Goal: Task Accomplishment & Management: Use online tool/utility

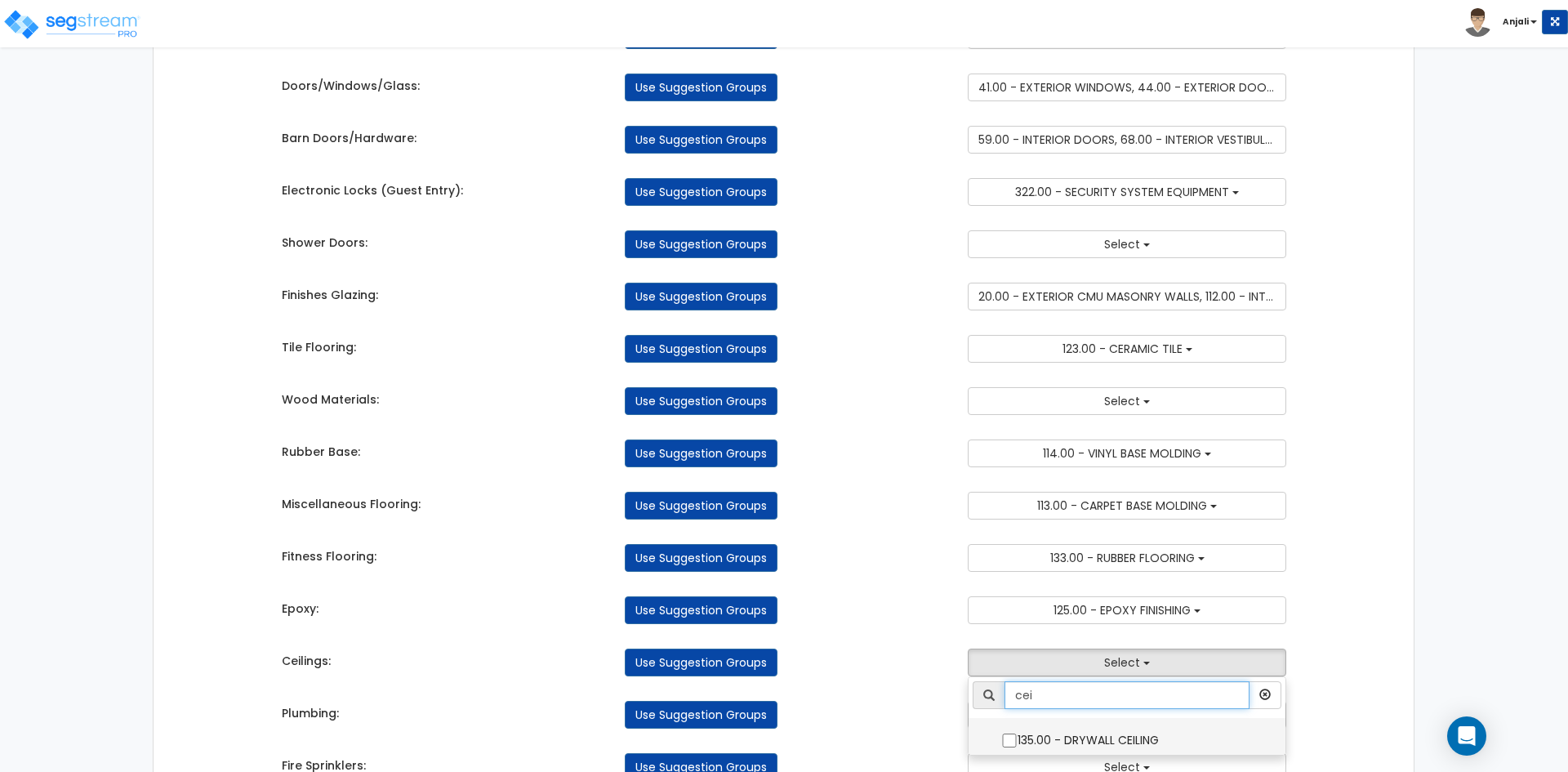
type input "cei"
click at [1016, 739] on input "135.00 - DRYWALL CEILING" at bounding box center [1009, 740] width 16 height 14
checkbox input "true"
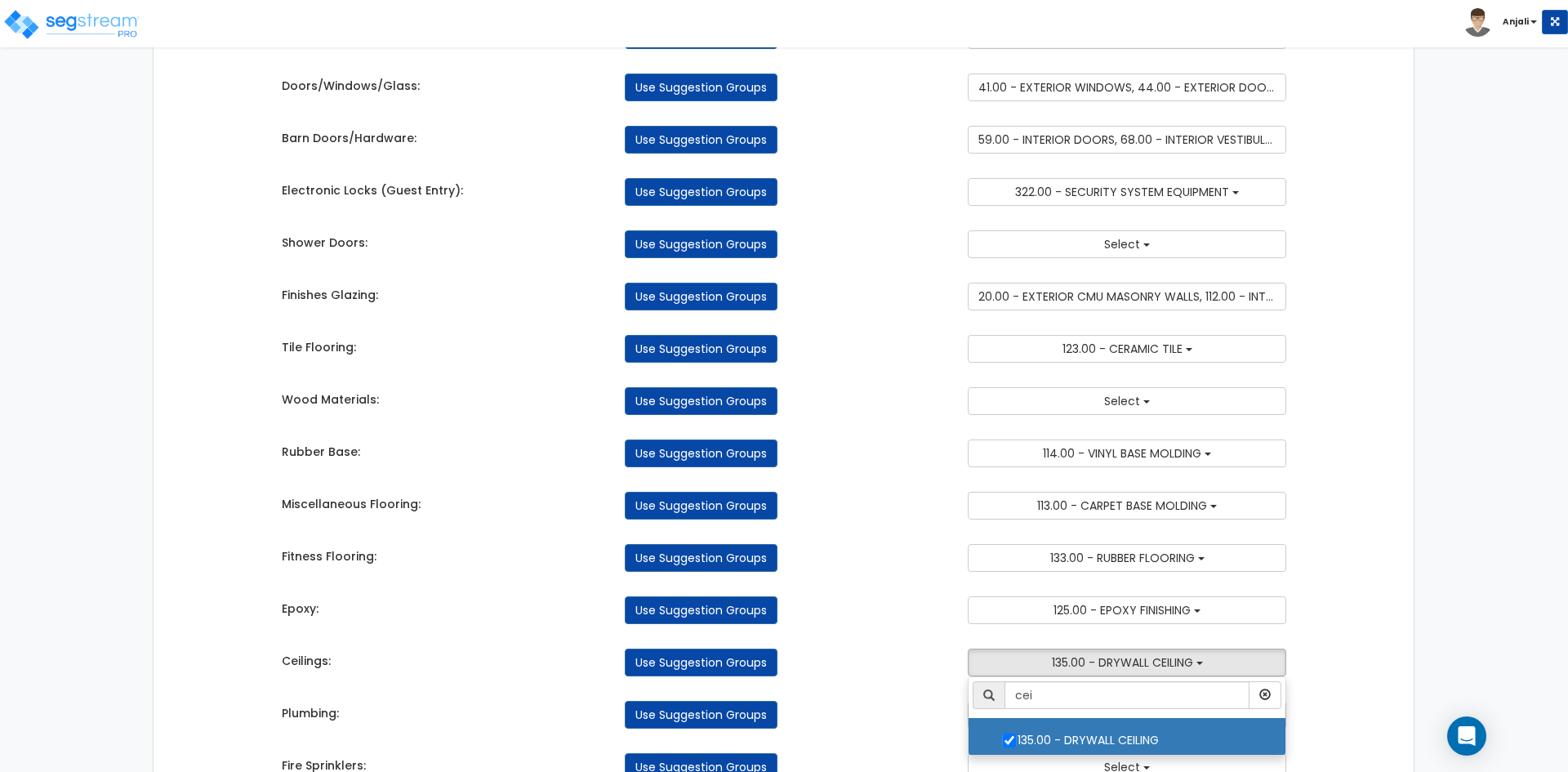
drag, startPoint x: 902, startPoint y: 686, endPoint x: 912, endPoint y: 660, distance: 27.9
click at [902, 685] on div "Takeoff Cost Suggestion Groups Modify Component Groups Manually General Require…" at bounding box center [785, 342] width 1030 height 2687
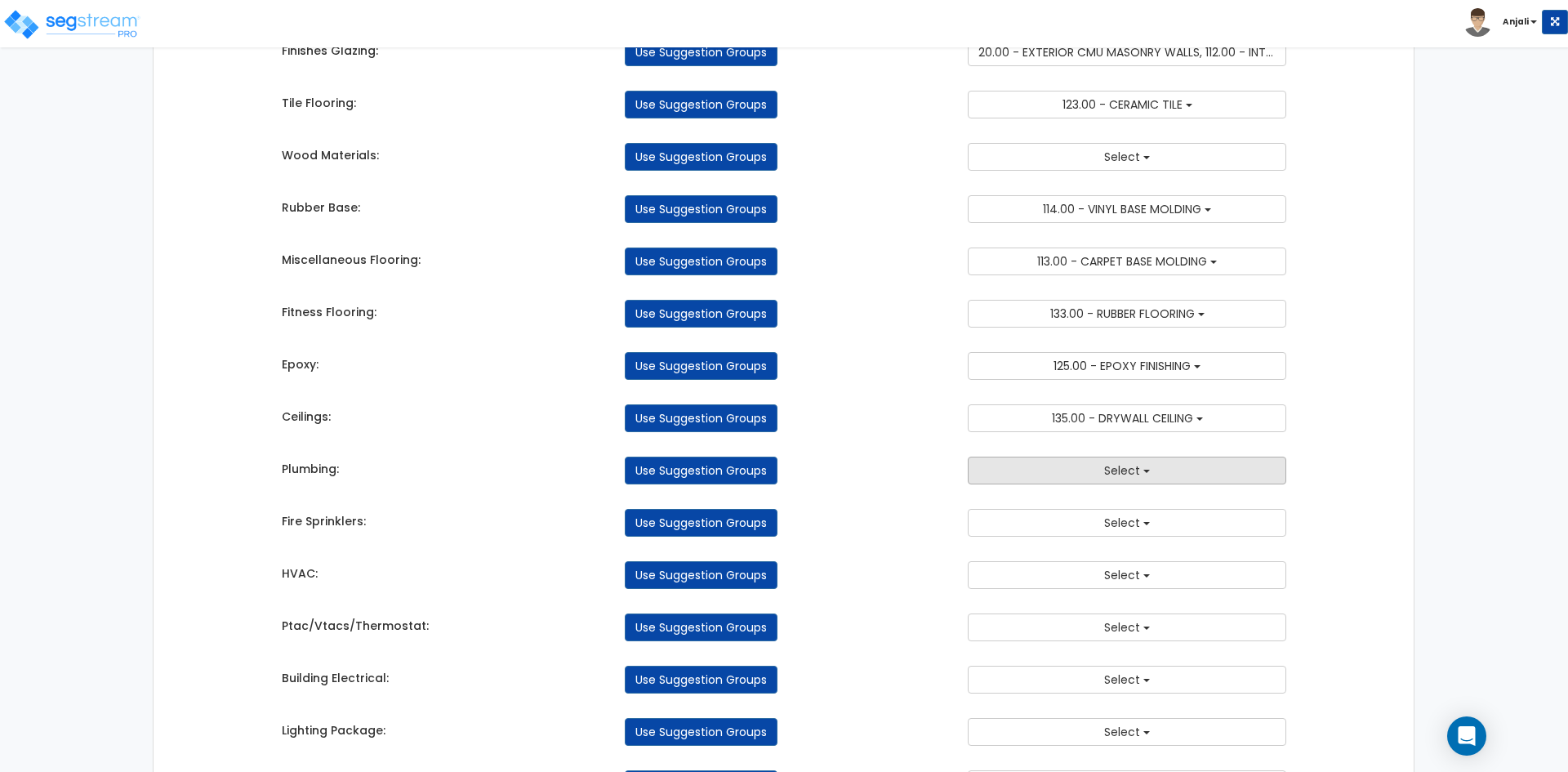
scroll to position [1389, 0]
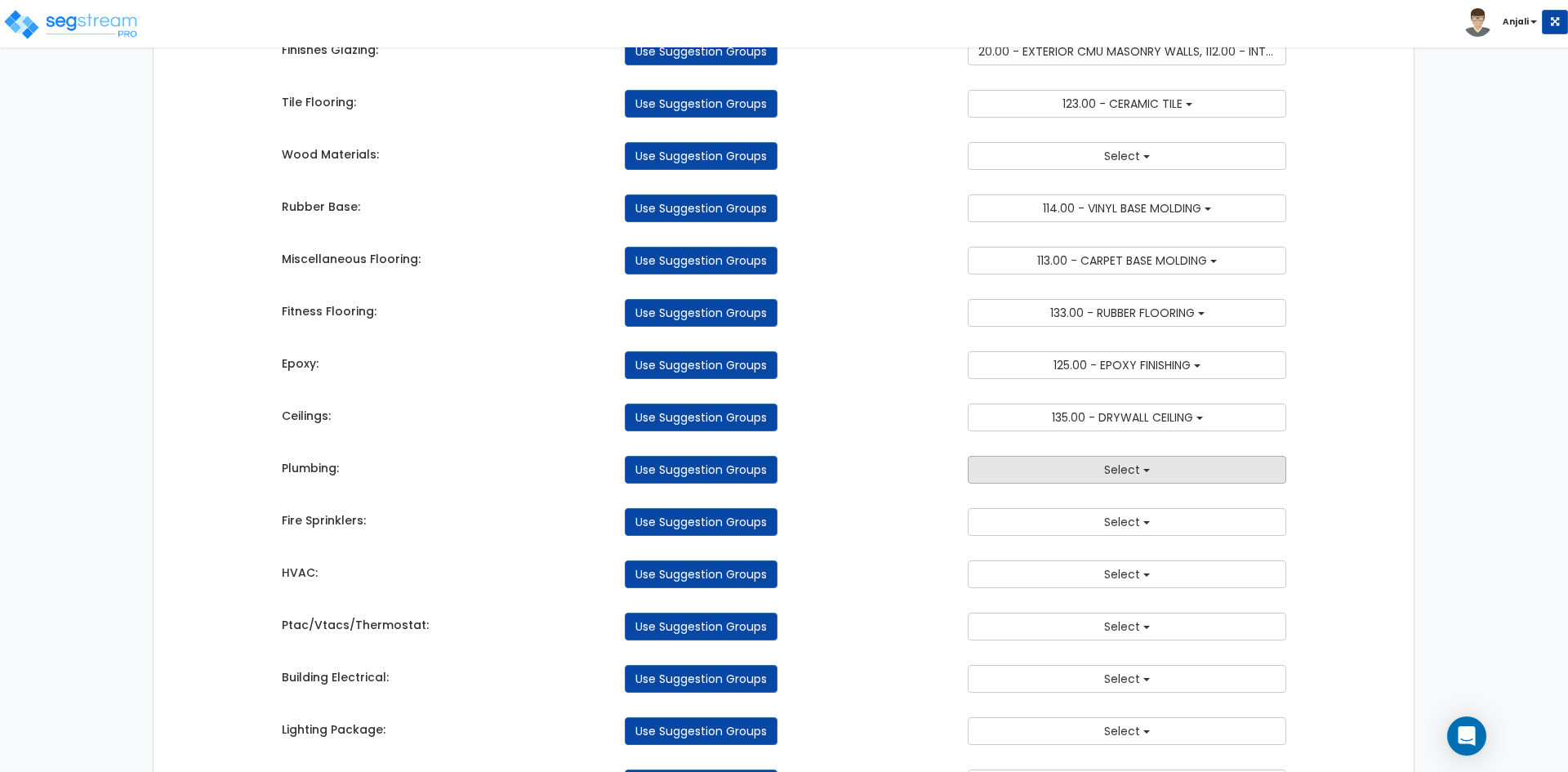
click at [1110, 469] on span "Select" at bounding box center [1123, 469] width 36 height 16
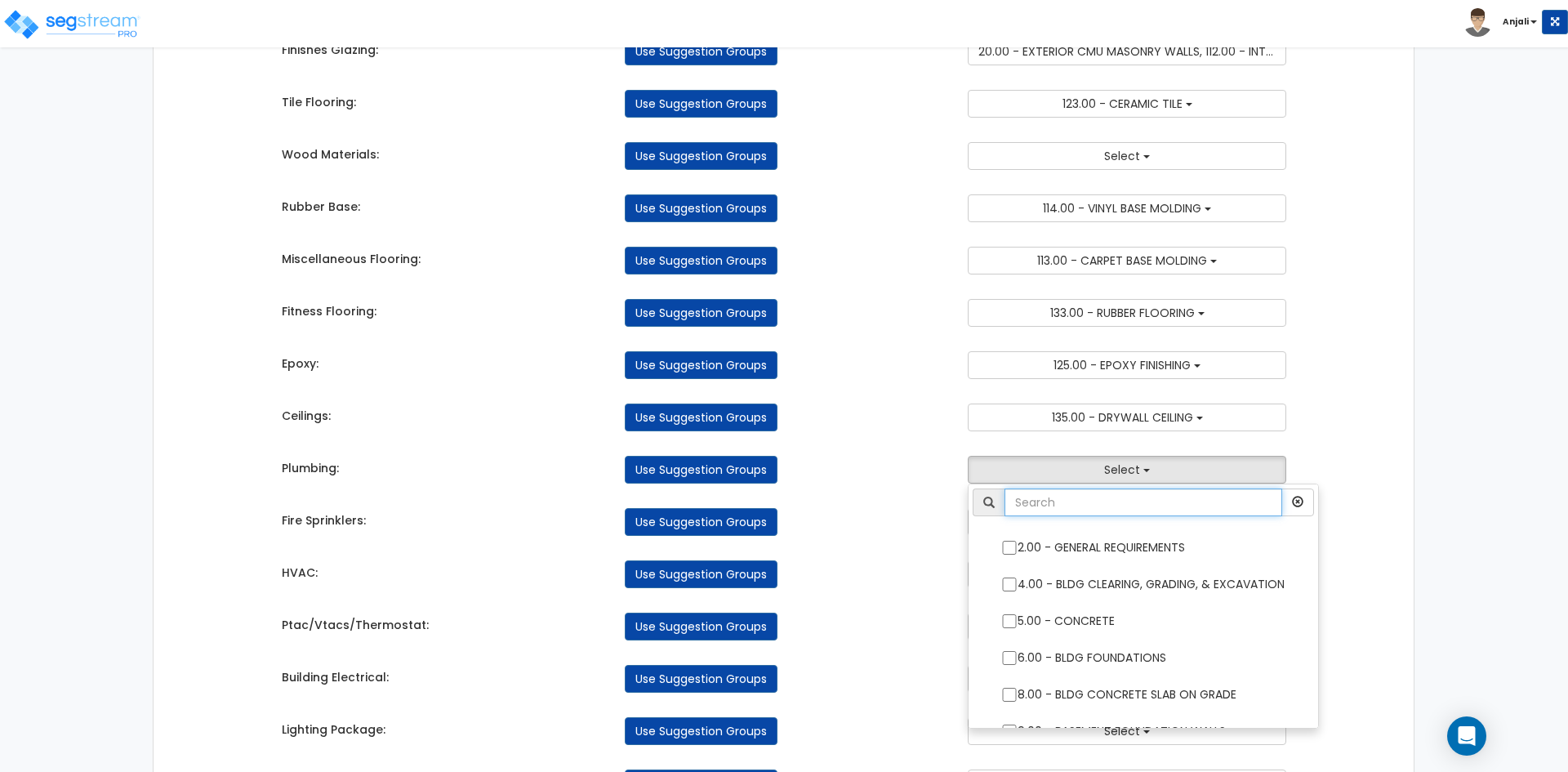
click at [1106, 498] on input "text" at bounding box center [1143, 502] width 277 height 28
type input "plu"
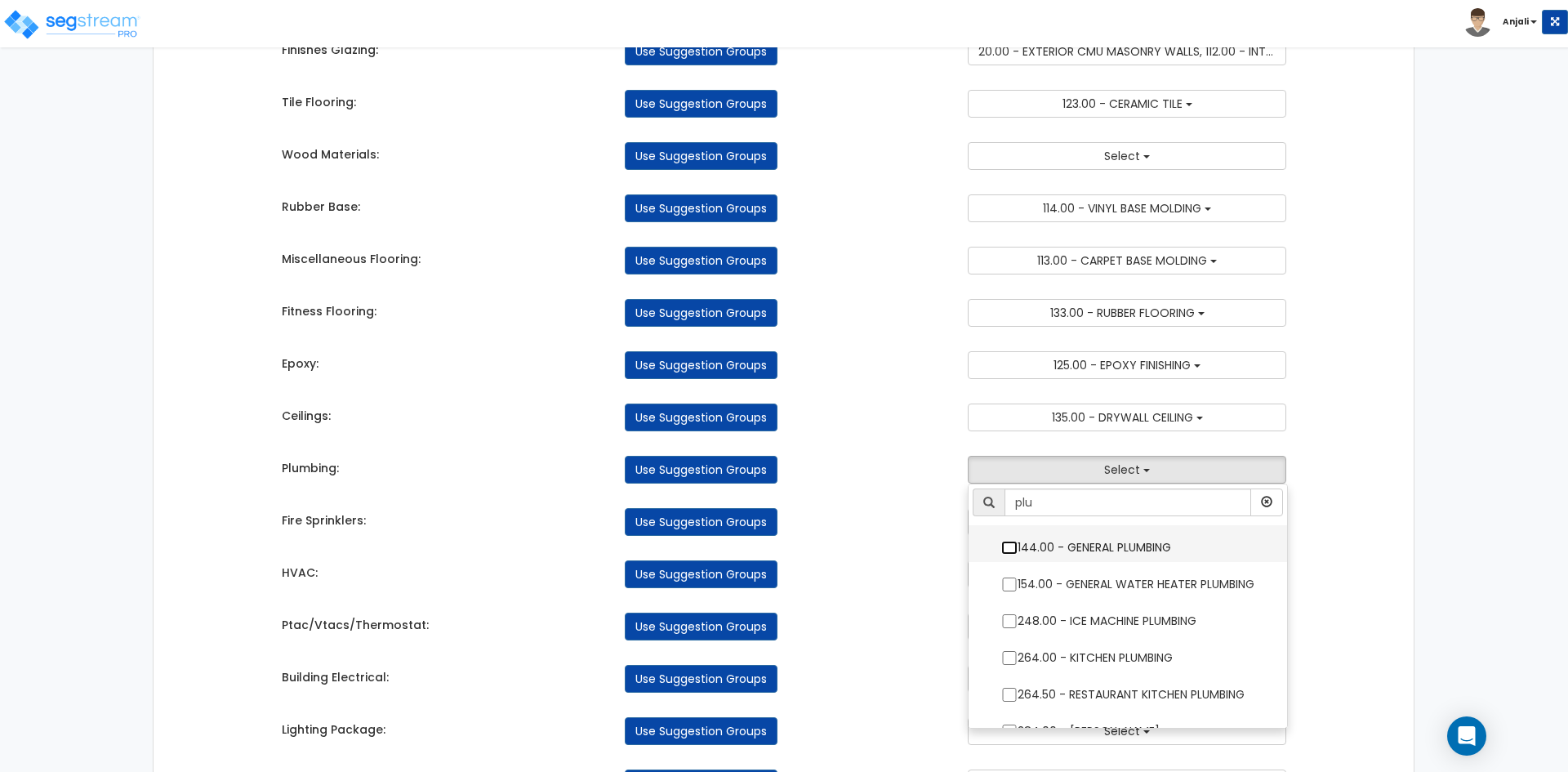
click at [1016, 549] on input "144.00 - GENERAL PLUMBING" at bounding box center [1009, 547] width 16 height 14
checkbox input "true"
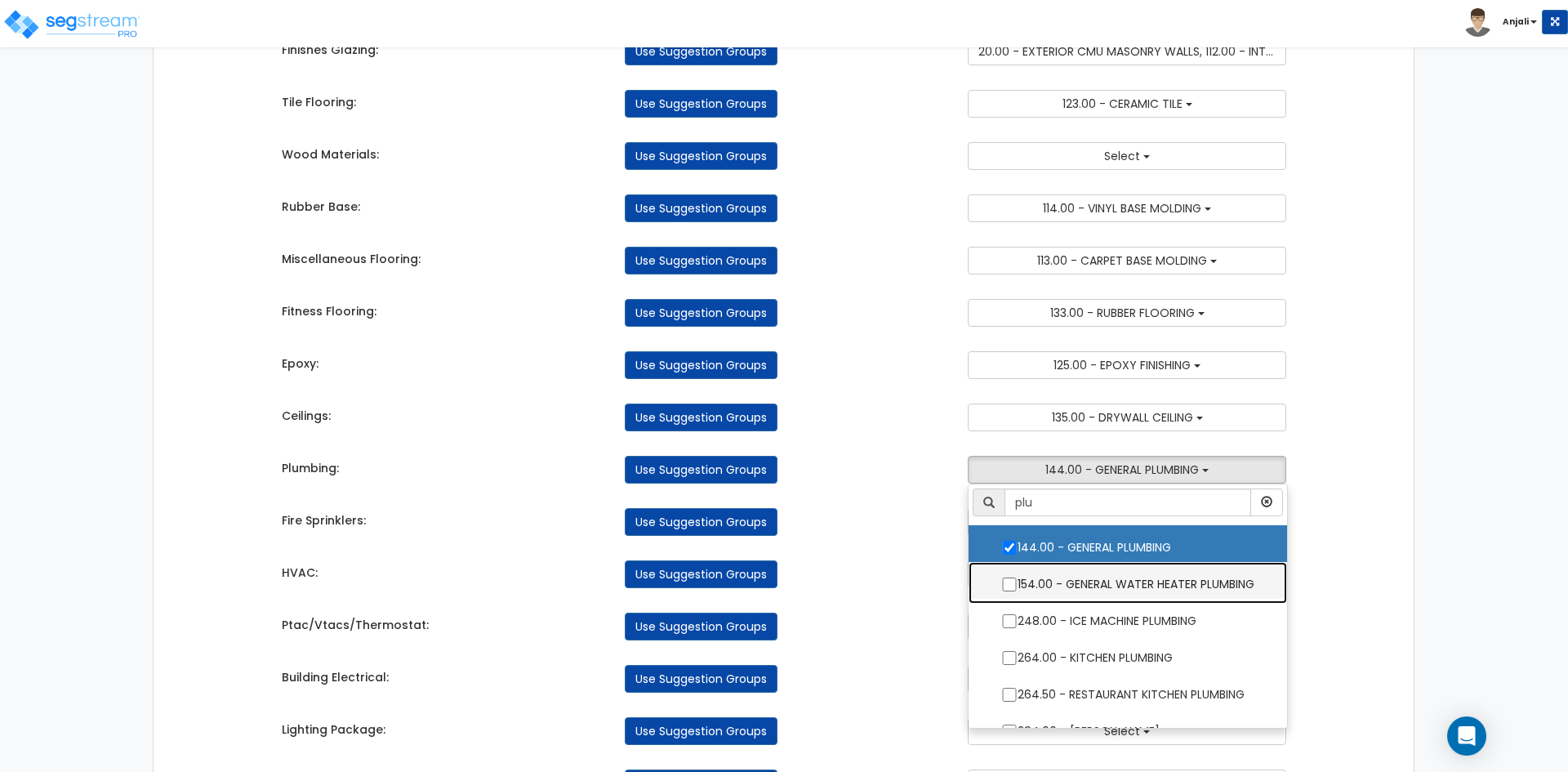
click at [1000, 592] on label "154.00 - GENERAL WATER HEATER PLUMBING" at bounding box center [1128, 582] width 286 height 37
click at [1001, 591] on input "154.00 - GENERAL WATER HEATER PLUMBING" at bounding box center [1009, 585] width 16 height 14
checkbox input "true"
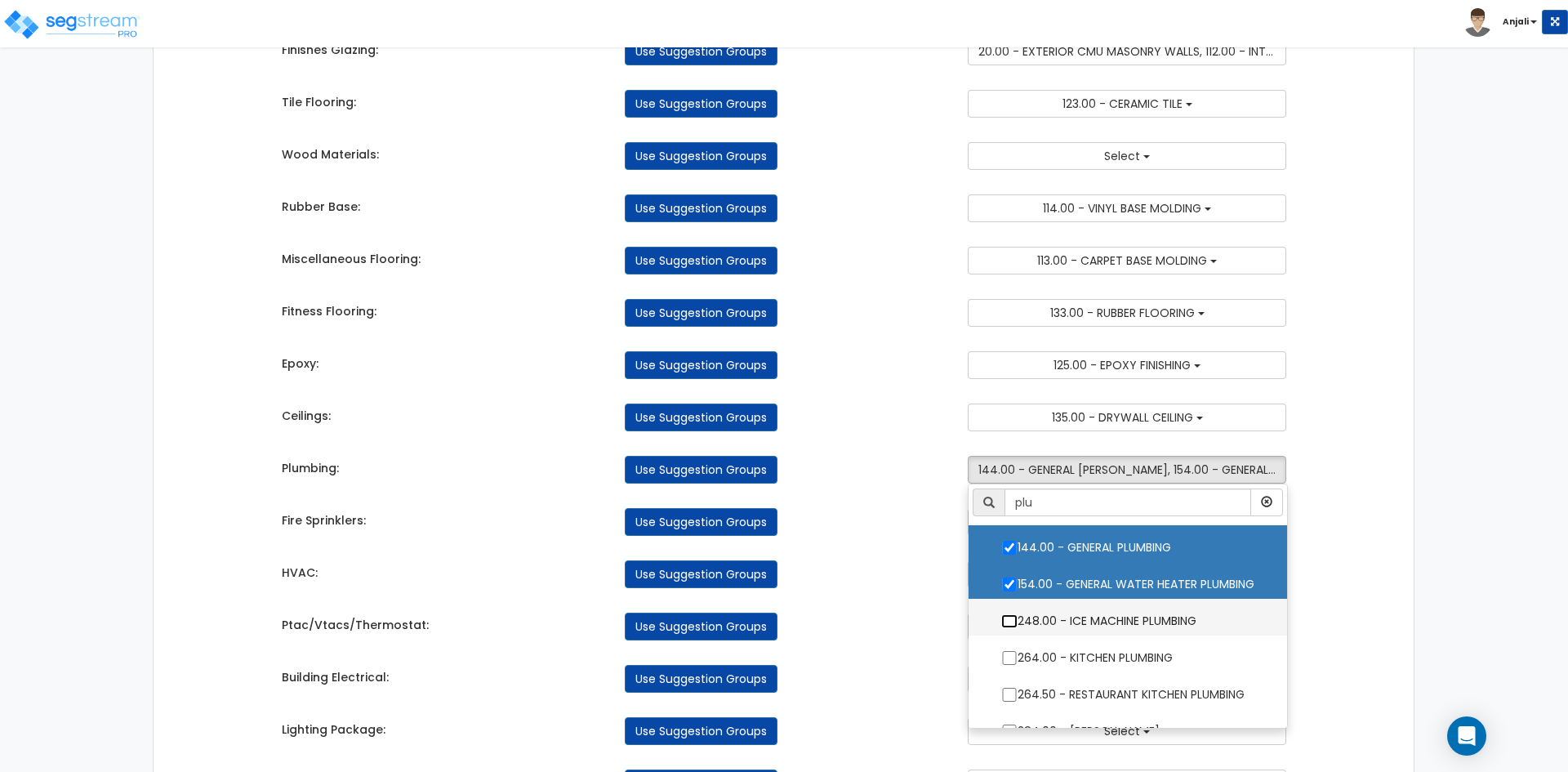
click at [1013, 624] on input "248.00 - ICE MACHINE PLUMBING" at bounding box center [1009, 621] width 16 height 14
checkbox input "true"
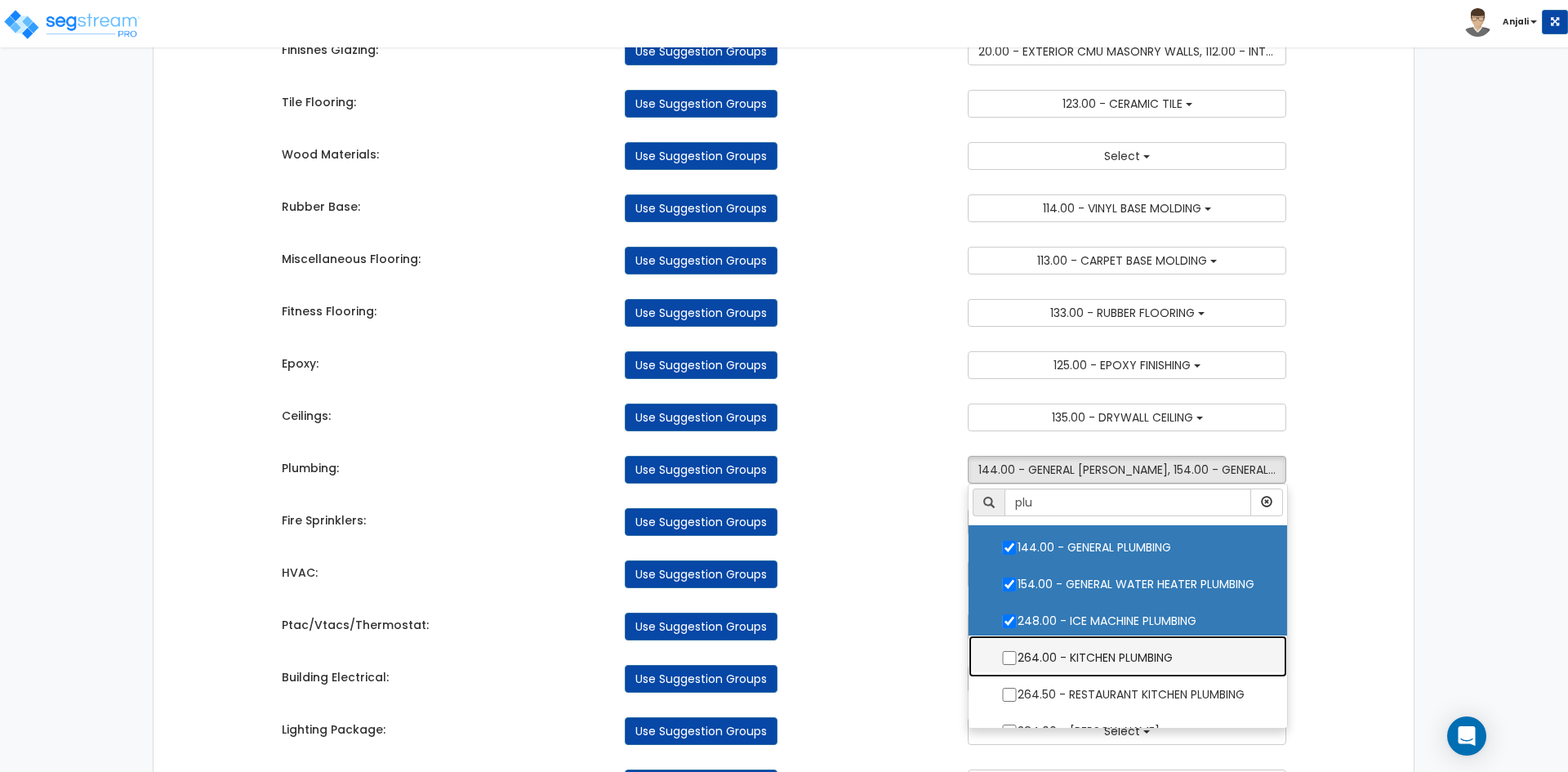
click at [1004, 669] on label "264.00 - KITCHEN PLUMBING" at bounding box center [1128, 656] width 286 height 37
click at [1004, 665] on input "264.00 - KITCHEN PLUMBING" at bounding box center [1009, 657] width 16 height 14
checkbox input "true"
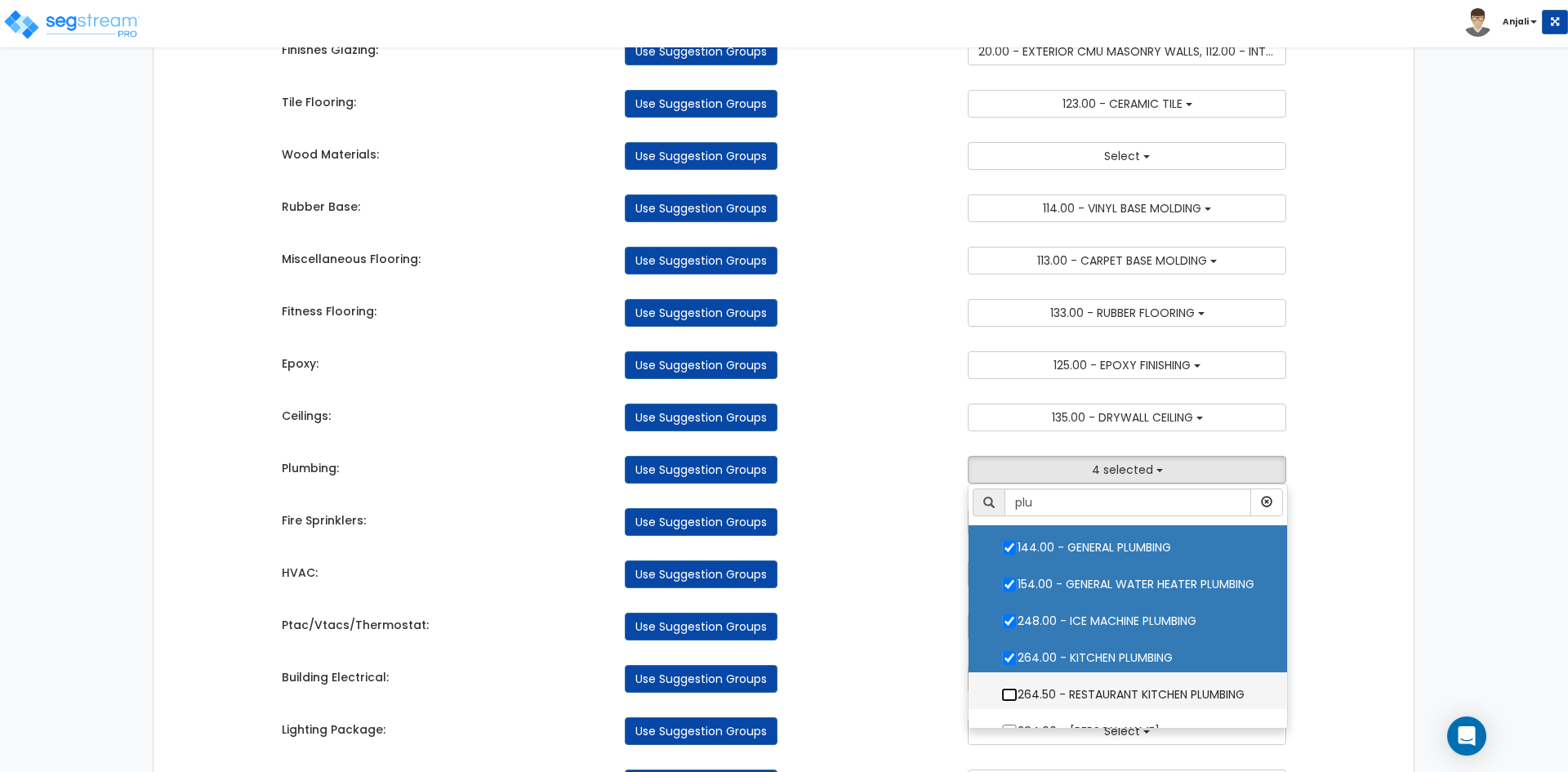
click at [1009, 696] on input "264.50 - RESTAURANT KITCHEN PLUMBING" at bounding box center [1009, 695] width 16 height 14
checkbox input "true"
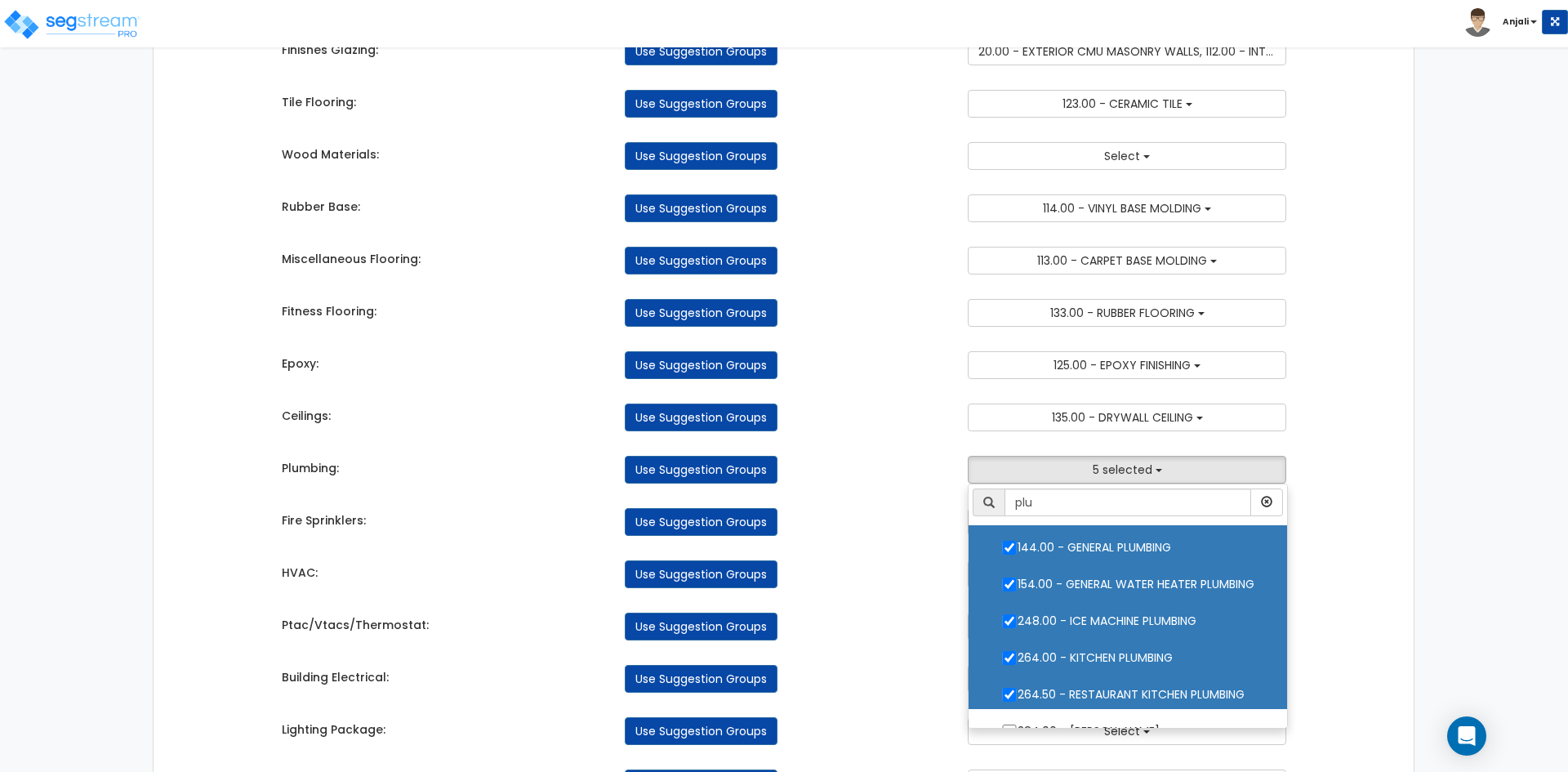
scroll to position [59, 0]
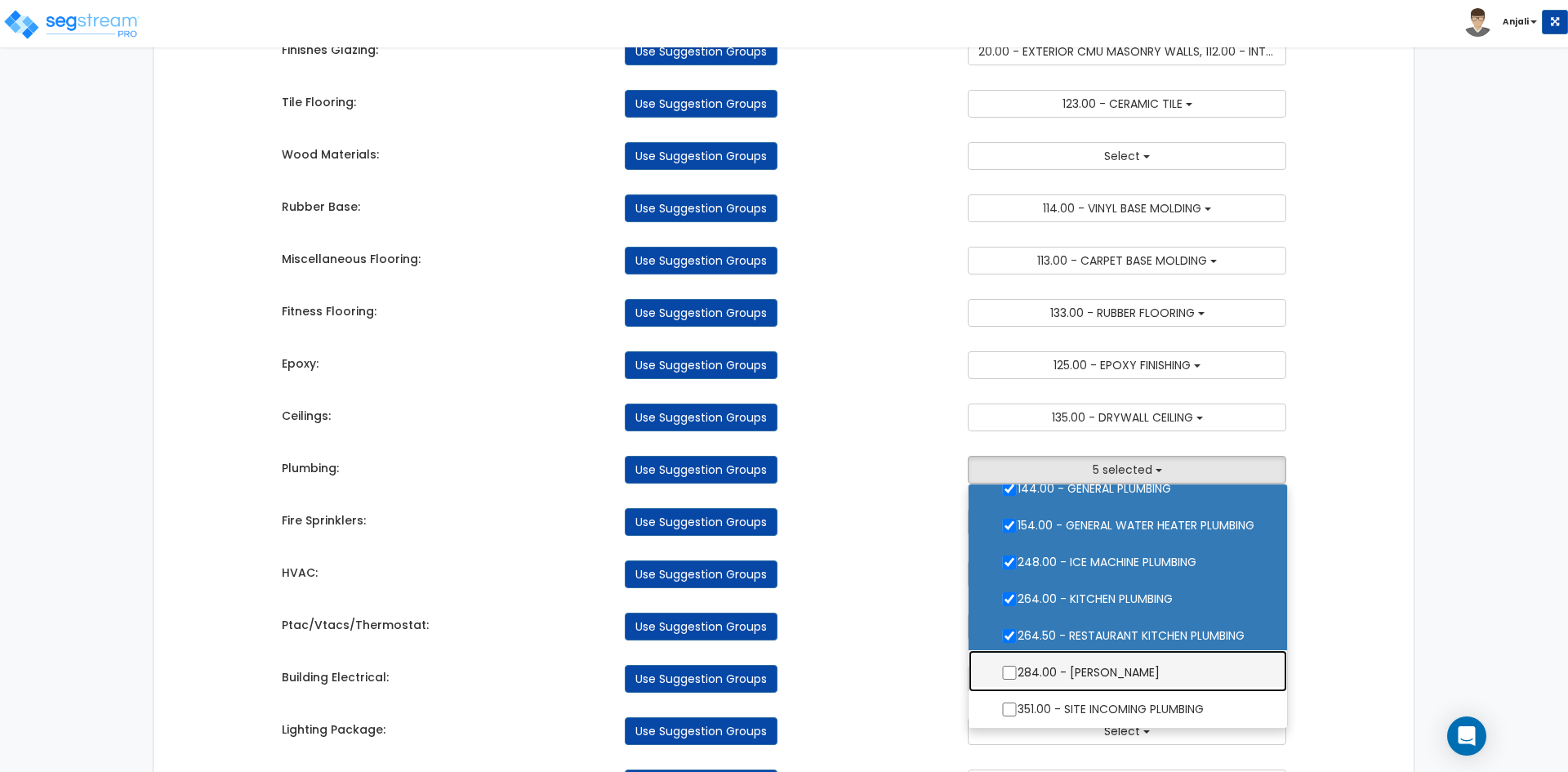
click at [1008, 664] on label "284.00 - LAUNDRY PLUMBING" at bounding box center [1128, 670] width 286 height 37
click at [1008, 666] on input "284.00 - LAUNDRY PLUMBING" at bounding box center [1009, 673] width 16 height 14
checkbox input "true"
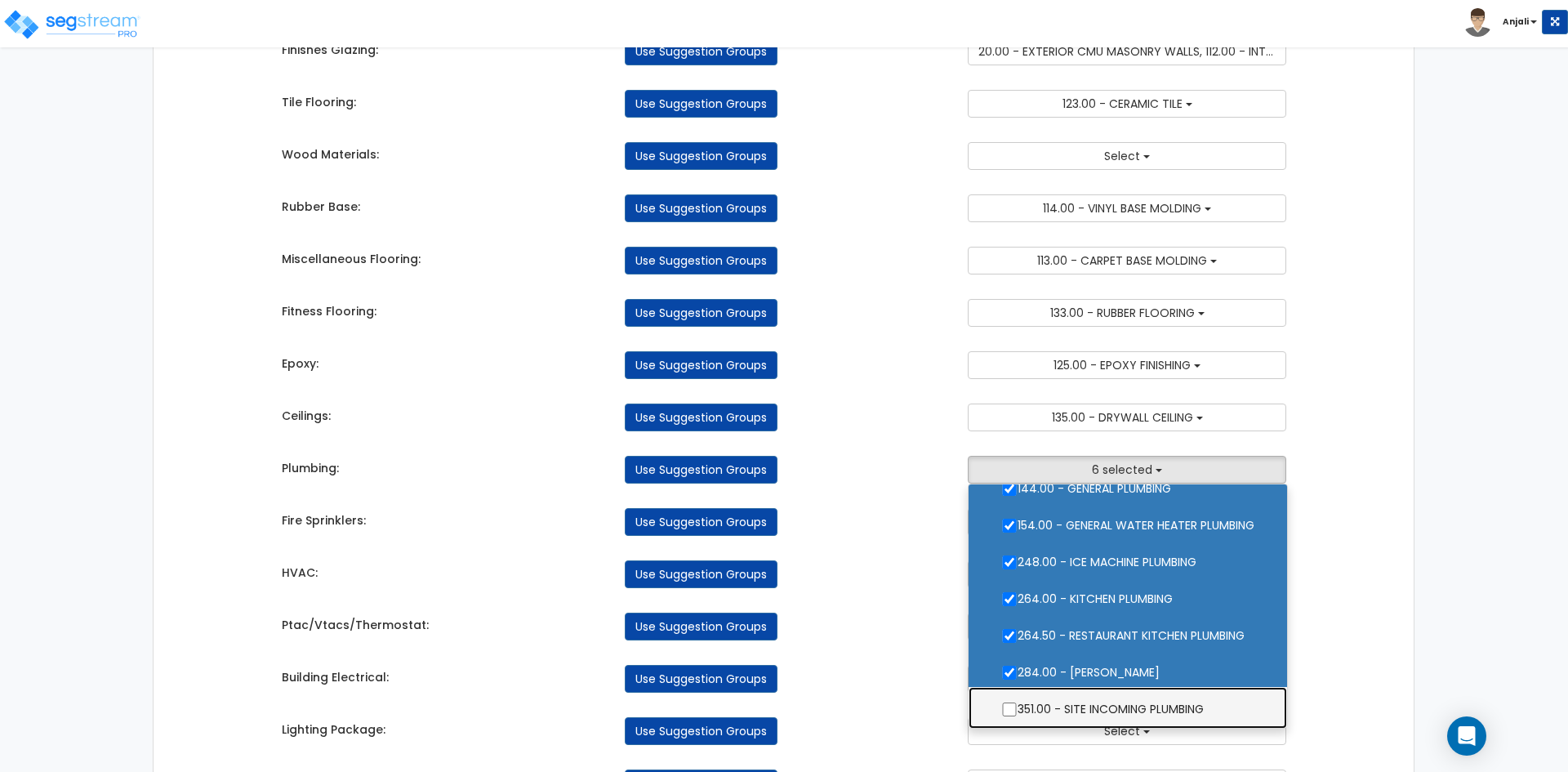
click at [1010, 702] on label "351.00 - SITE INCOMING PLUMBING" at bounding box center [1128, 708] width 286 height 37
click at [1010, 702] on input "351.00 - SITE INCOMING PLUMBING" at bounding box center [1009, 709] width 16 height 14
checkbox input "true"
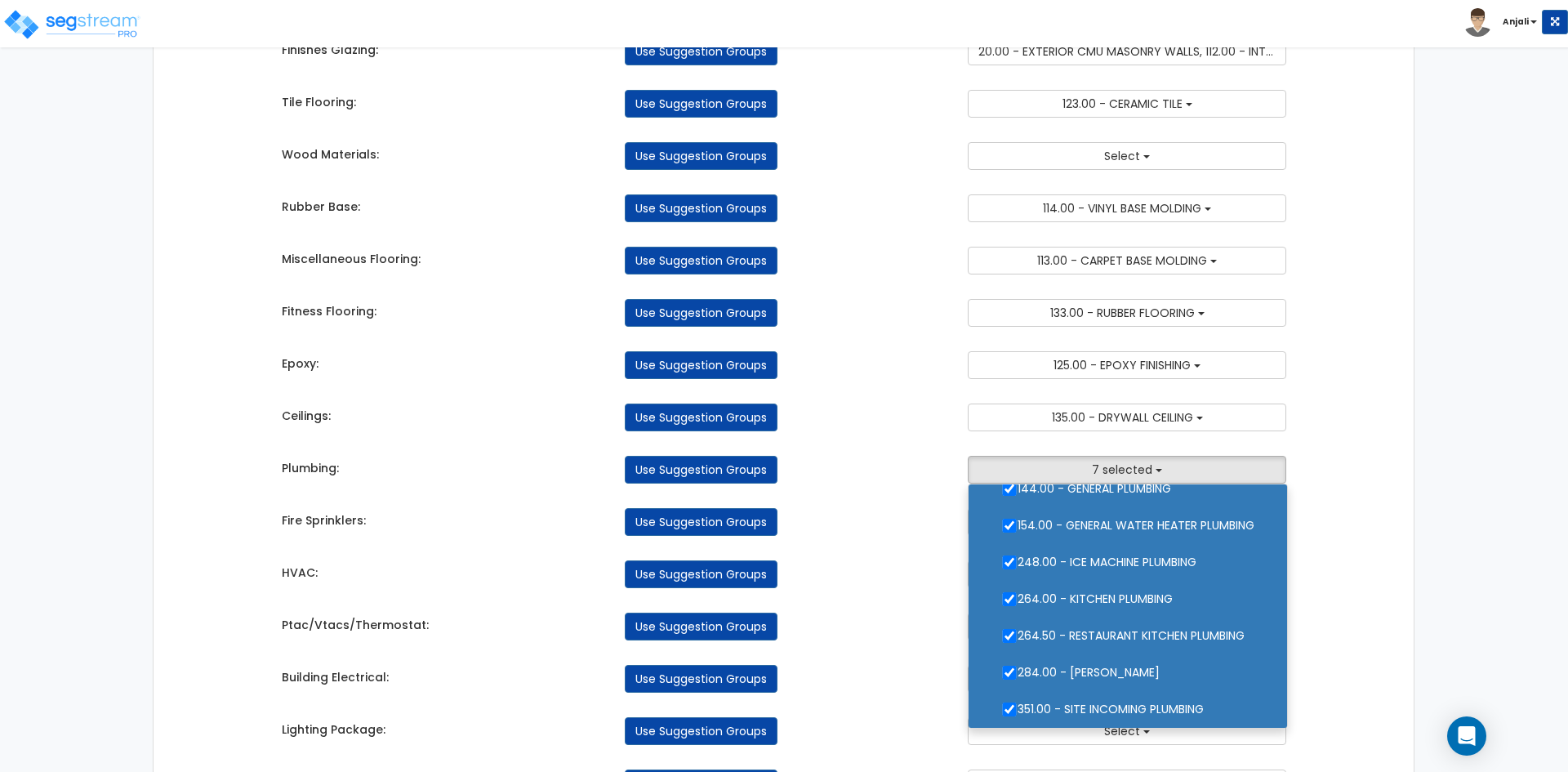
click at [926, 642] on div "Takeoff Cost Suggestion Groups Modify Component Groups Manually General Require…" at bounding box center [785, 97] width 1030 height 2687
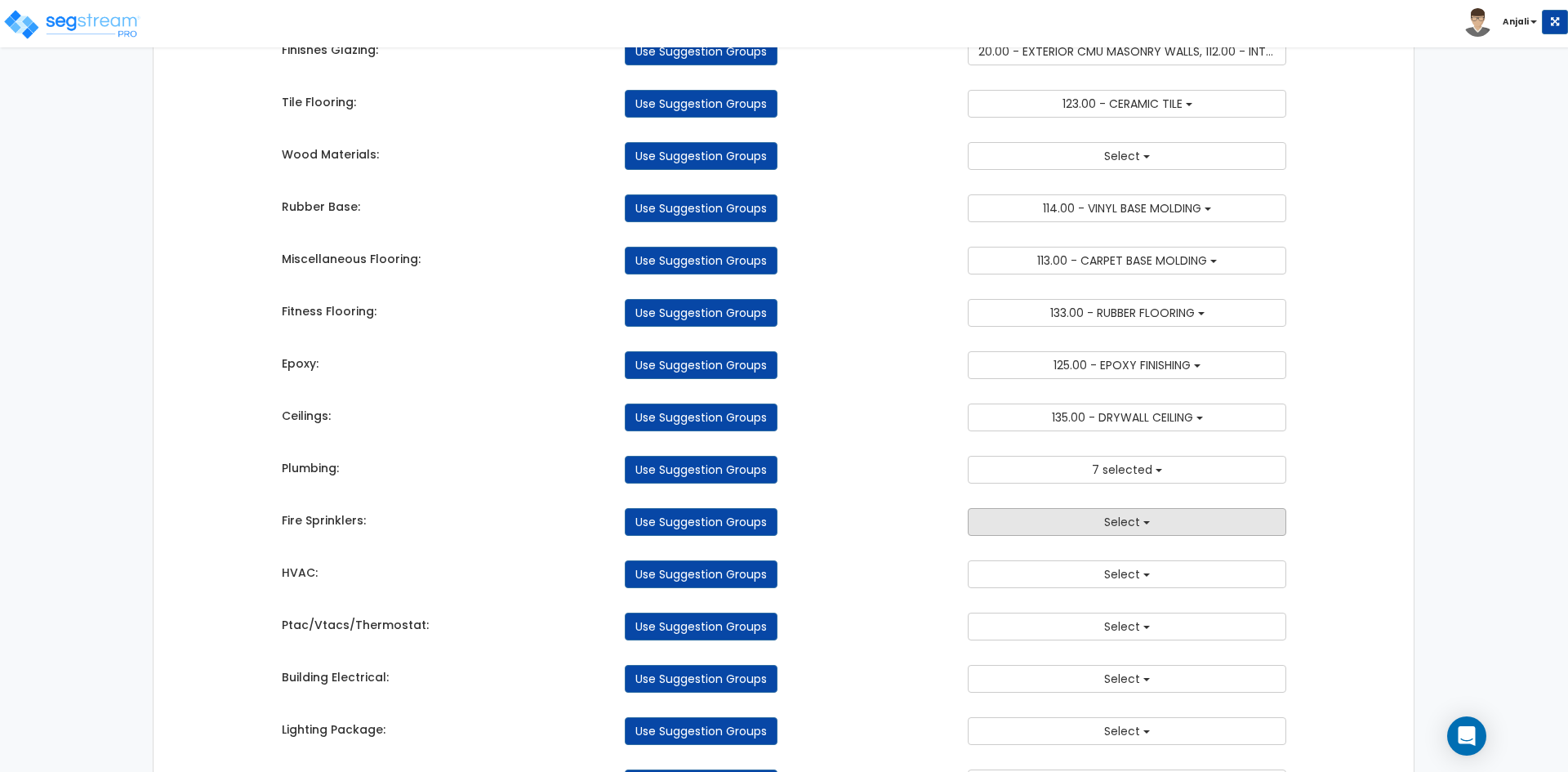
click at [1167, 526] on button "Select" at bounding box center [1127, 522] width 318 height 28
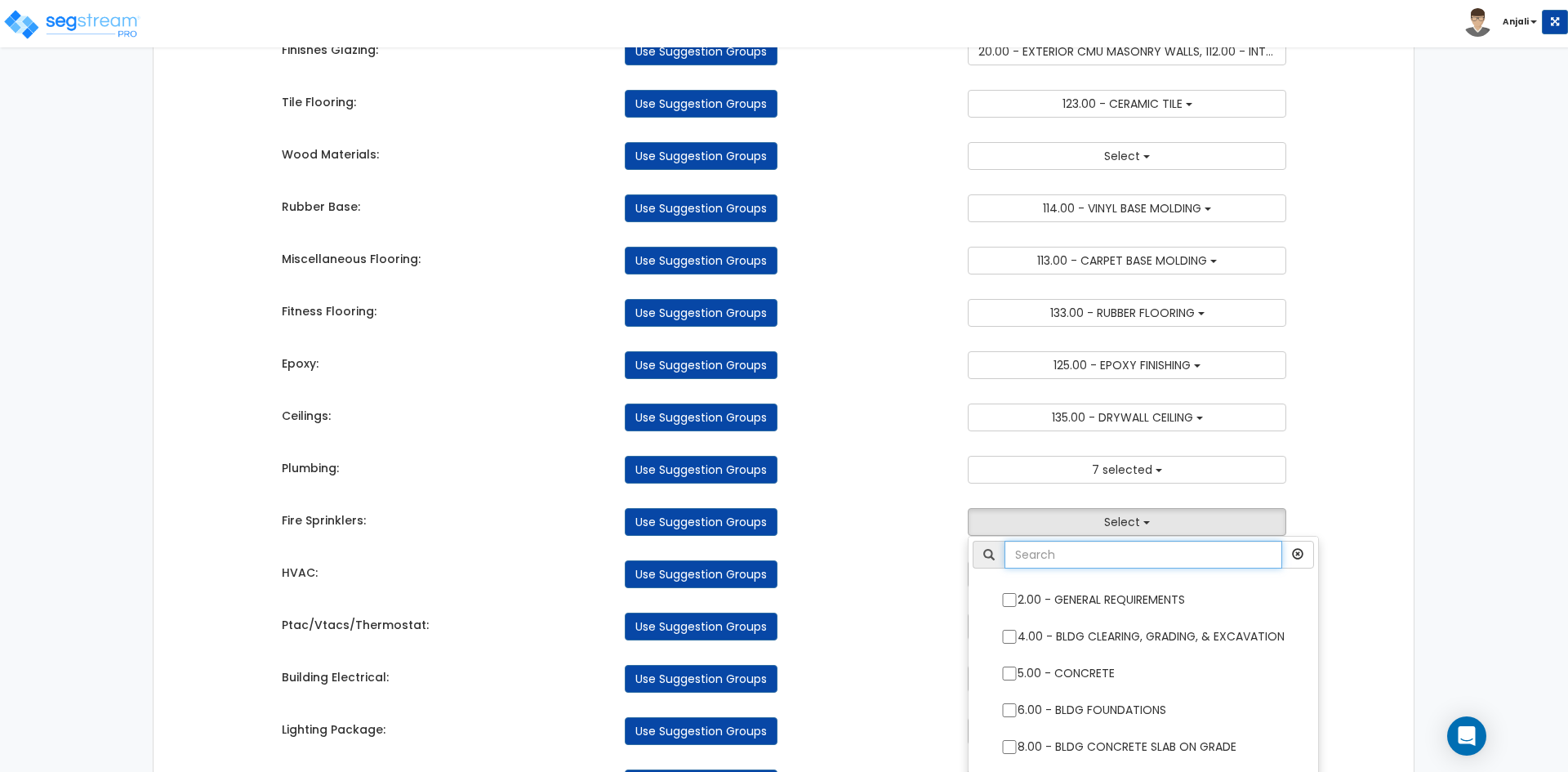
click at [1128, 551] on input "text" at bounding box center [1143, 554] width 277 height 28
type input "fir"
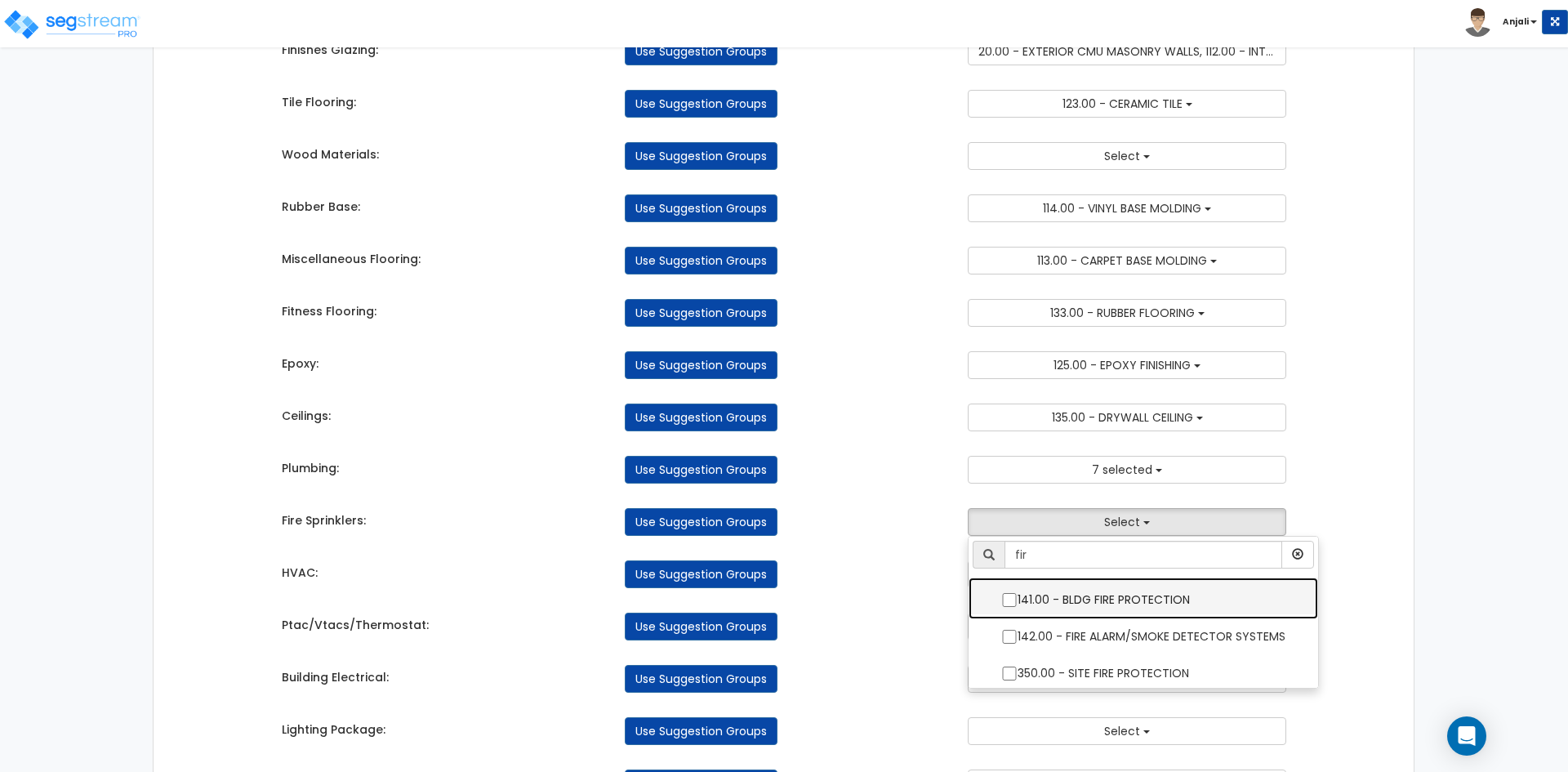
click at [1019, 607] on label "141.00 - BLDG FIRE PROTECTION" at bounding box center [1144, 598] width 317 height 37
click at [1017, 607] on input "141.00 - BLDG FIRE PROTECTION" at bounding box center [1009, 600] width 16 height 14
checkbox input "true"
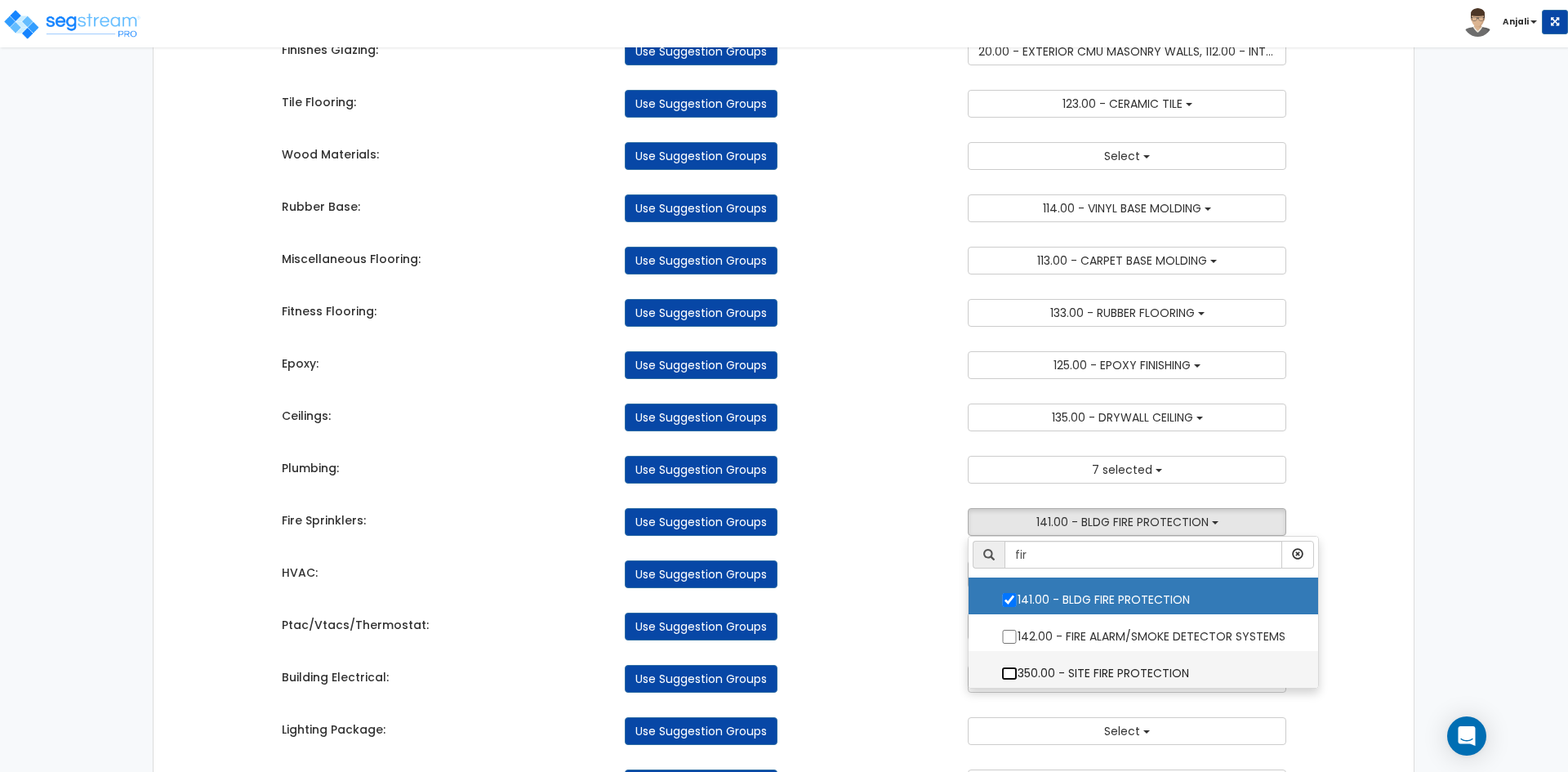
click at [1005, 674] on input "350.00 - SITE FIRE PROTECTION" at bounding box center [1009, 674] width 16 height 14
checkbox input "true"
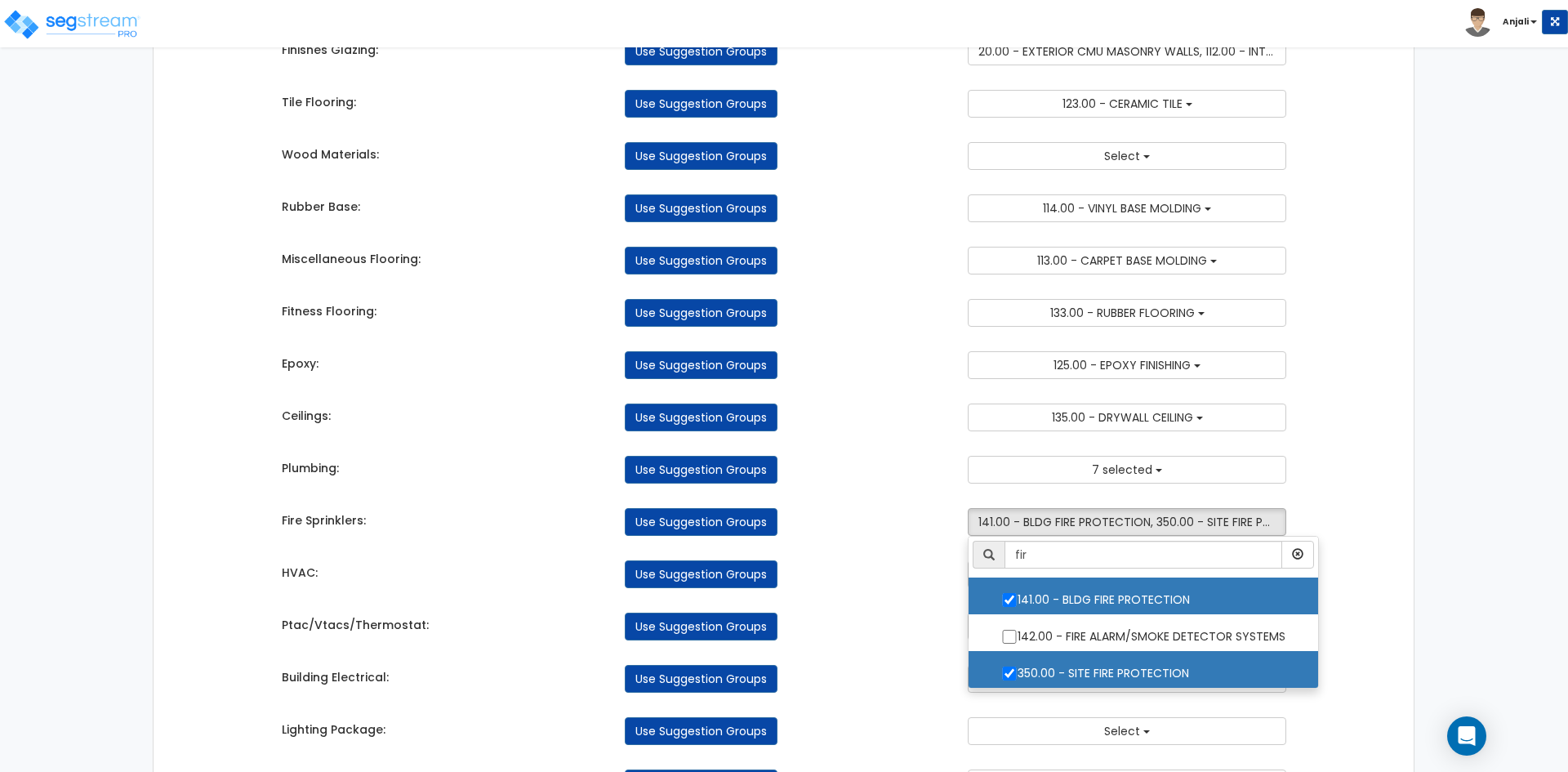
click at [908, 623] on div "Use Suggestion Groups" at bounding box center [784, 626] width 343 height 28
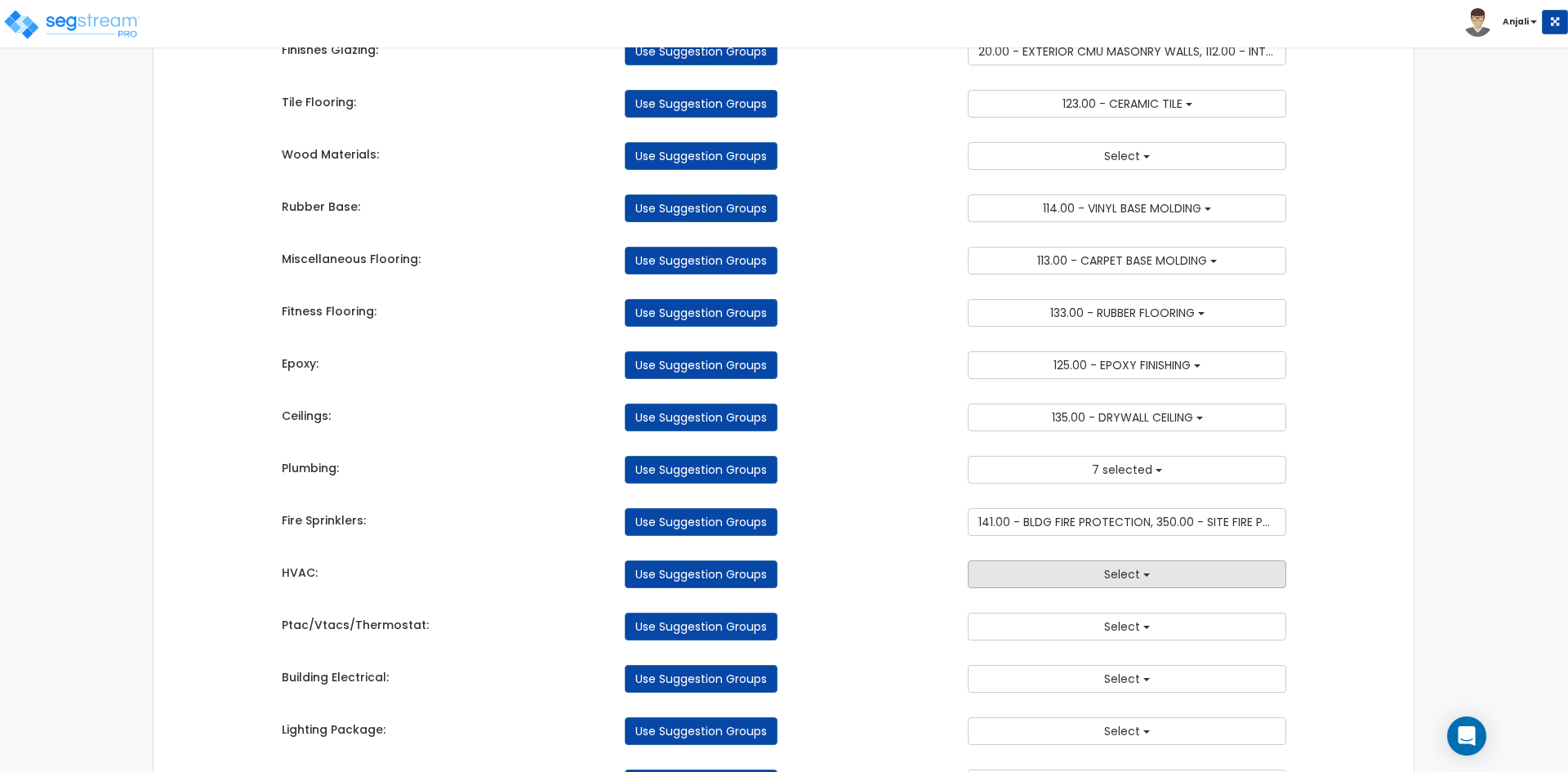
click at [1063, 574] on button "Select" at bounding box center [1127, 573] width 318 height 28
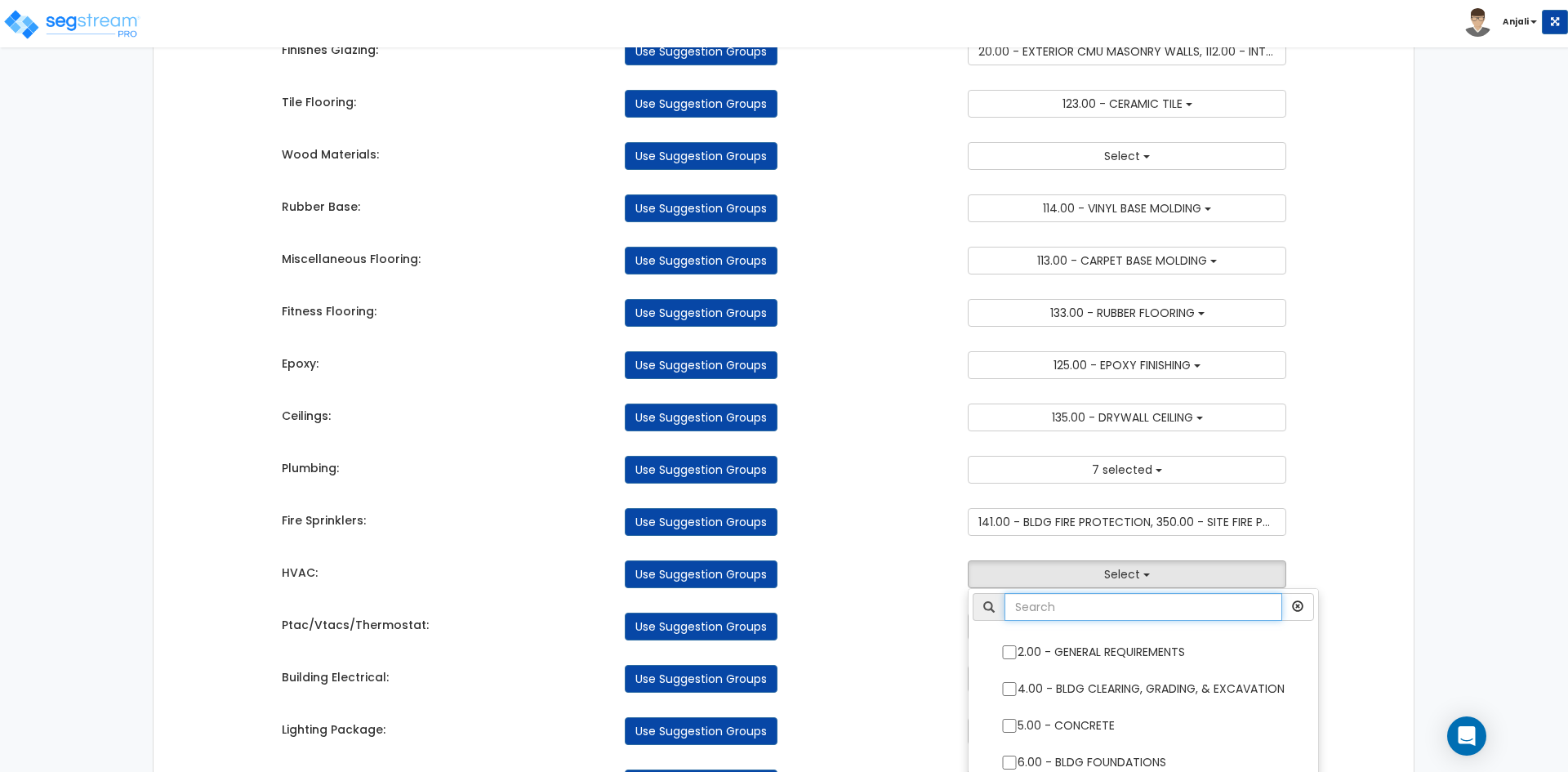
click at [1068, 606] on input "text" at bounding box center [1143, 607] width 277 height 28
type input "hv"
click at [1011, 656] on input "147.00 - GENERAL HVAC EQUIPMENT/DUCTWORK" at bounding box center [1009, 652] width 16 height 14
checkbox input "true"
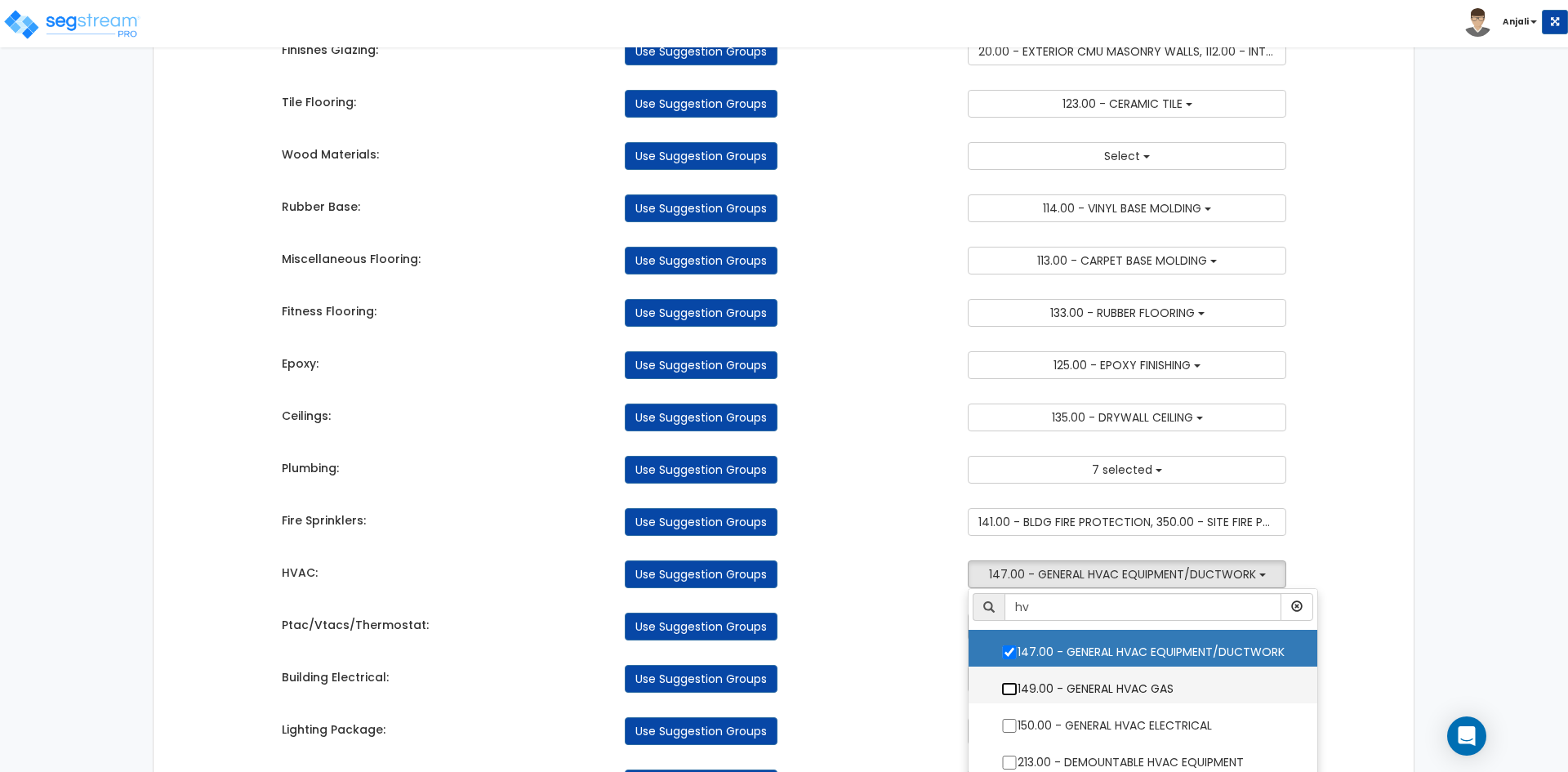
click at [1005, 686] on input "149.00 - GENERAL HVAC GAS" at bounding box center [1009, 689] width 16 height 14
checkbox input "true"
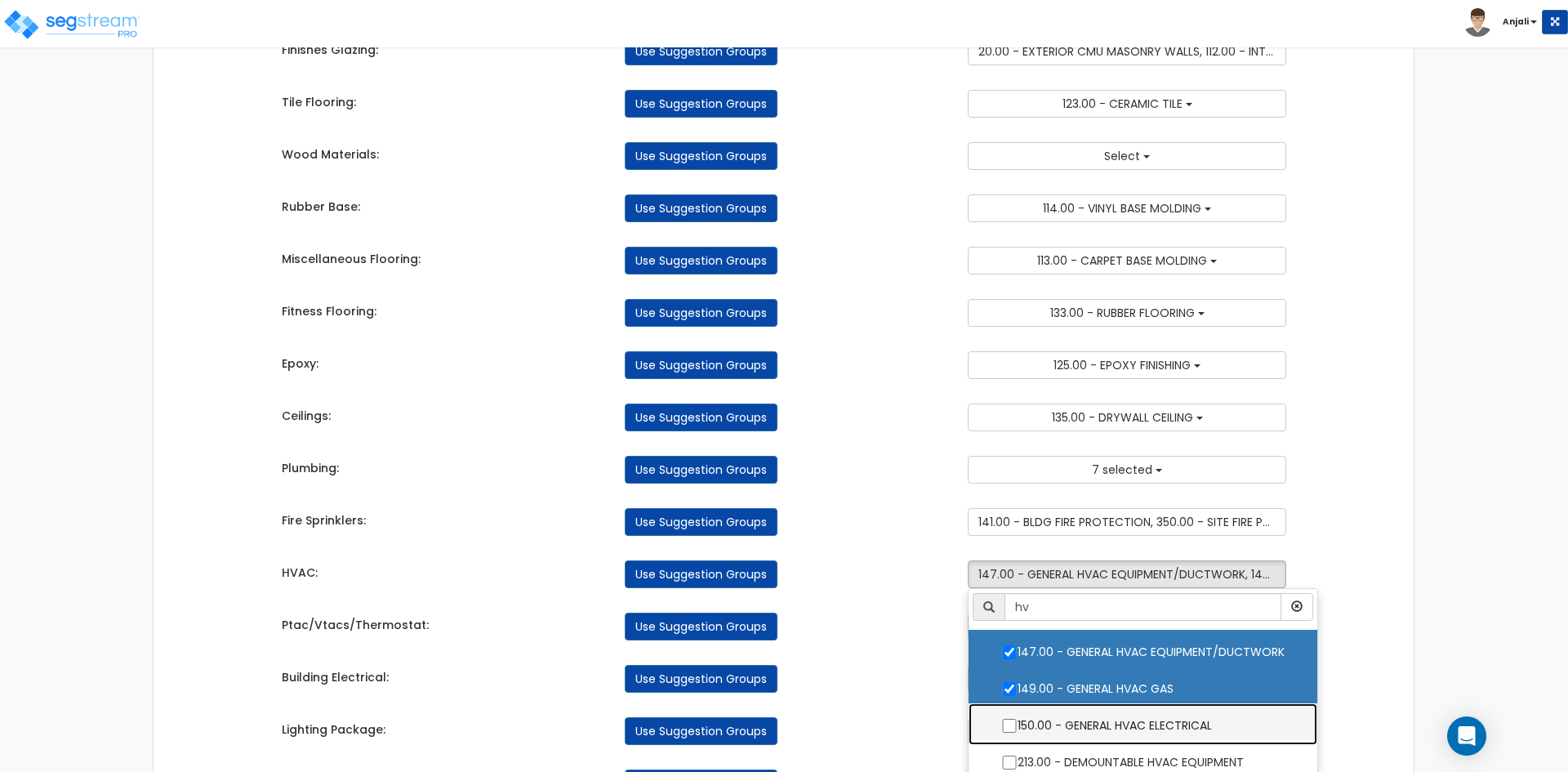
click at [1005, 717] on label "150.00 - GENERAL HVAC ELECTRICAL" at bounding box center [1143, 724] width 316 height 37
click at [1005, 719] on input "150.00 - GENERAL HVAC ELECTRICAL" at bounding box center [1009, 725] width 16 height 14
checkbox input "true"
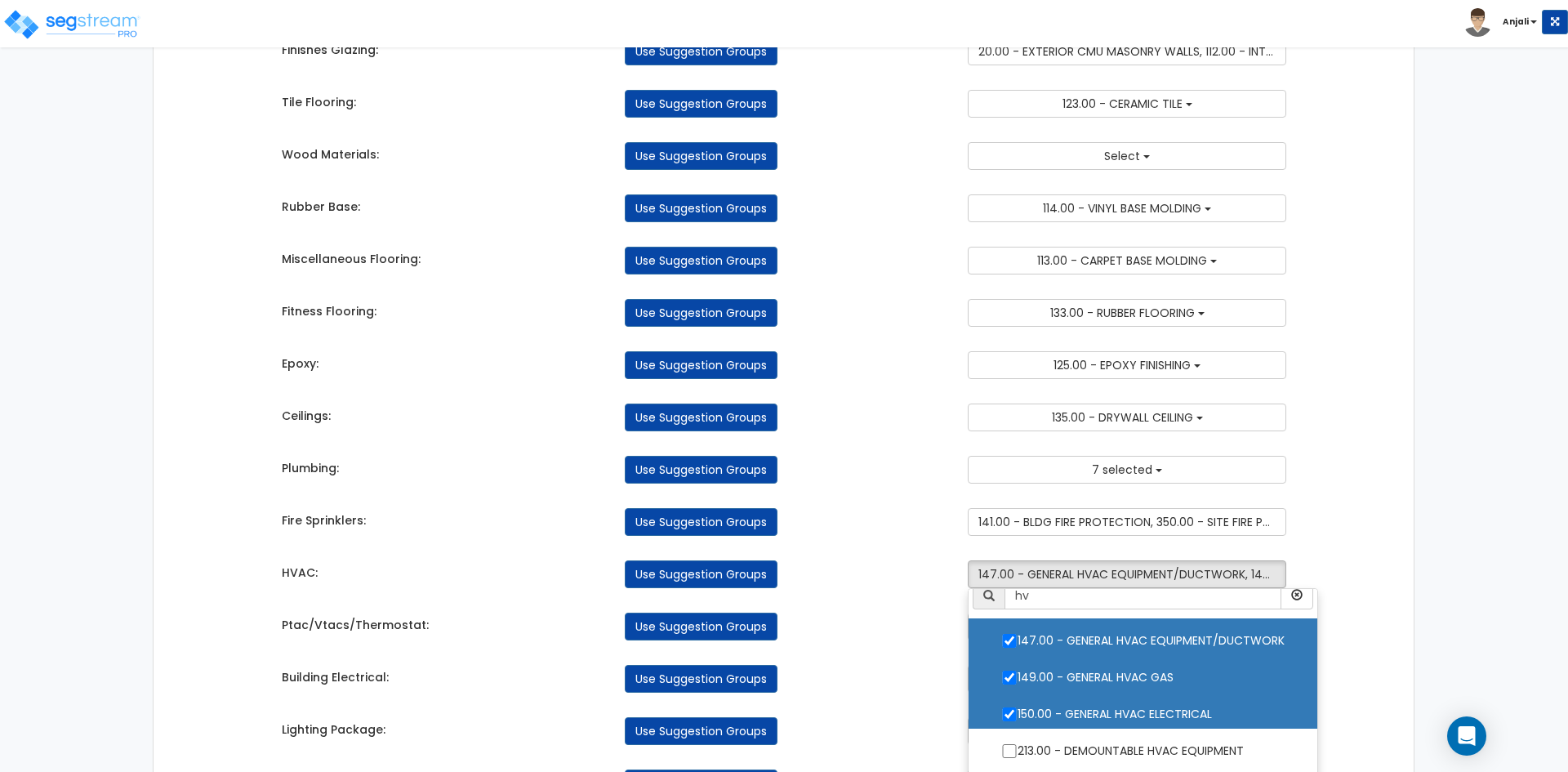
scroll to position [22, 0]
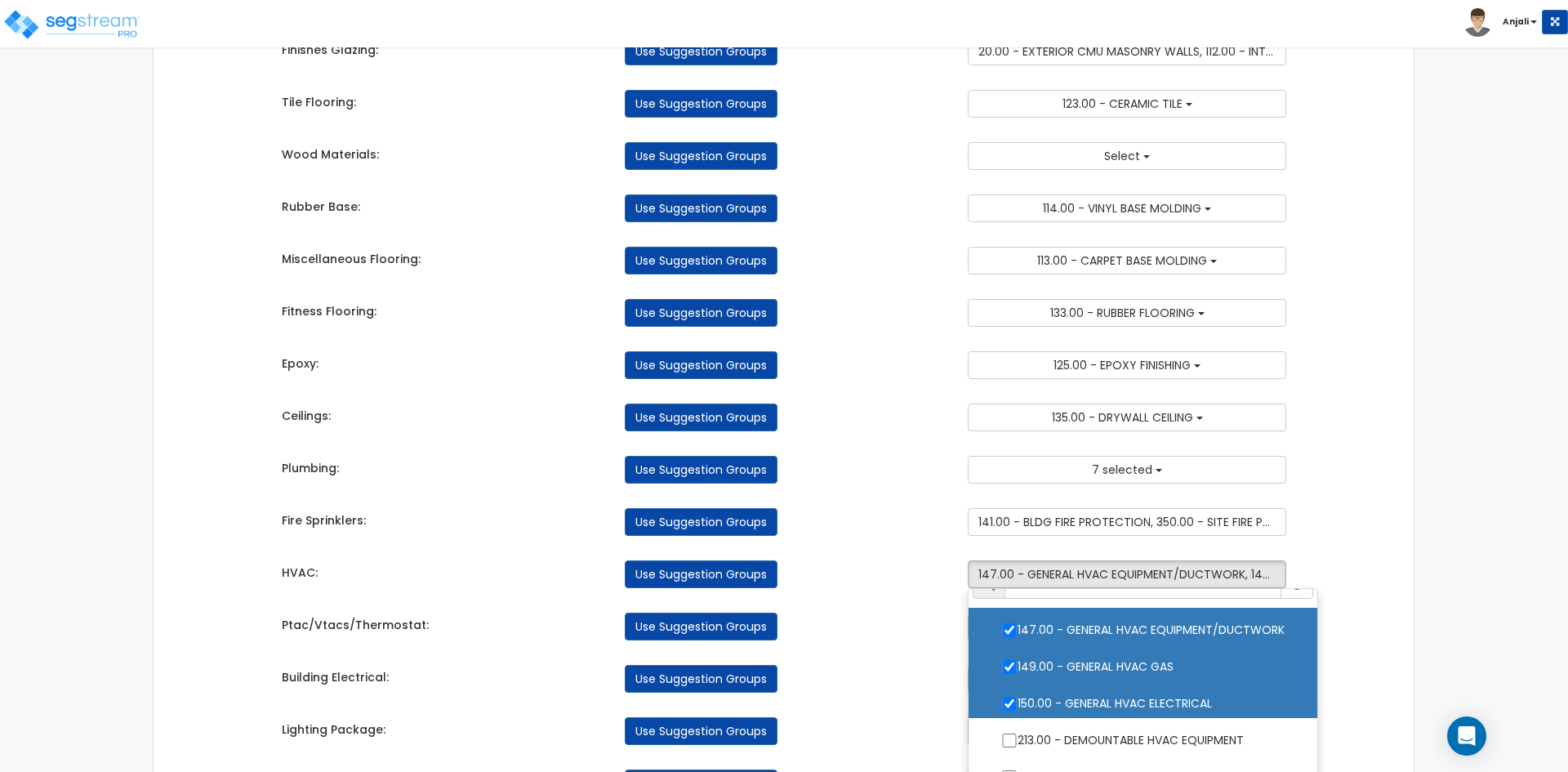
click at [941, 694] on div "Takeoff Cost Suggestion Groups Modify Component Groups Manually General Require…" at bounding box center [785, 97] width 1030 height 2687
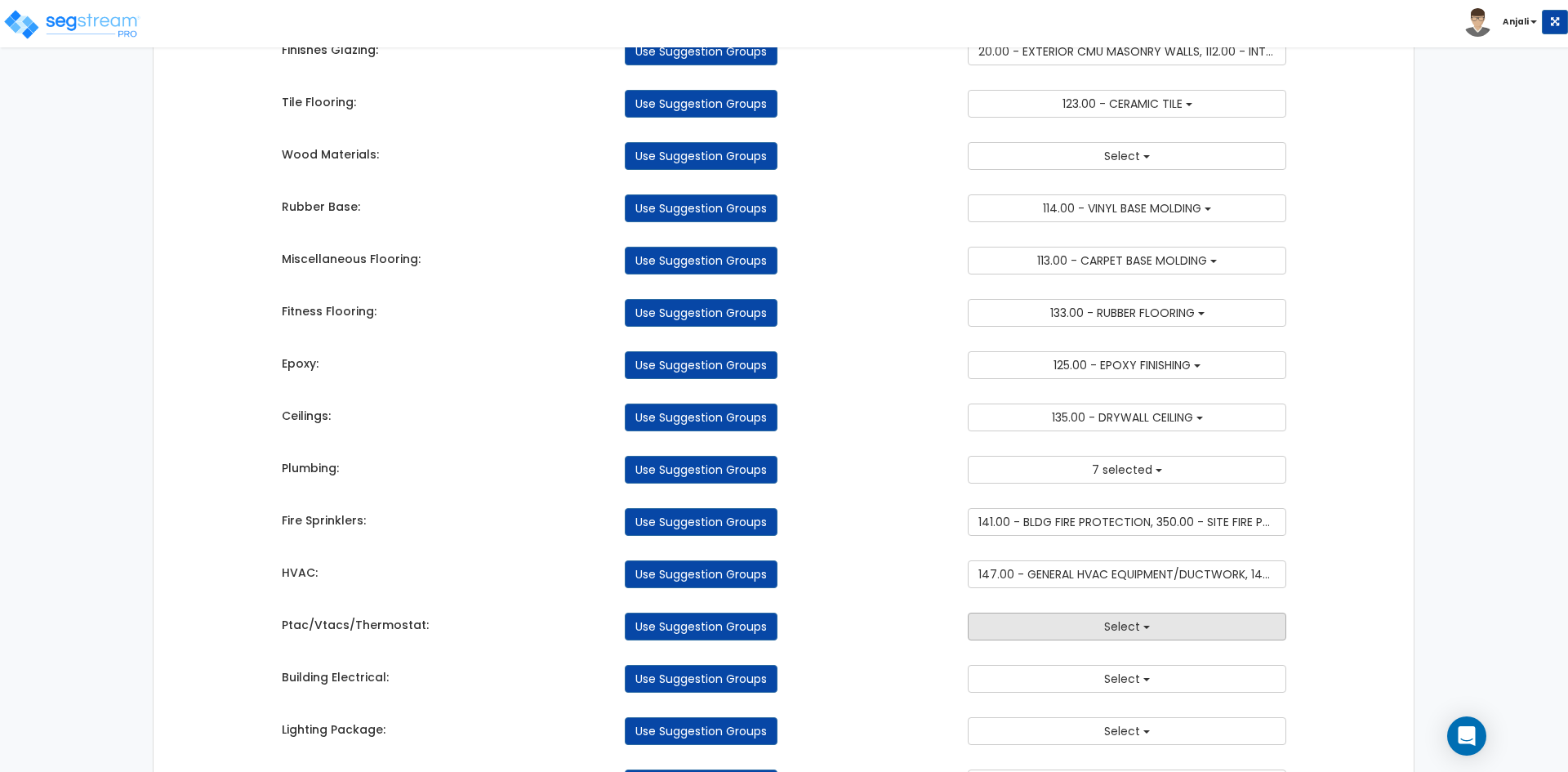
click at [1091, 624] on button "Select" at bounding box center [1127, 626] width 318 height 28
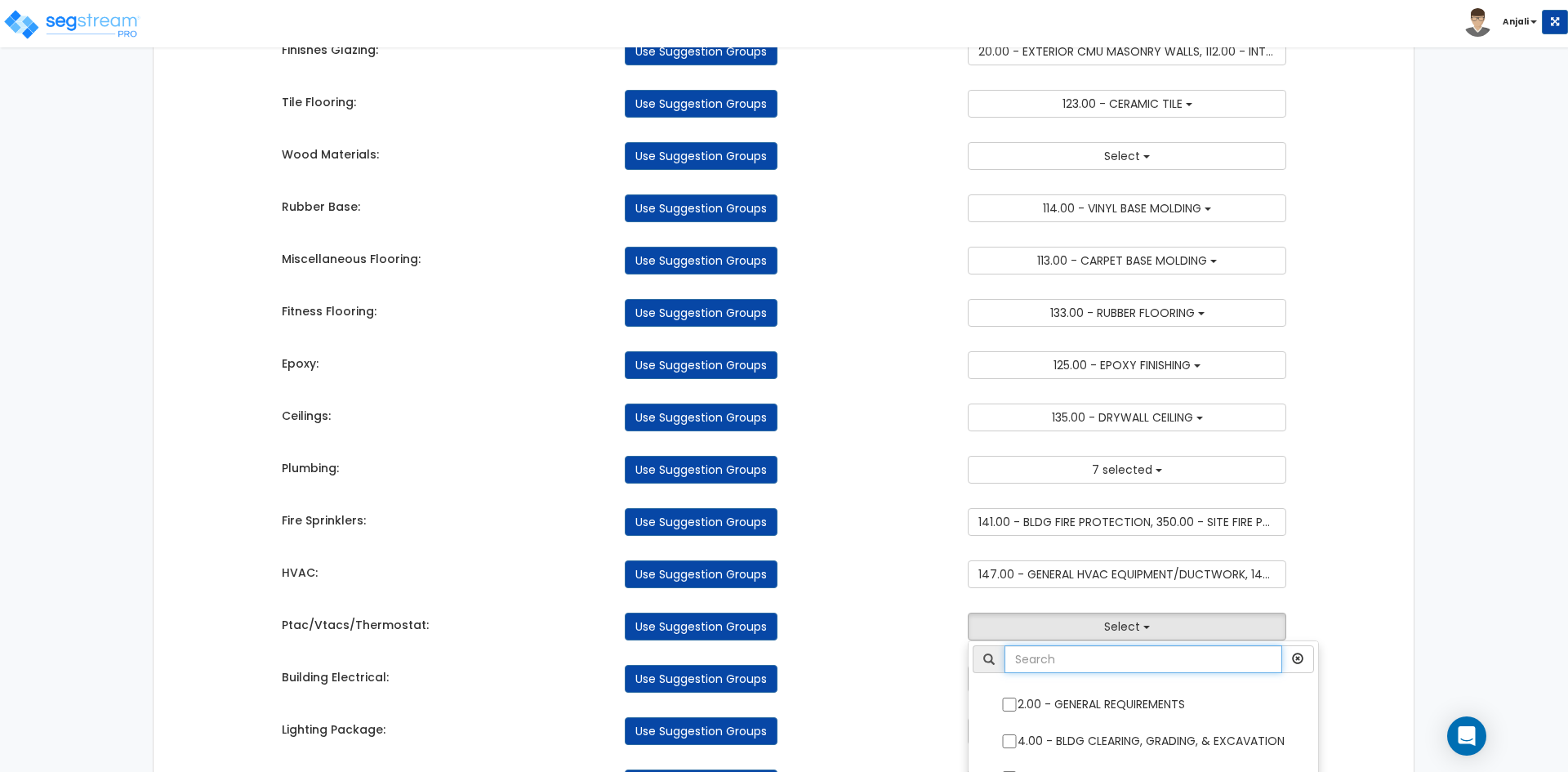
click at [1091, 646] on input "text" at bounding box center [1143, 659] width 277 height 28
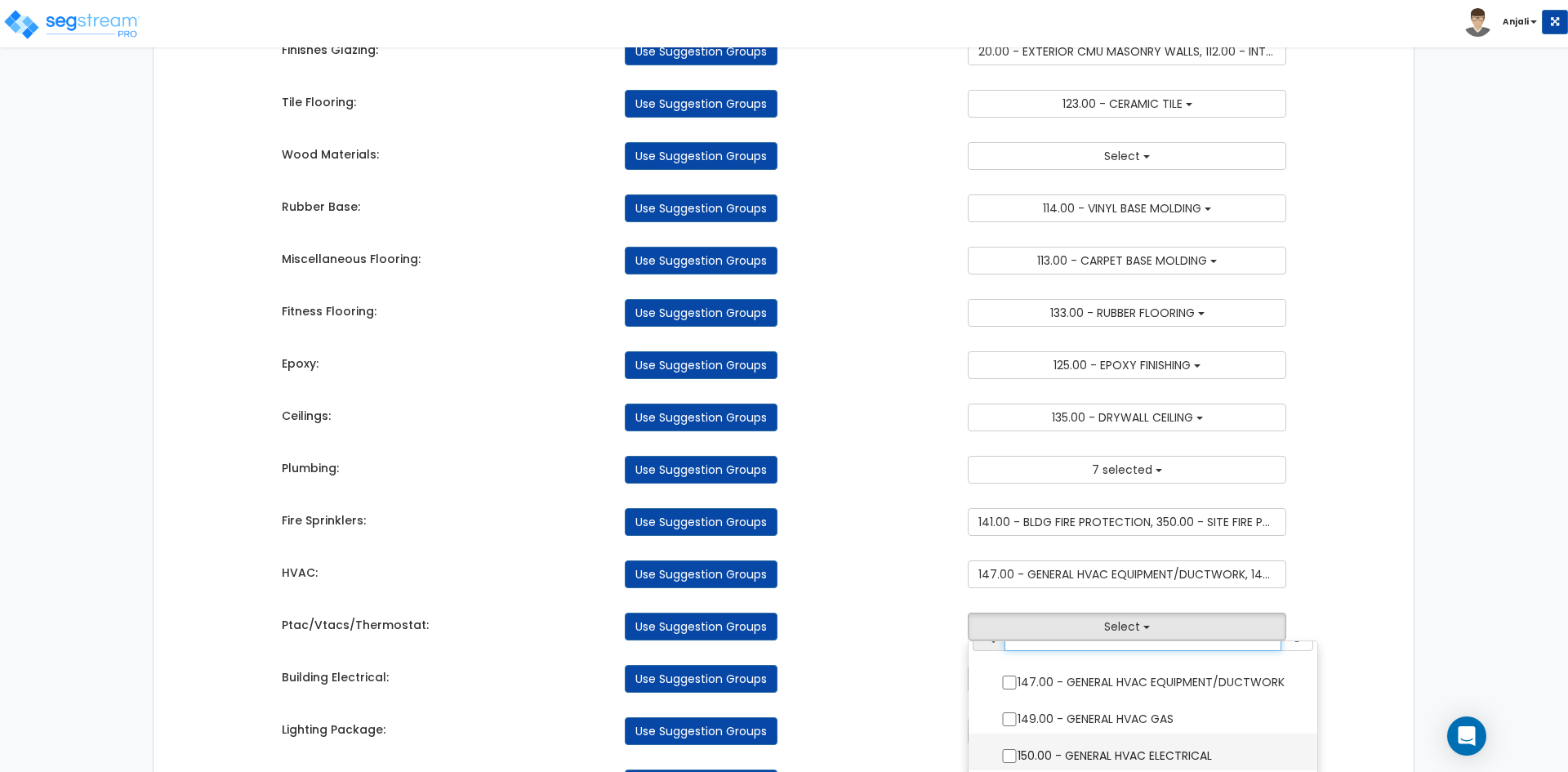
type input "hv"
click at [1028, 752] on label "150.00 - GENERAL HVAC ELECTRICAL" at bounding box center [1143, 753] width 316 height 37
click at [1017, 752] on input "150.00 - GENERAL HVAC ELECTRICAL" at bounding box center [1009, 756] width 16 height 14
checkbox input "true"
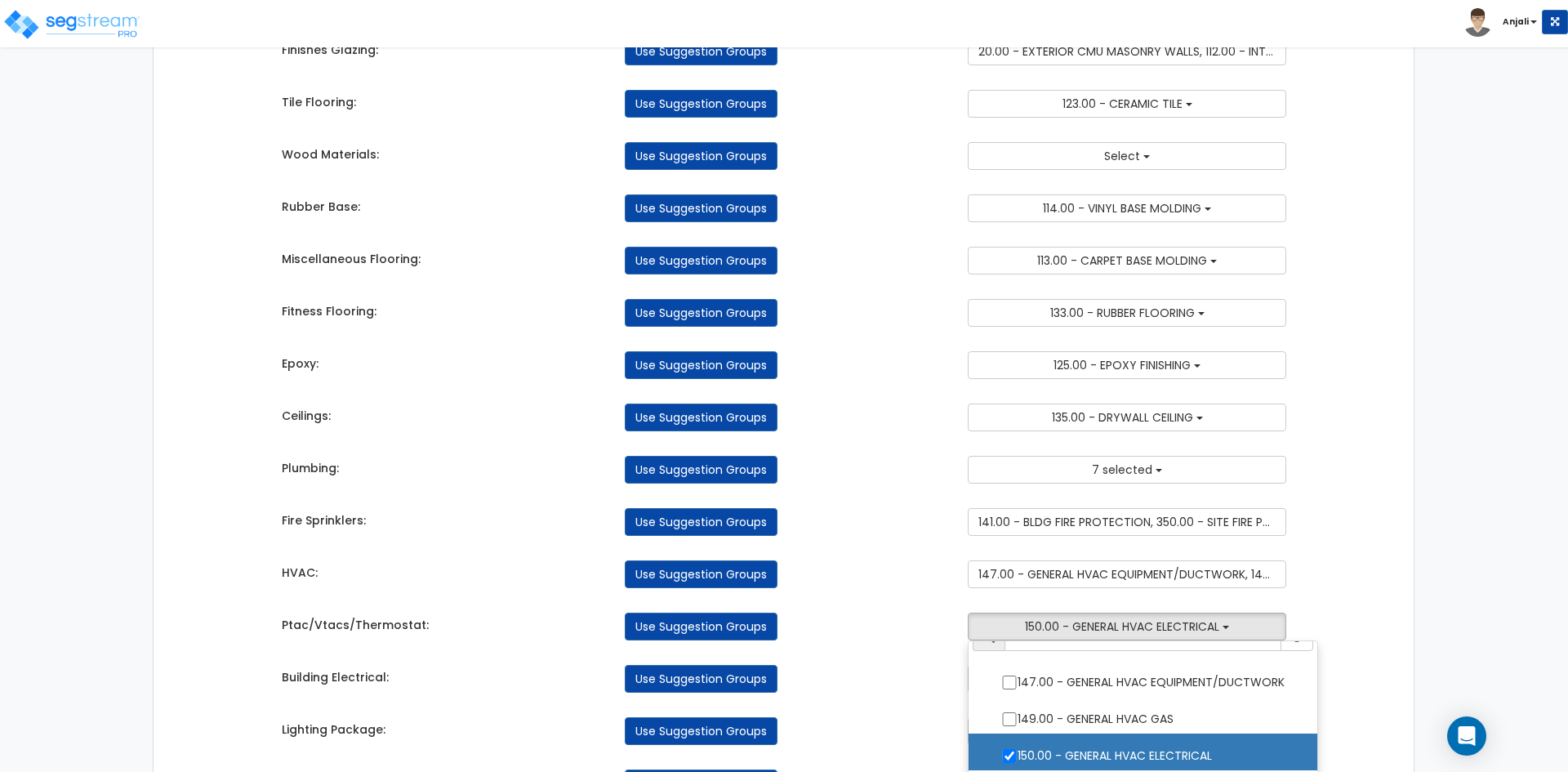
click at [871, 685] on div "Use Suggestion Groups" at bounding box center [784, 679] width 343 height 28
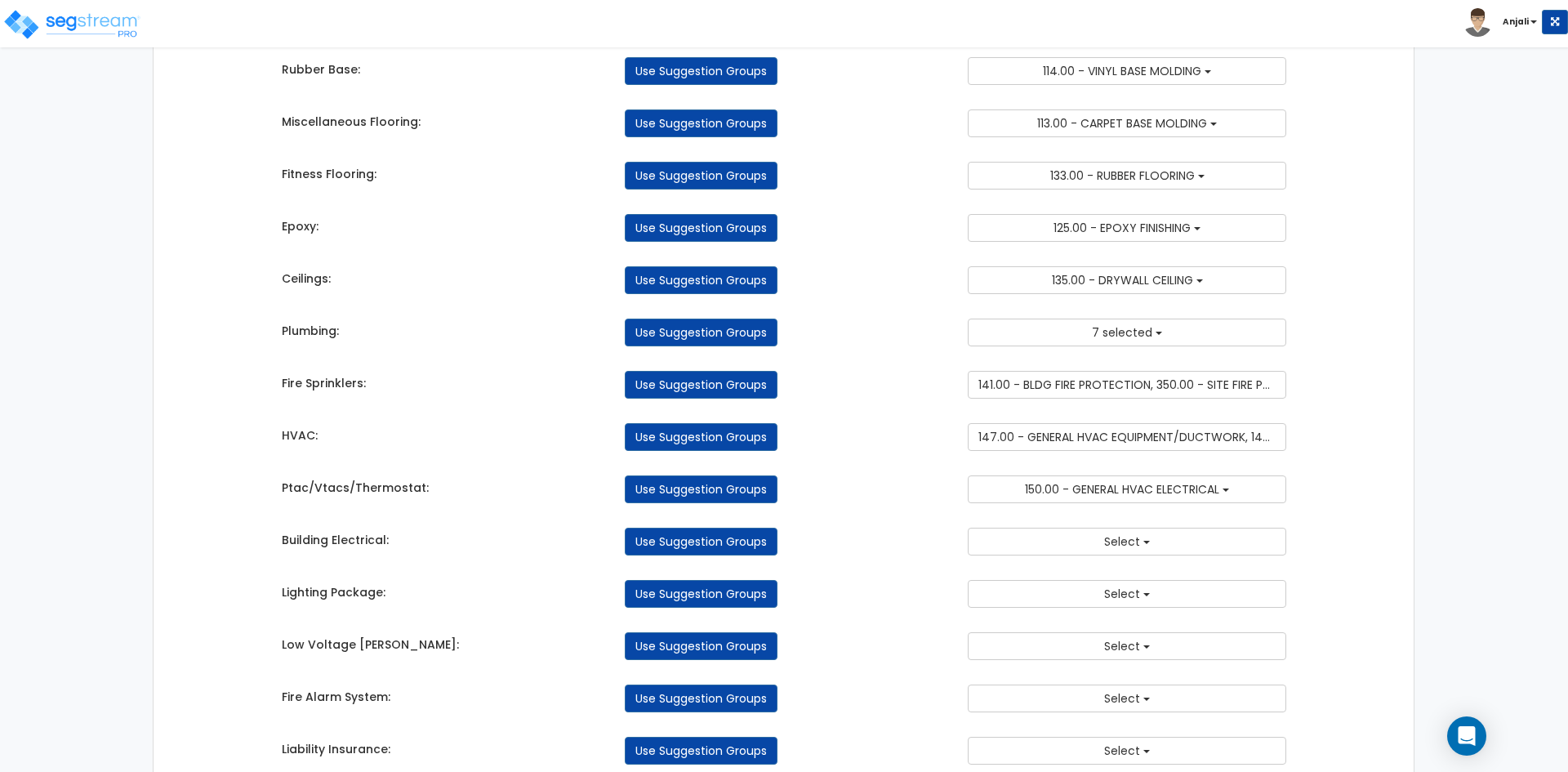
scroll to position [1552, 0]
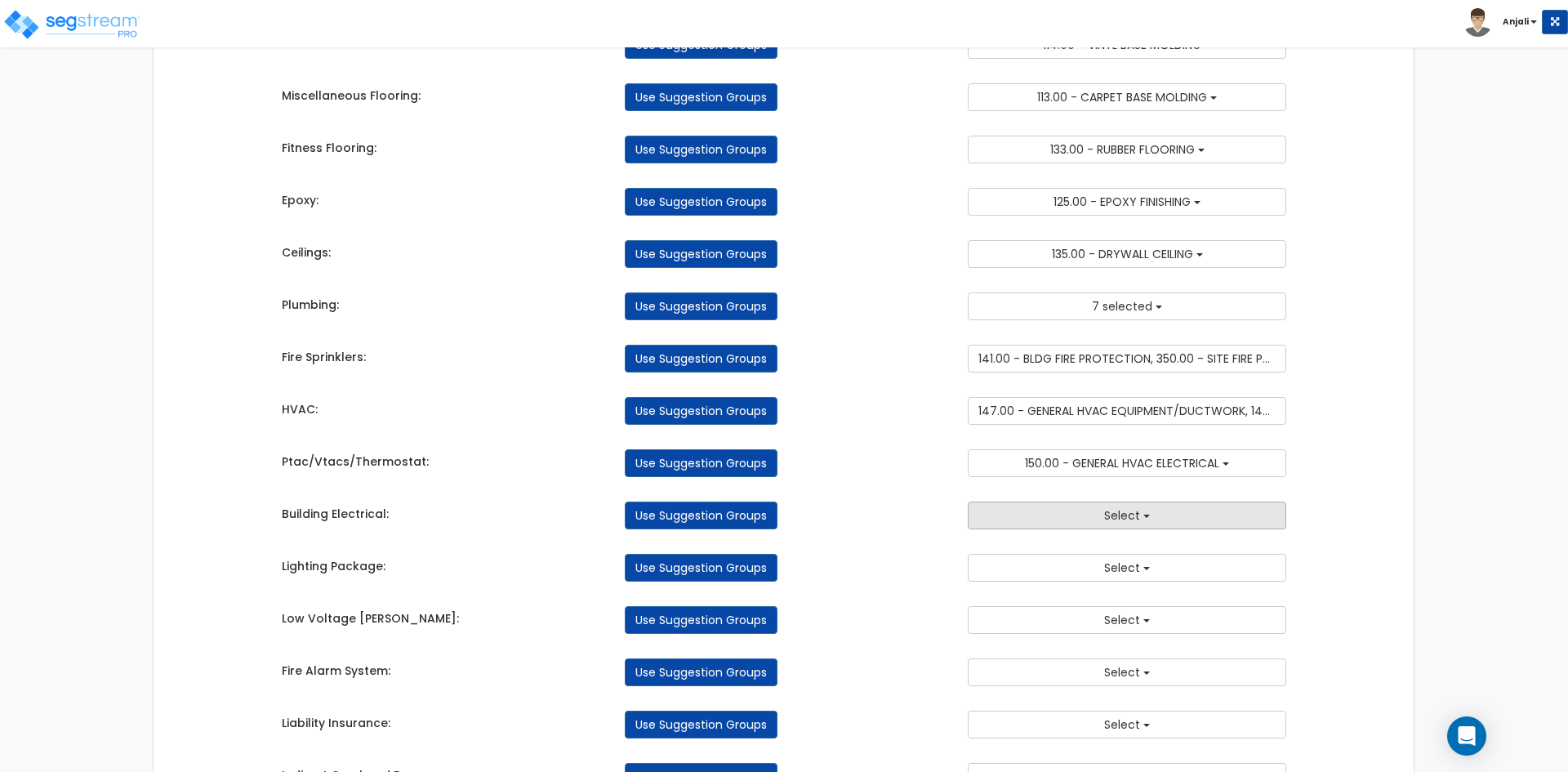
click at [1128, 516] on span "Select" at bounding box center [1123, 515] width 36 height 16
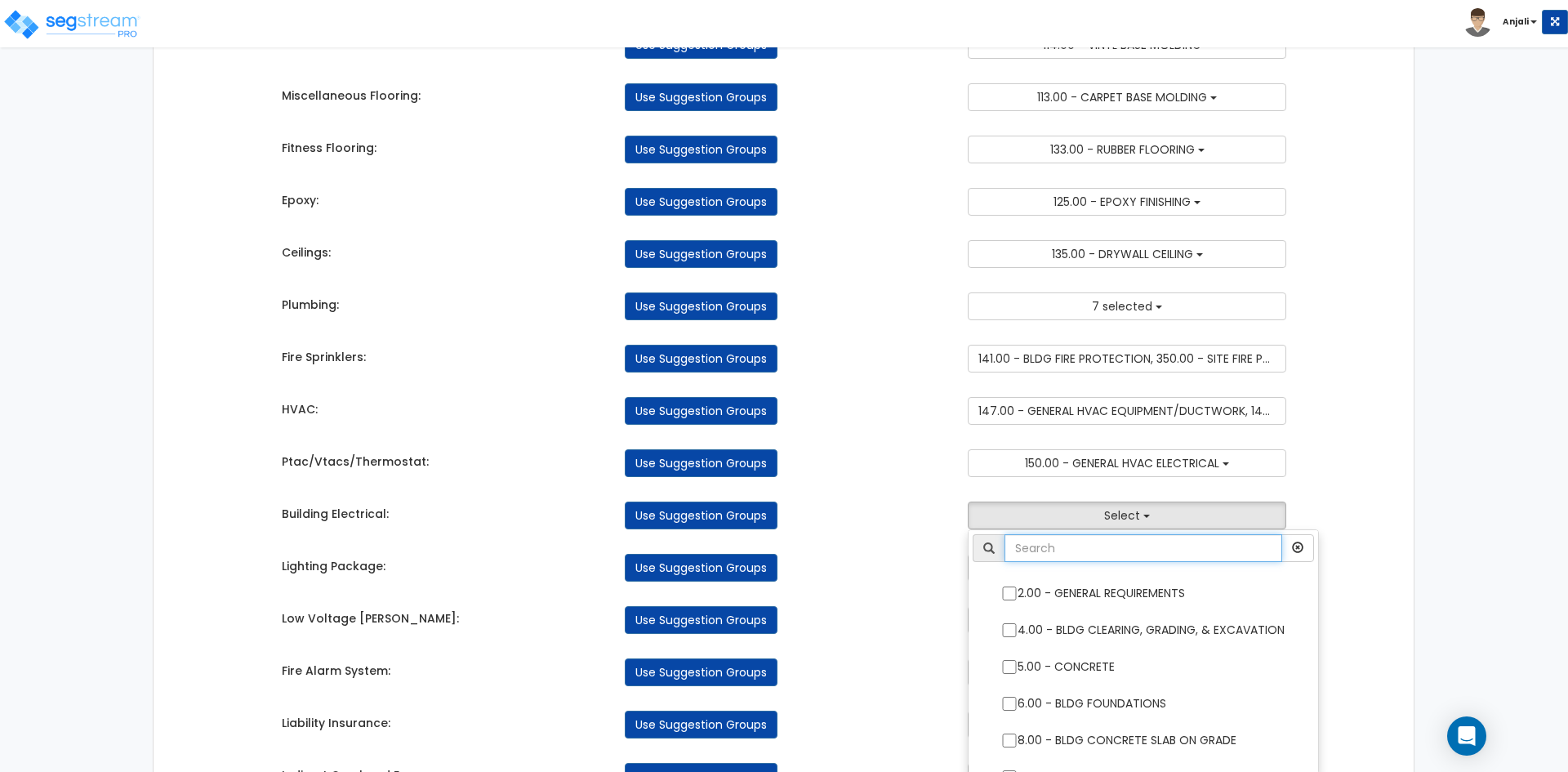
click at [1105, 538] on input "text" at bounding box center [1143, 548] width 277 height 28
type input "ele"
click at [1008, 597] on input "46.00 - EXTERIOR DOOR OPENER ELECTRICAL" at bounding box center [1009, 593] width 16 height 14
checkbox input "true"
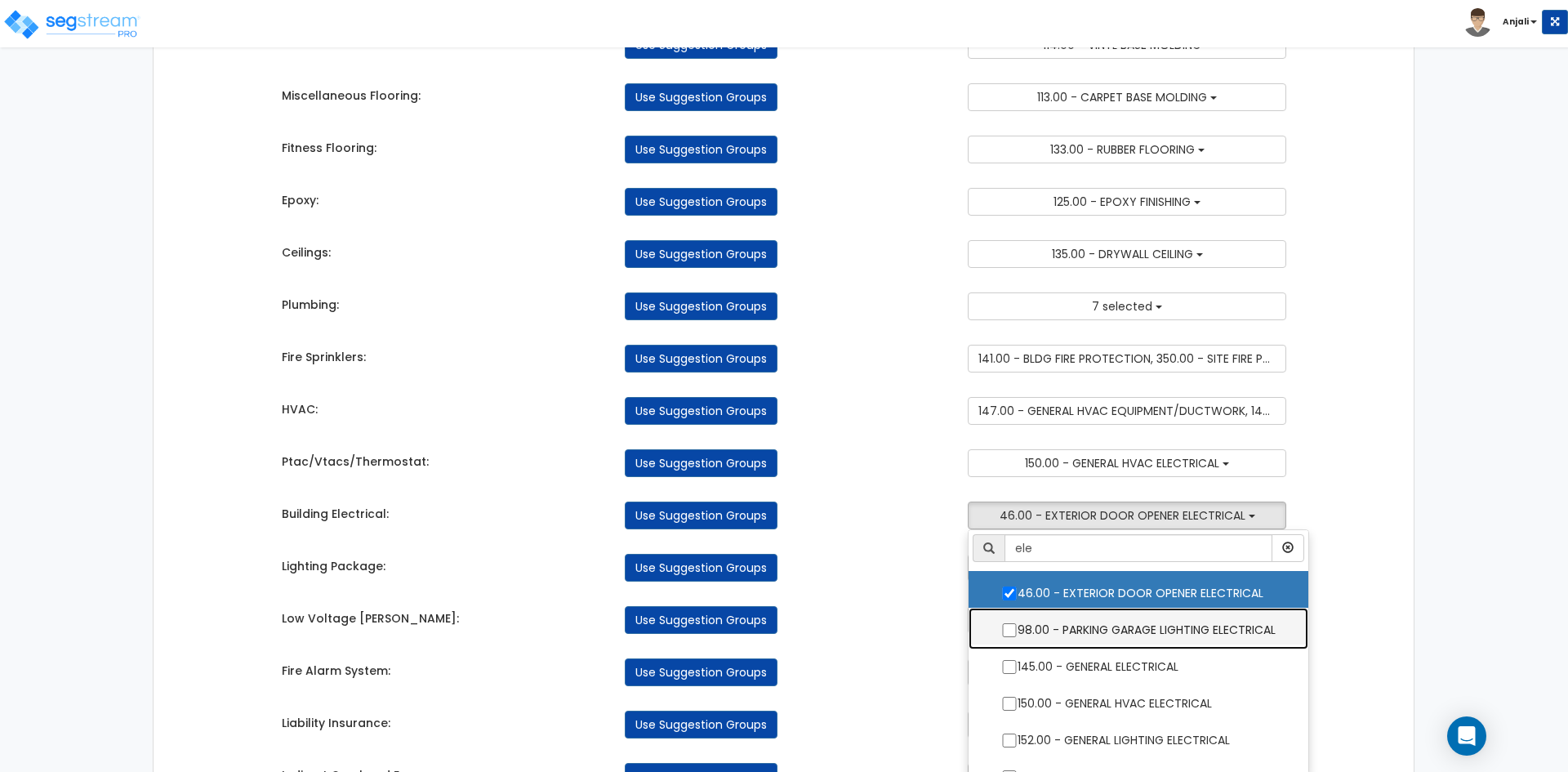
click at [1007, 622] on label "98.00 - PARKING GARAGE LIGHTING ELECTRICAL" at bounding box center [1139, 628] width 307 height 37
click at [1007, 624] on input "98.00 - PARKING GARAGE LIGHTING ELECTRICAL" at bounding box center [1009, 630] width 16 height 14
checkbox input "true"
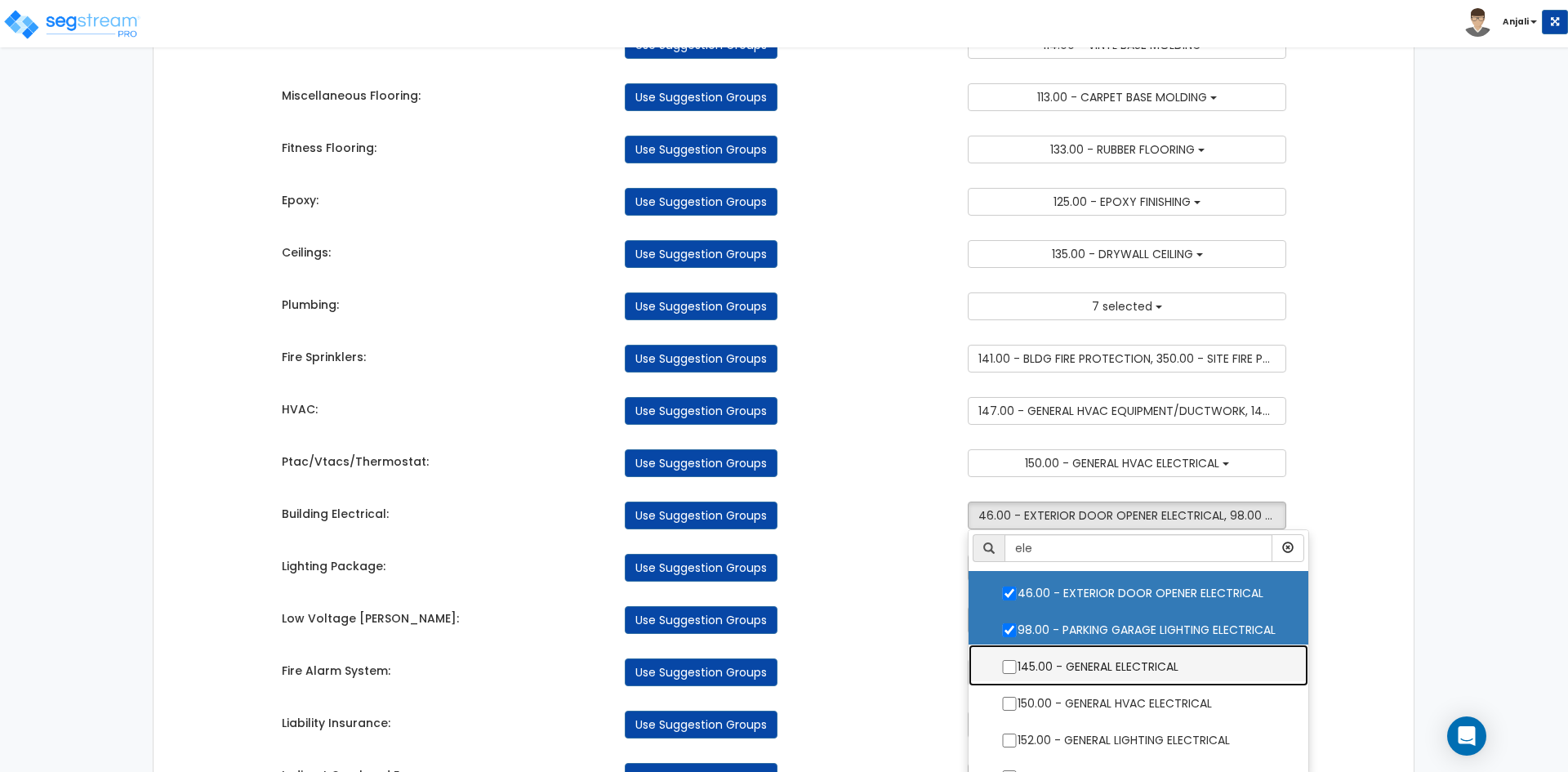
click at [1005, 654] on label "145.00 - GENERAL ELECTRICAL" at bounding box center [1139, 664] width 307 height 37
click at [1005, 660] on input "145.00 - GENERAL ELECTRICAL" at bounding box center [1009, 667] width 16 height 14
checkbox input "true"
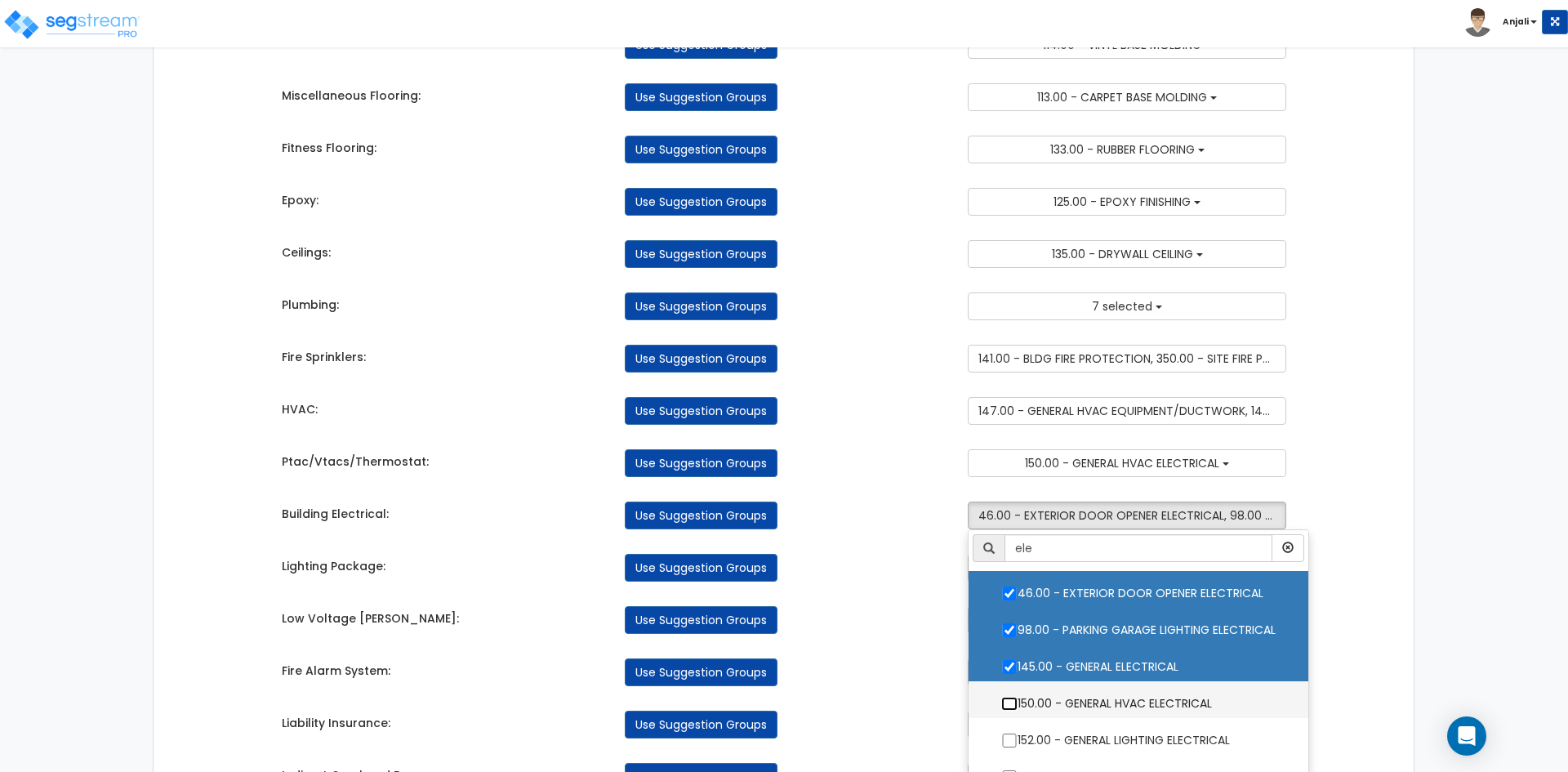
click at [1001, 699] on input "150.00 - GENERAL HVAC ELECTRICAL" at bounding box center [1009, 703] width 16 height 14
checkbox input "true"
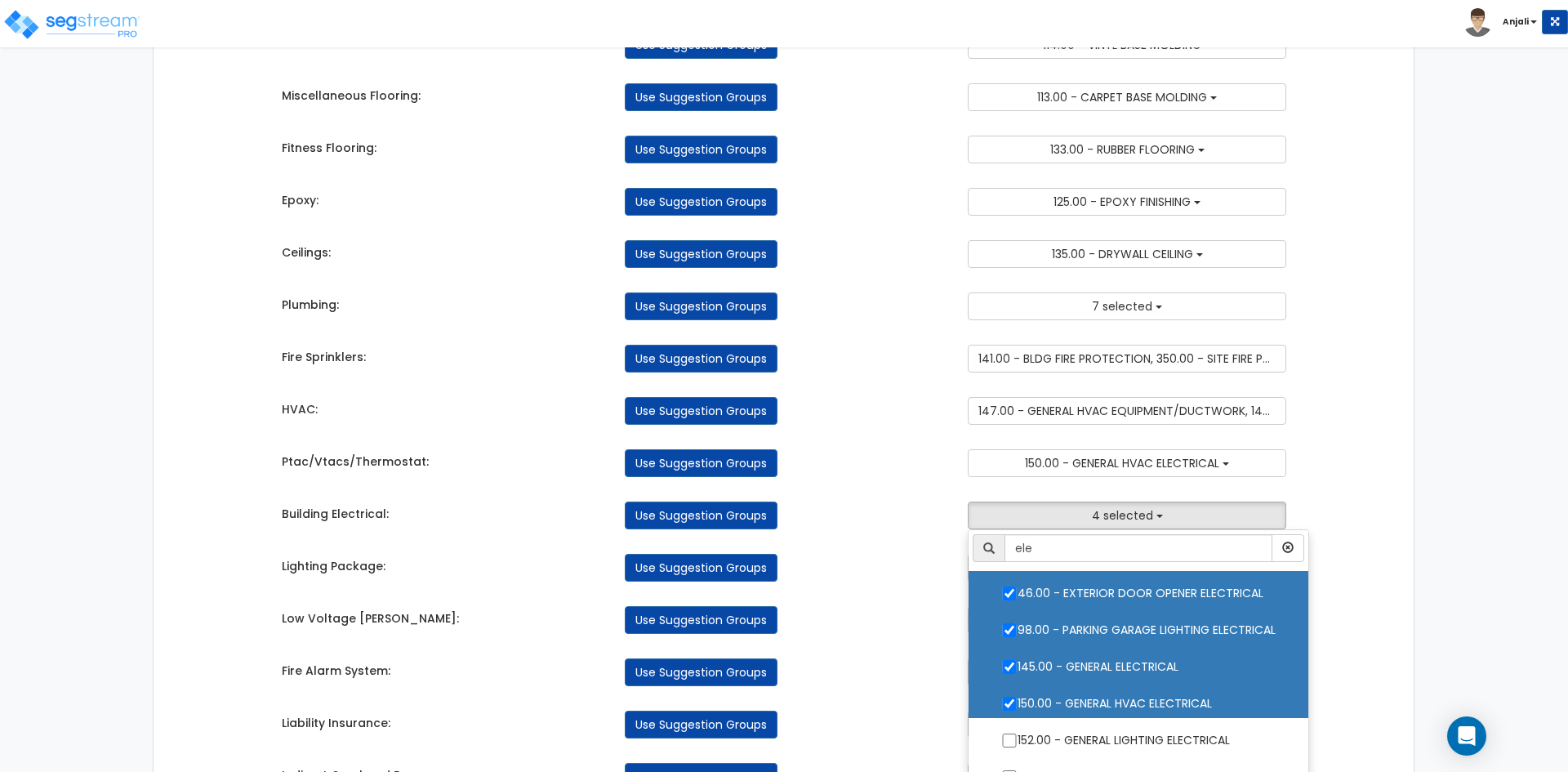
scroll to position [81, 0]
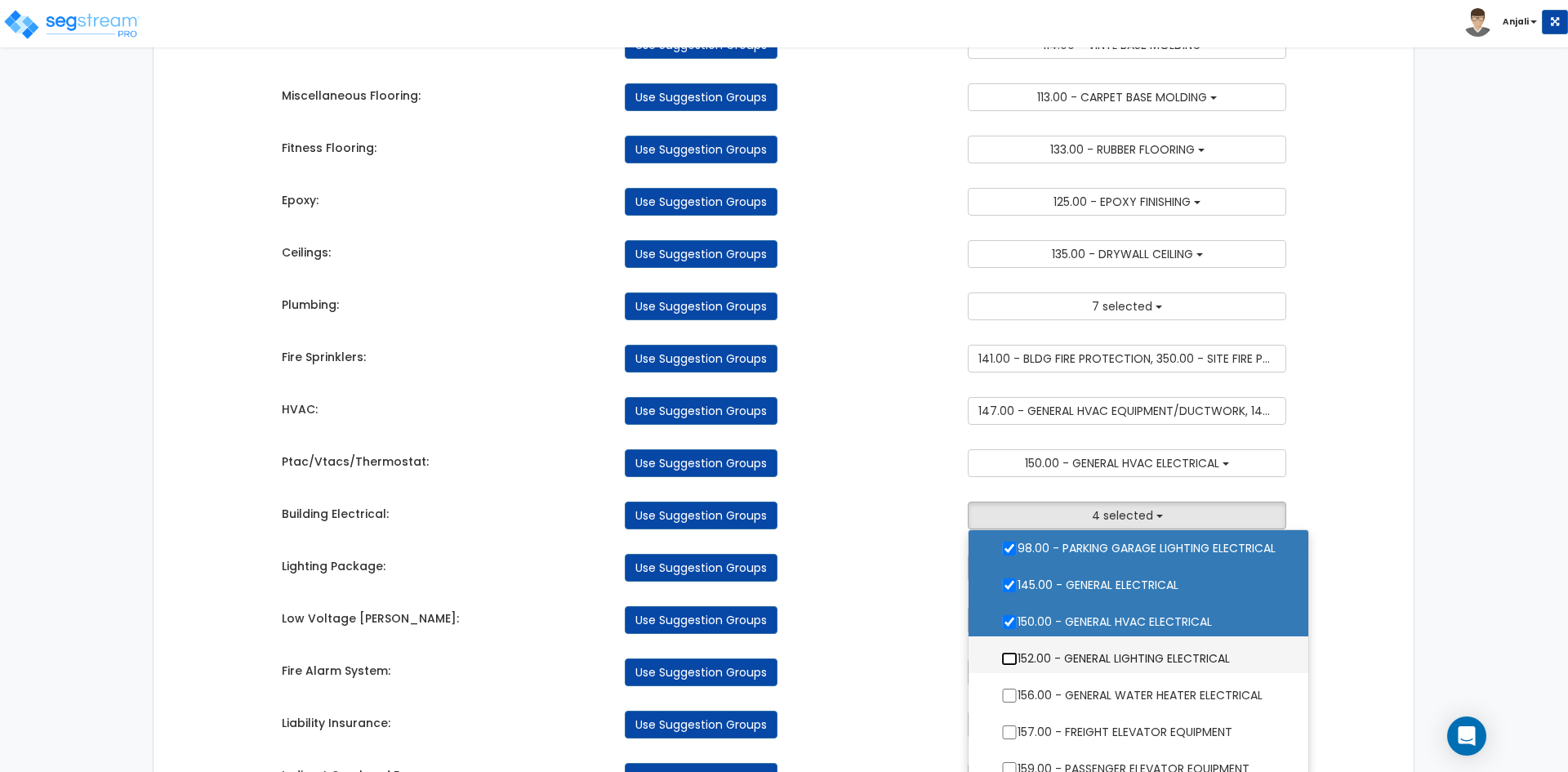
click at [1011, 659] on input "152.00 - GENERAL LIGHTING ELECTRICAL" at bounding box center [1009, 658] width 16 height 14
checkbox input "true"
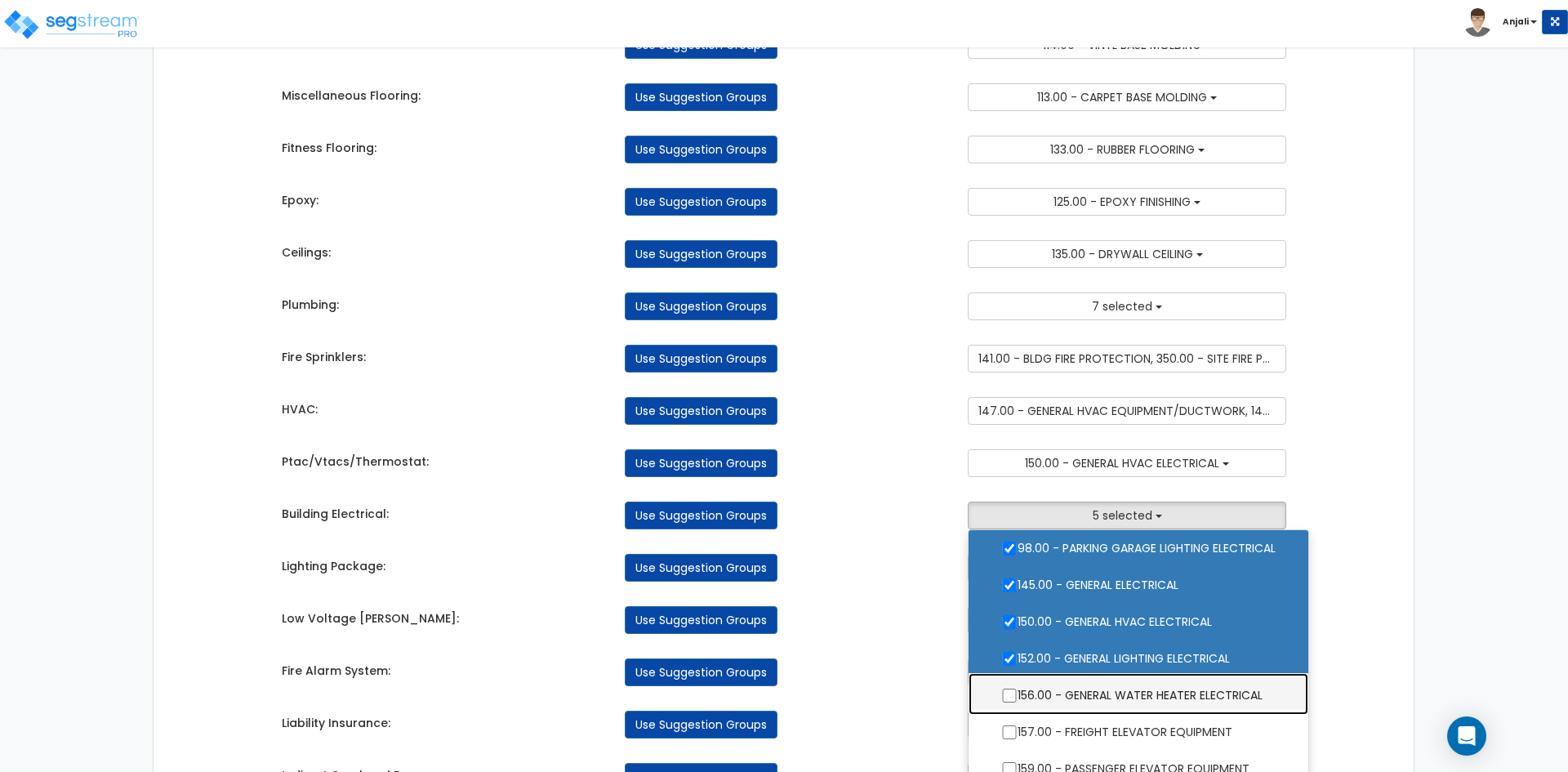
click at [1004, 688] on label "156.00 - GENERAL WATER HEATER ELECTRICAL" at bounding box center [1139, 693] width 307 height 37
click at [1004, 689] on input "156.00 - GENERAL WATER HEATER ELECTRICAL" at bounding box center [1009, 696] width 16 height 14
checkbox input "true"
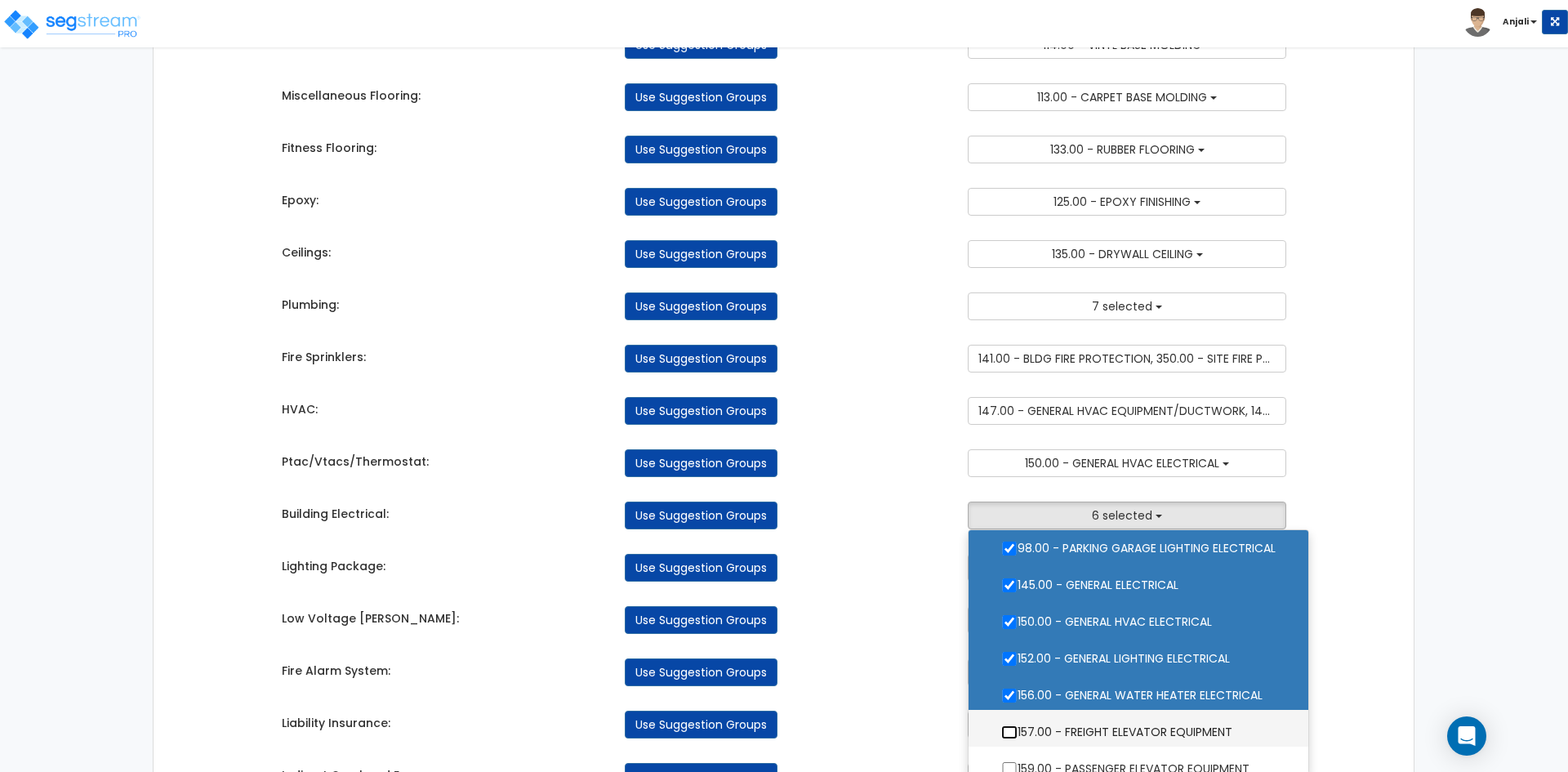
click at [1007, 731] on input "157.00 - FREIGHT ELEVATOR EQUIPMENT" at bounding box center [1009, 732] width 16 height 14
checkbox input "true"
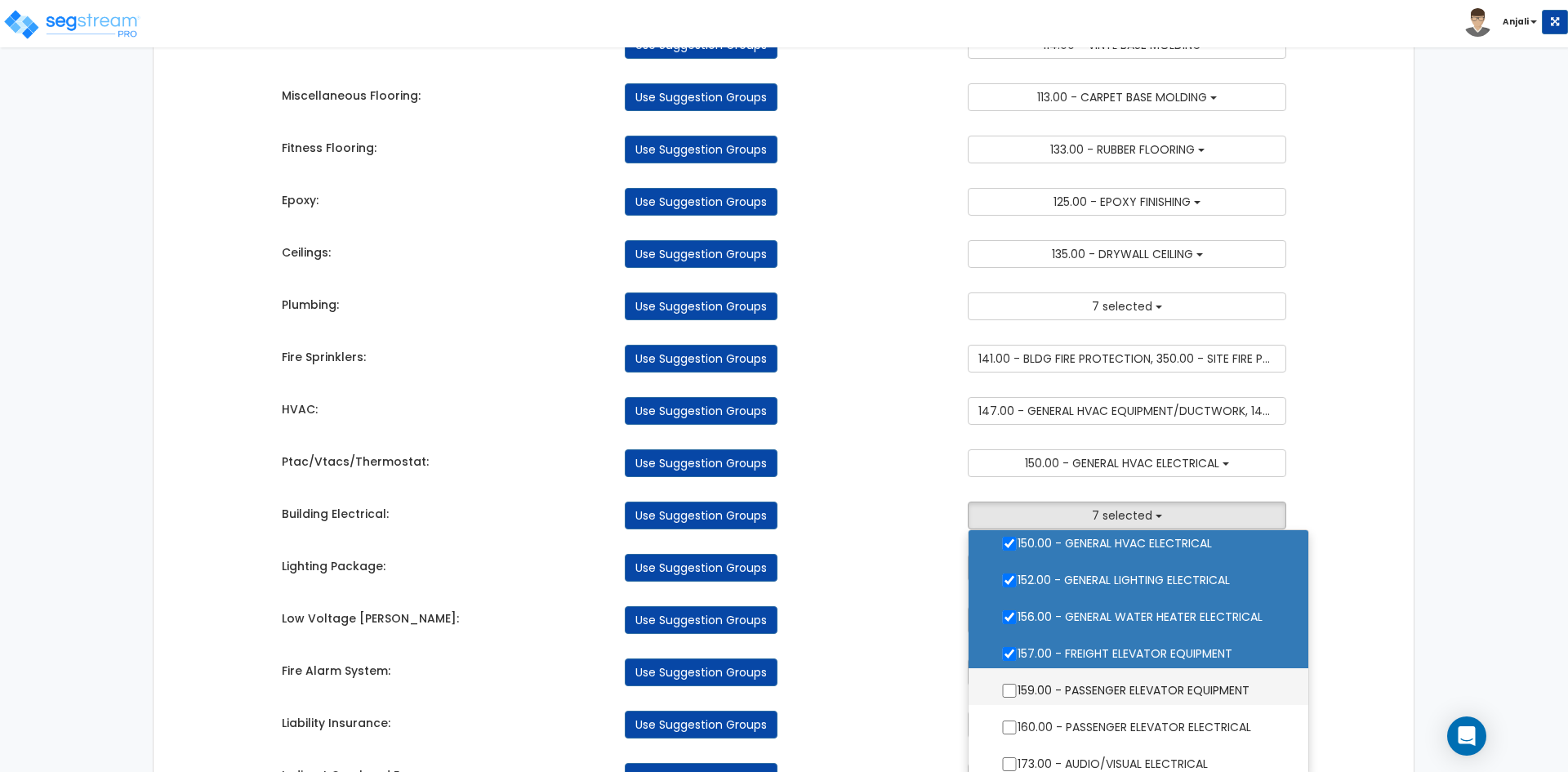
scroll to position [164, 0]
click at [1005, 695] on label "159.00 - PASSENGER ELEVATOR EQUIPMENT" at bounding box center [1139, 685] width 307 height 37
click at [1005, 694] on input "159.00 - PASSENGER ELEVATOR EQUIPMENT" at bounding box center [1009, 687] width 16 height 14
checkbox input "true"
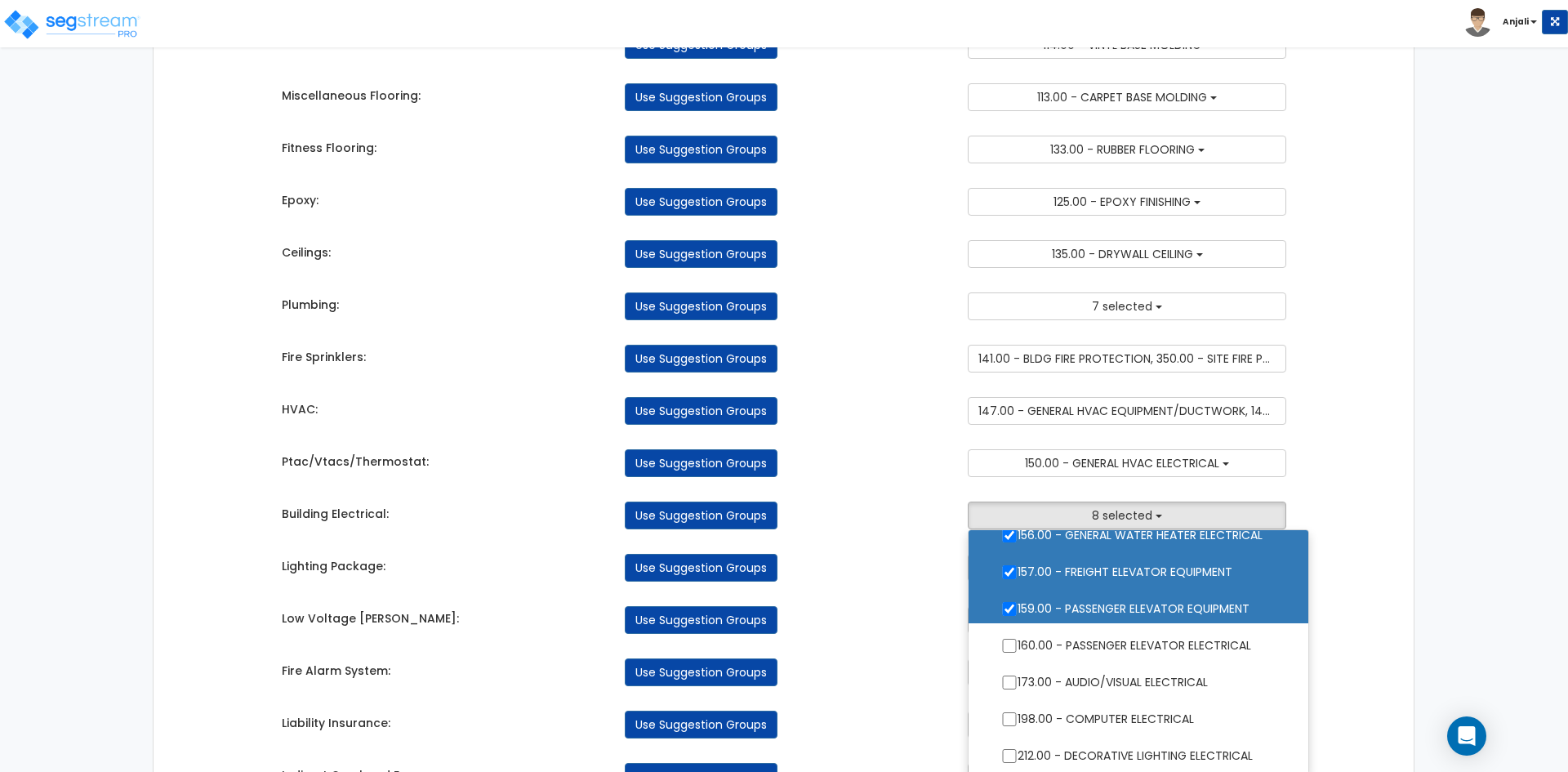
scroll to position [245, 0]
click at [1010, 641] on input "160.00 - PASSENGER ELEVATOR ELECTRICAL" at bounding box center [1009, 642] width 16 height 14
checkbox input "true"
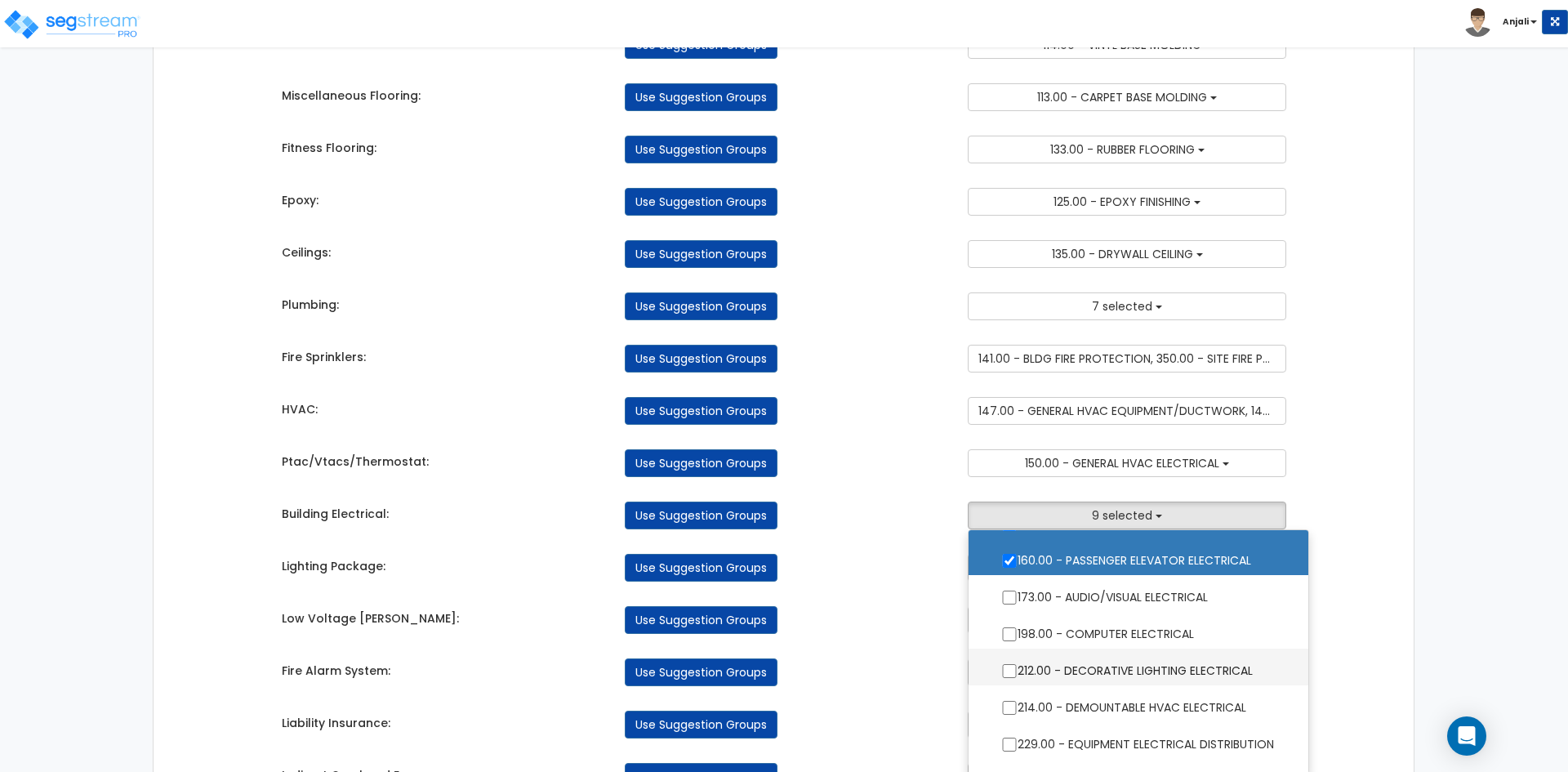
scroll to position [408, 0]
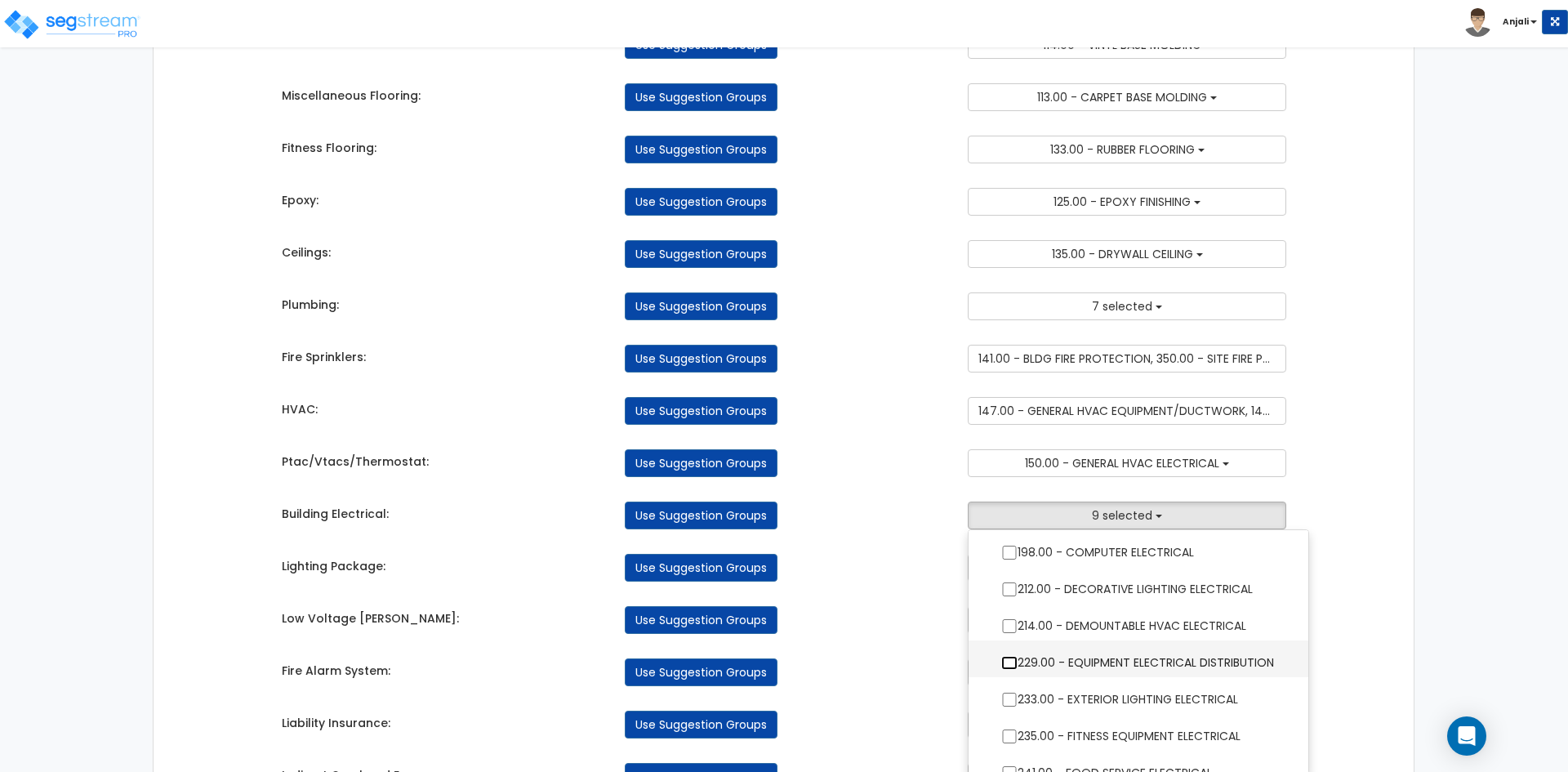
click at [1006, 663] on input "229.00 - EQUIPMENT ELECTRICAL DISTRIBUTION" at bounding box center [1009, 663] width 16 height 14
checkbox input "true"
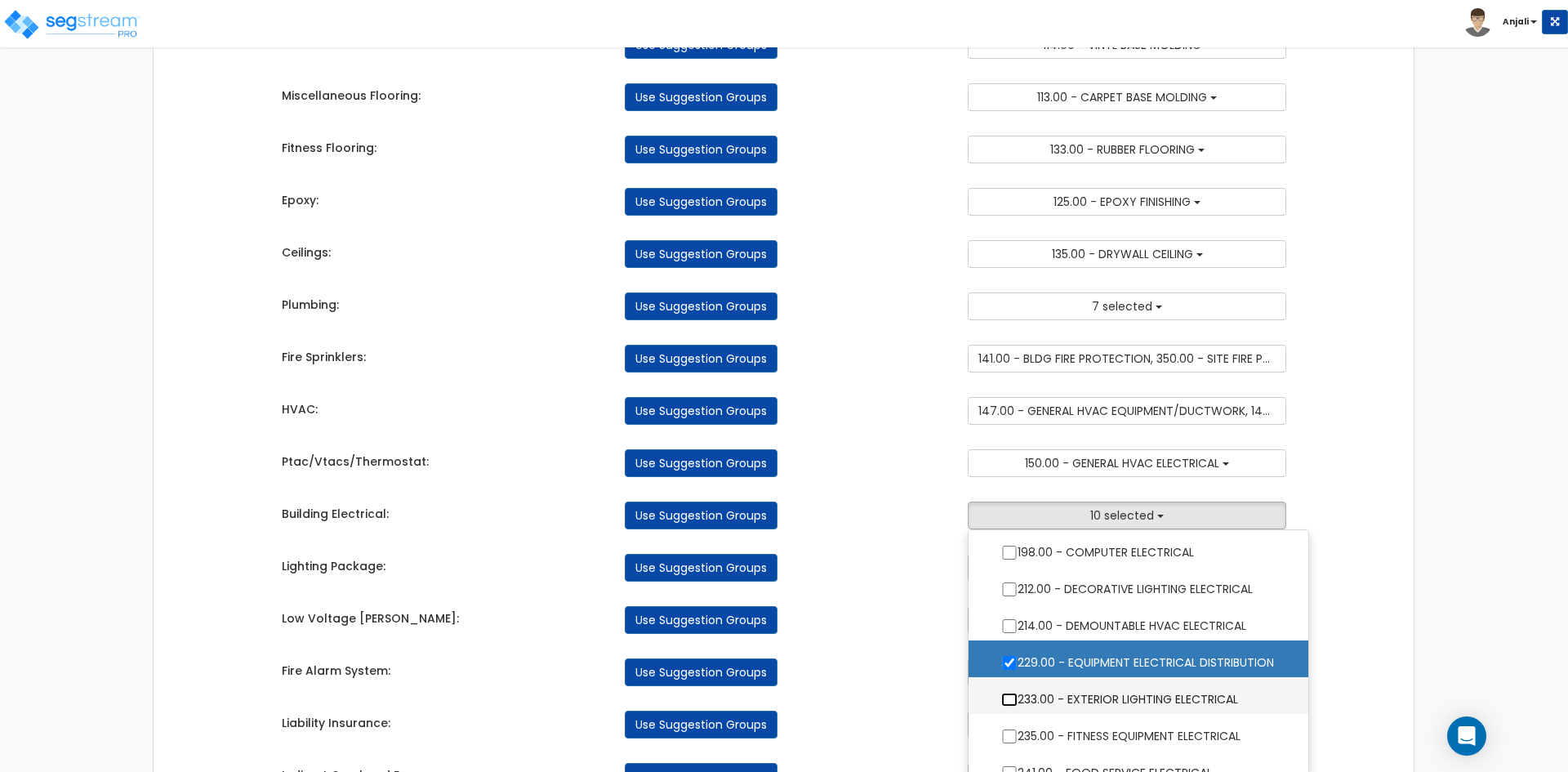
click at [1008, 703] on input "233.00 - EXTERIOR LIGHTING ELECTRICAL" at bounding box center [1009, 699] width 16 height 14
checkbox input "true"
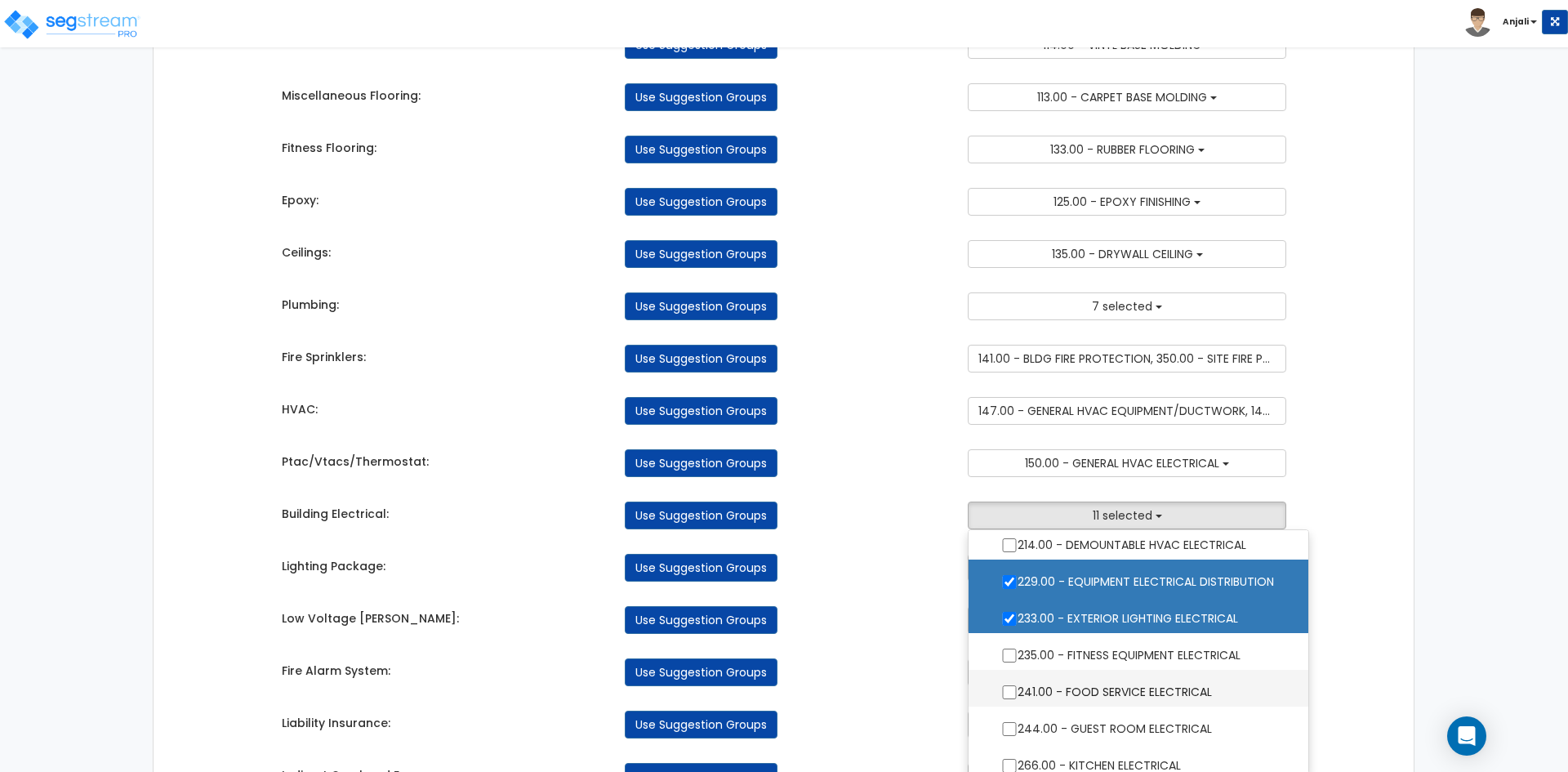
scroll to position [490, 0]
click at [1005, 661] on input "235.00 - FITNESS EQUIPMENT ELECTRICAL" at bounding box center [1009, 654] width 16 height 14
checkbox input "true"
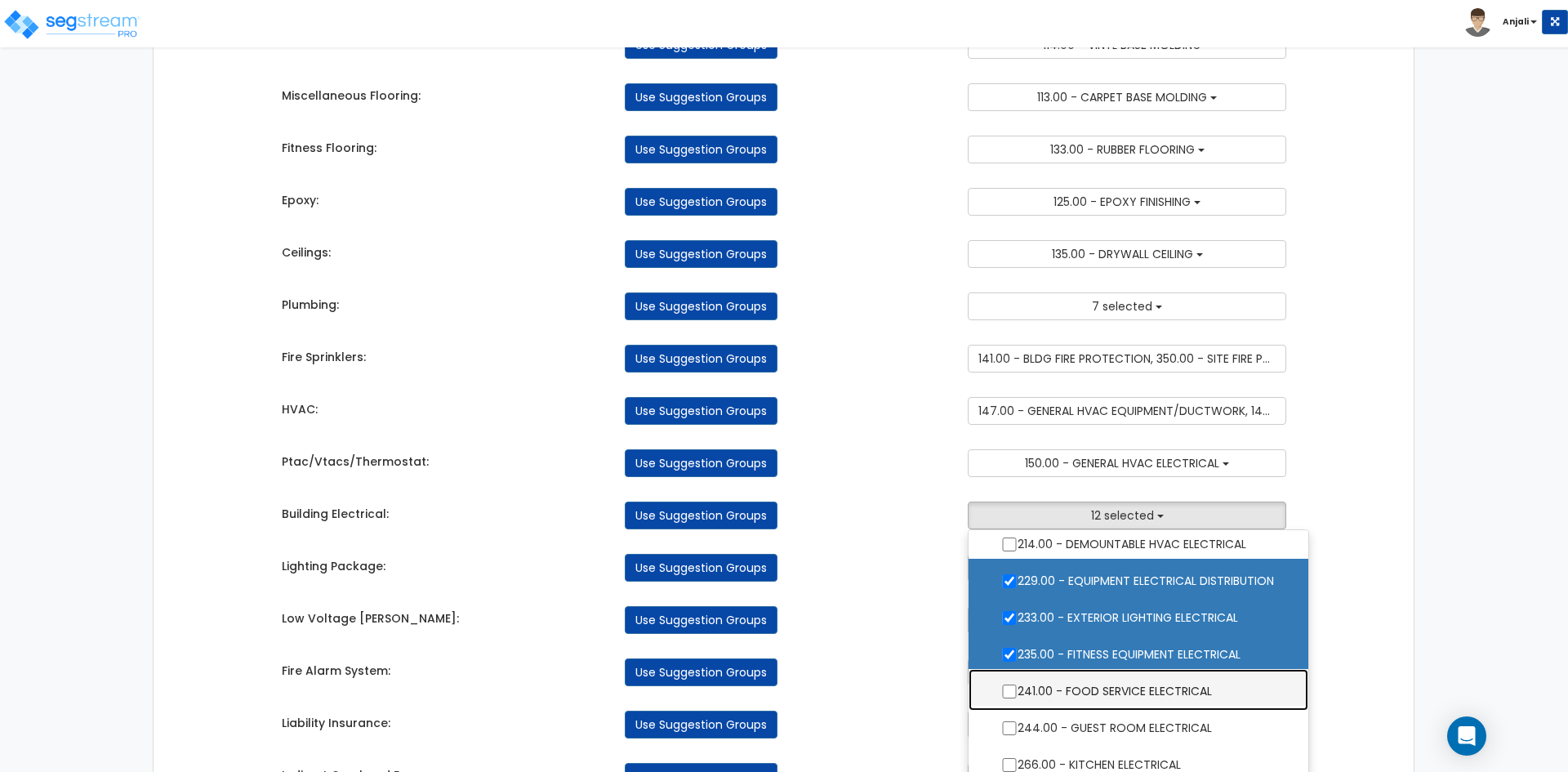
click at [1010, 699] on label "241.00 - FOOD SERVICE ELECTRICAL" at bounding box center [1139, 689] width 307 height 37
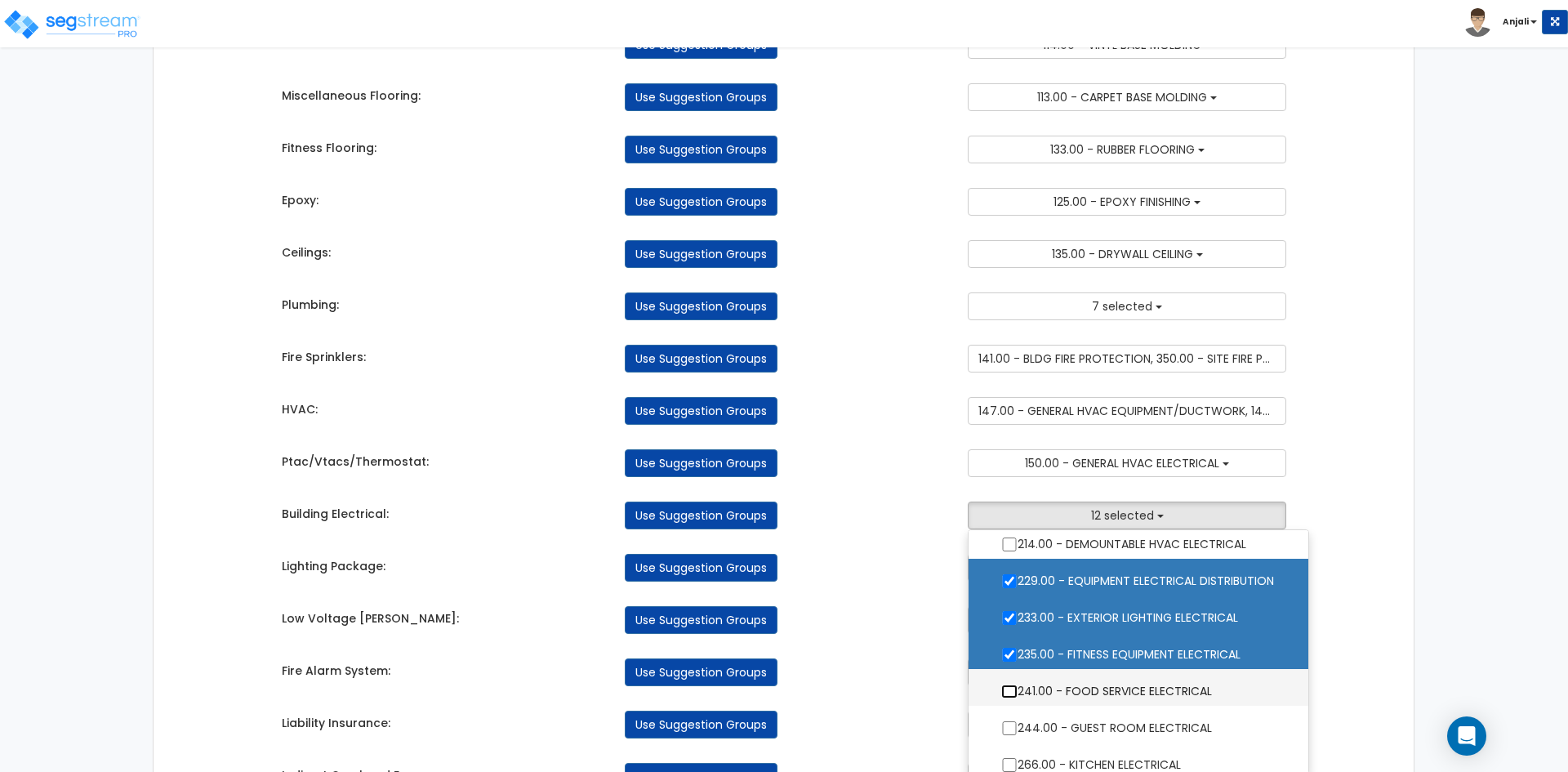
click at [1010, 698] on input "241.00 - FOOD SERVICE ELECTRICAL" at bounding box center [1009, 691] width 16 height 14
checkbox input "true"
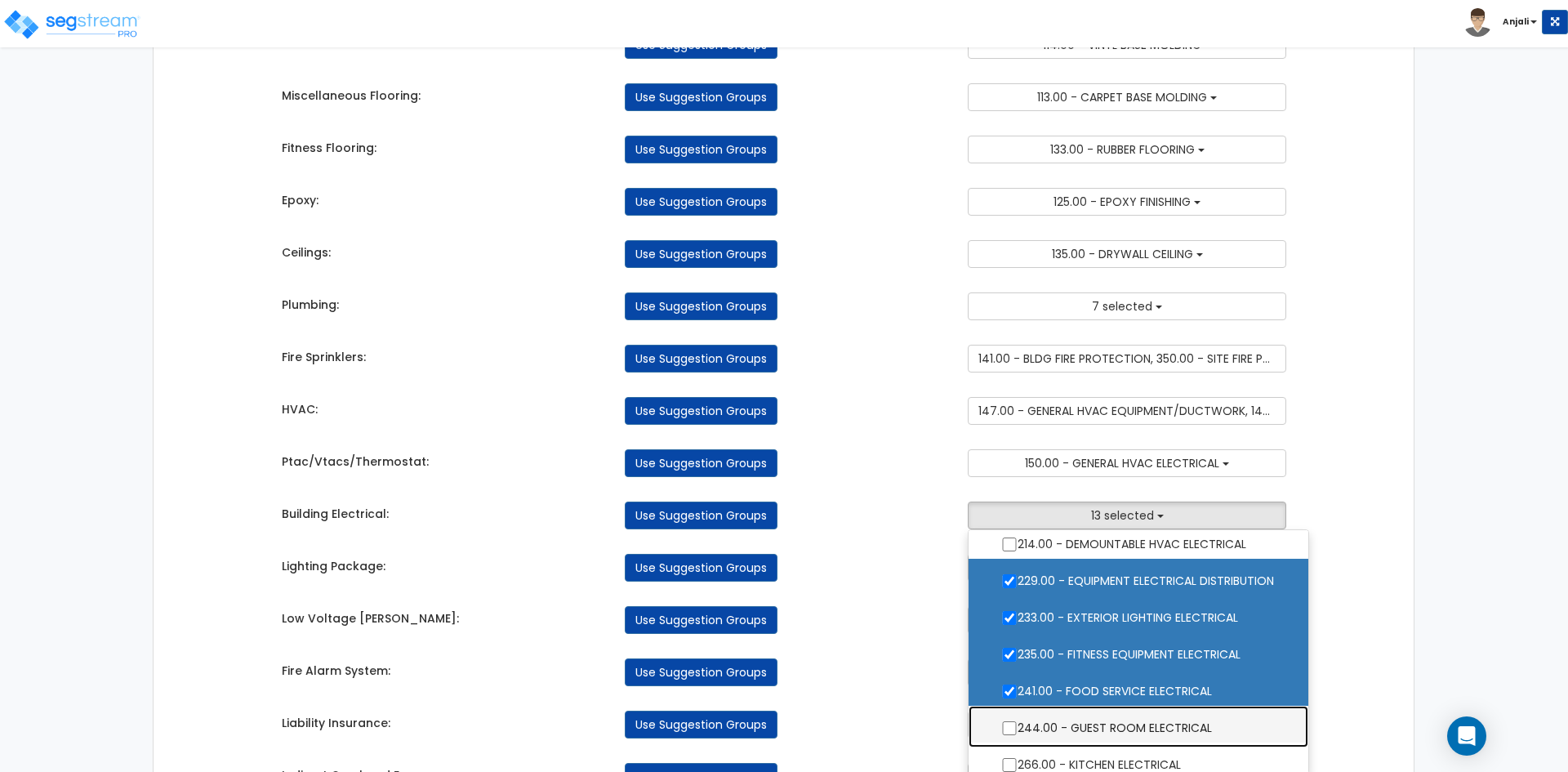
click at [1009, 736] on label "244.00 - GUEST ROOM ELECTRICAL" at bounding box center [1139, 726] width 307 height 37
click at [1009, 735] on input "244.00 - GUEST ROOM ELECTRICAL" at bounding box center [1009, 728] width 16 height 14
checkbox input "true"
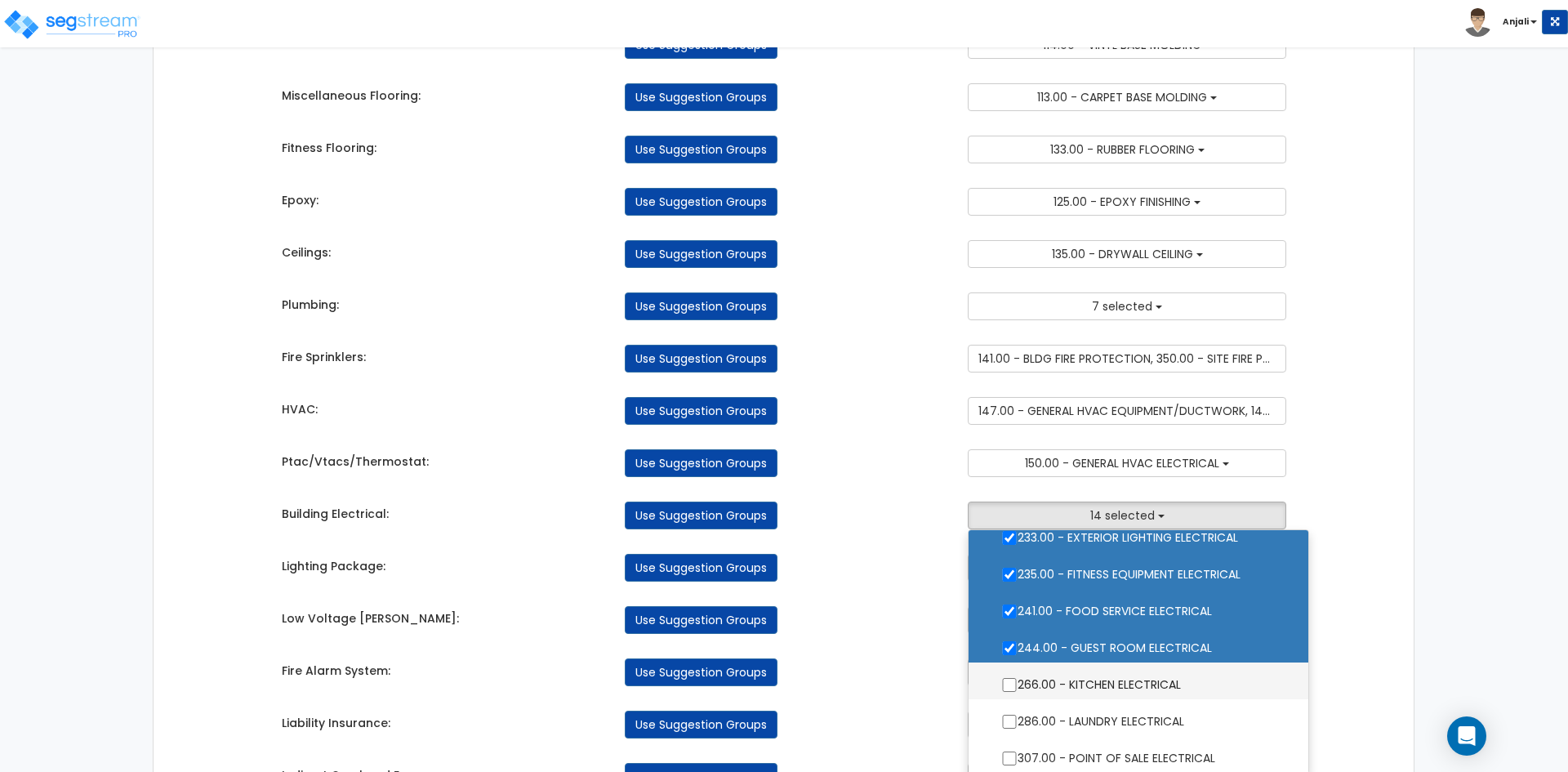
scroll to position [572, 0]
click at [1016, 688] on input "266.00 - KITCHEN ELECTRICAL" at bounding box center [1009, 683] width 16 height 14
checkbox input "true"
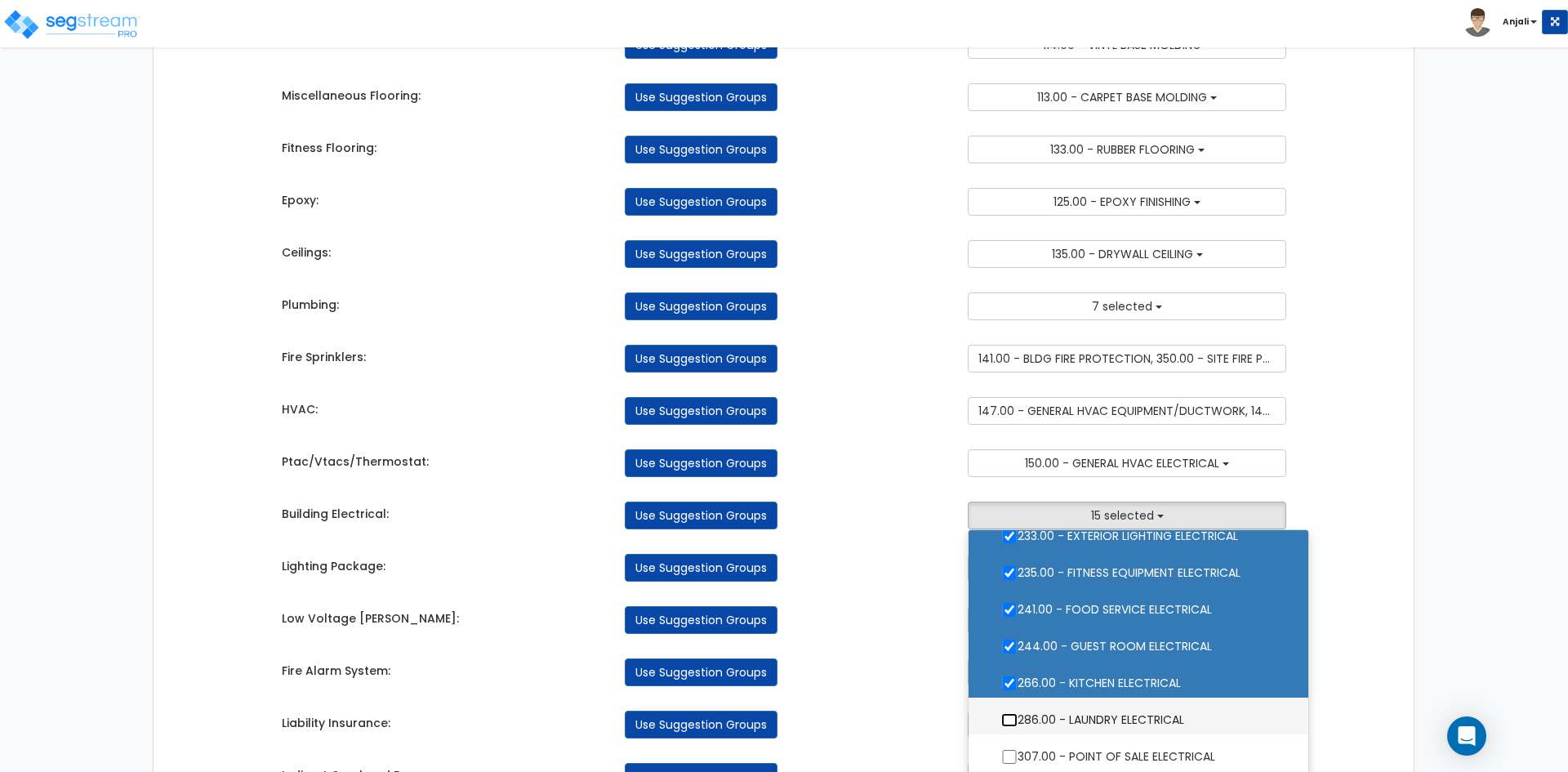
drag, startPoint x: 1016, startPoint y: 720, endPoint x: 1039, endPoint y: 710, distance: 25.1
click at [1016, 720] on input "286.00 - LAUNDRY ELECTRICAL" at bounding box center [1009, 719] width 16 height 14
checkbox input "true"
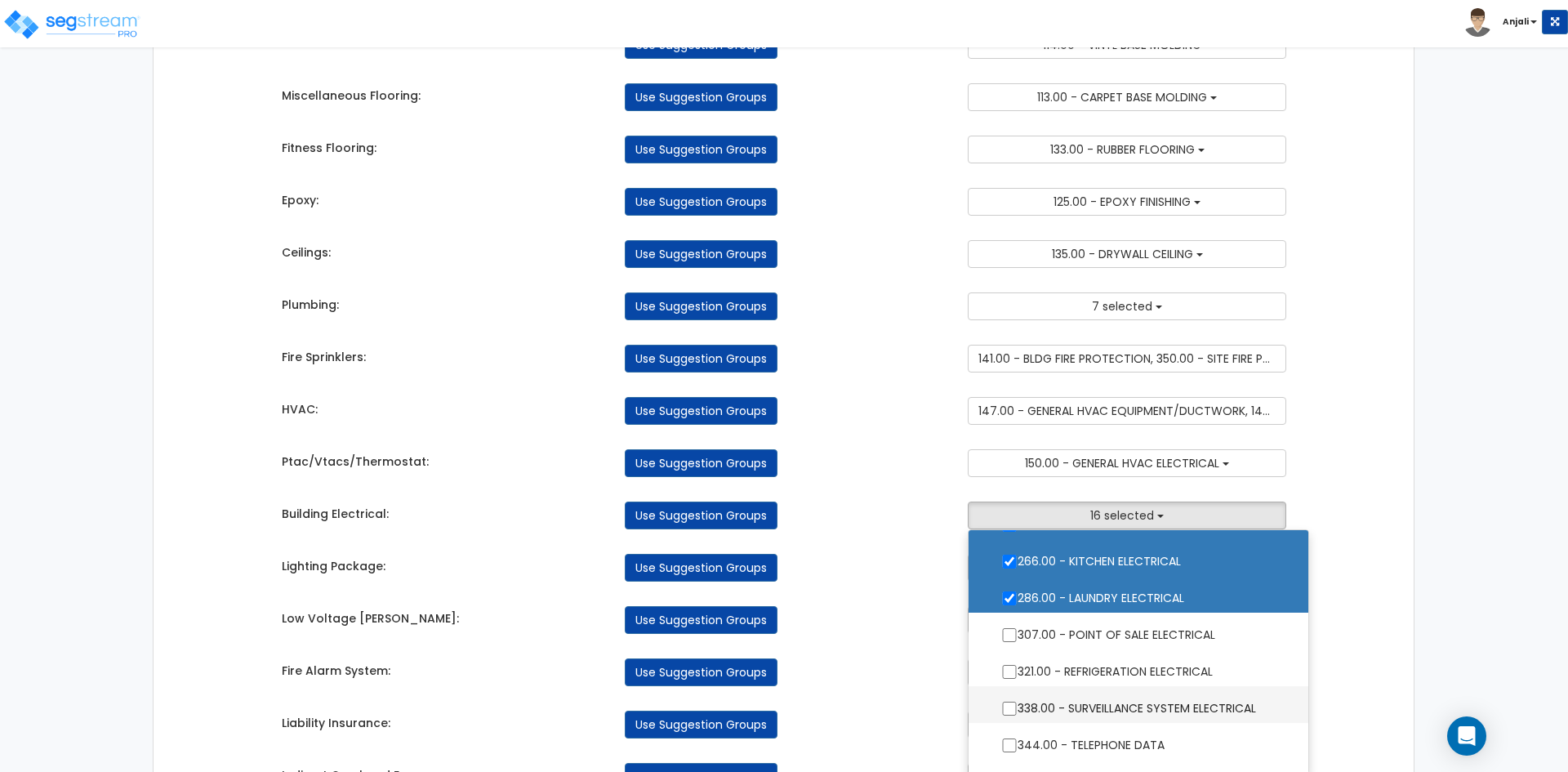
scroll to position [735, 0]
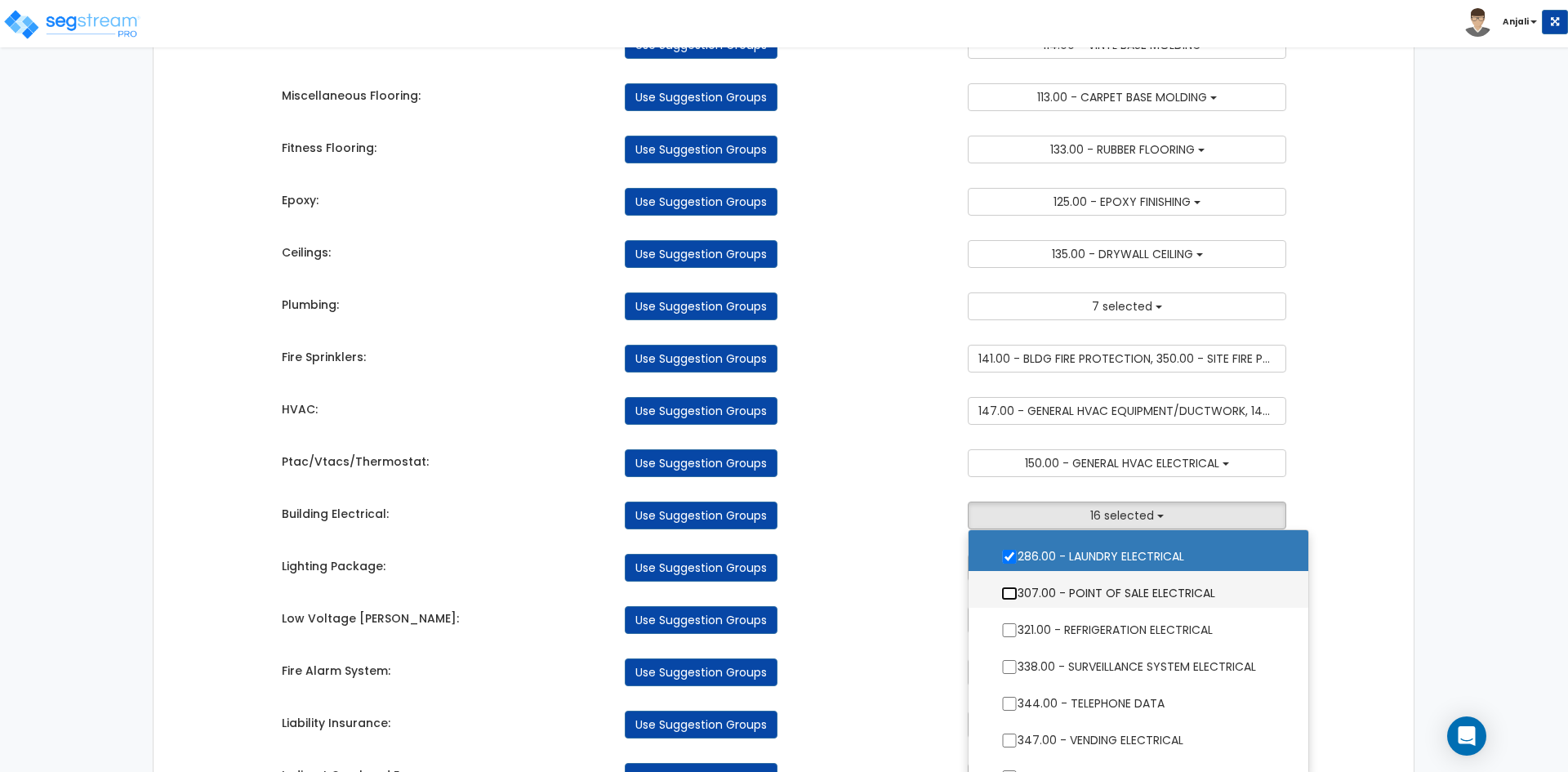
click at [1001, 594] on input "307.00 - POINT OF SALE ELECTRICAL" at bounding box center [1009, 593] width 16 height 14
checkbox input "true"
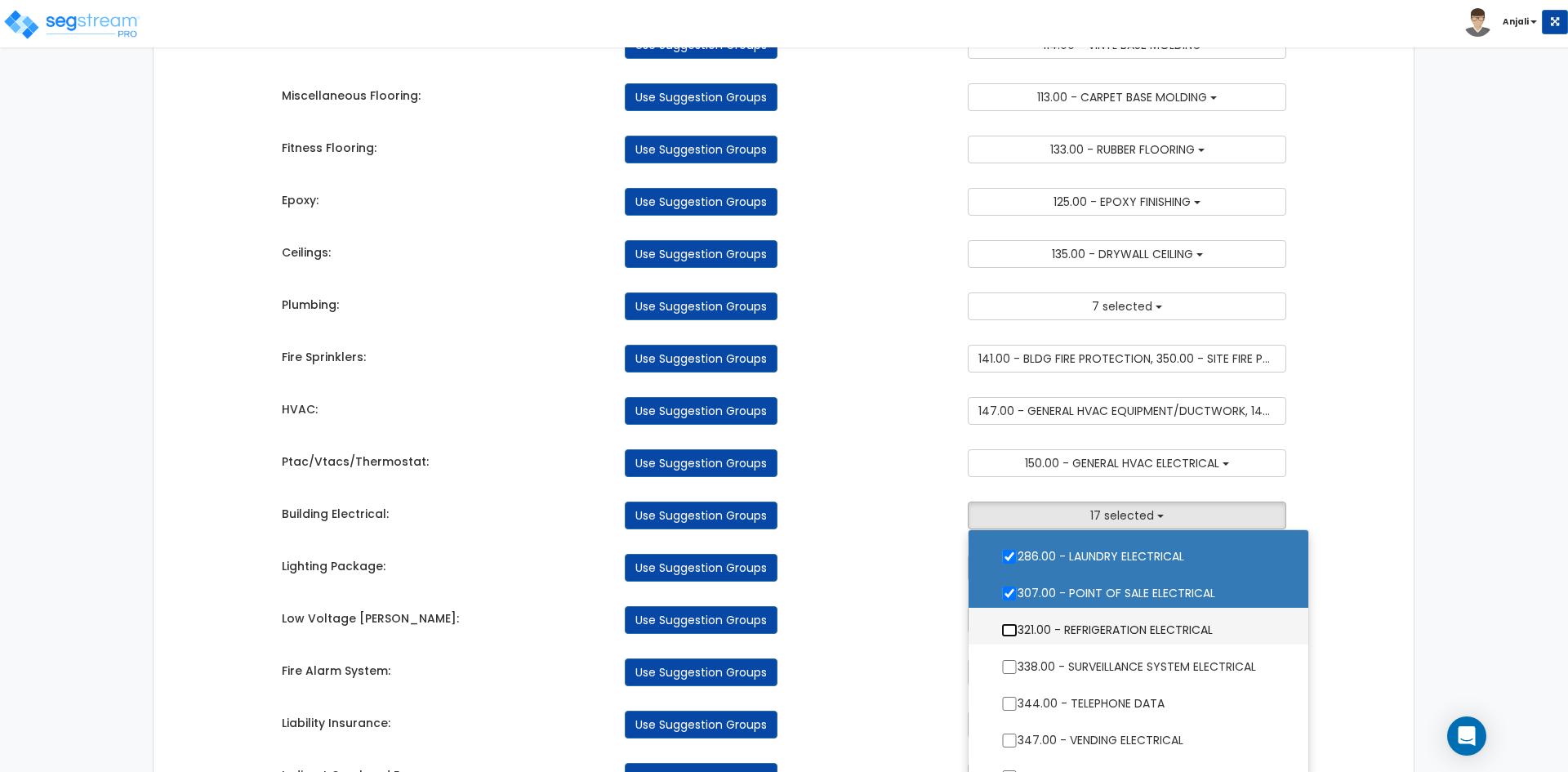
click at [1009, 629] on input "321.00 - REFRIGERATION ELECTRICAL" at bounding box center [1009, 630] width 16 height 14
checkbox input "true"
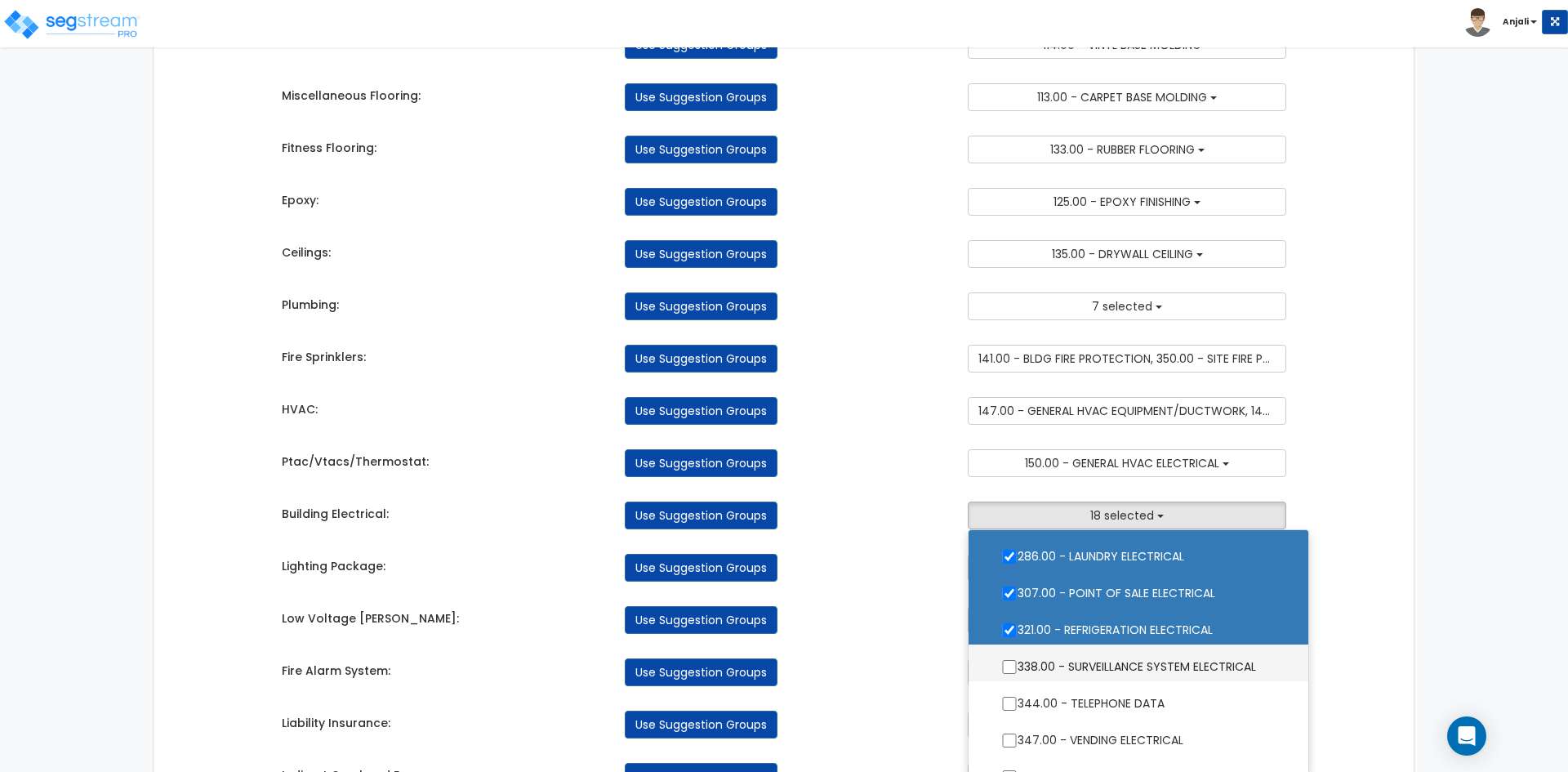
scroll to position [757, 0]
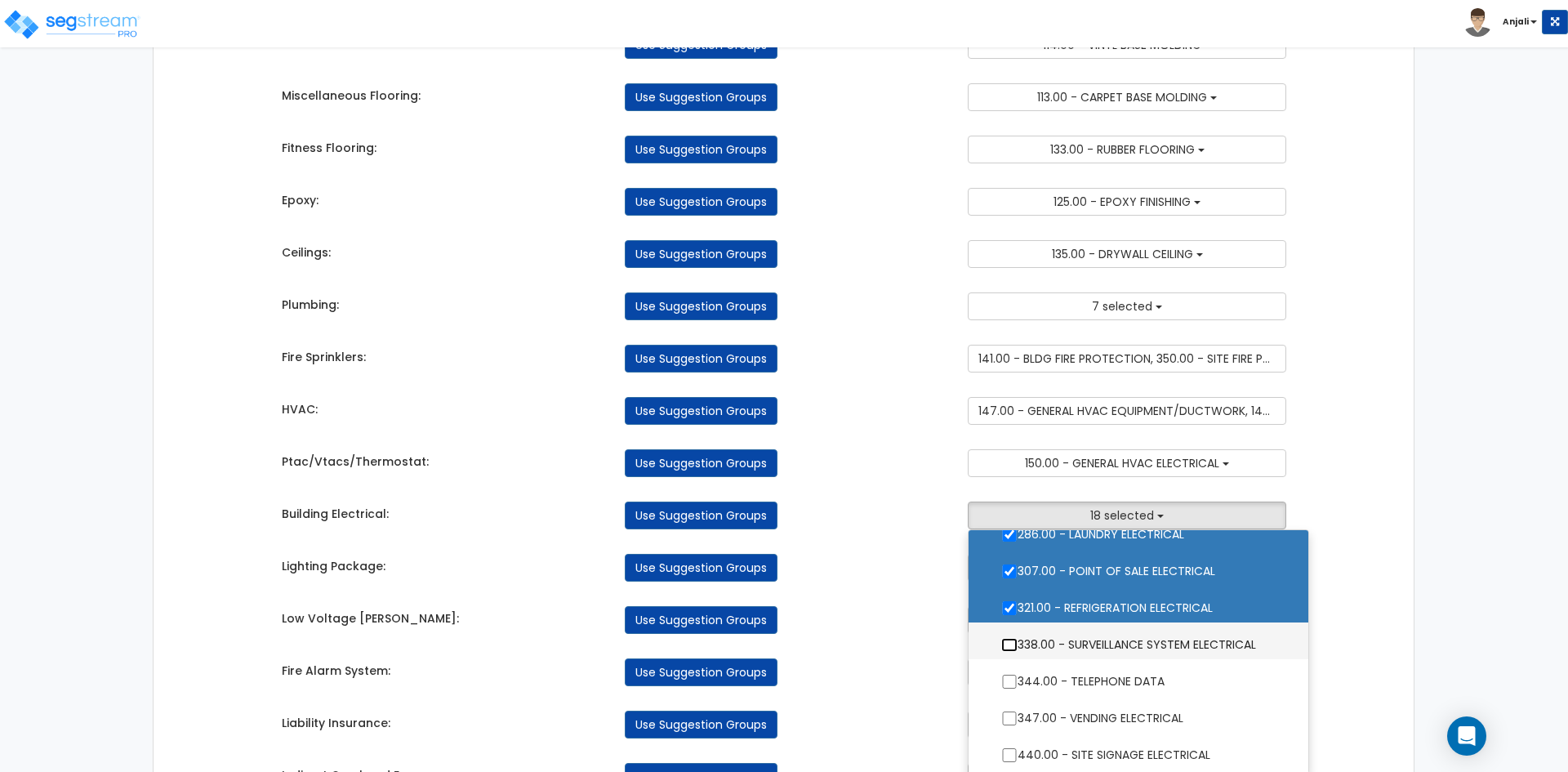
click at [1010, 648] on input "338.00 - SURVEILLANCE SYSTEM ELECTRICAL" at bounding box center [1009, 645] width 16 height 14
checkbox input "true"
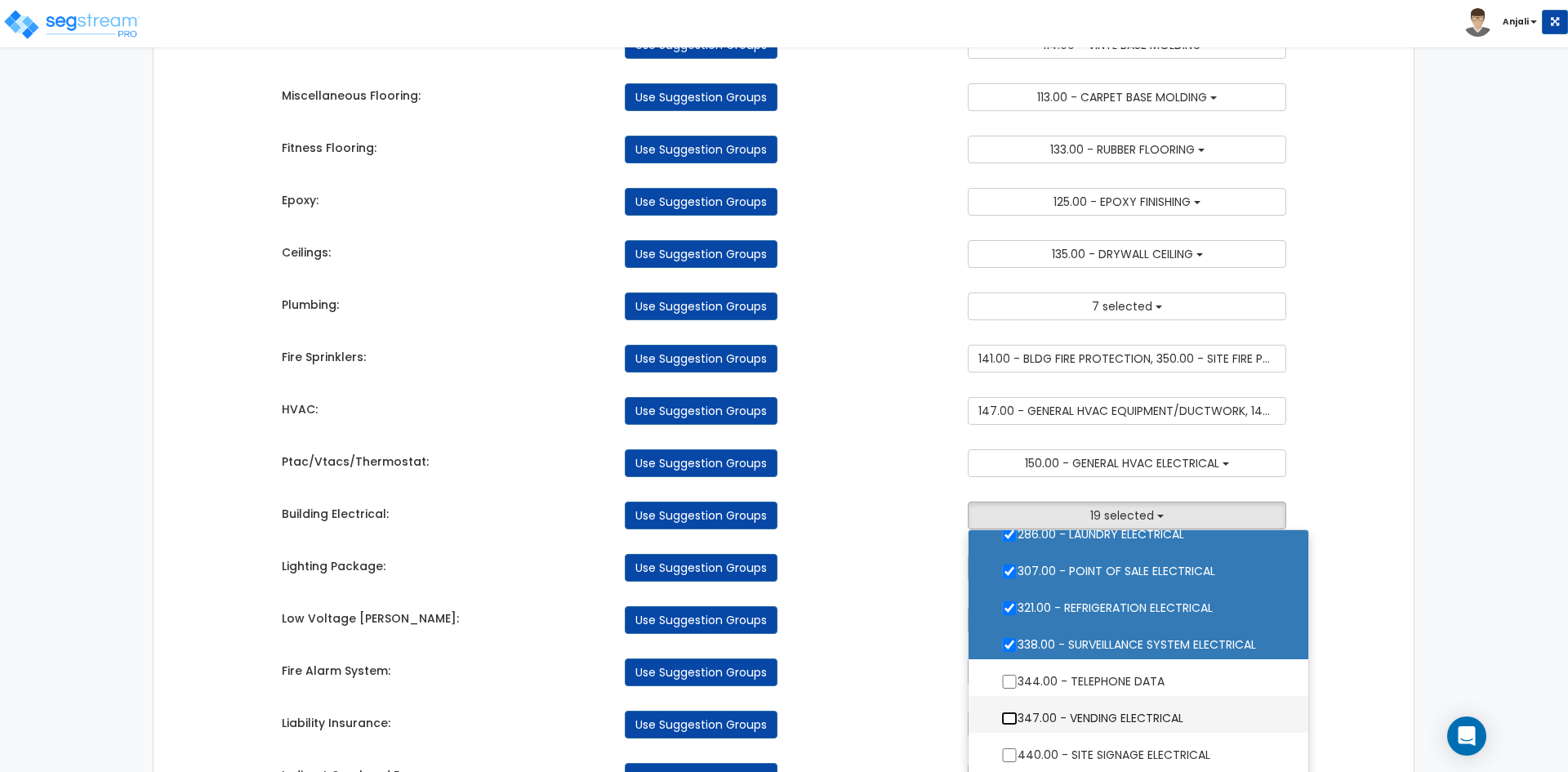
click at [1016, 719] on input "347.00 - VENDING ELECTRICAL" at bounding box center [1009, 718] width 16 height 14
checkbox input "true"
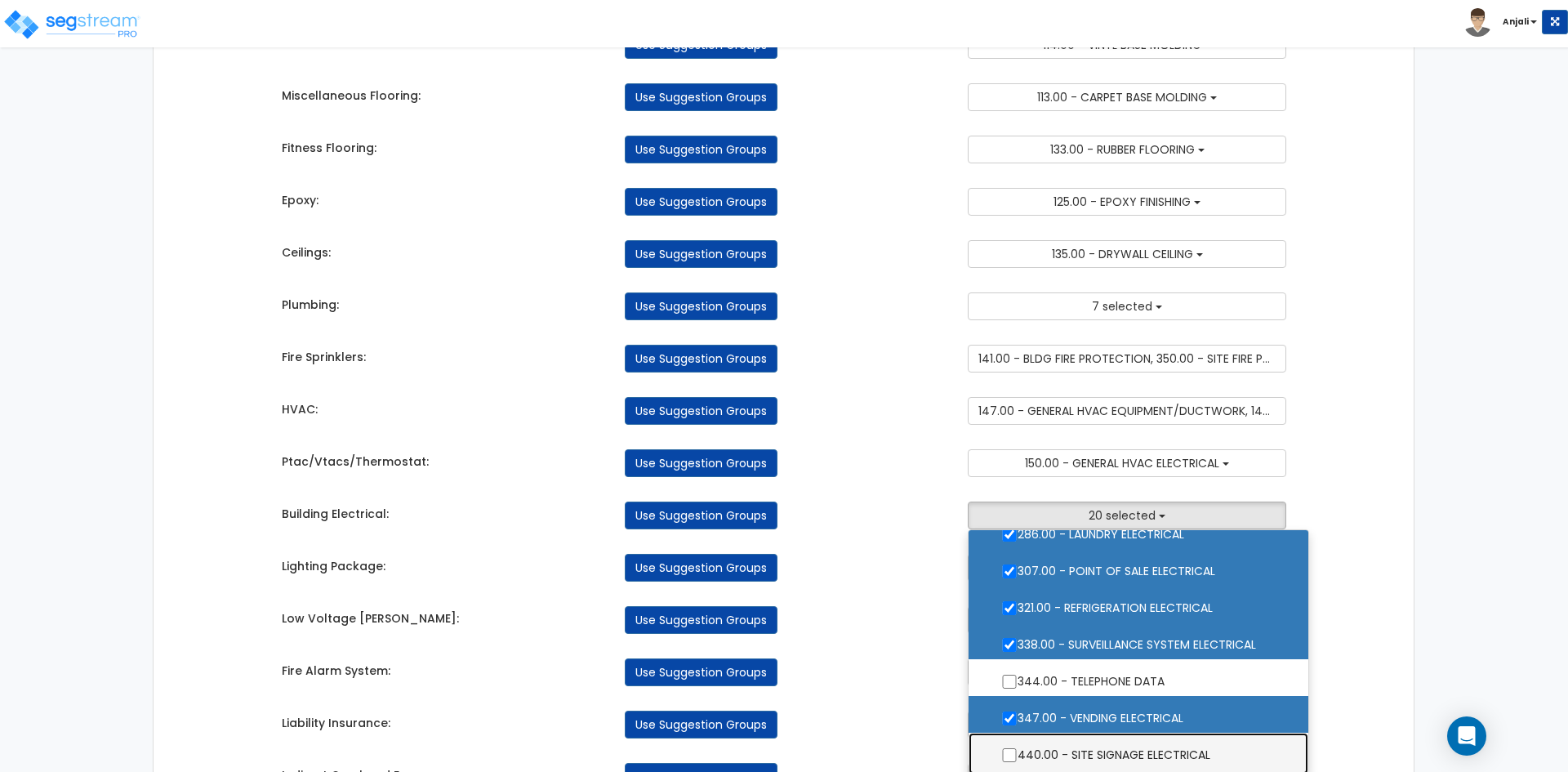
click at [1016, 741] on label "440.00 - SITE SIGNAGE ELECTRICAL" at bounding box center [1139, 752] width 307 height 37
click at [1016, 748] on input "440.00 - SITE SIGNAGE ELECTRICAL" at bounding box center [1009, 755] width 16 height 14
checkbox input "true"
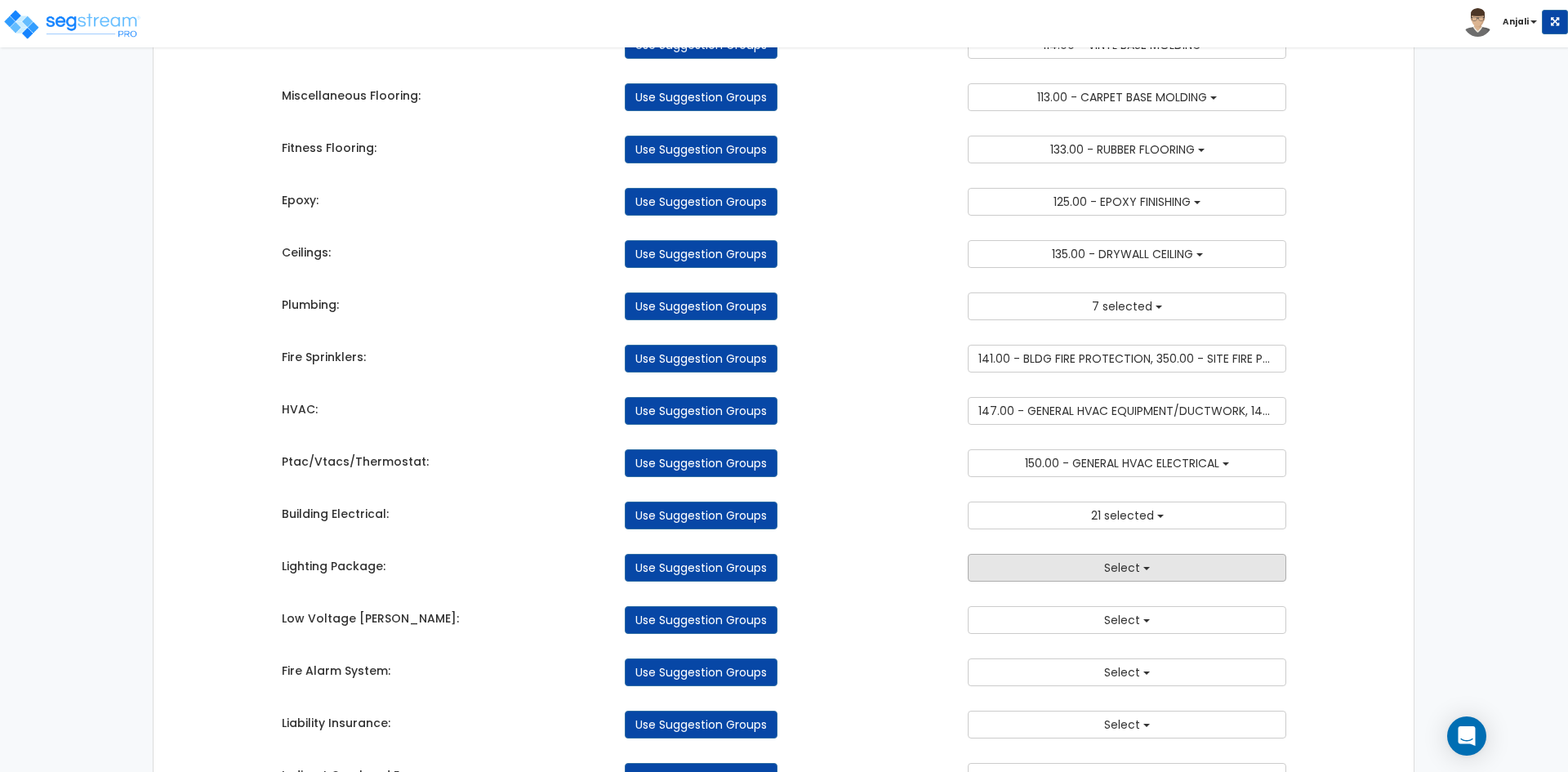
click at [1134, 578] on button "Select" at bounding box center [1127, 568] width 318 height 28
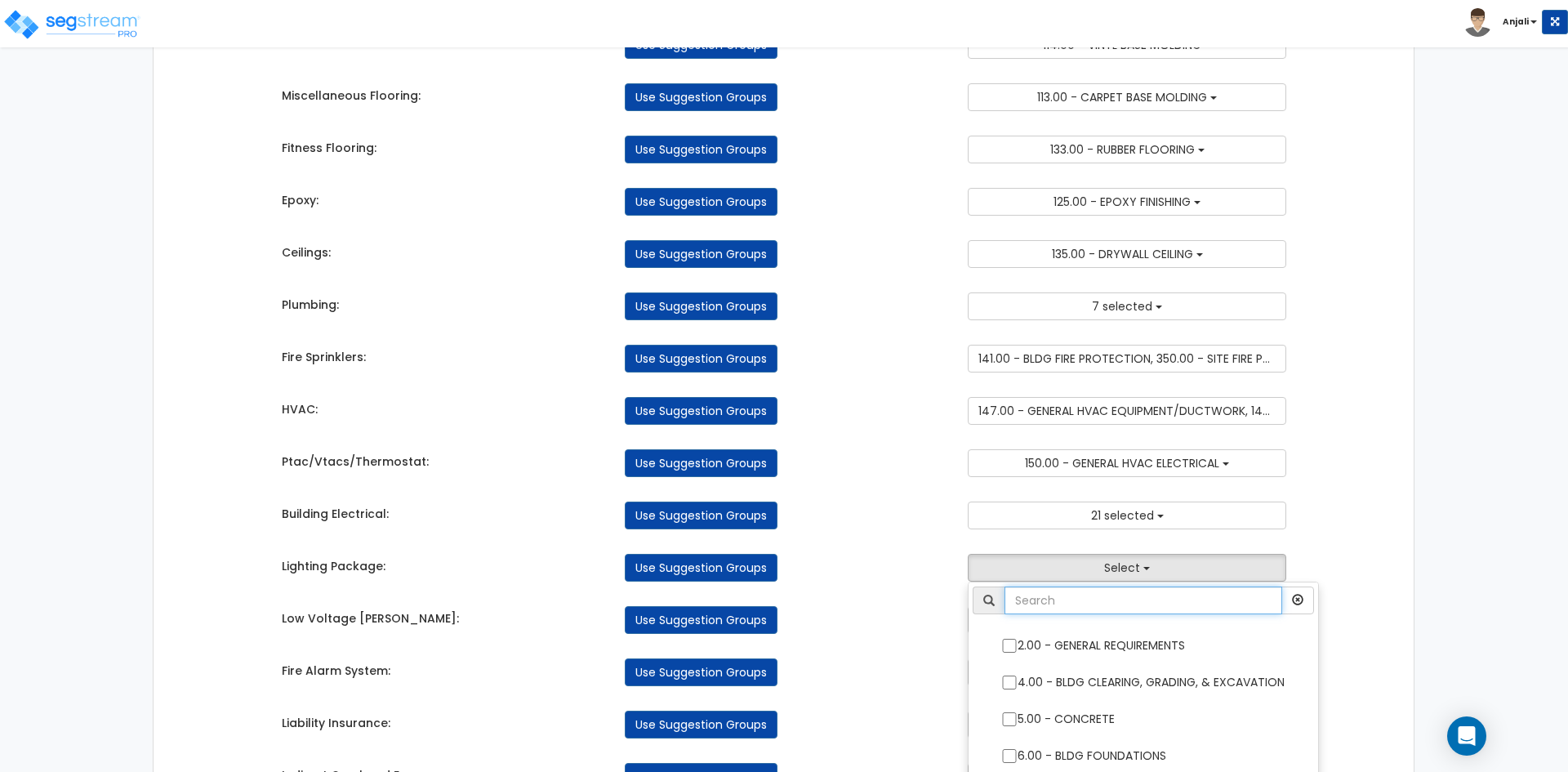
click at [1124, 606] on input "text" at bounding box center [1143, 600] width 277 height 28
type input "ligh"
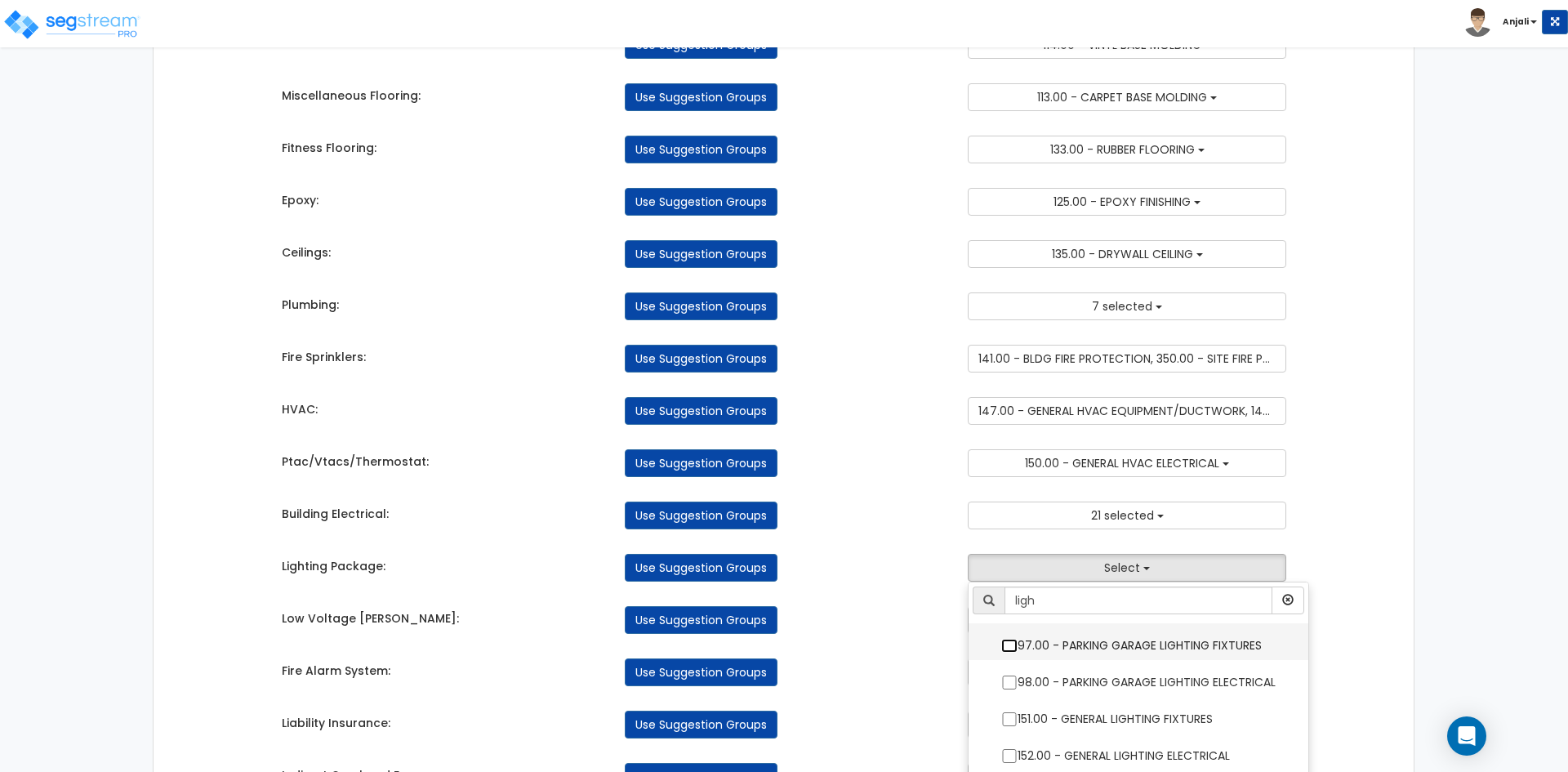
click at [1009, 646] on input "97.00 - PARKING GARAGE LIGHTING FIXTURES" at bounding box center [1009, 646] width 16 height 14
checkbox input "true"
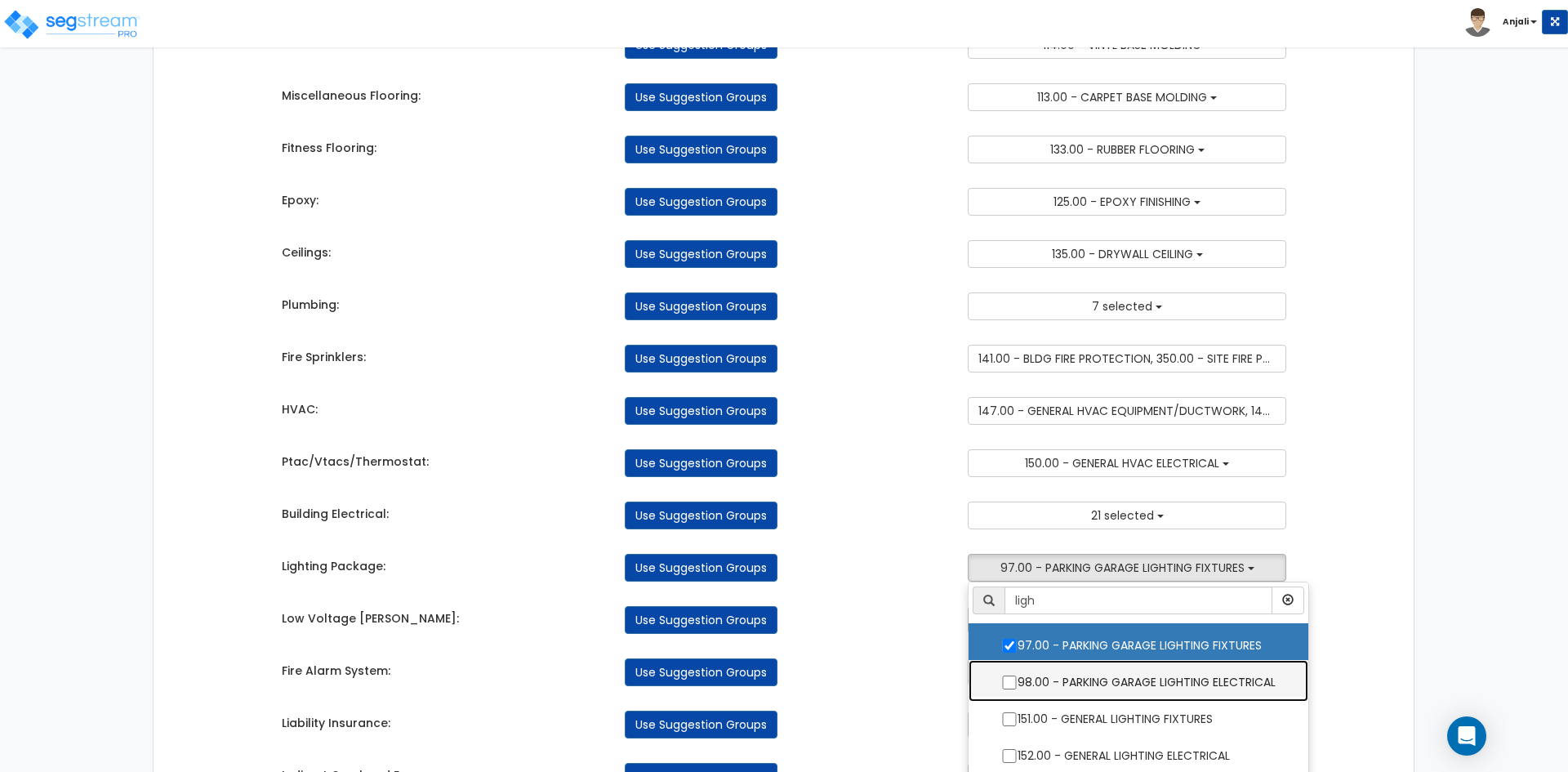
click at [1009, 670] on label "98.00 - PARKING GARAGE LIGHTING ELECTRICAL" at bounding box center [1139, 680] width 307 height 37
click at [1009, 675] on input "98.00 - PARKING GARAGE LIGHTING ELECTRICAL" at bounding box center [1009, 682] width 16 height 14
checkbox input "true"
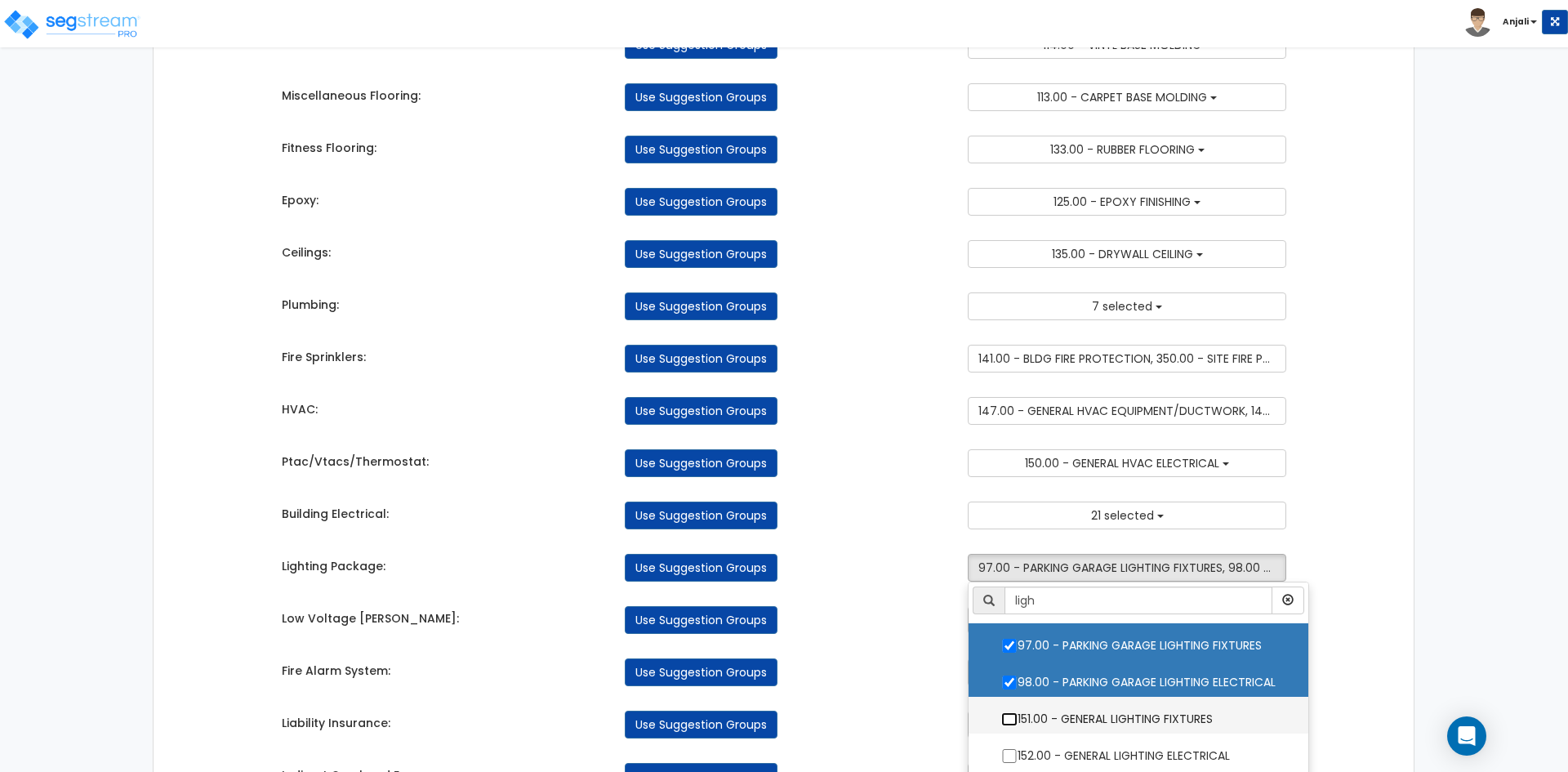
click at [1009, 712] on input "151.00 - GENERAL LIGHTING FIXTURES" at bounding box center [1009, 719] width 16 height 14
checkbox input "true"
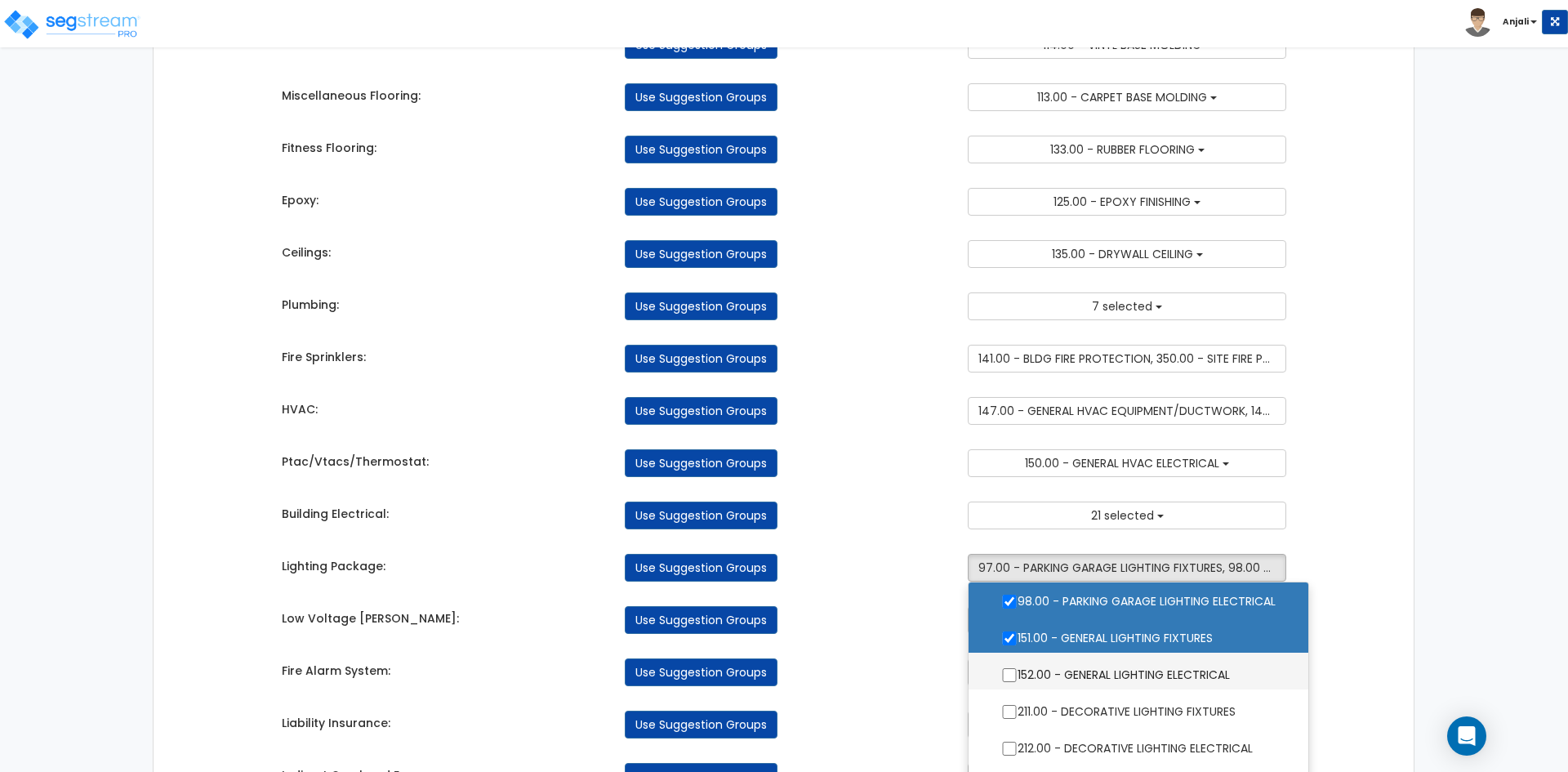
scroll to position [81, 0]
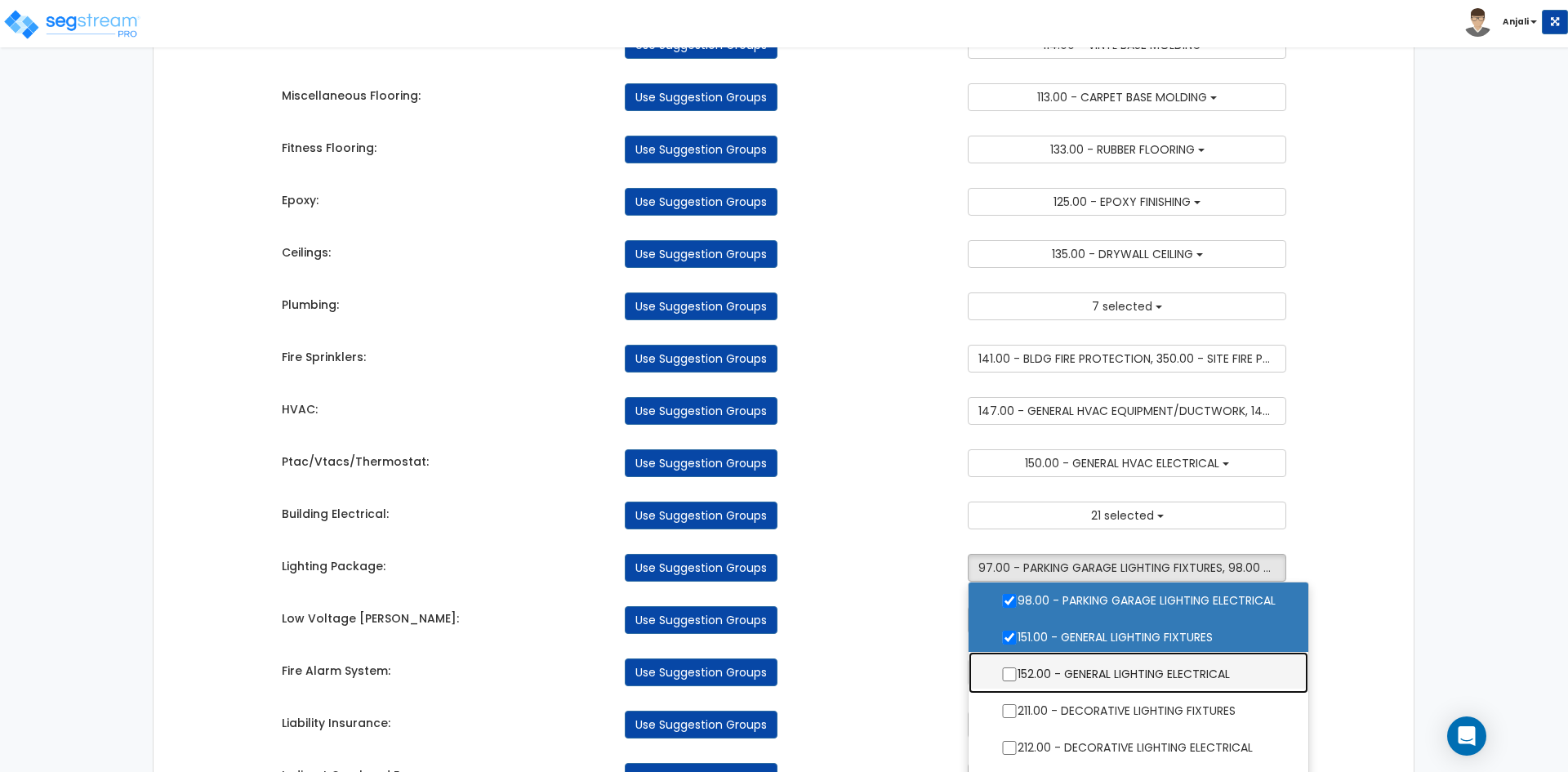
click at [1000, 668] on label "152.00 - GENERAL LIGHTING ELECTRICAL" at bounding box center [1139, 672] width 307 height 37
click at [1001, 668] on input "152.00 - GENERAL LIGHTING ELECTRICAL" at bounding box center [1009, 674] width 16 height 14
checkbox input "true"
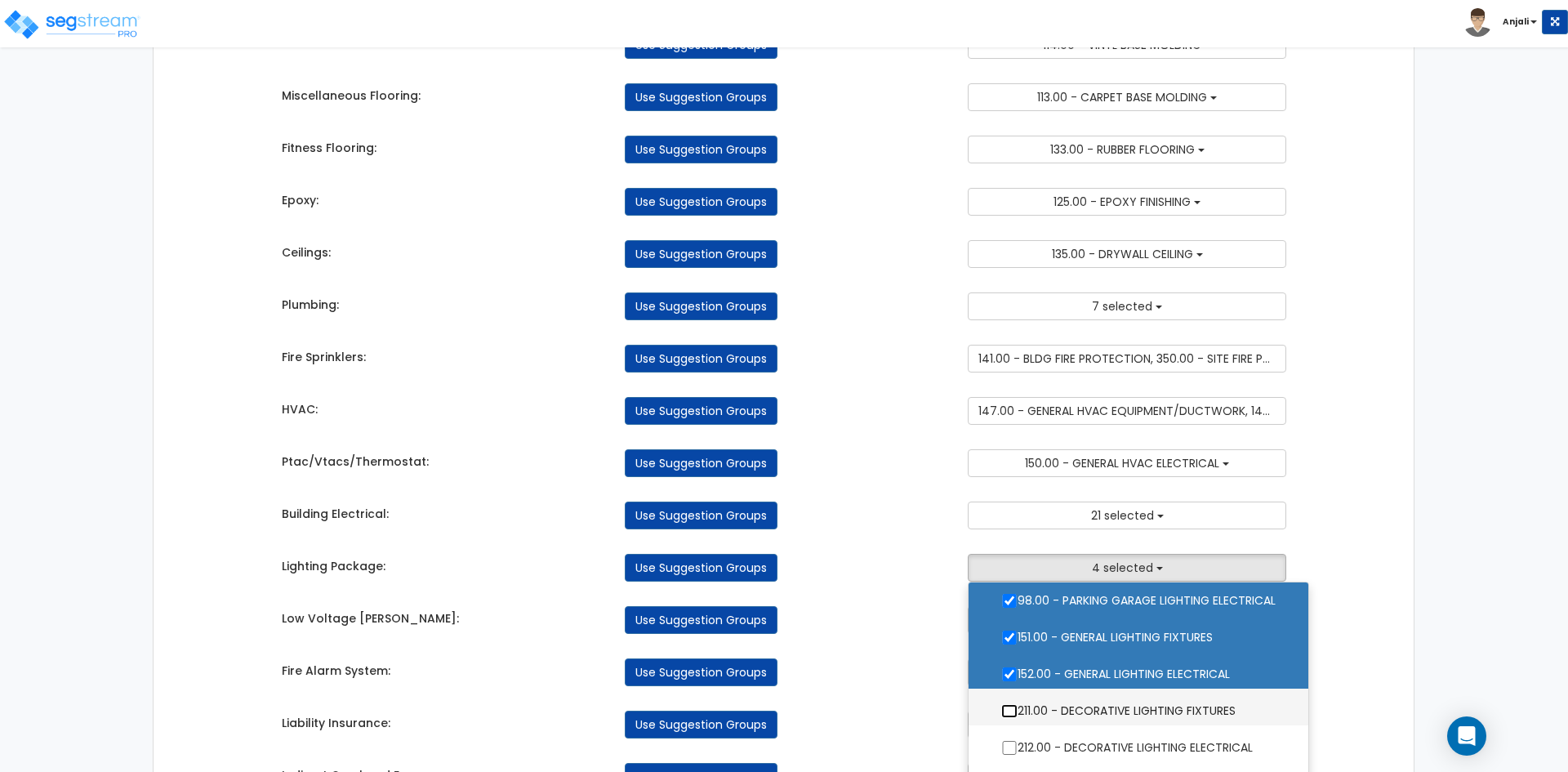
click at [1011, 710] on input "211.00 - DECORATIVE LIGHTING FIXTURES" at bounding box center [1009, 711] width 16 height 14
checkbox input "true"
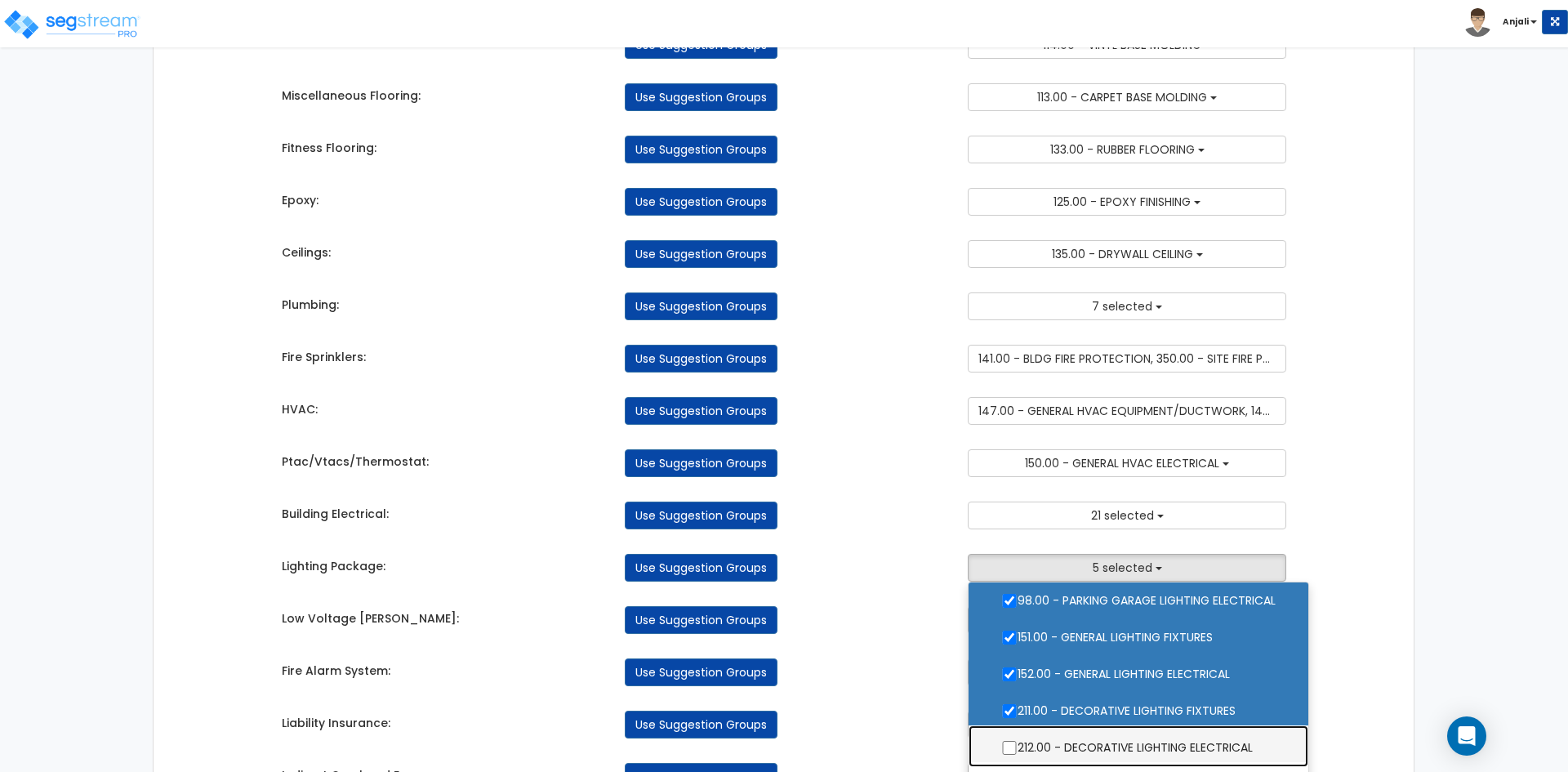
click at [1016, 737] on label "212.00 - DECORATIVE LIGHTING ELECTRICAL" at bounding box center [1139, 746] width 307 height 37
click at [1016, 741] on input "212.00 - DECORATIVE LIGHTING ELECTRICAL" at bounding box center [1009, 747] width 16 height 14
checkbox input "true"
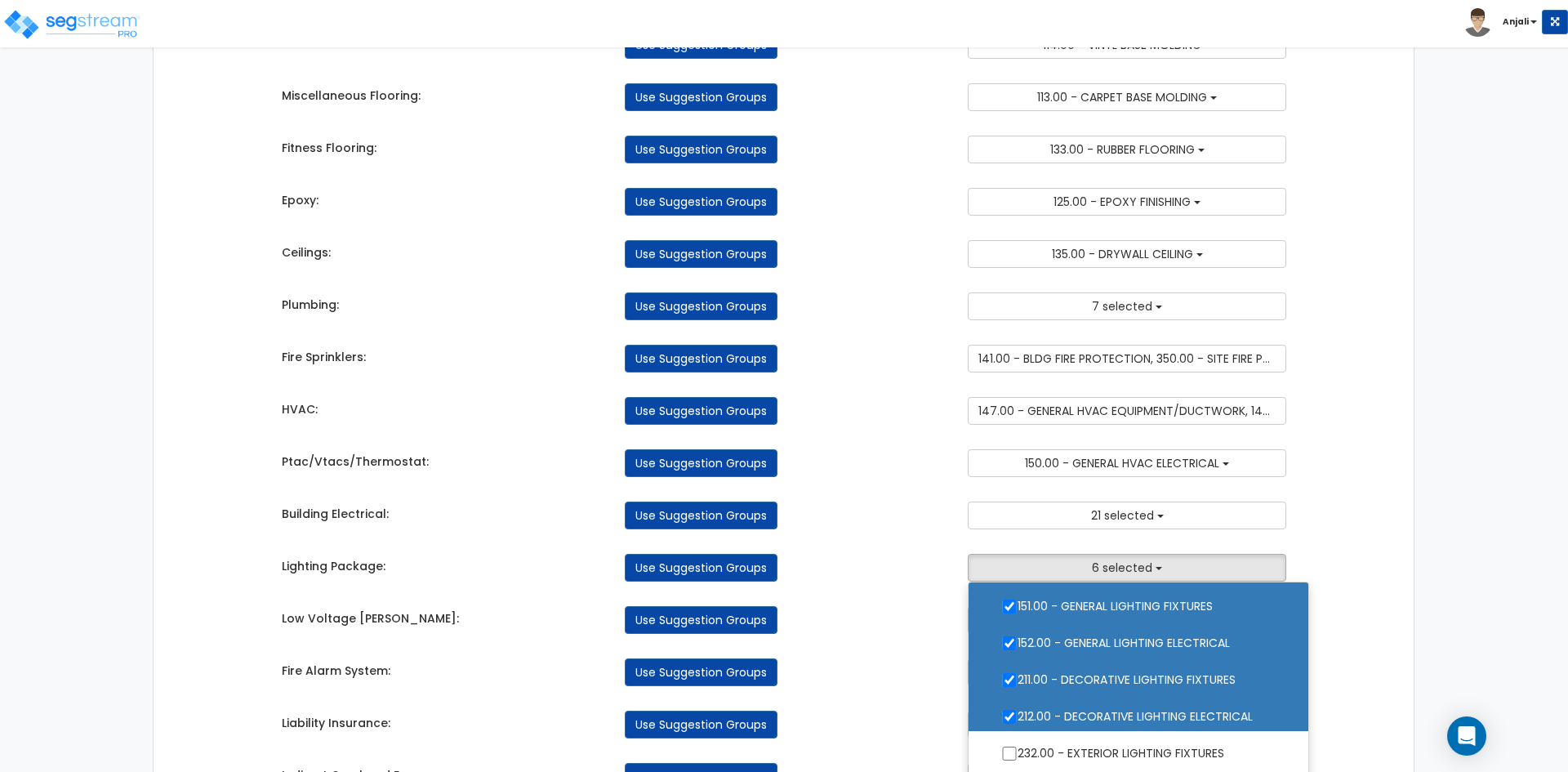
scroll to position [132, 0]
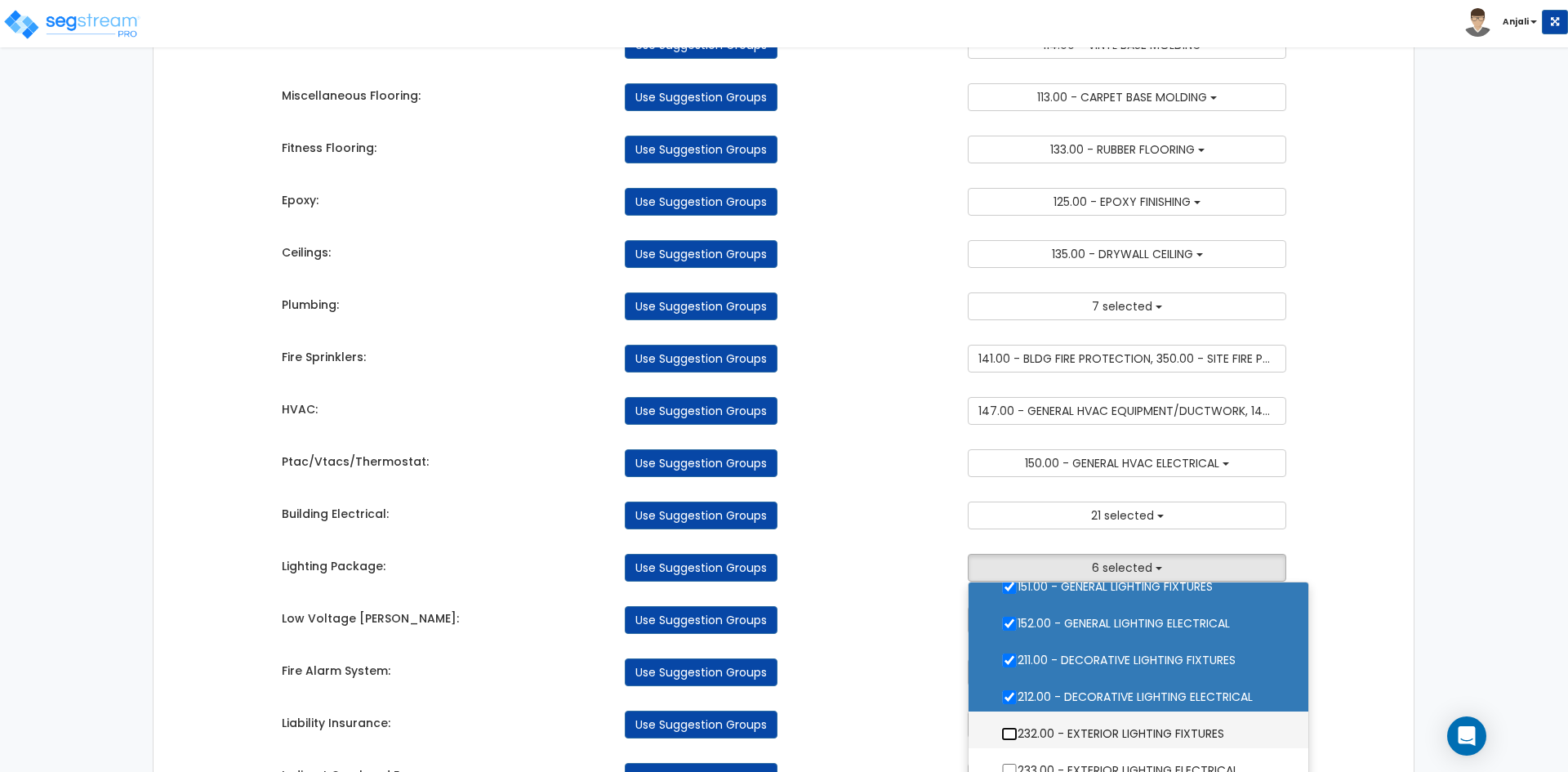
click at [1003, 733] on input "232.00 - EXTERIOR LIGHTING FIXTURES" at bounding box center [1009, 734] width 16 height 14
checkbox input "true"
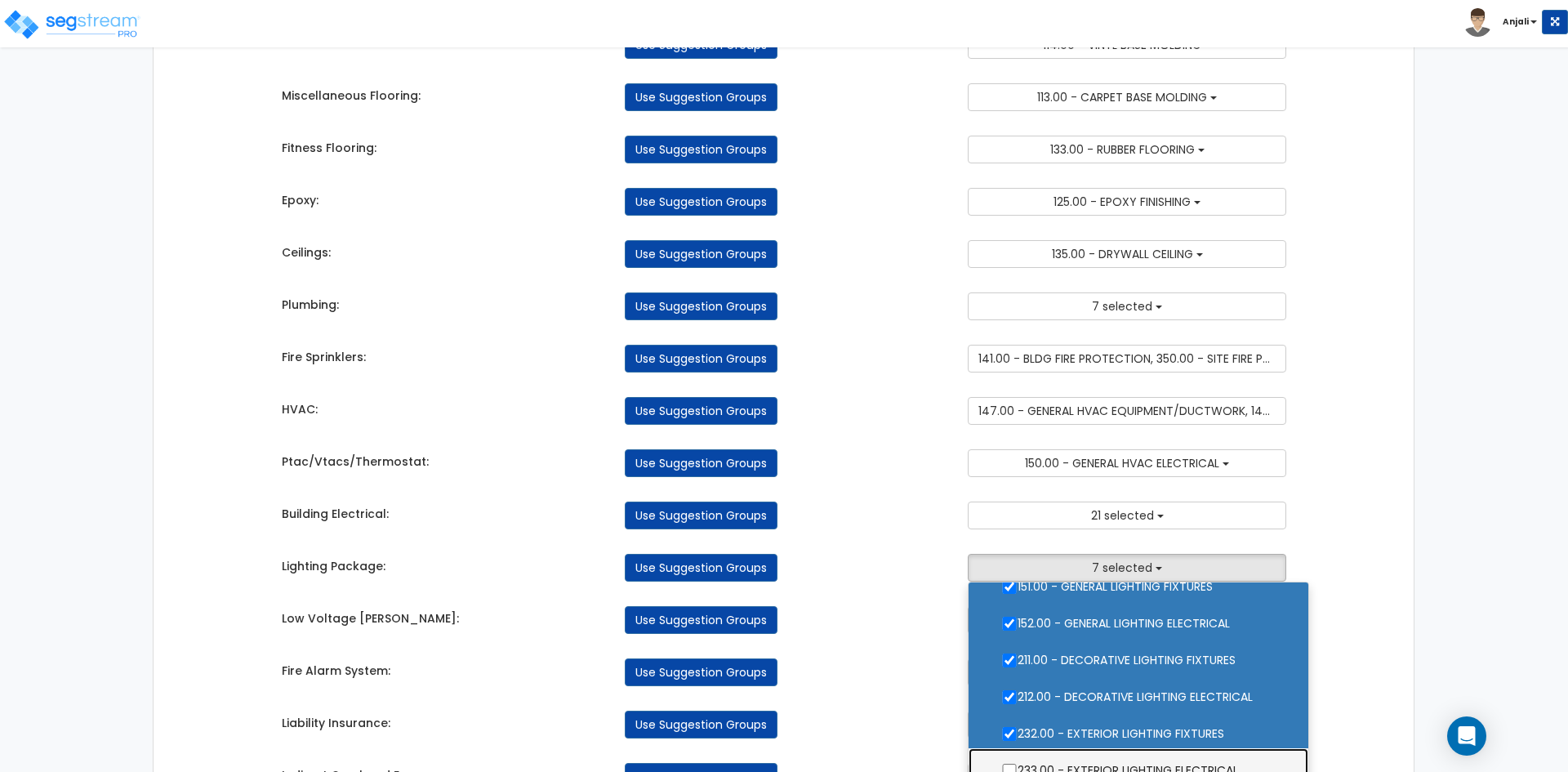
click at [1009, 756] on label "233.00 - EXTERIOR LIGHTING ELECTRICAL" at bounding box center [1139, 769] width 307 height 37
click at [1009, 764] on input "233.00 - EXTERIOR LIGHTING ELECTRICAL" at bounding box center [1009, 770] width 16 height 14
checkbox input "true"
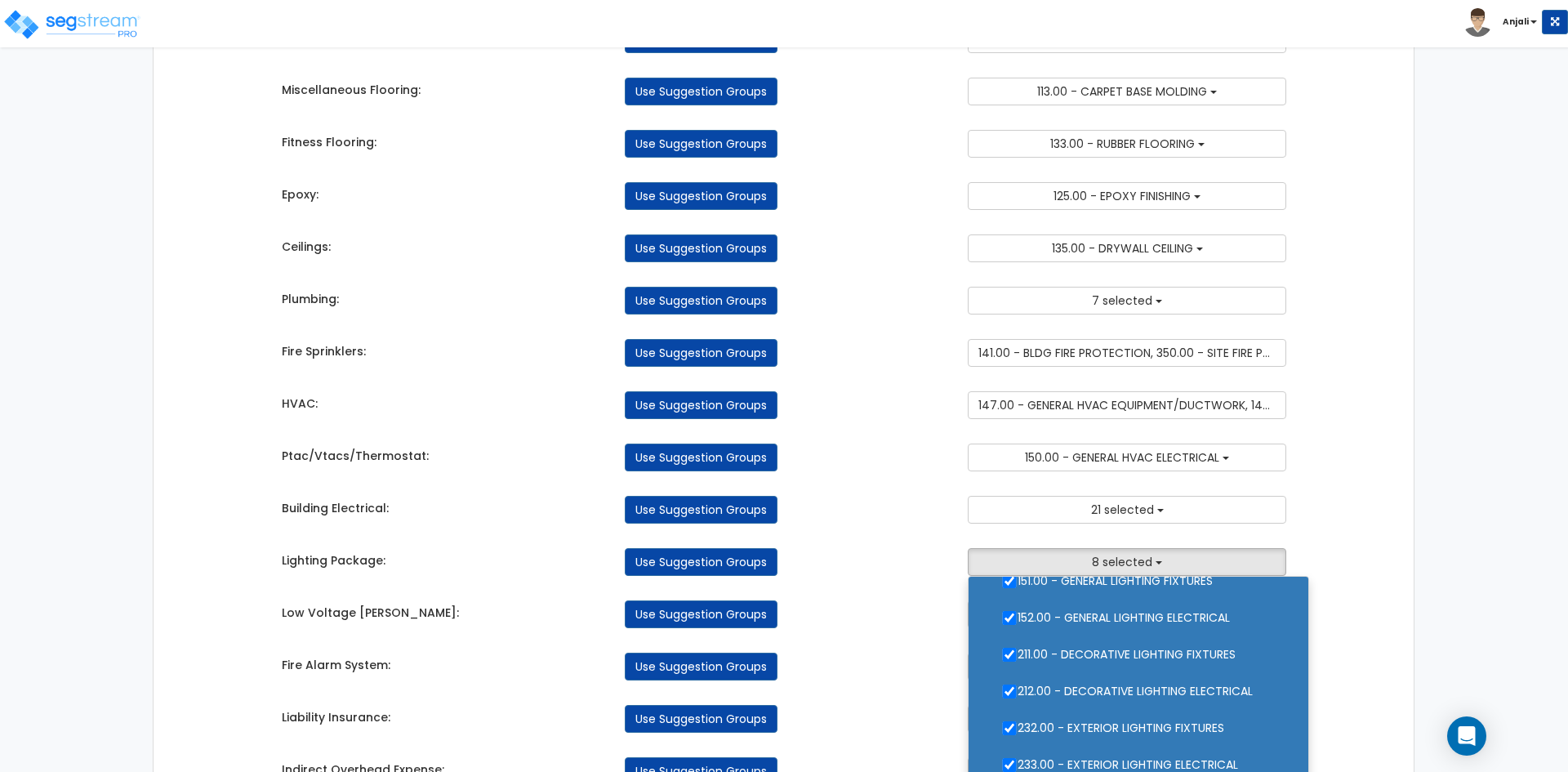
click at [896, 624] on div "Use Suggestion Groups" at bounding box center [784, 614] width 343 height 28
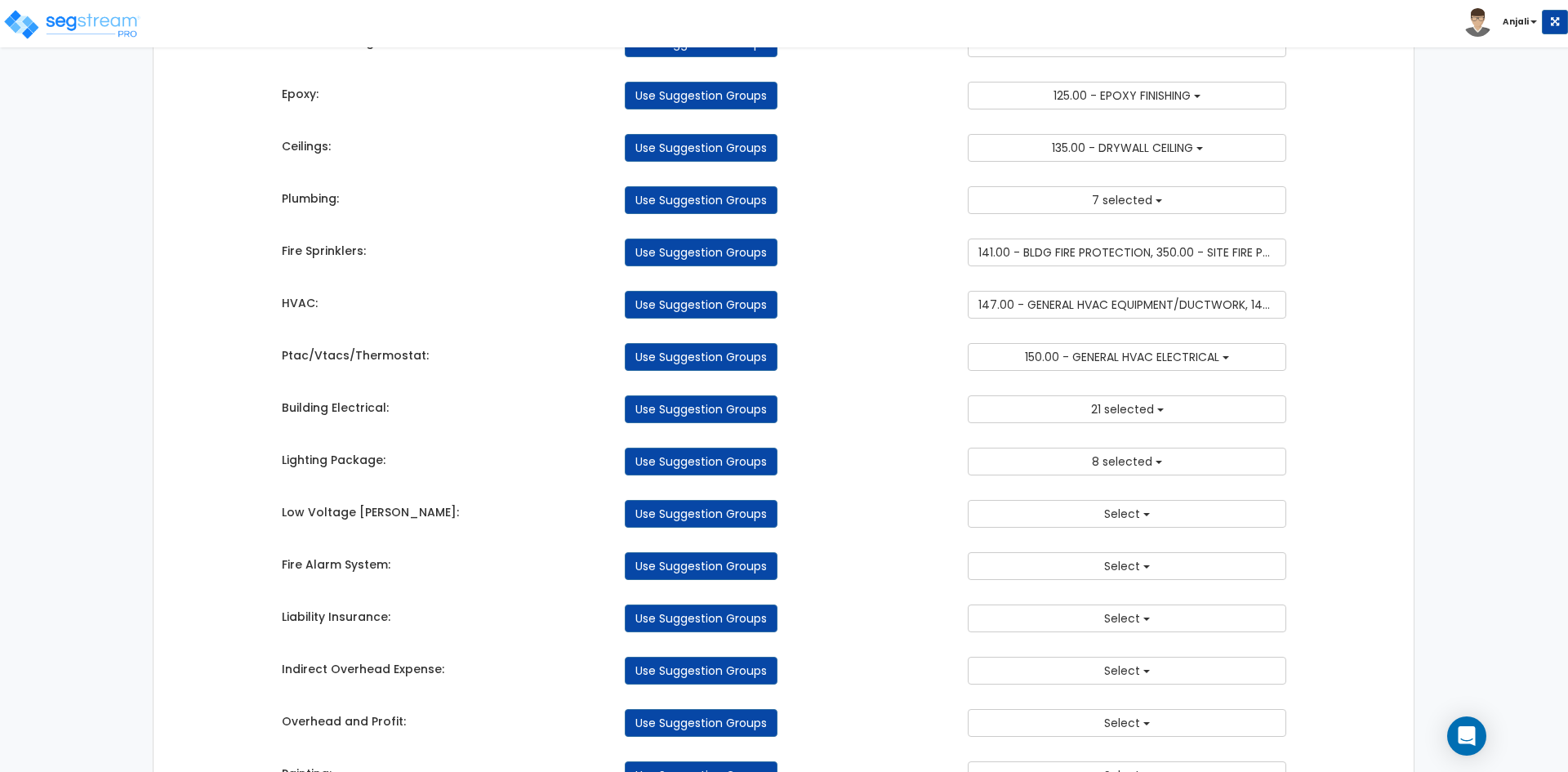
scroll to position [1720, 0]
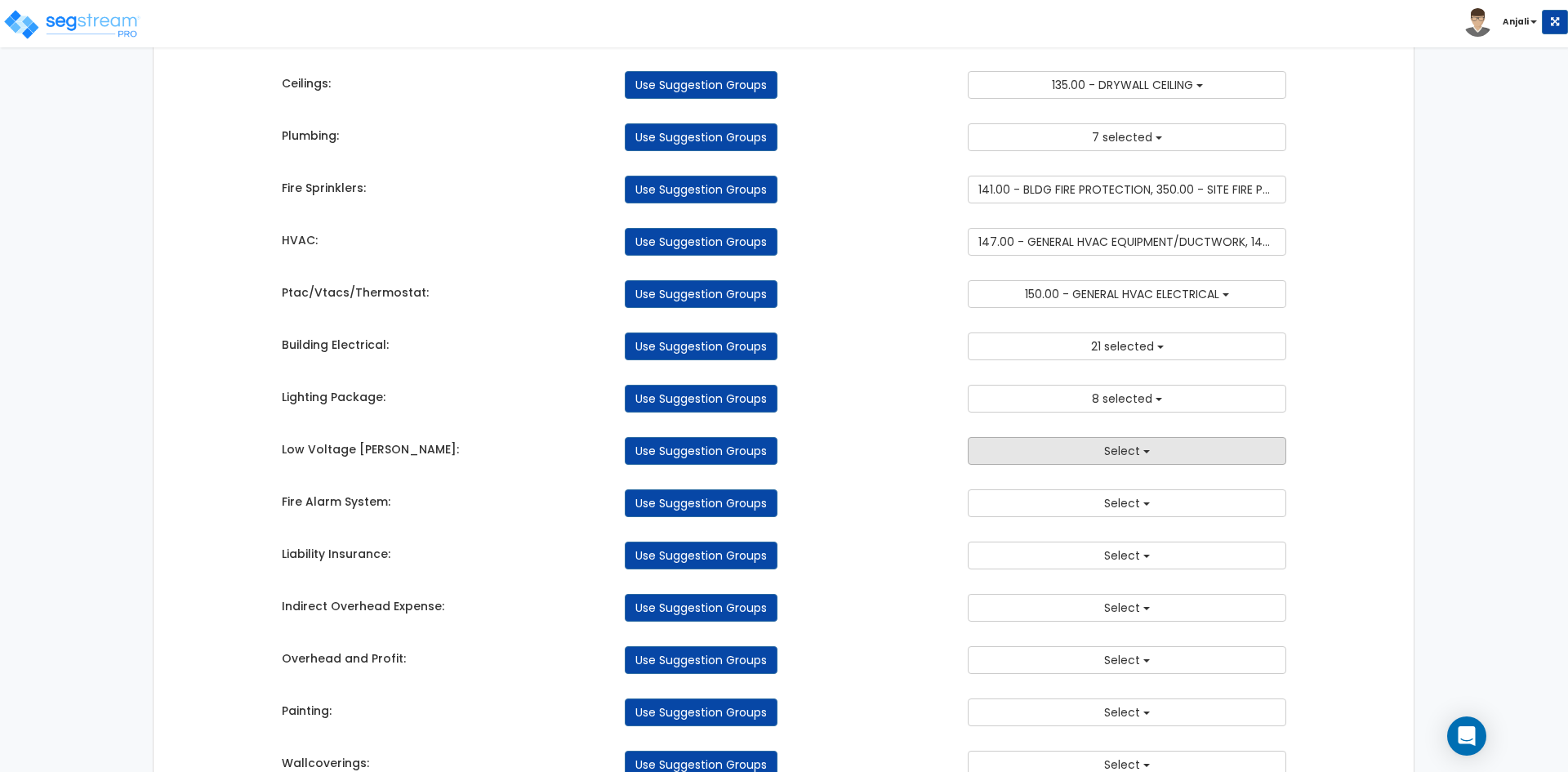
click at [1162, 446] on button "Select" at bounding box center [1127, 450] width 318 height 28
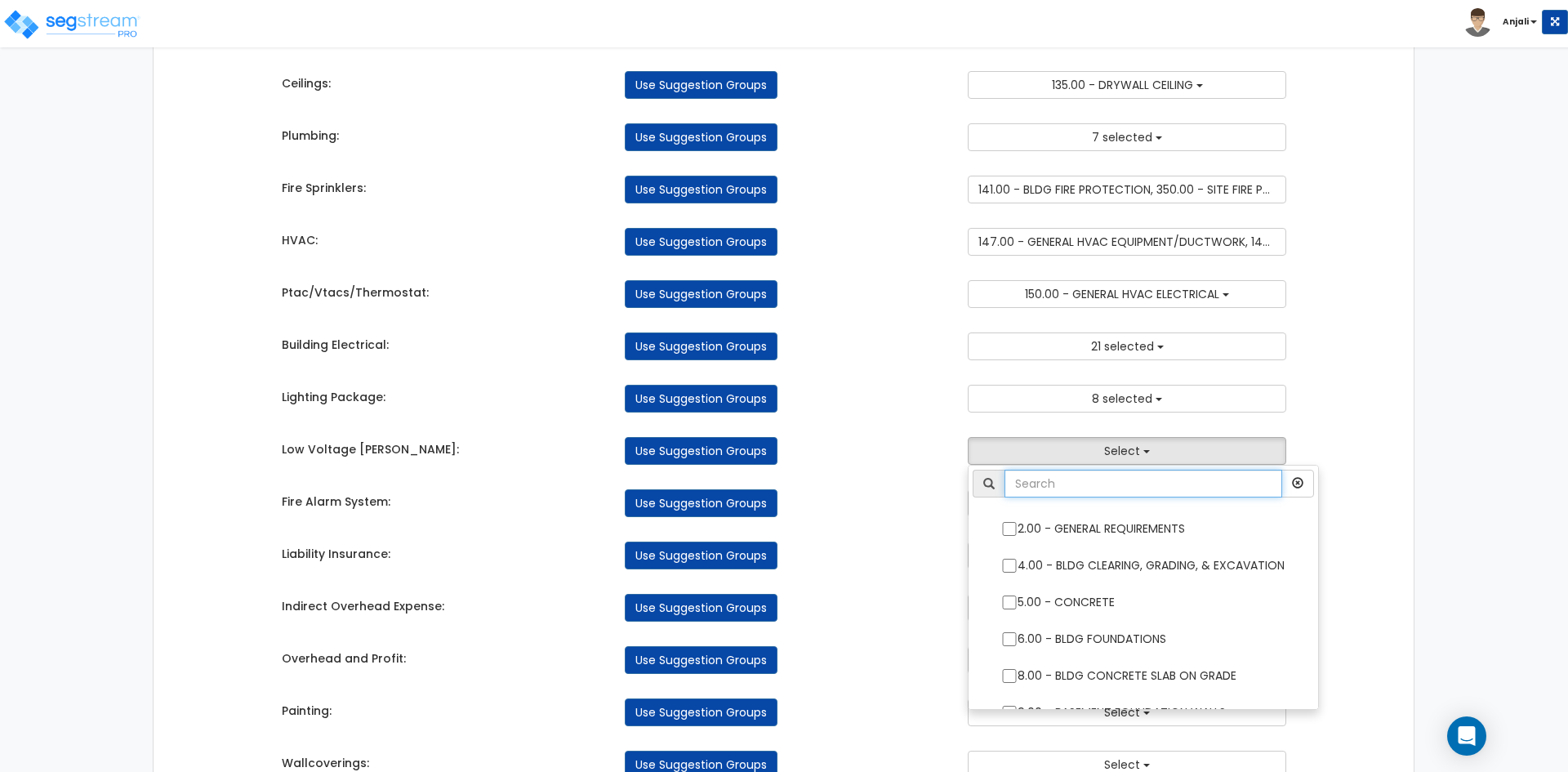
click at [1125, 485] on input "text" at bounding box center [1143, 484] width 277 height 28
type input "dat"
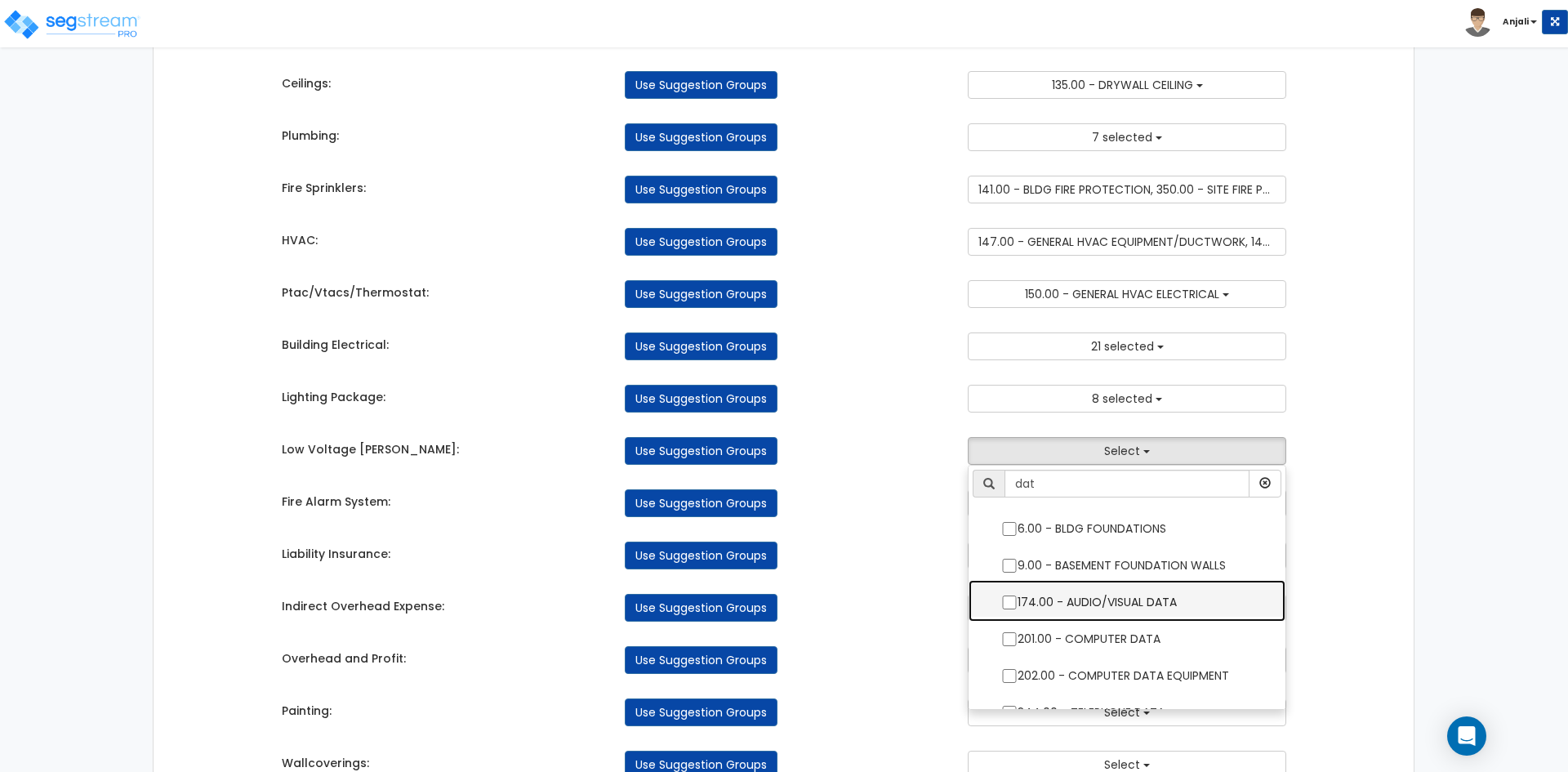
click at [991, 601] on label "174.00 - AUDIO/VISUAL DATA" at bounding box center [1127, 600] width 284 height 37
click at [1001, 601] on input "174.00 - AUDIO/VISUAL DATA" at bounding box center [1009, 602] width 16 height 14
checkbox input "true"
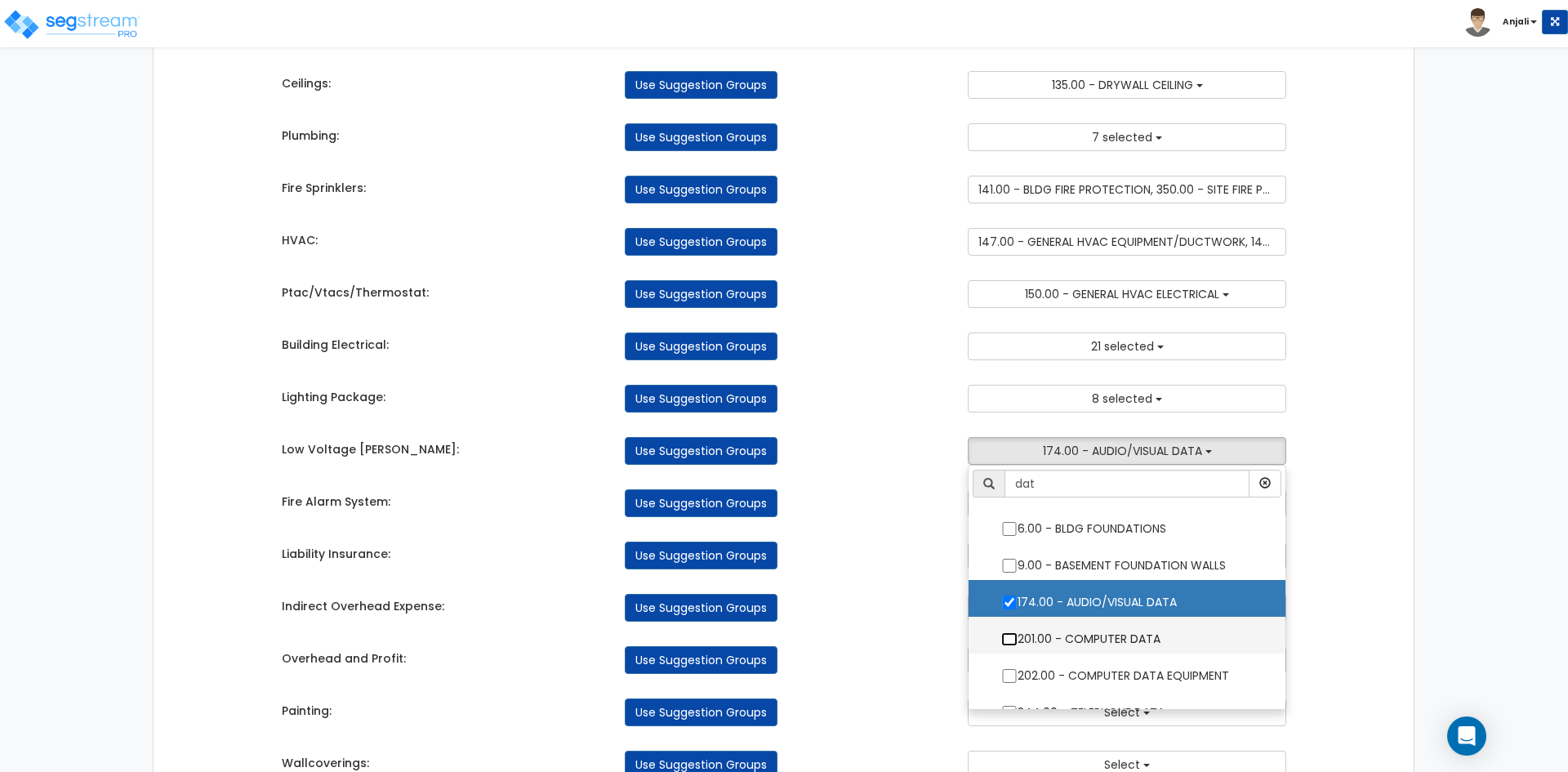
click at [1004, 632] on input "201.00 - COMPUTER DATA" at bounding box center [1009, 639] width 16 height 14
checkbox input "true"
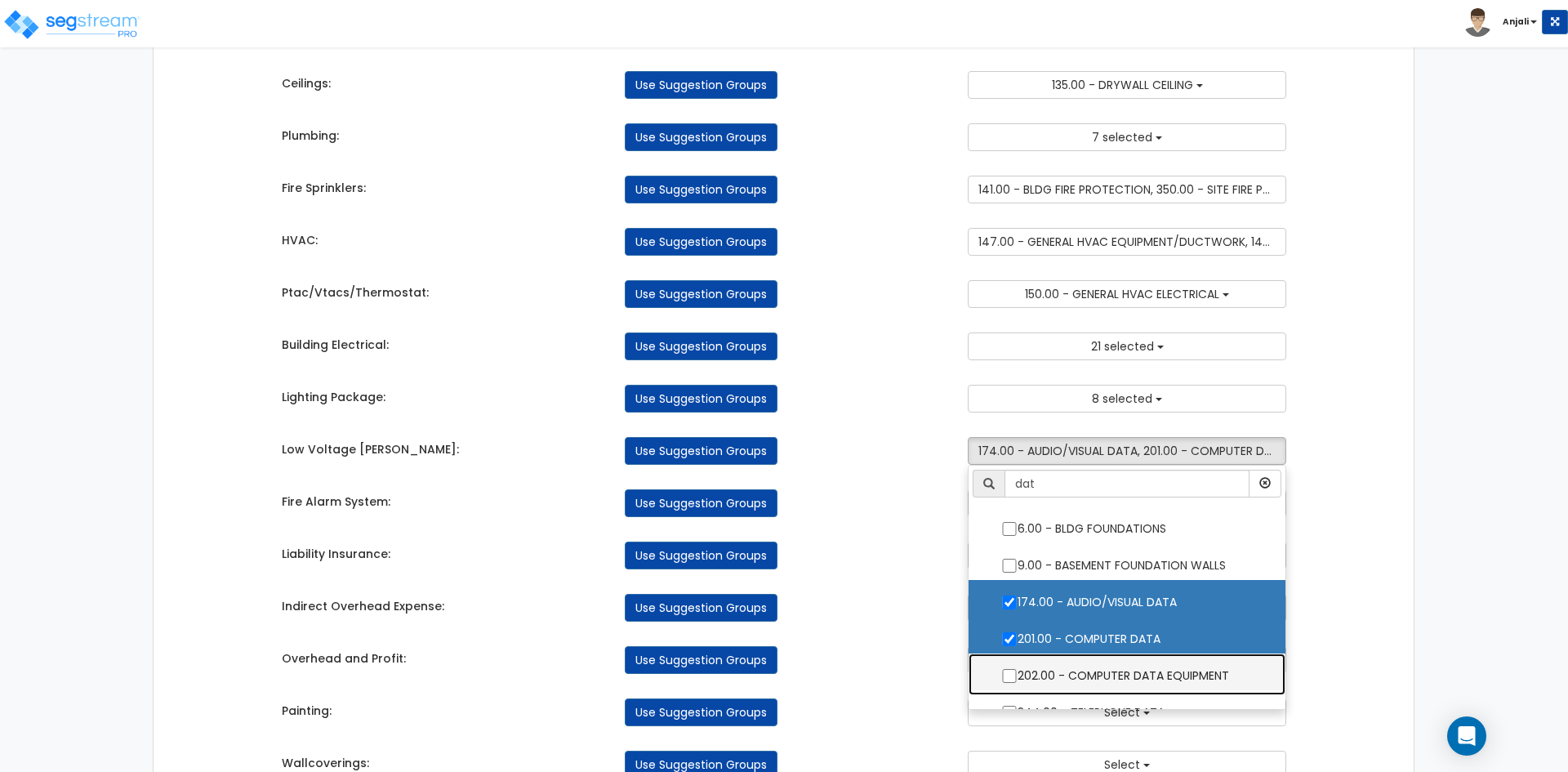
click at [1009, 666] on label "202.00 - COMPUTER DATA EQUIPMENT" at bounding box center [1127, 674] width 284 height 37
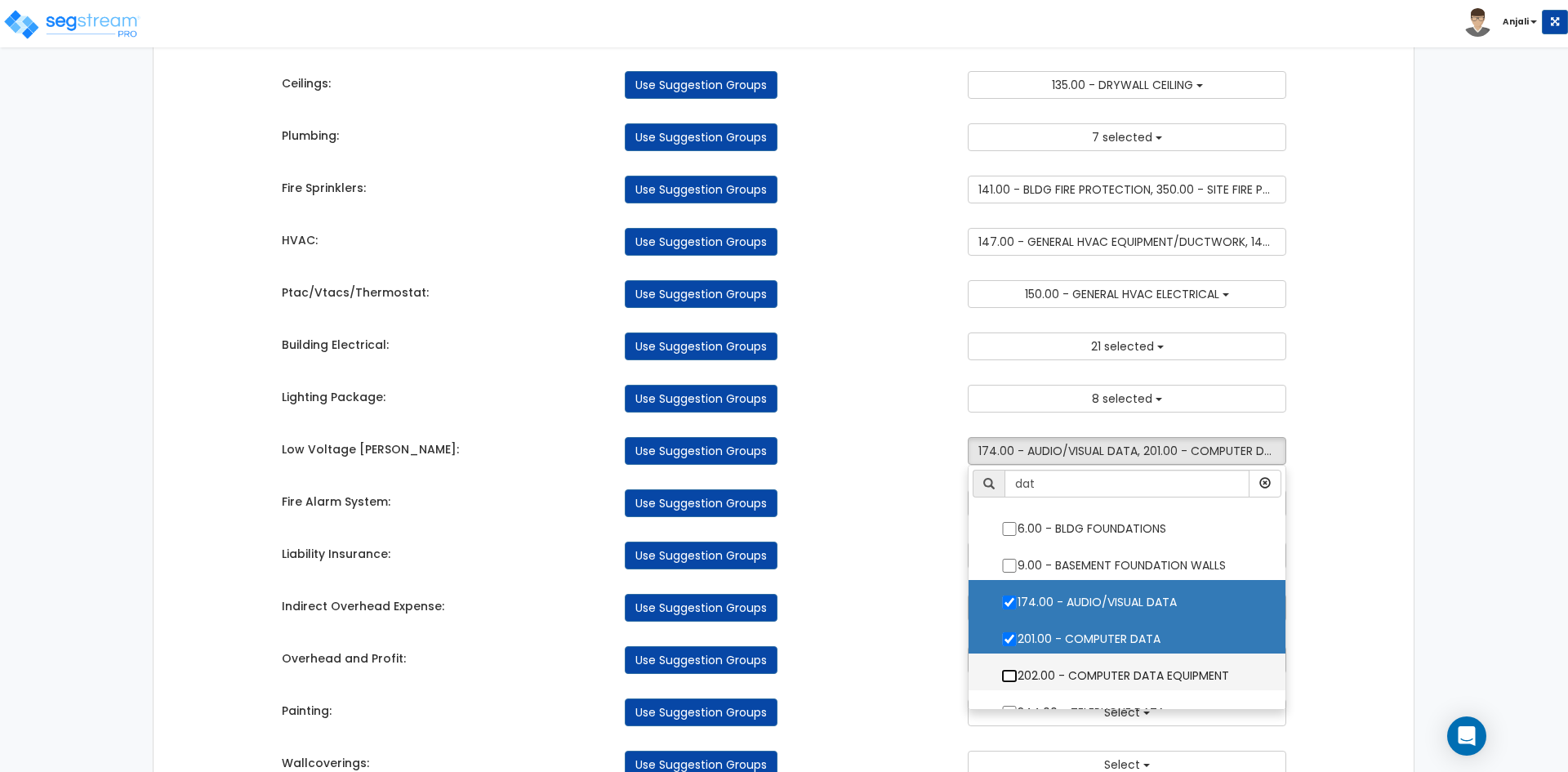
click at [1009, 669] on input "202.00 - COMPUTER DATA EQUIPMENT" at bounding box center [1009, 675] width 16 height 14
checkbox input "true"
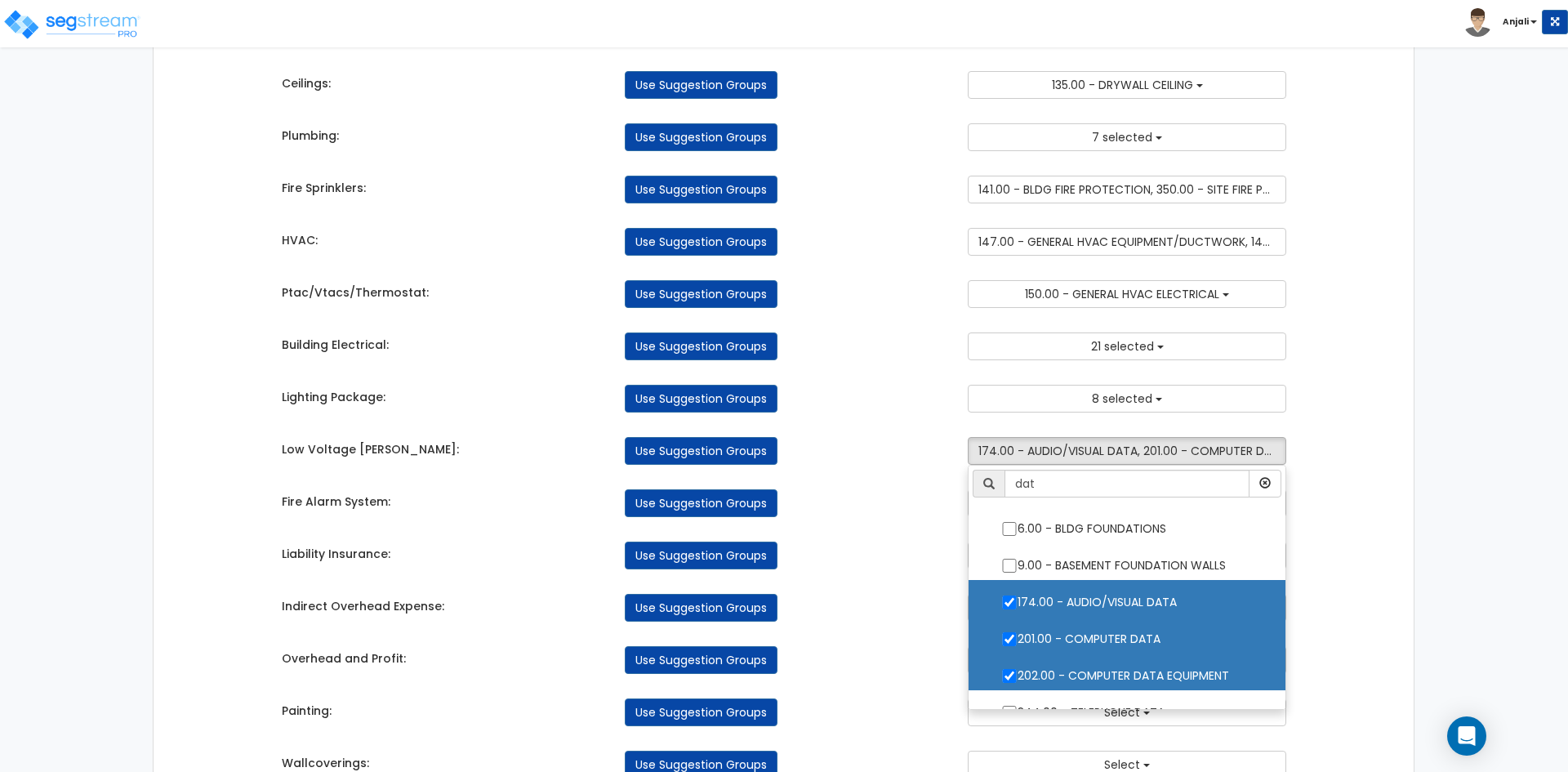
scroll to position [22, 0]
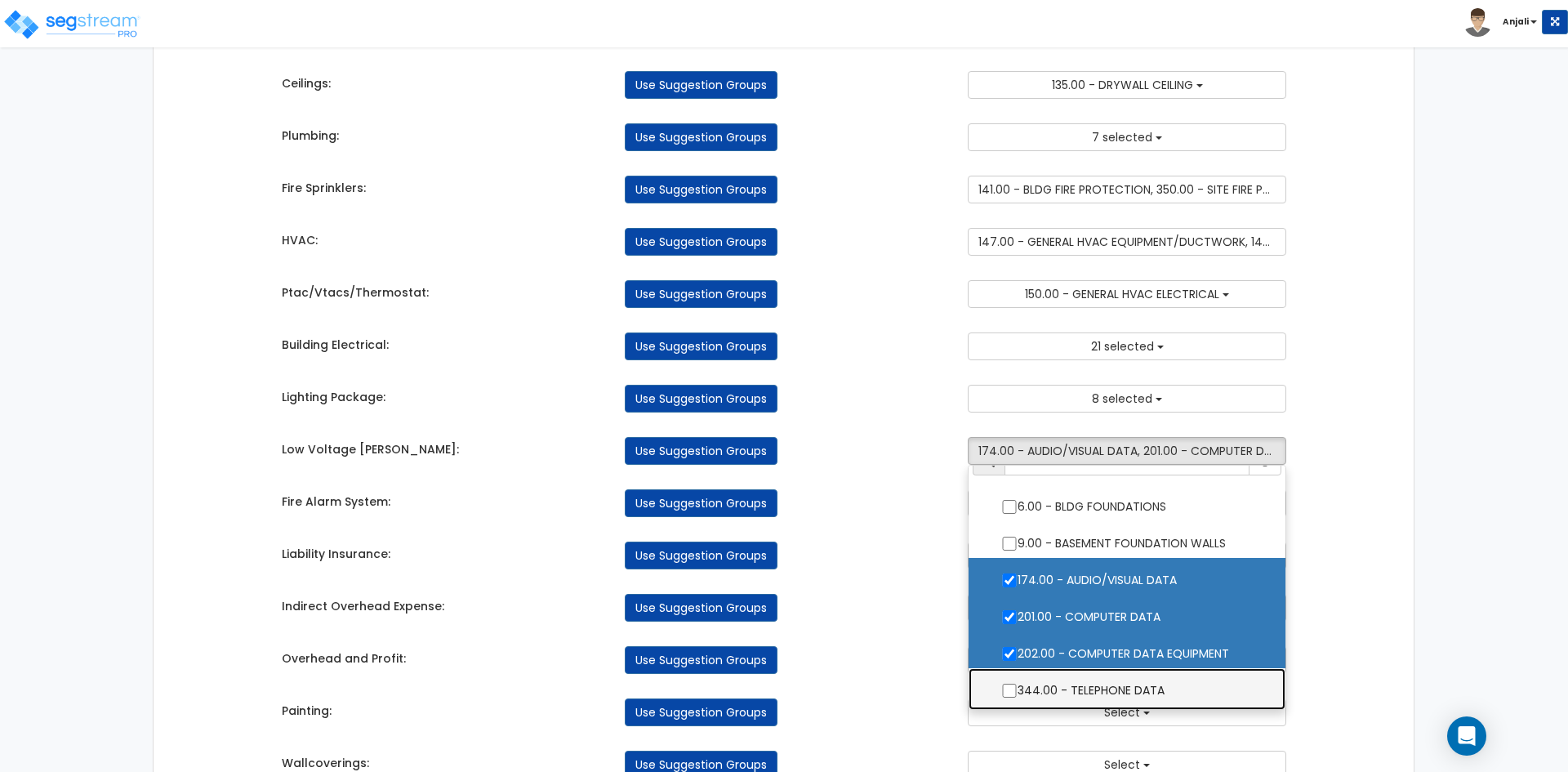
click at [1021, 679] on label "344.00 - TELEPHONE DATA" at bounding box center [1127, 688] width 284 height 37
click at [1017, 684] on input "344.00 - TELEPHONE DATA" at bounding box center [1009, 691] width 16 height 14
checkbox input "true"
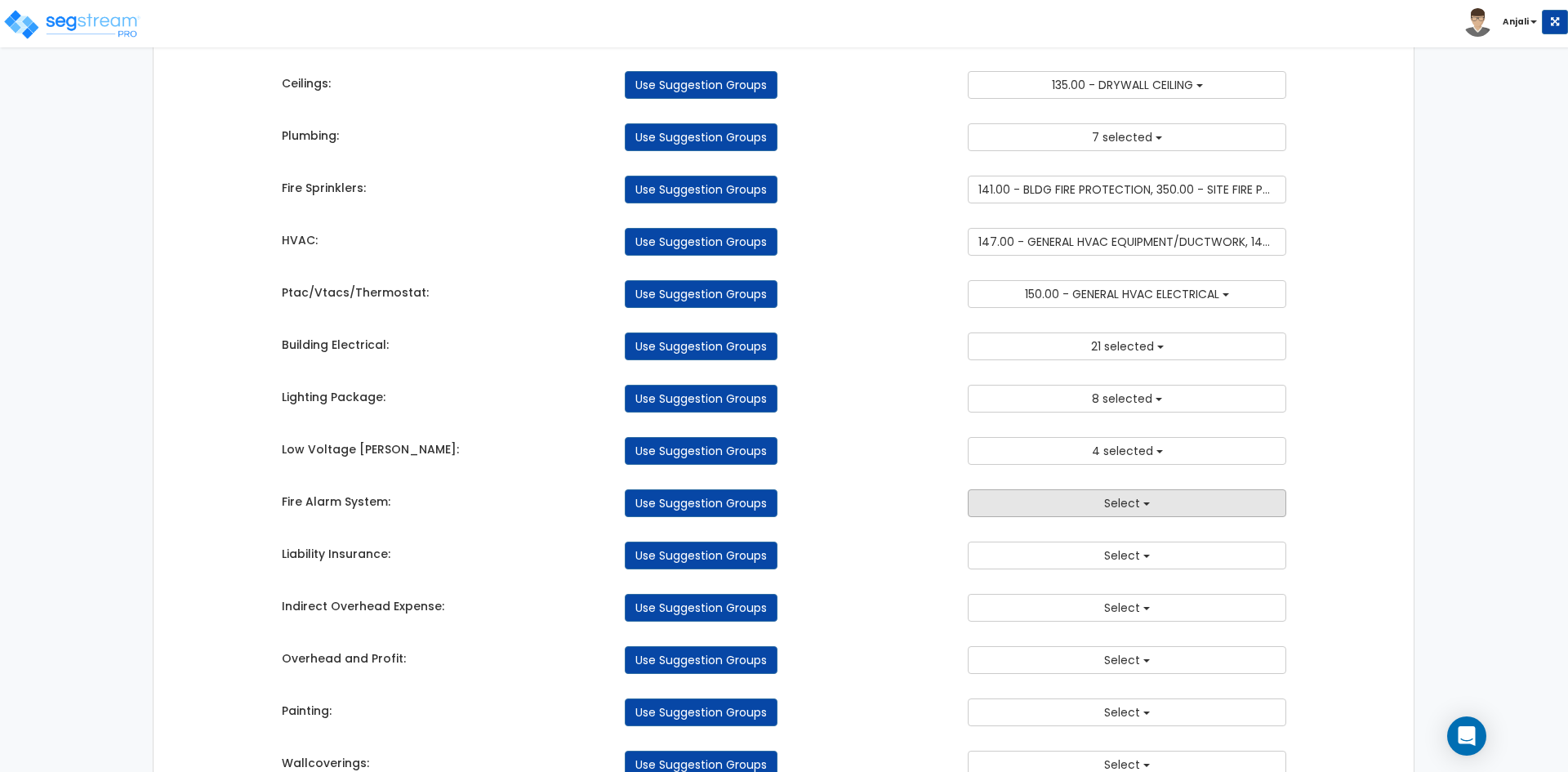
click at [1134, 503] on span "Select" at bounding box center [1123, 502] width 36 height 16
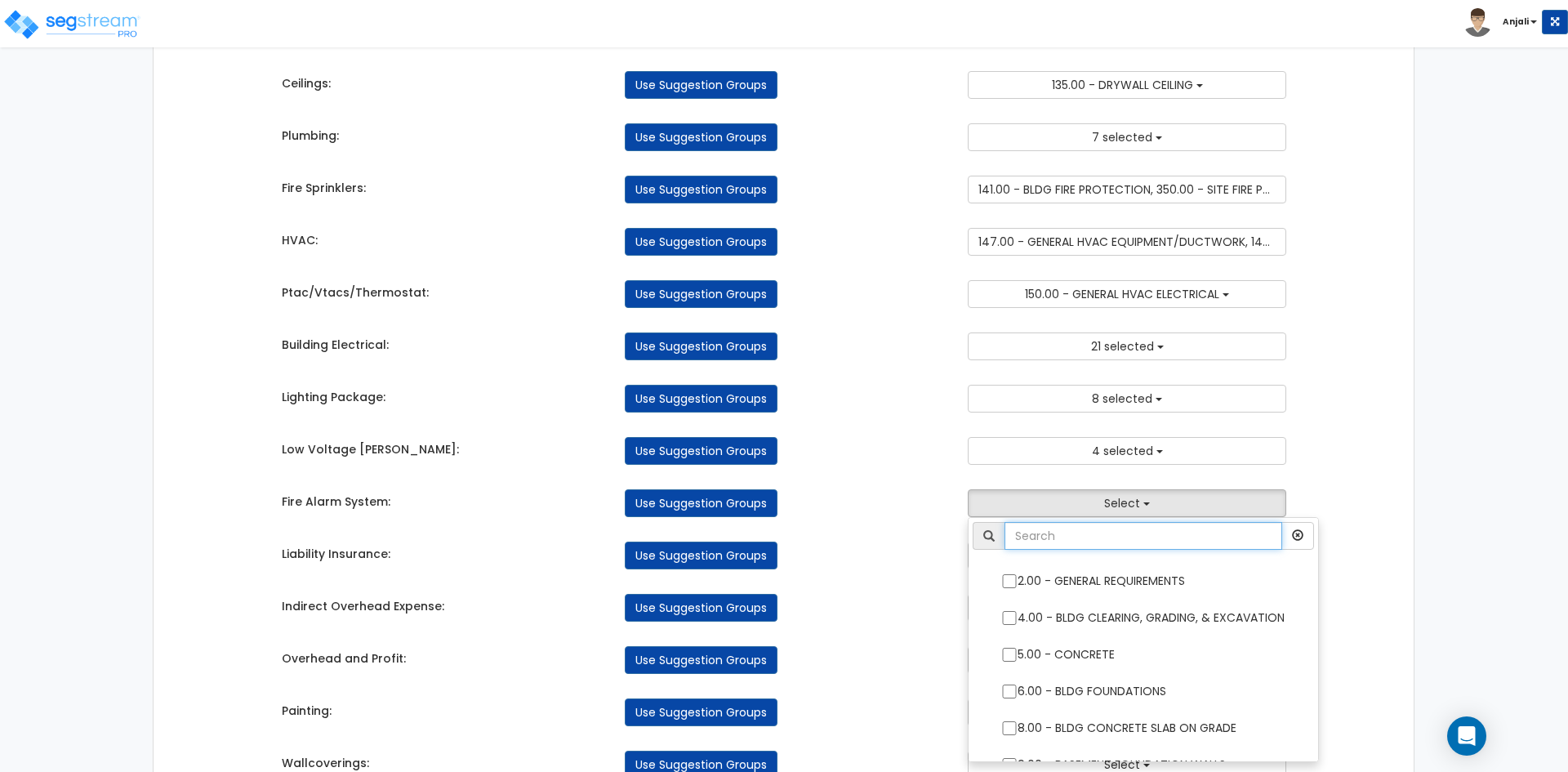
click at [1127, 544] on input "text" at bounding box center [1143, 535] width 277 height 28
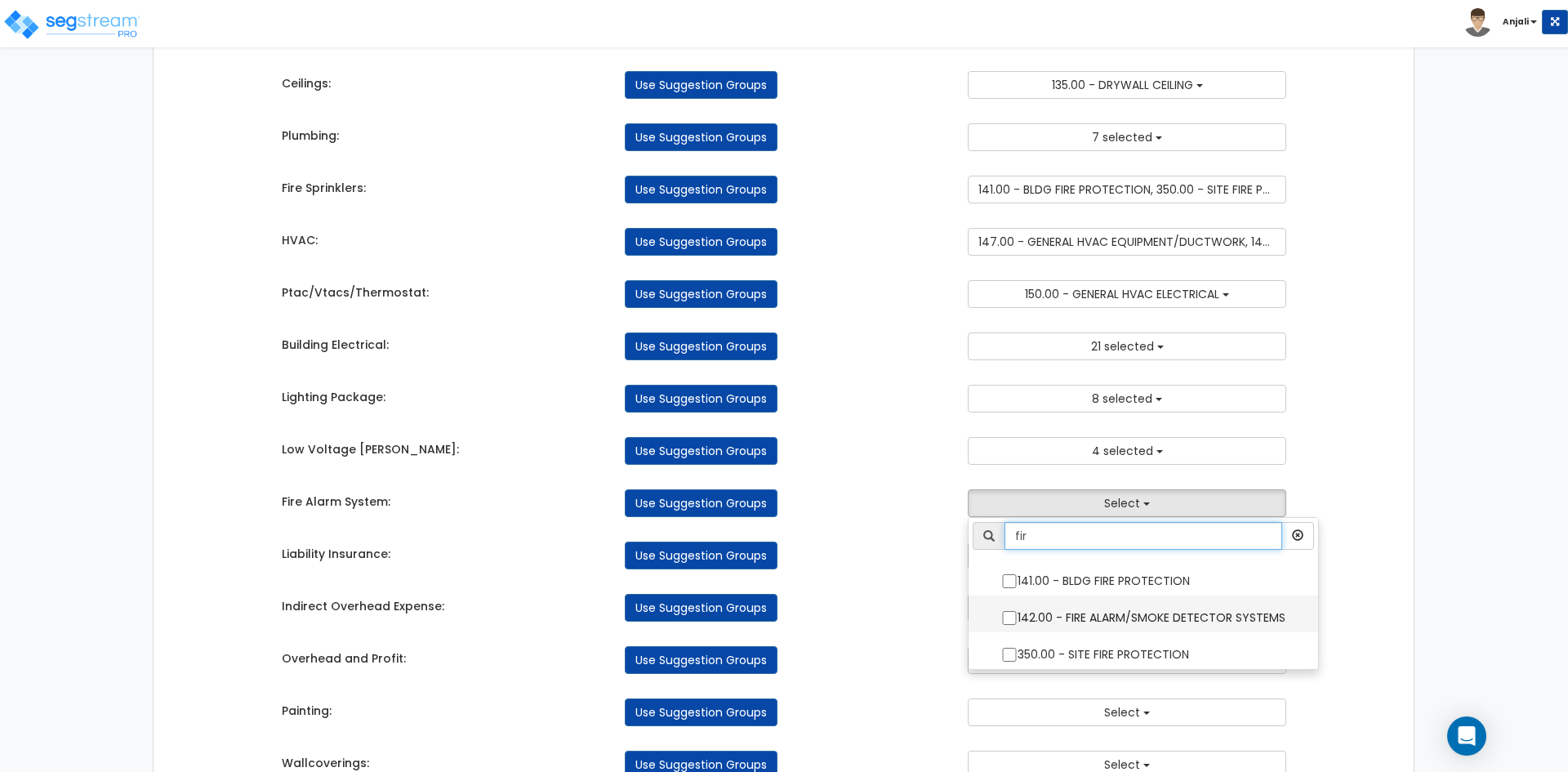
type input "fir"
click at [1011, 624] on input "142.00 - FIRE ALARM/SMOKE DETECTOR SYSTEMS" at bounding box center [1009, 618] width 16 height 14
checkbox input "true"
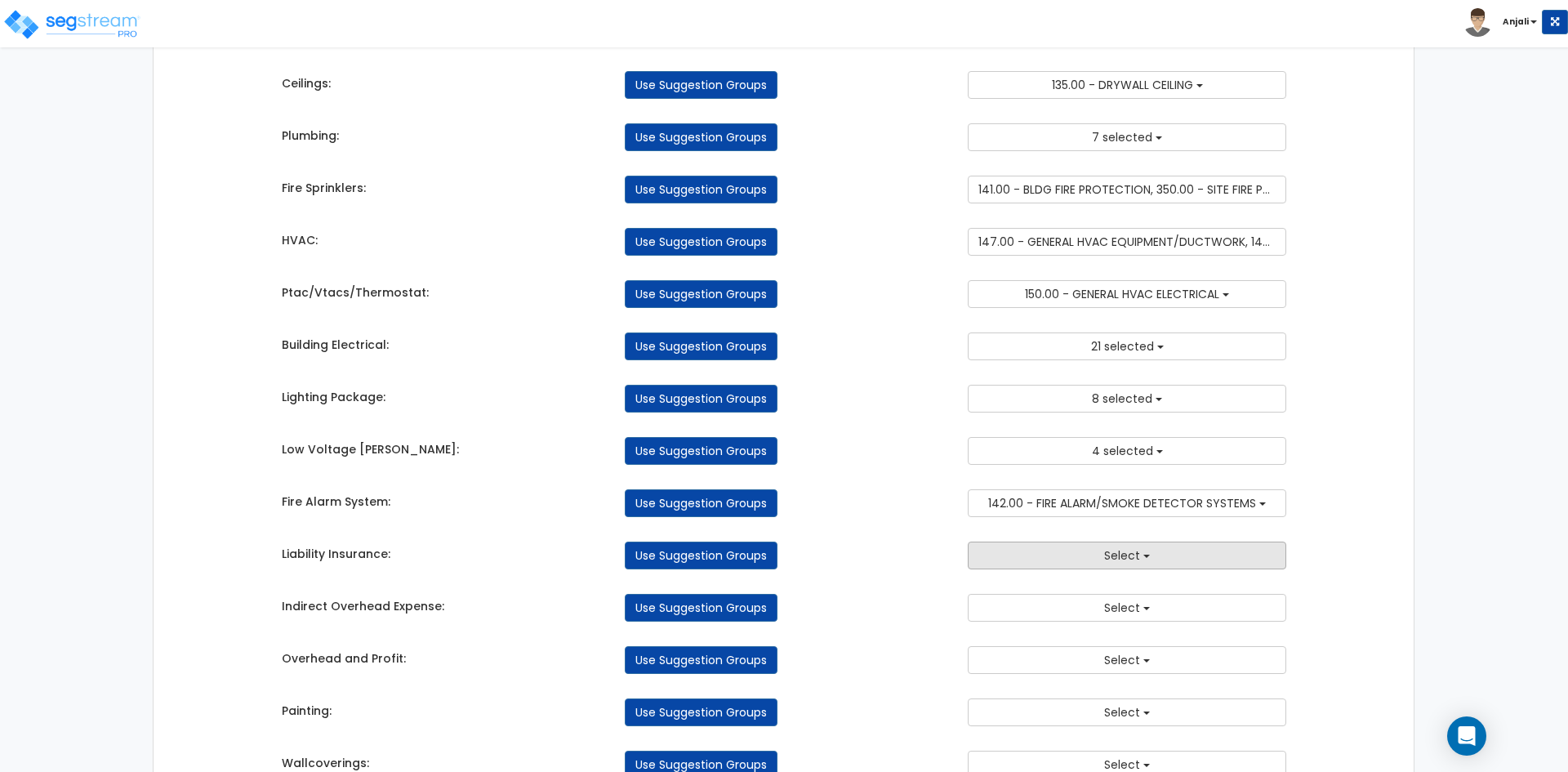
click at [1108, 565] on button "Select" at bounding box center [1127, 555] width 318 height 28
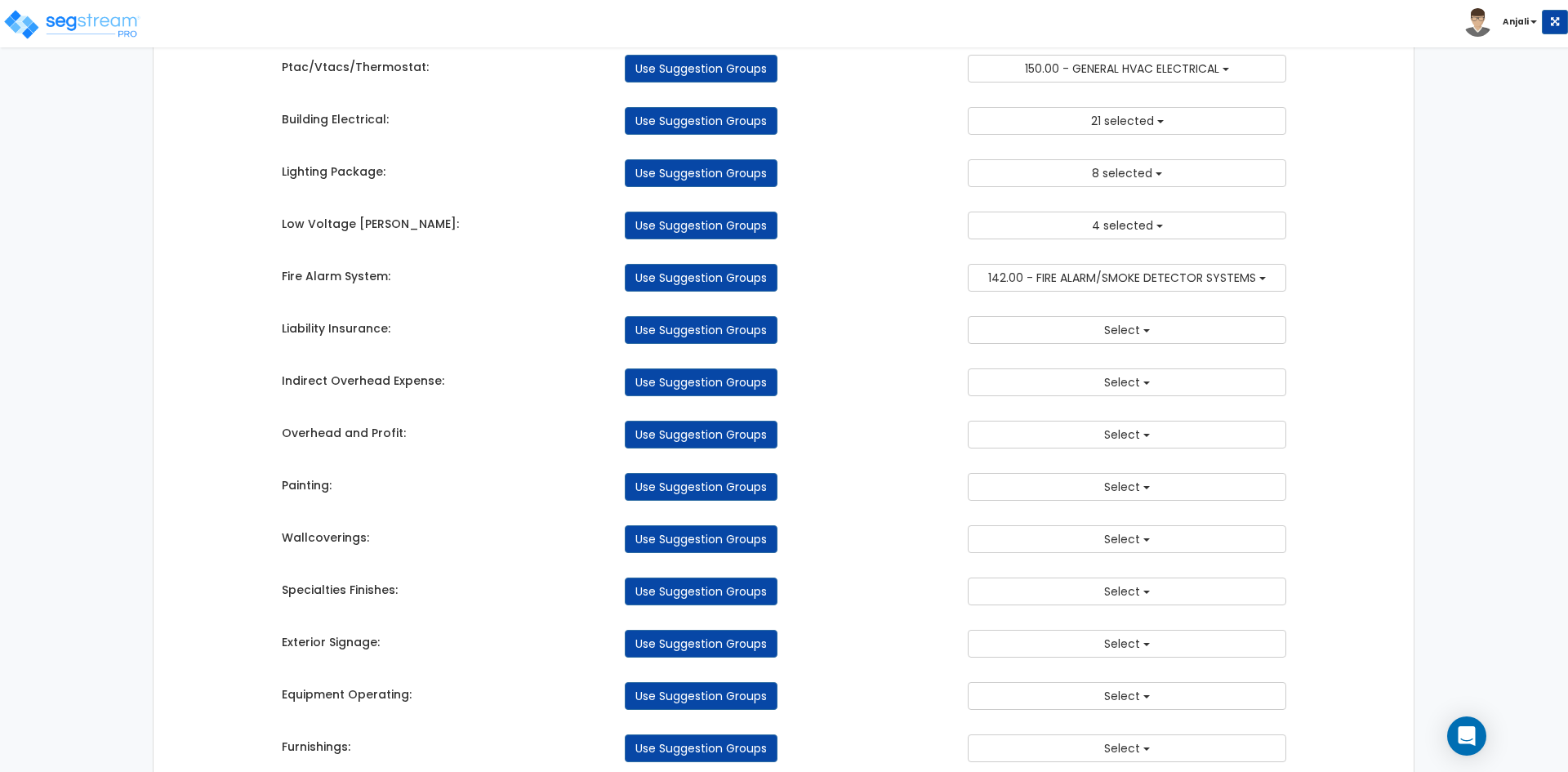
scroll to position [1966, 0]
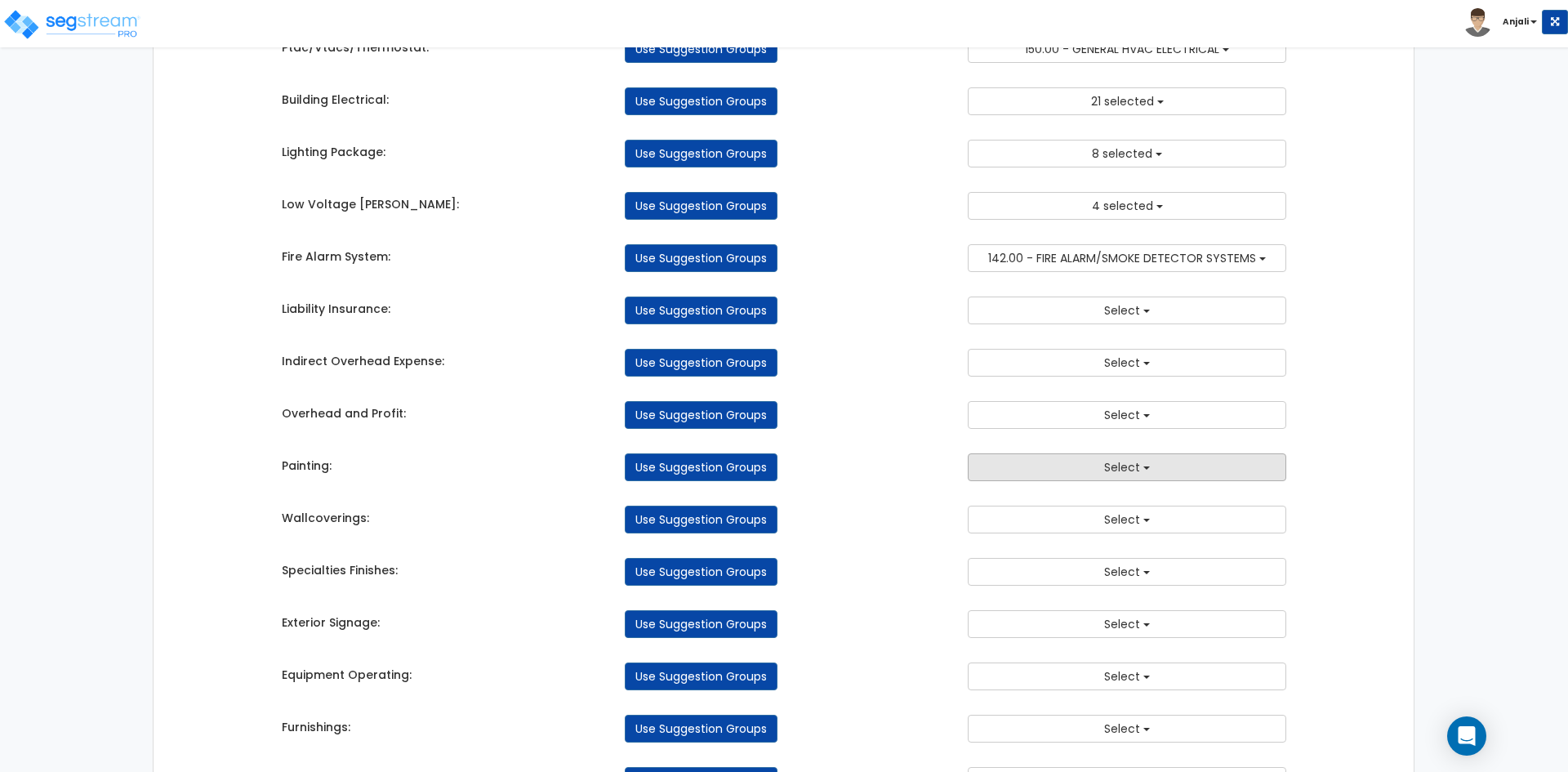
click at [1089, 472] on button "Select" at bounding box center [1127, 467] width 318 height 28
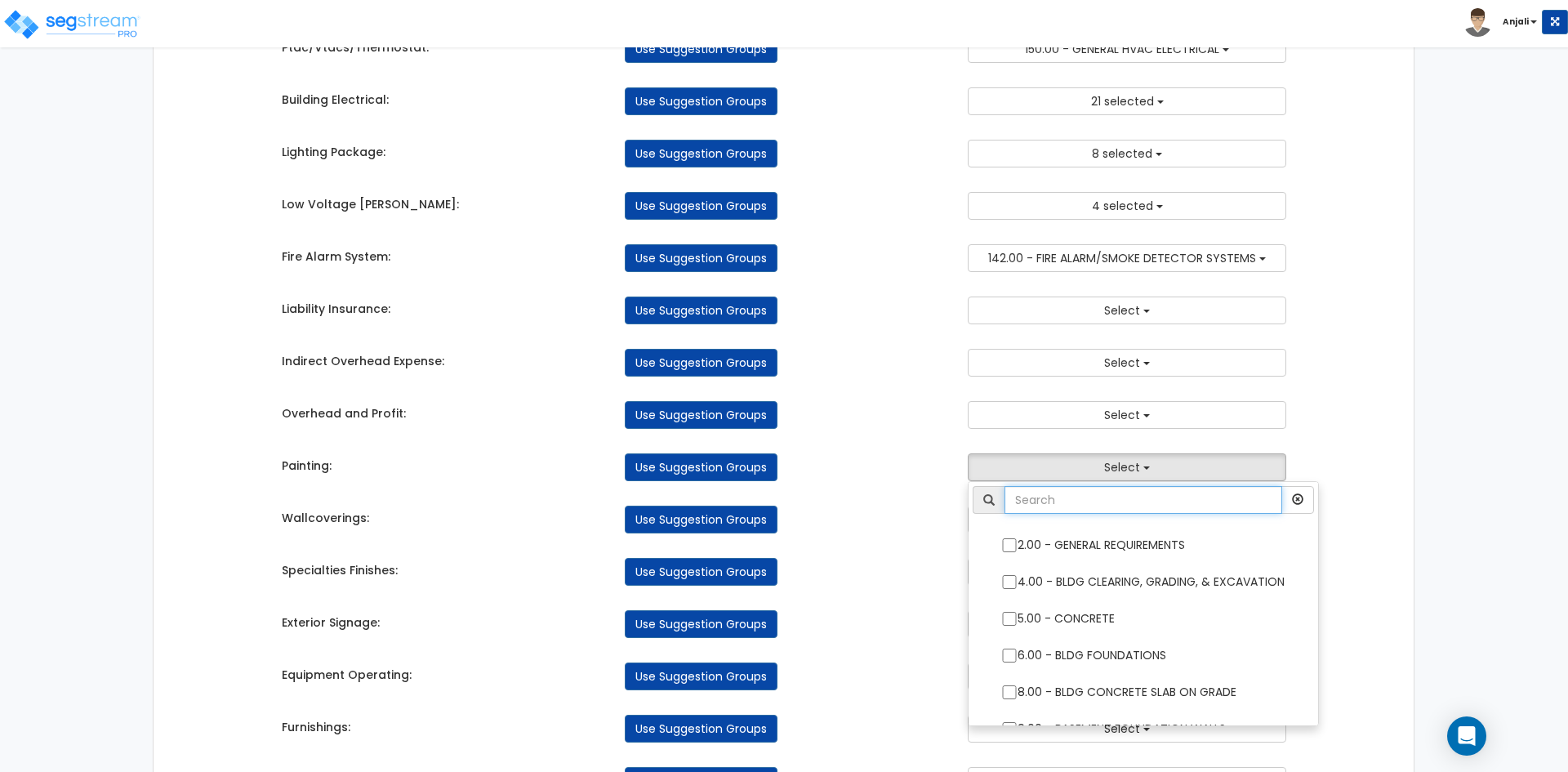
click at [1128, 508] on input "text" at bounding box center [1143, 500] width 277 height 28
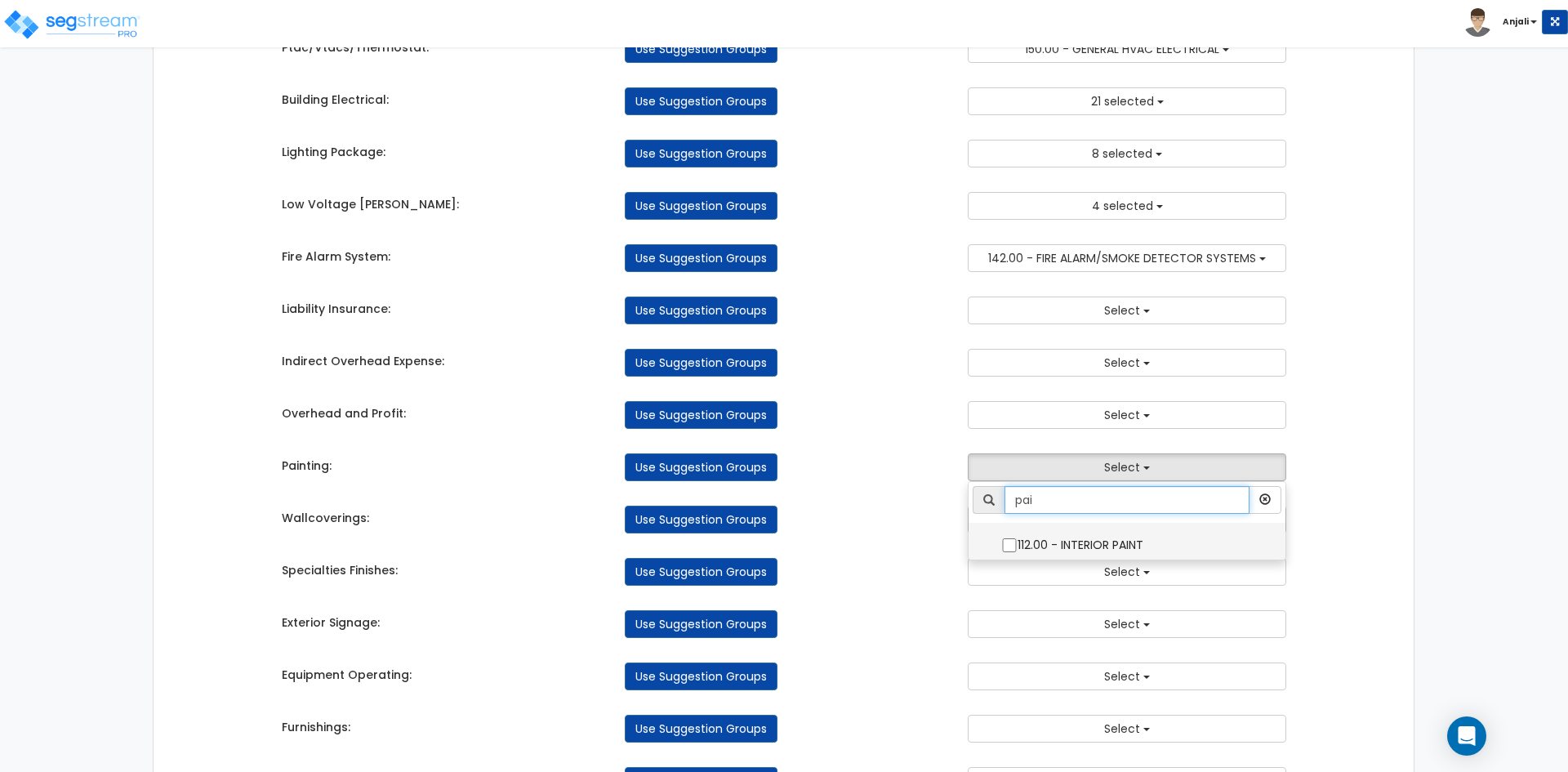
type input "pai"
drag, startPoint x: 989, startPoint y: 540, endPoint x: 1006, endPoint y: 540, distance: 17.0
click at [992, 540] on label "112.00 - INTERIOR PAINT" at bounding box center [1127, 543] width 284 height 37
click at [1001, 540] on input "112.00 - INTERIOR PAINT" at bounding box center [1009, 545] width 16 height 14
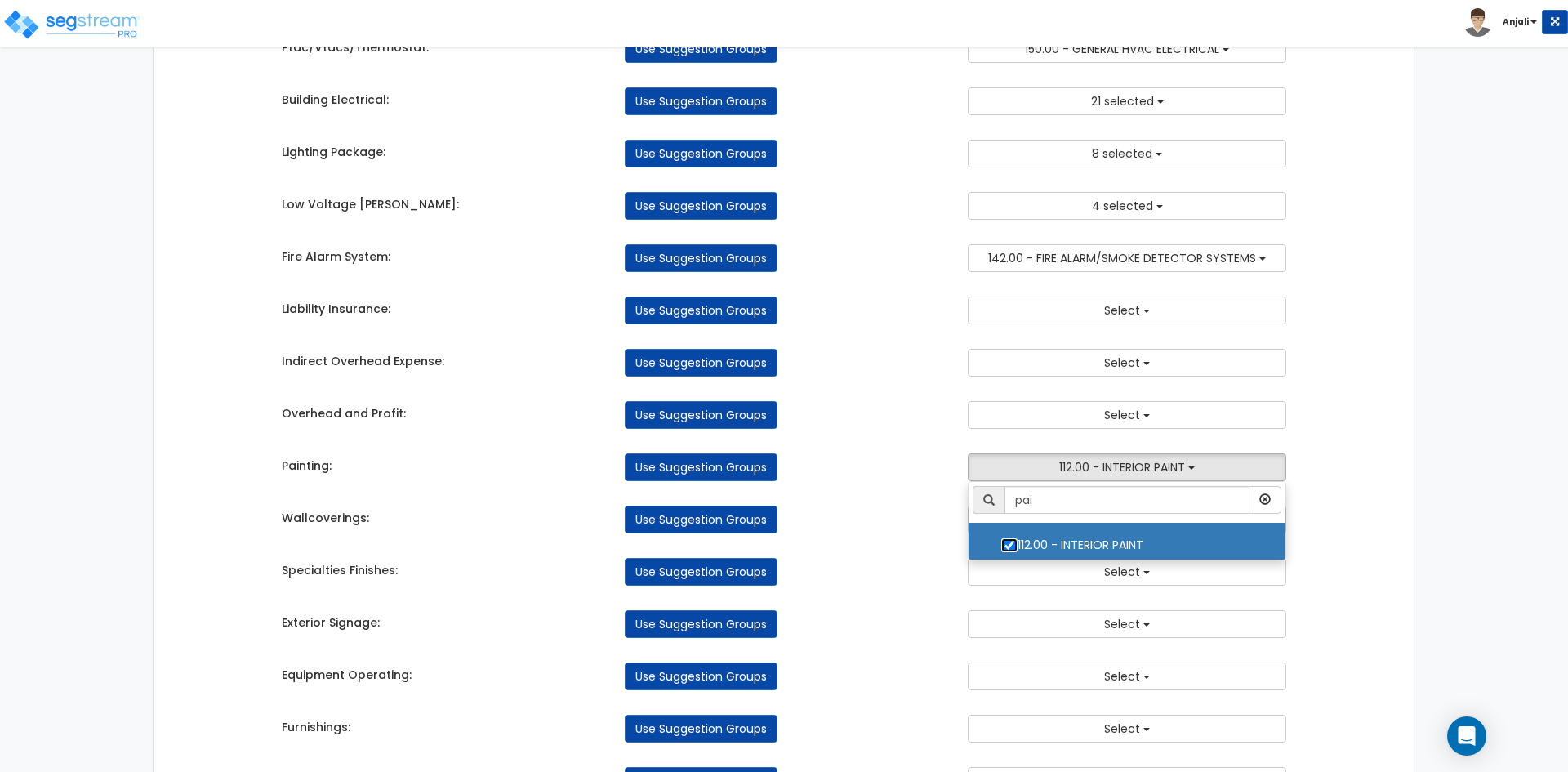
click at [1009, 538] on input "112.00 - INTERIOR PAINT" at bounding box center [1009, 545] width 16 height 14
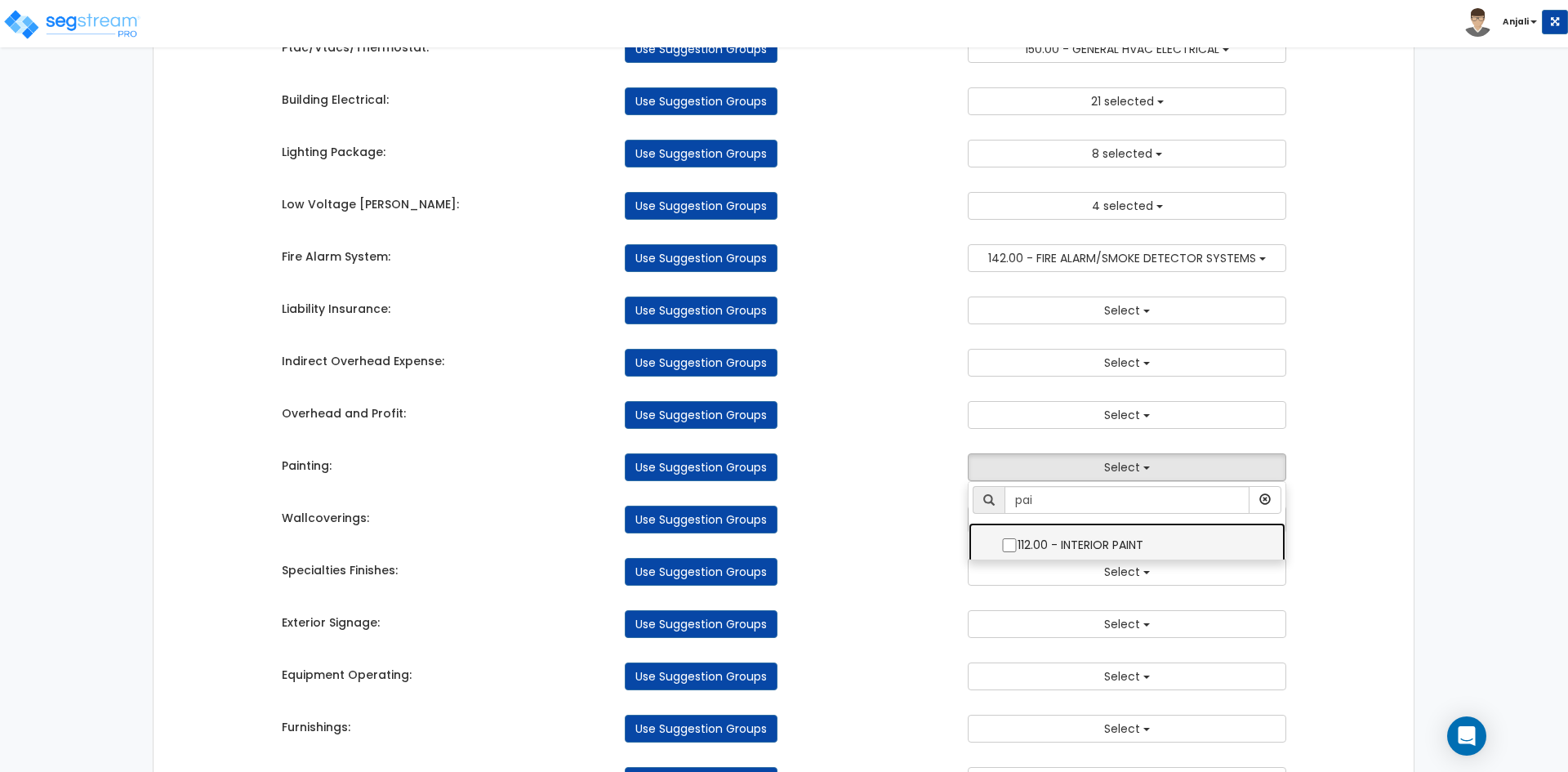
click at [1015, 537] on label "112.00 - INTERIOR PAINT" at bounding box center [1127, 543] width 284 height 37
click at [1015, 538] on input "112.00 - INTERIOR PAINT" at bounding box center [1009, 545] width 16 height 14
checkbox input "true"
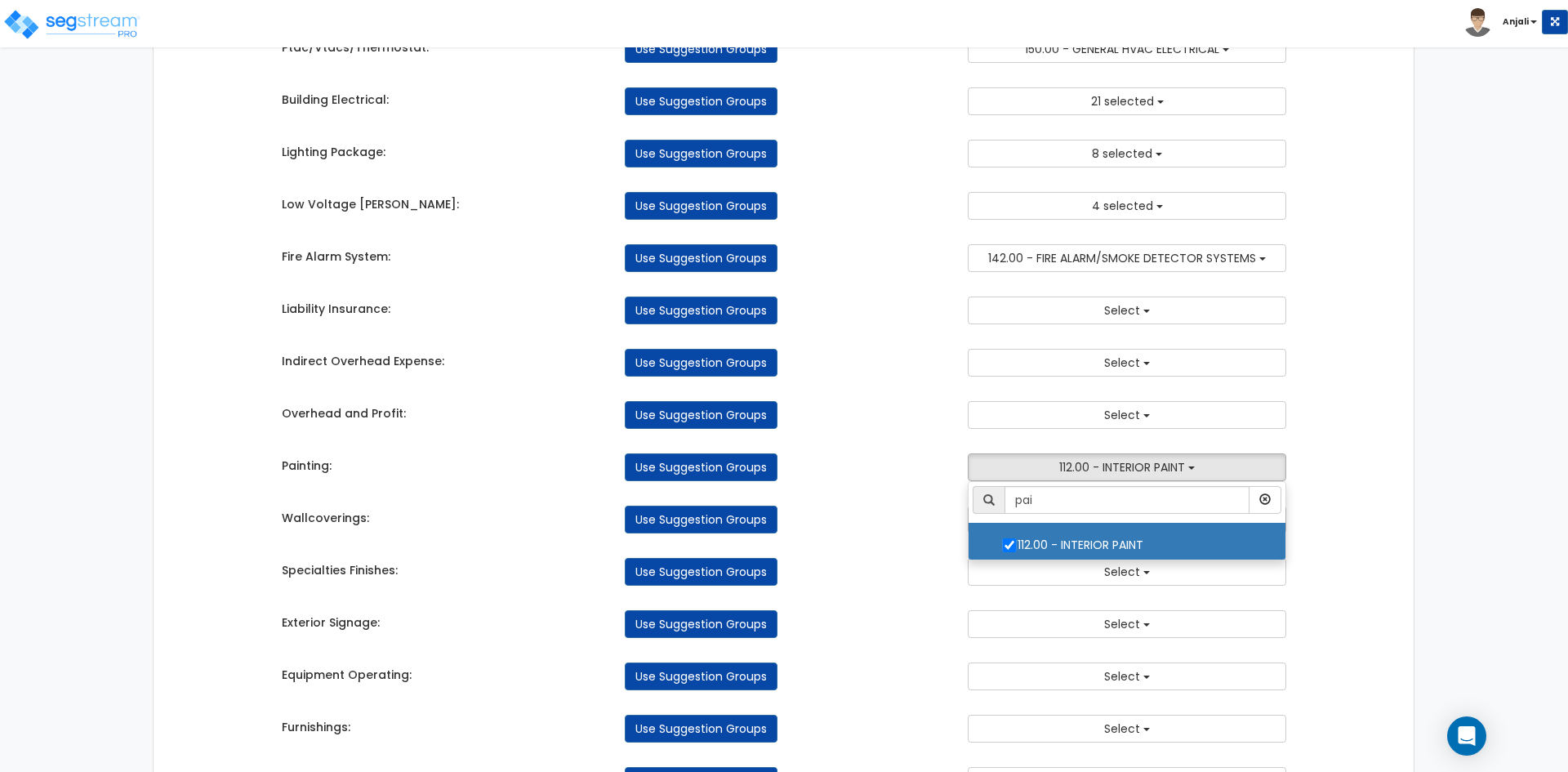
click at [881, 568] on div "Use Suggestion Groups" at bounding box center [784, 572] width 343 height 28
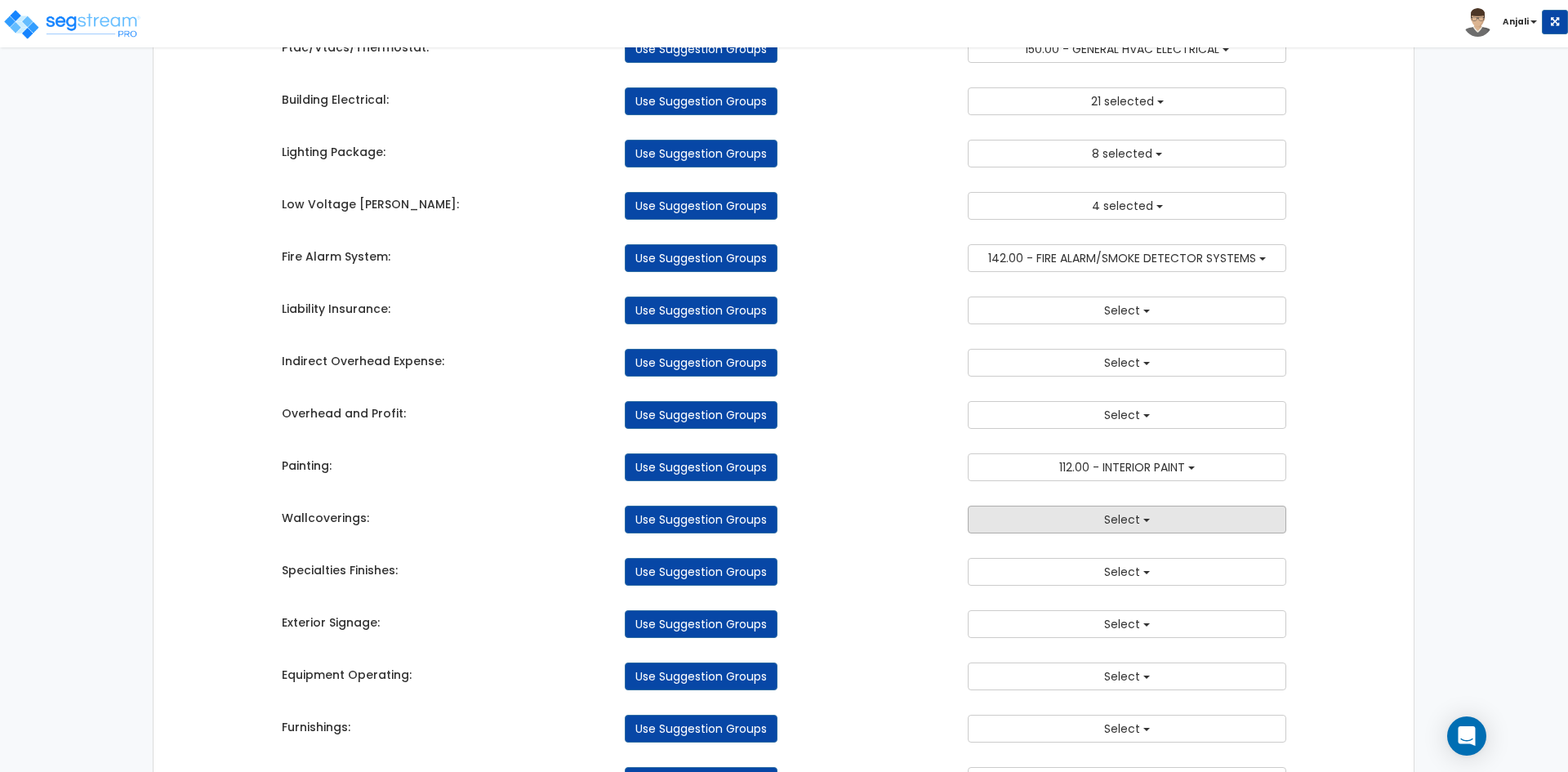
click at [1149, 516] on button "Select" at bounding box center [1127, 519] width 318 height 28
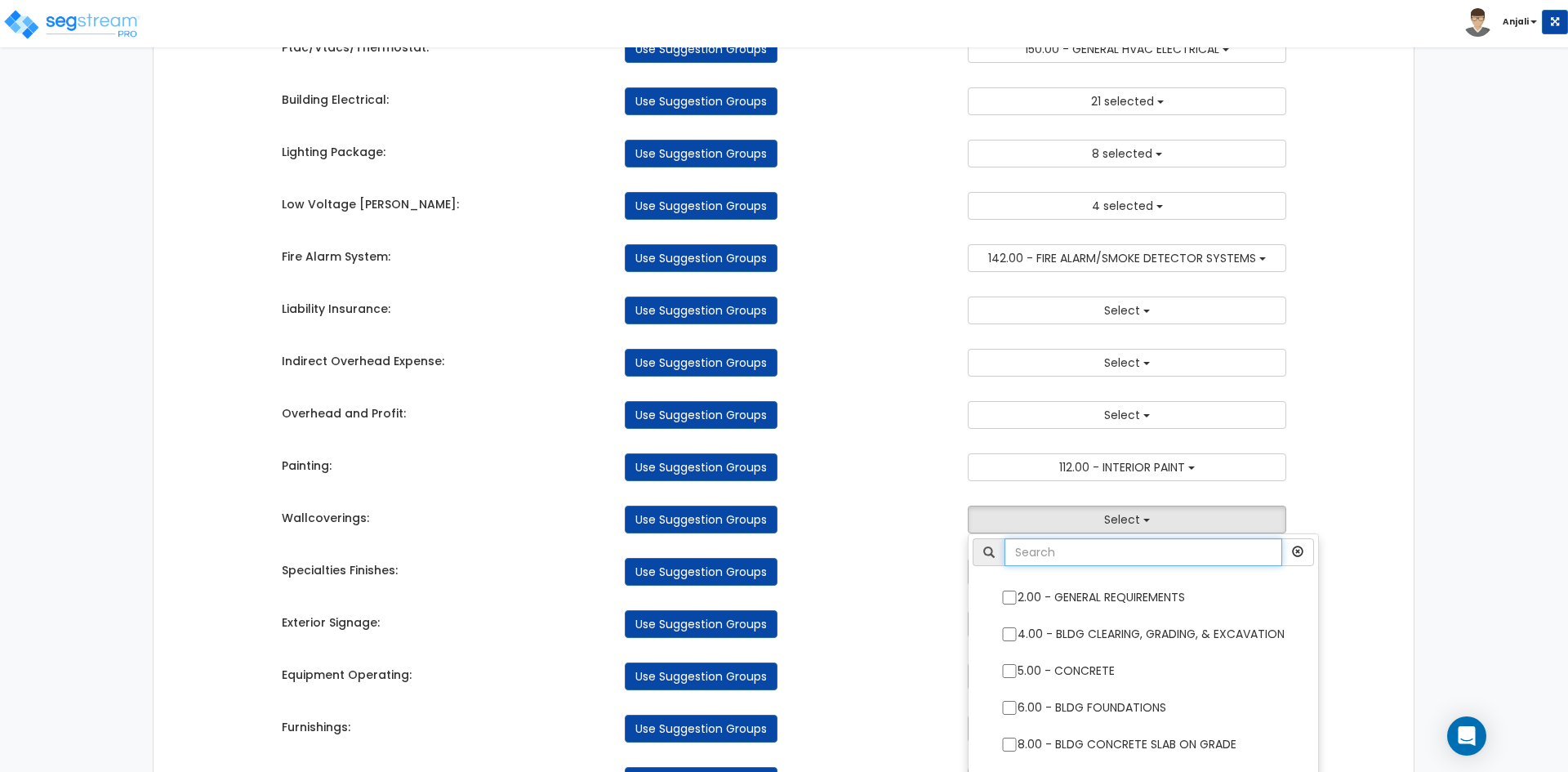
click at [1114, 562] on input "text" at bounding box center [1143, 551] width 277 height 28
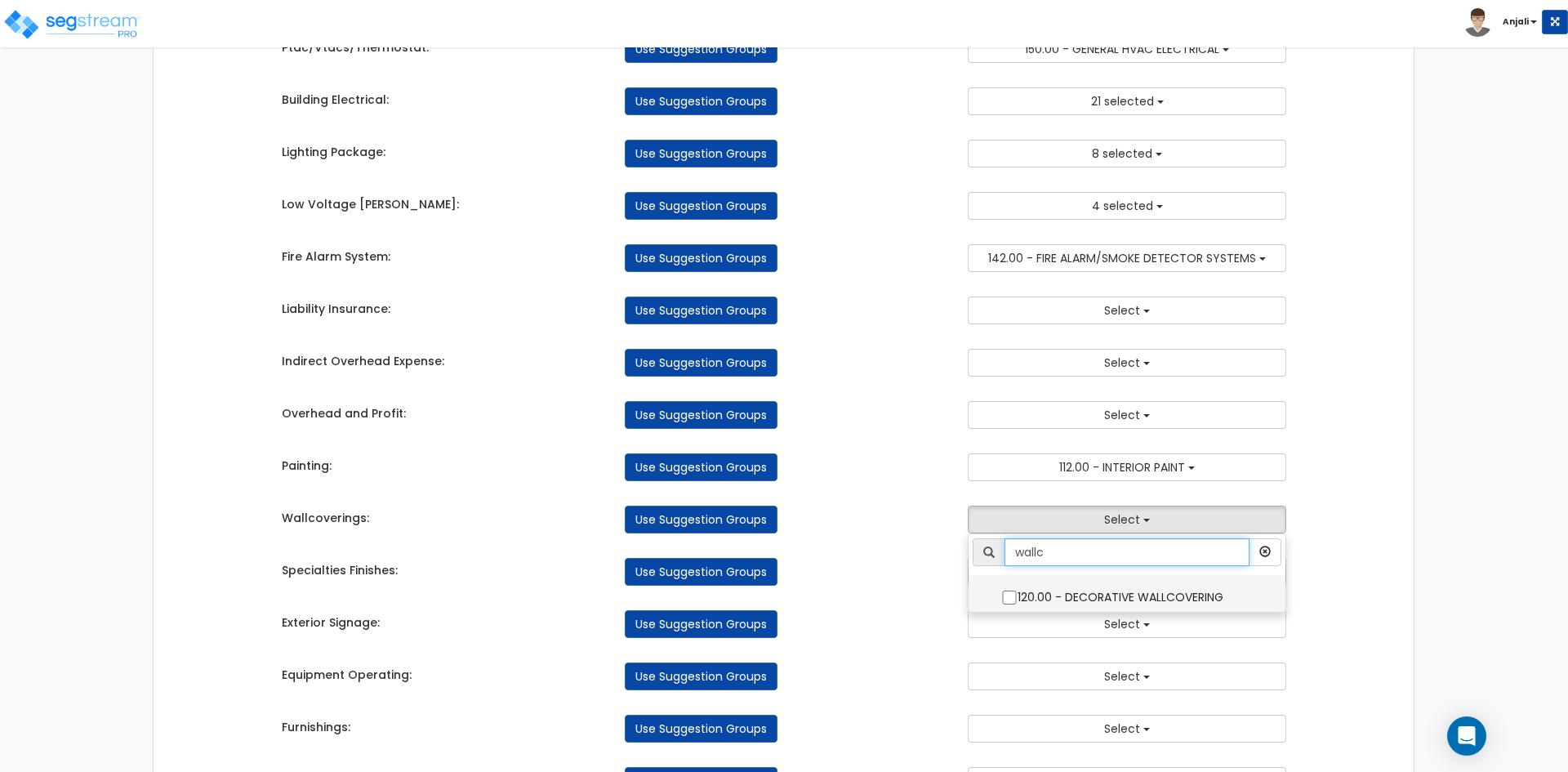
type input "wallc"
drag, startPoint x: 1005, startPoint y: 596, endPoint x: 996, endPoint y: 596, distance: 9.0
click at [1006, 596] on input "120.00 - DECORATIVE WALLCOVERING" at bounding box center [1009, 597] width 16 height 14
checkbox input "true"
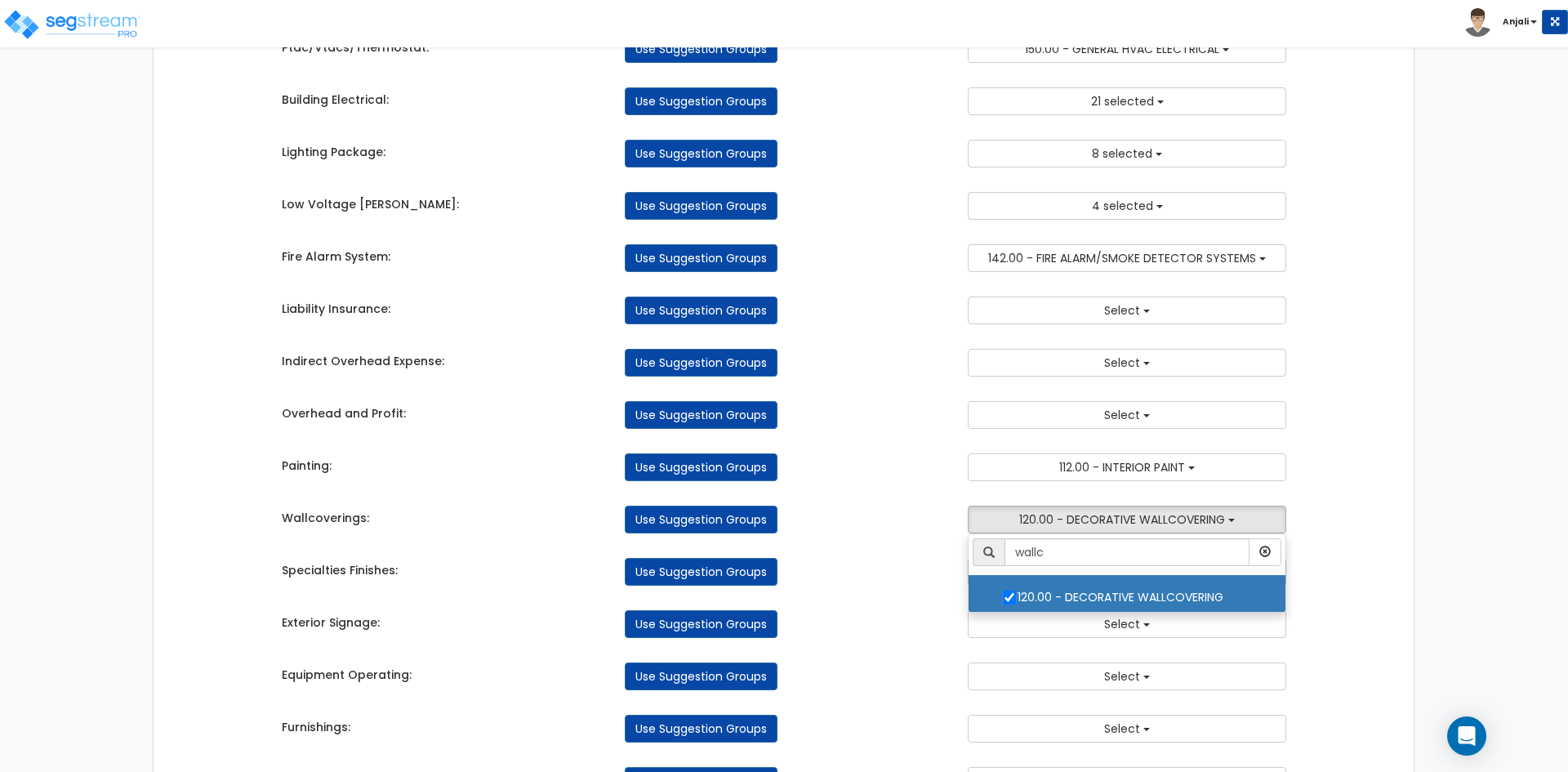
click at [917, 585] on div "Use Suggestion Groups" at bounding box center [784, 572] width 343 height 28
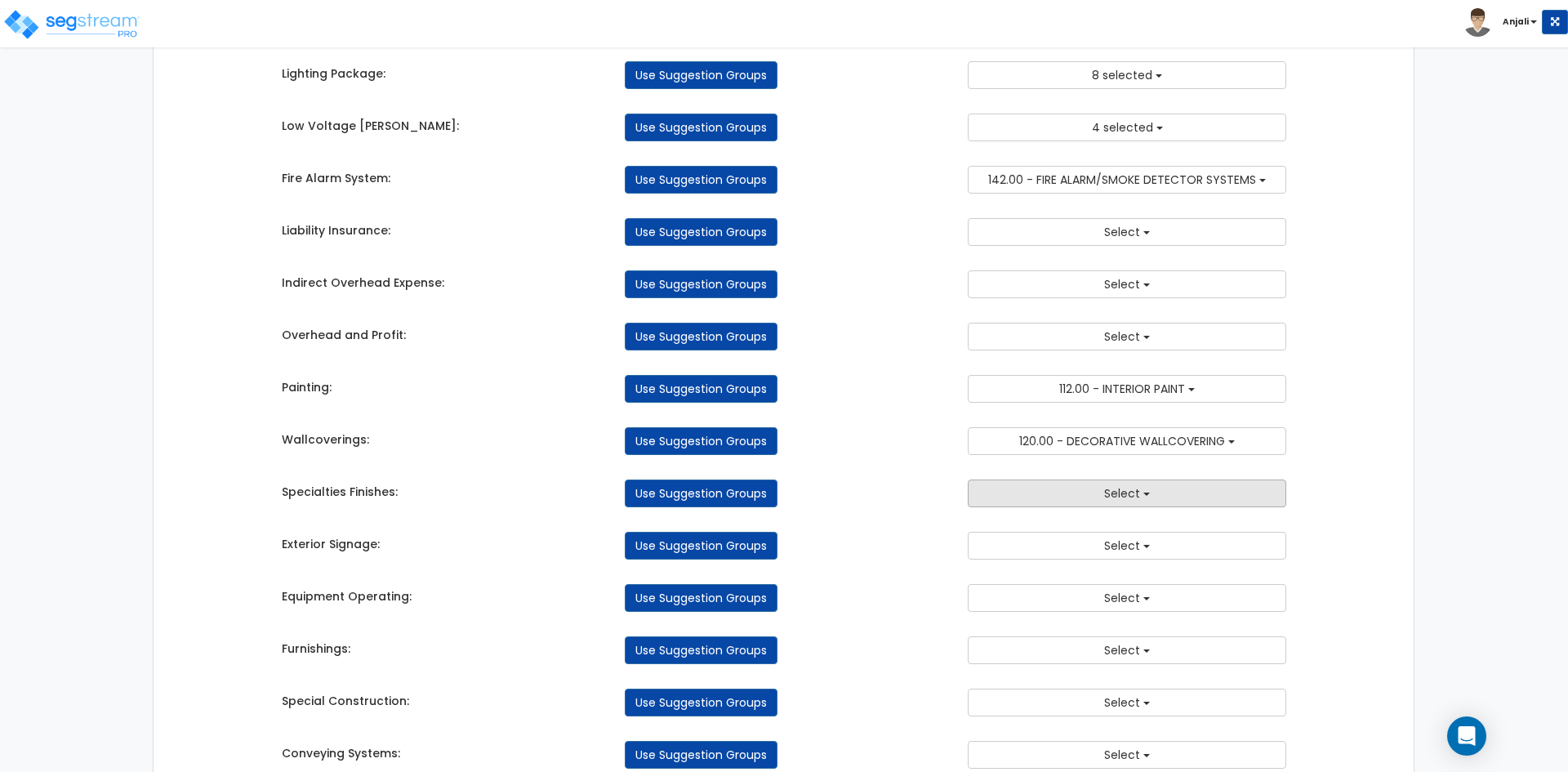
scroll to position [2047, 0]
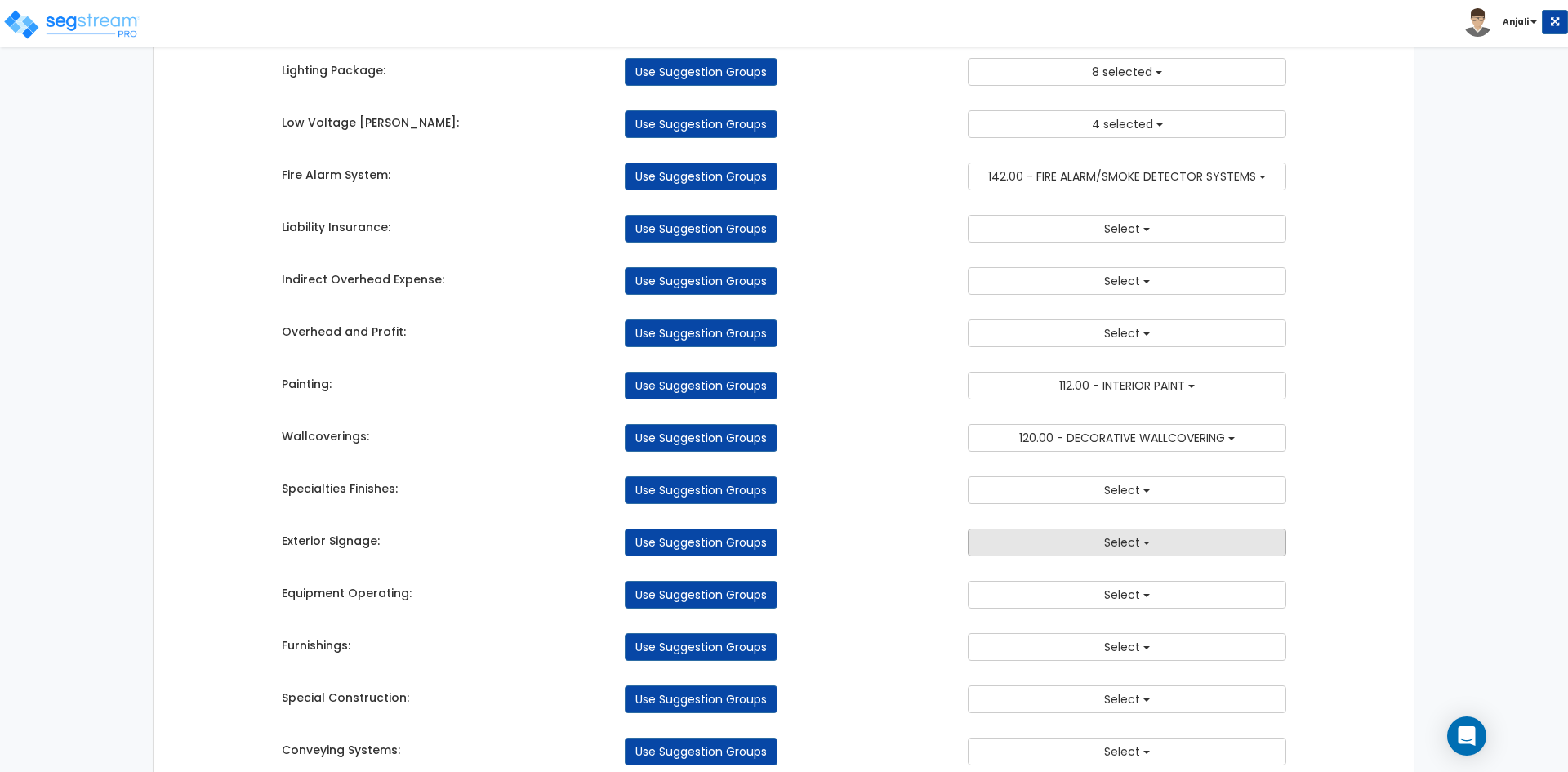
click at [1114, 551] on button "Select" at bounding box center [1127, 542] width 318 height 28
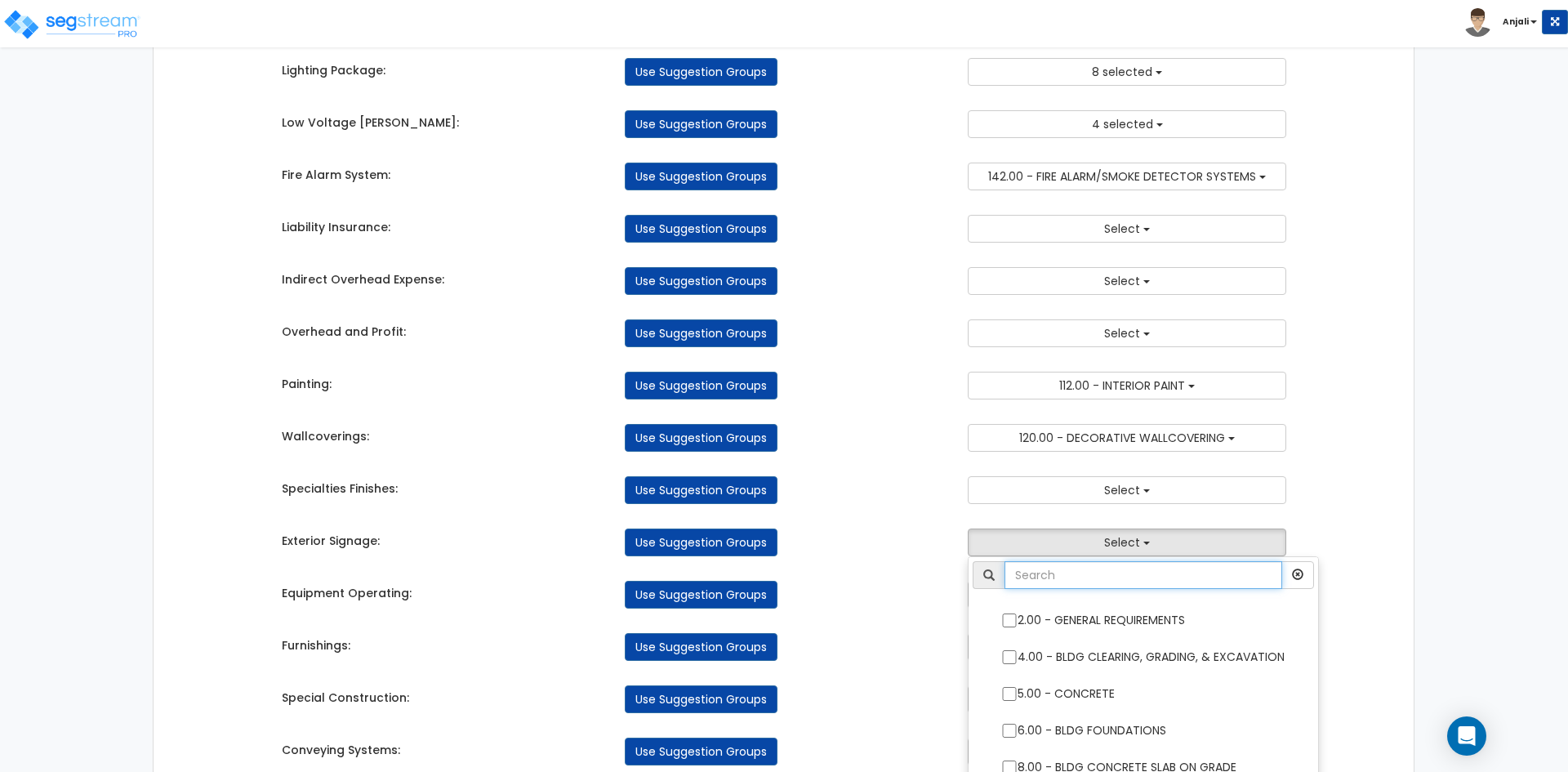
click at [1090, 573] on input "text" at bounding box center [1143, 574] width 277 height 28
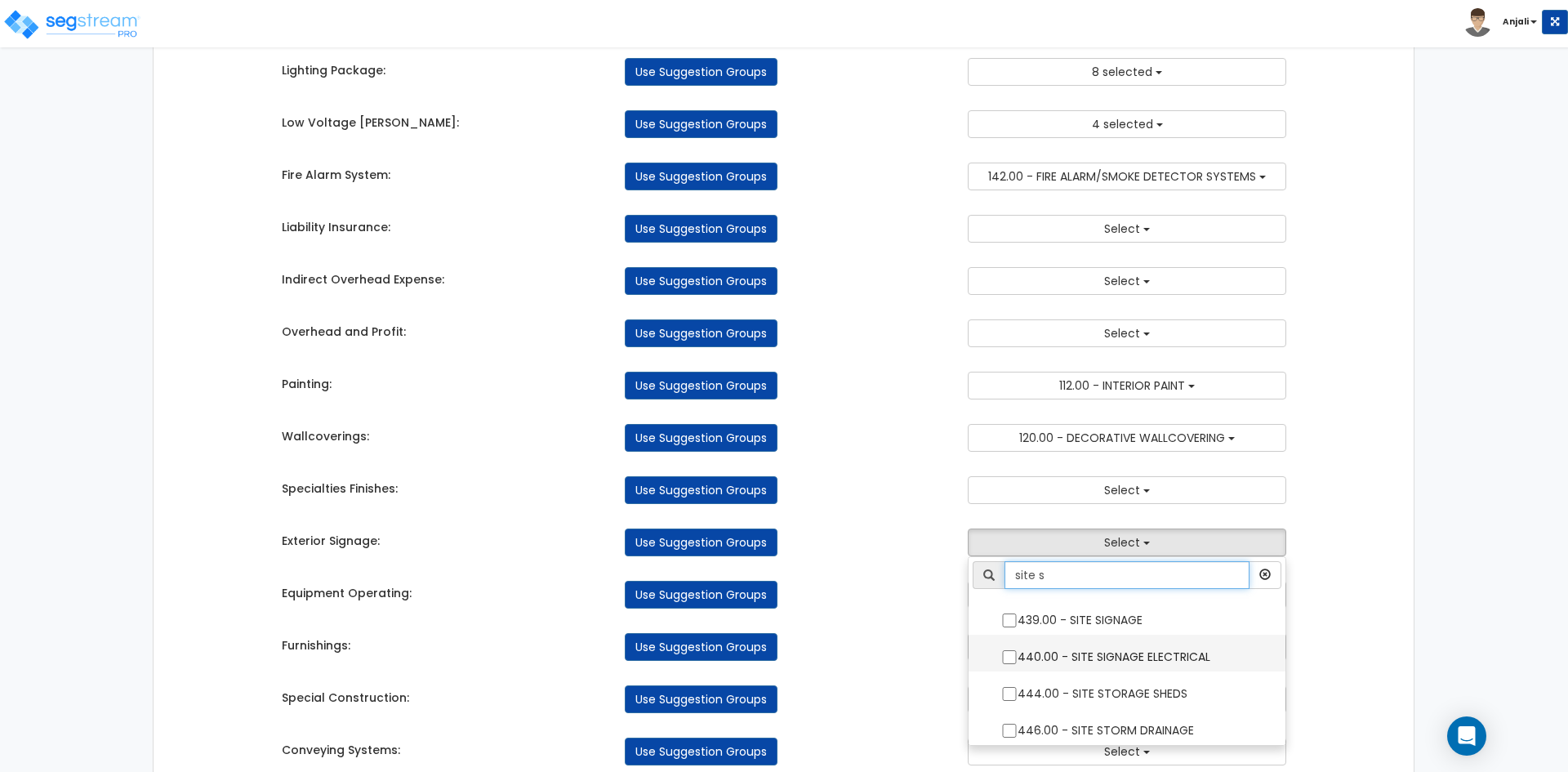
type input "site s"
click at [1009, 659] on input "440.00 - SITE SIGNAGE ELECTRICAL" at bounding box center [1009, 657] width 16 height 14
checkbox input "true"
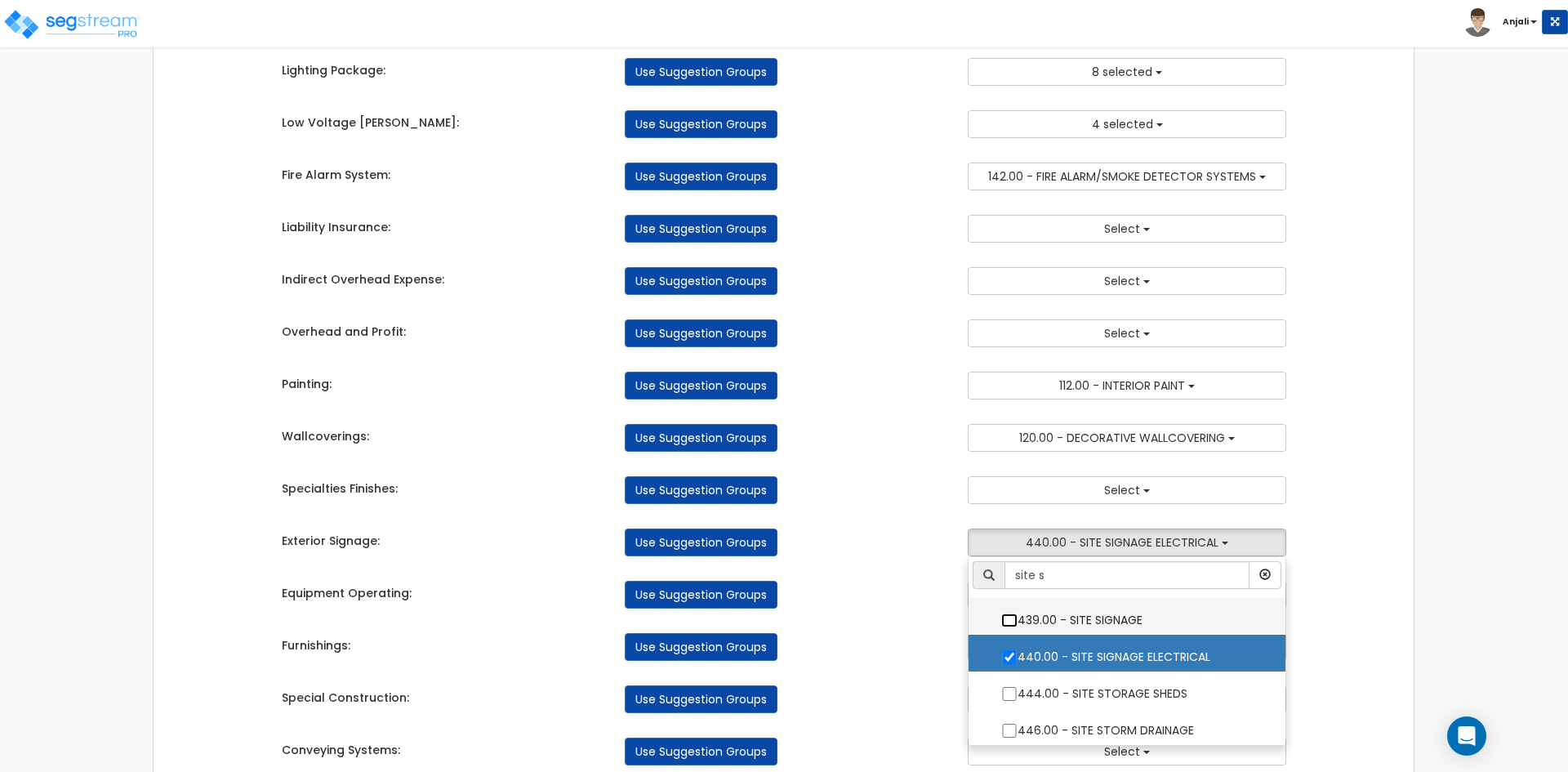
click at [1010, 624] on input "439.00 - SITE SIGNAGE" at bounding box center [1009, 620] width 16 height 14
checkbox input "true"
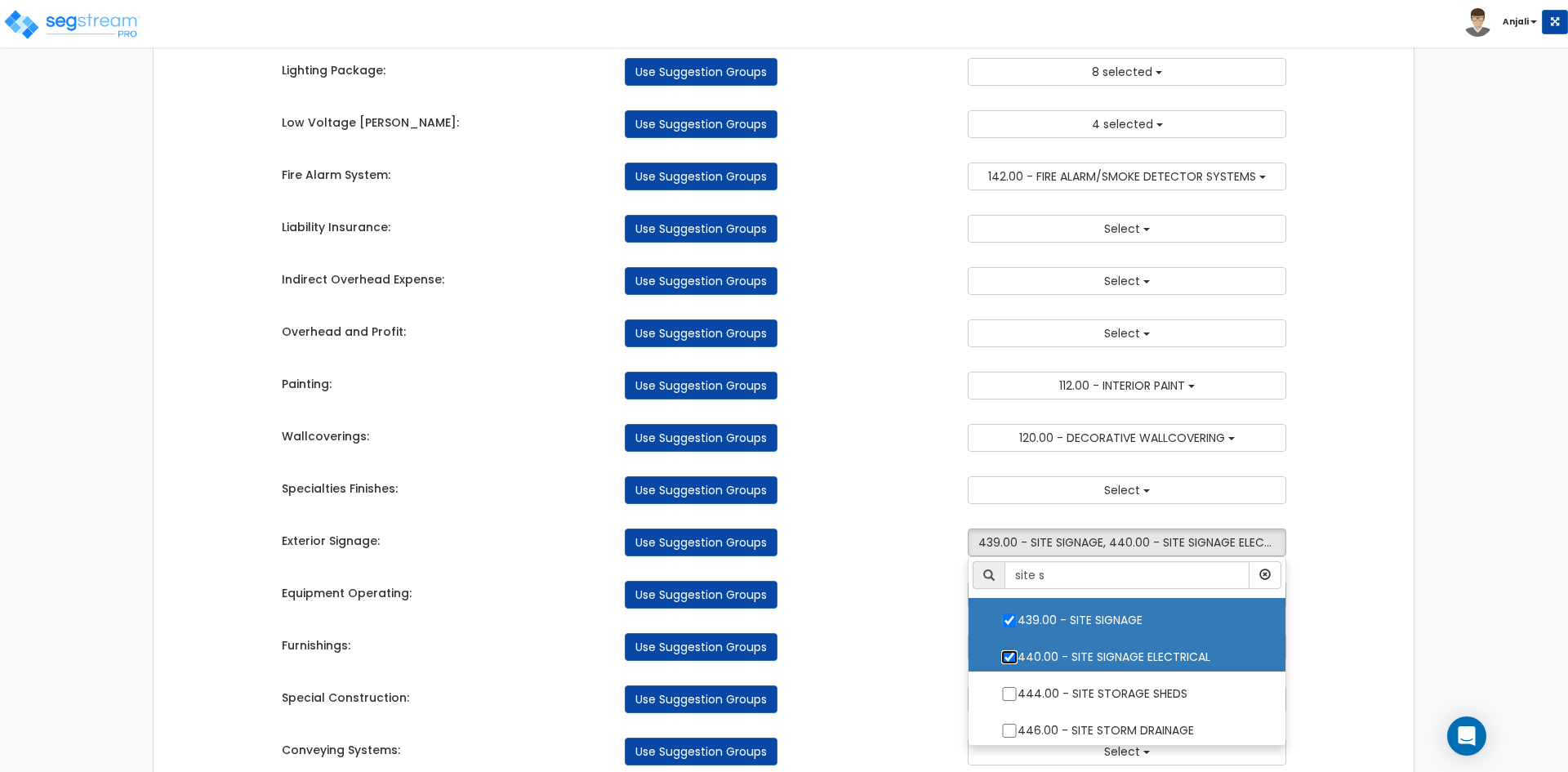
click at [1008, 663] on input "440.00 - SITE SIGNAGE ELECTRICAL" at bounding box center [1009, 657] width 16 height 14
checkbox input "false"
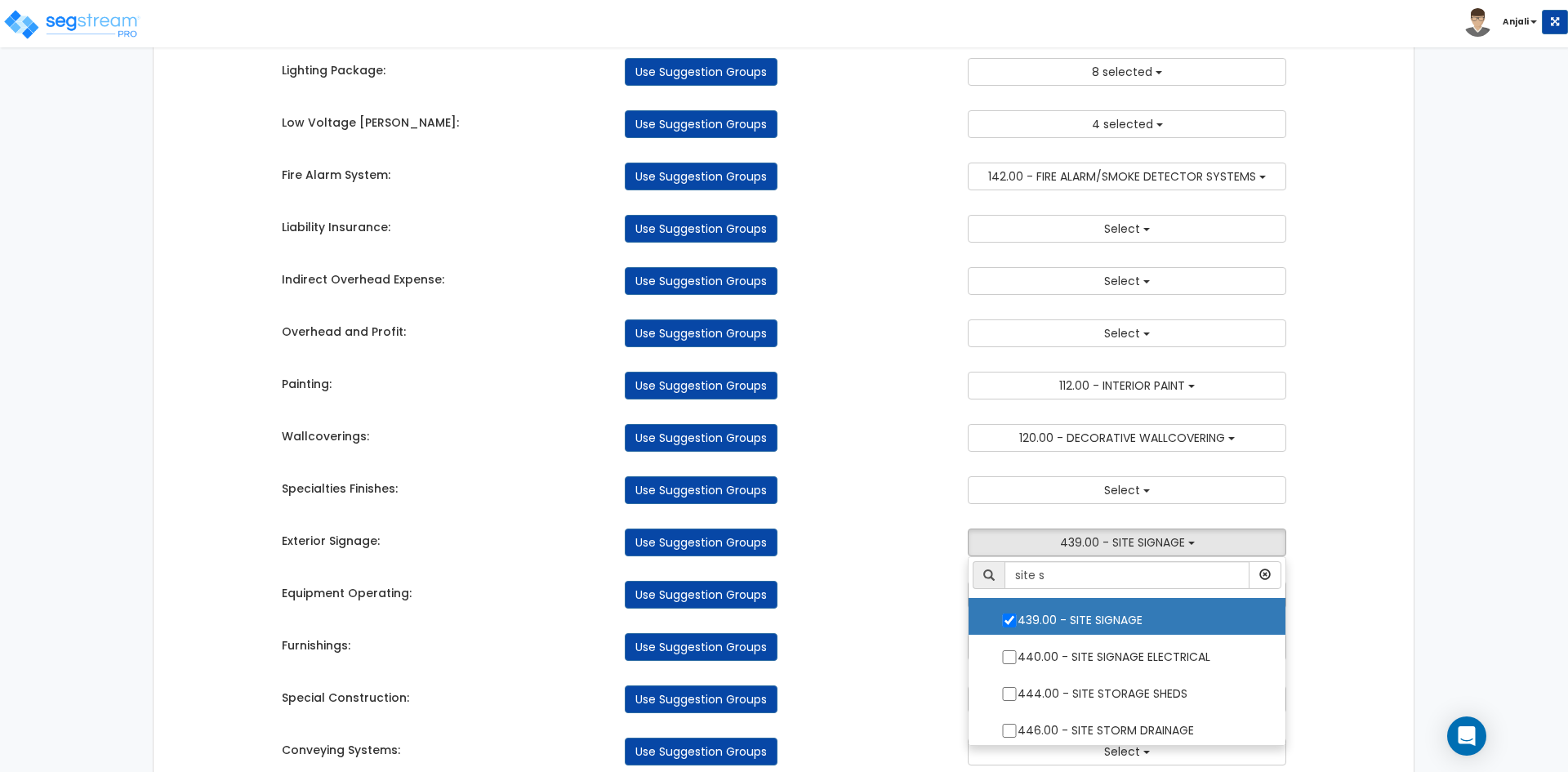
click at [924, 656] on div "Use Suggestion Groups" at bounding box center [784, 646] width 343 height 28
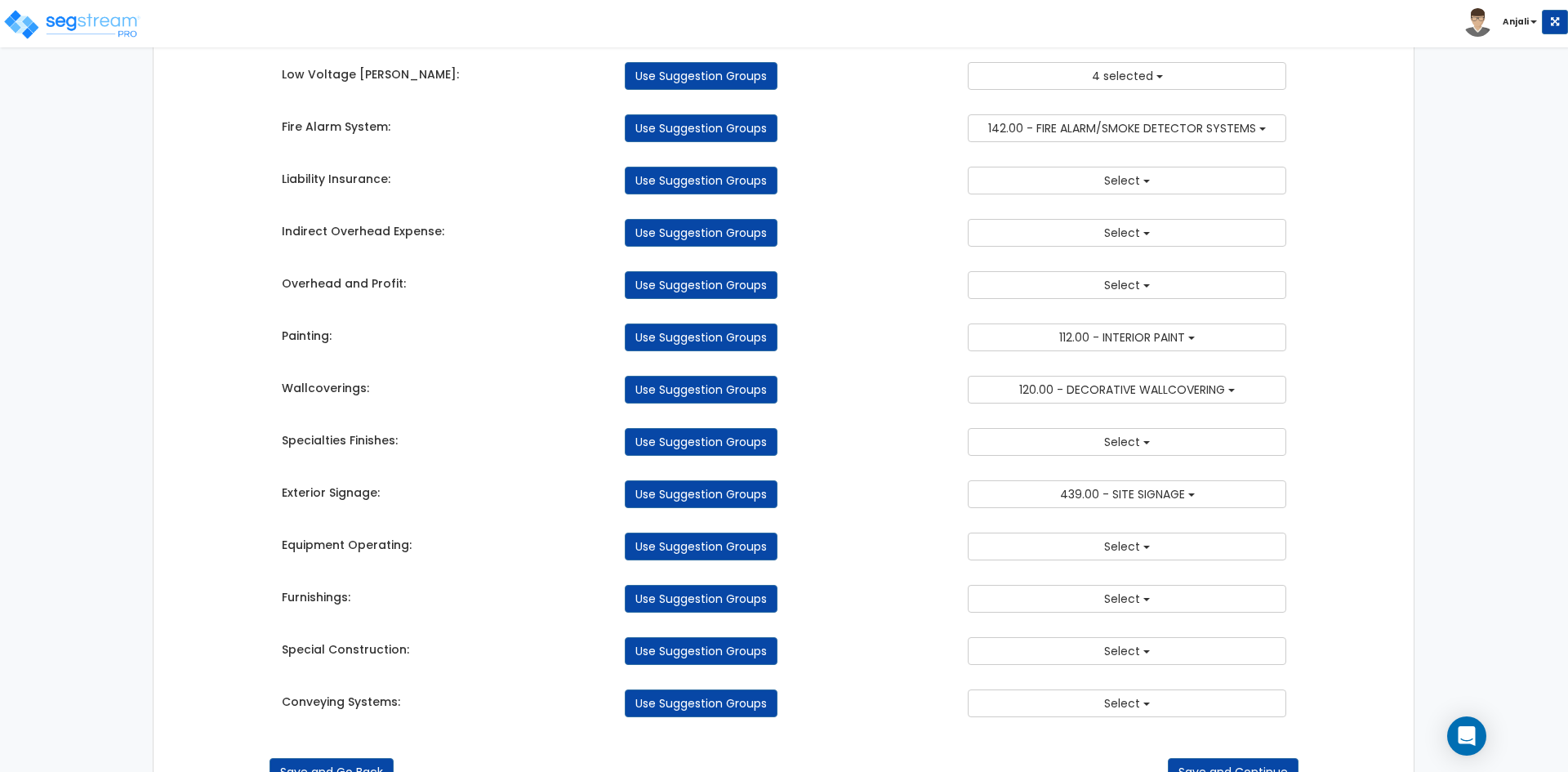
scroll to position [2129, 0]
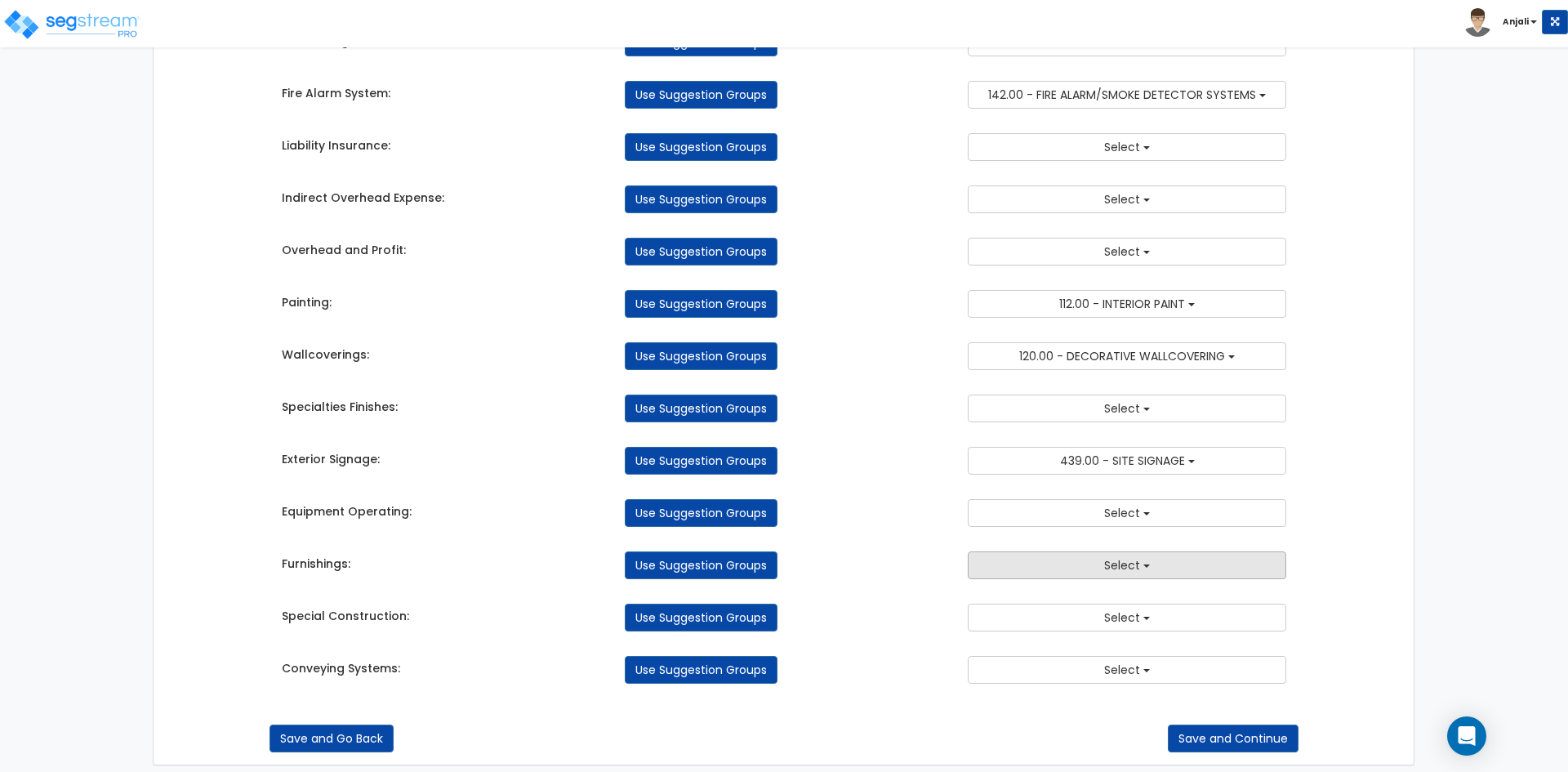
click at [1098, 564] on button "Select" at bounding box center [1127, 565] width 318 height 28
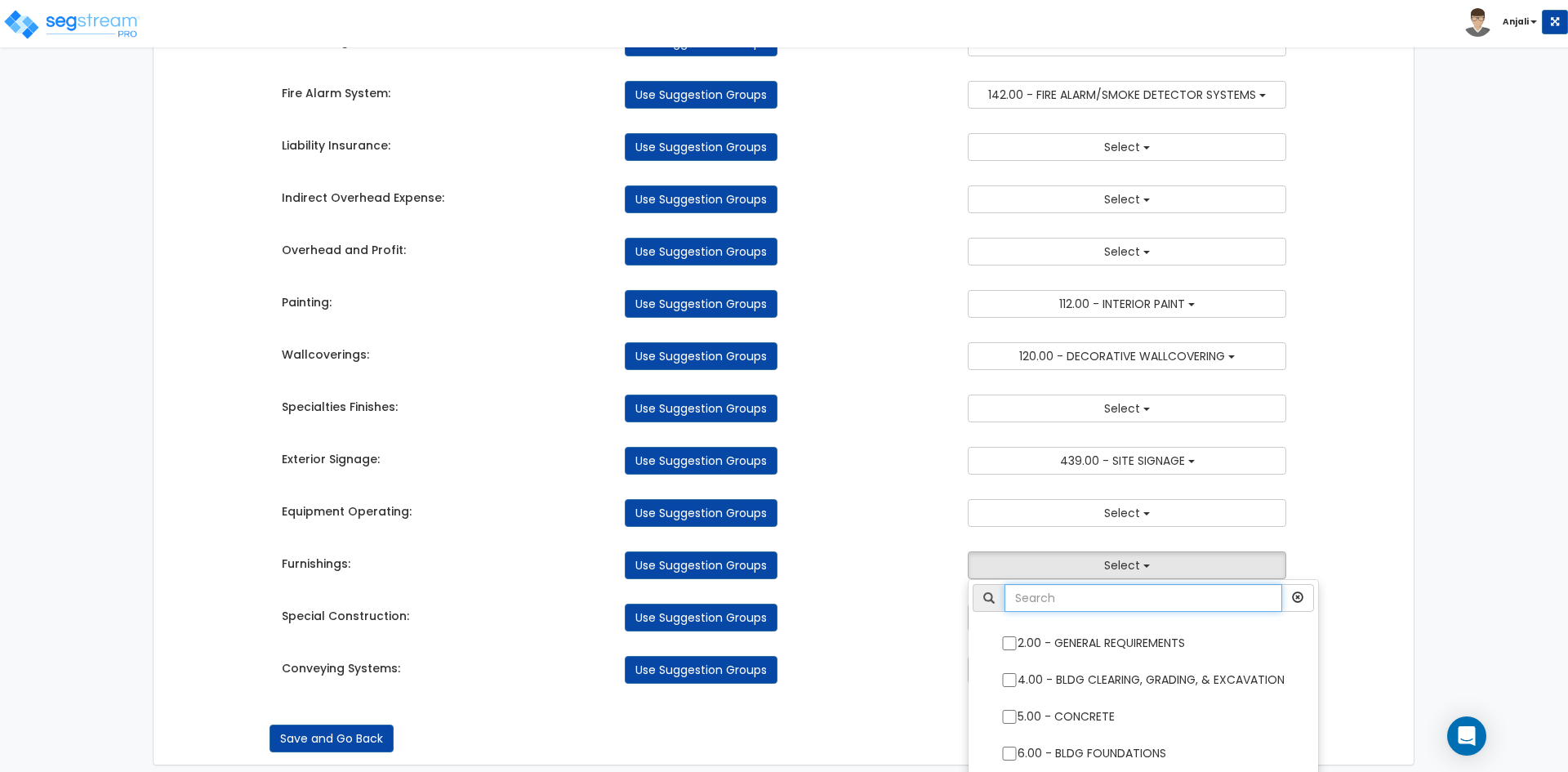
click at [1099, 595] on input "text" at bounding box center [1143, 597] width 277 height 28
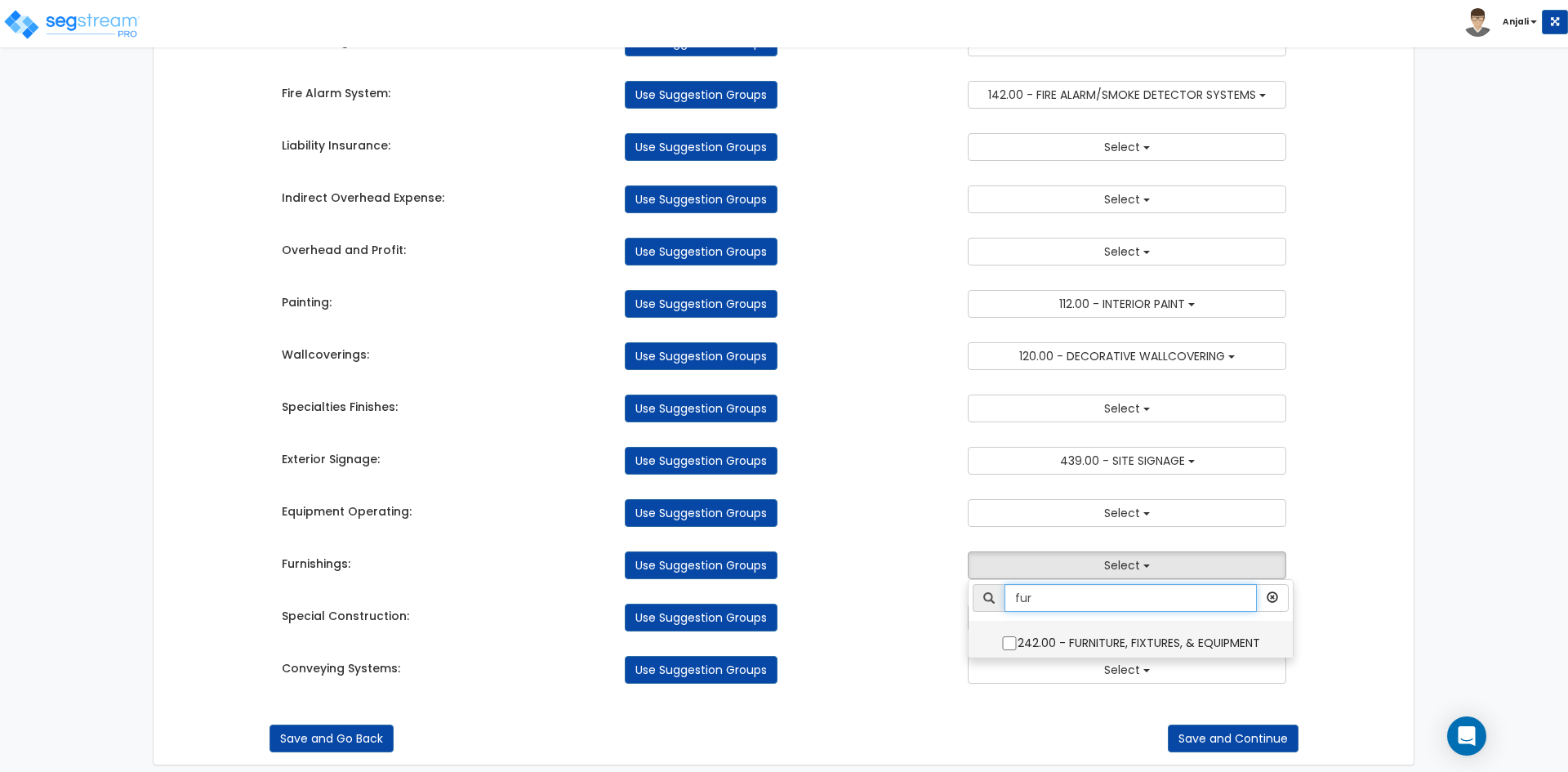
type input "fur"
click at [1022, 637] on label "242.00 - FURNITURE, FIXTURES, & EQUIPMENT" at bounding box center [1131, 641] width 292 height 37
click at [1017, 637] on input "242.00 - FURNITURE, FIXTURES, & EQUIPMENT" at bounding box center [1009, 643] width 16 height 14
checkbox input "true"
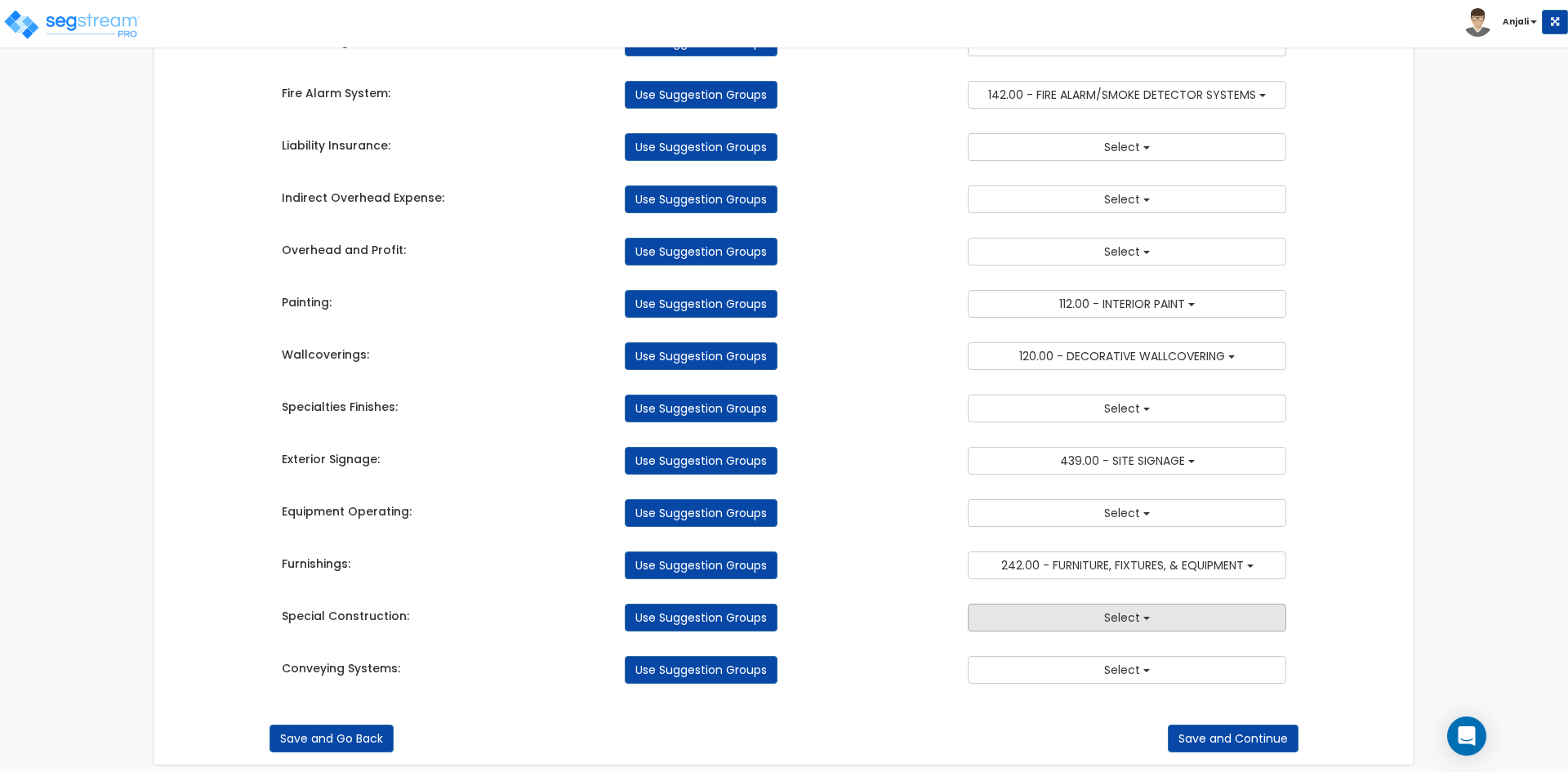
click at [1088, 618] on button "Select" at bounding box center [1127, 617] width 318 height 28
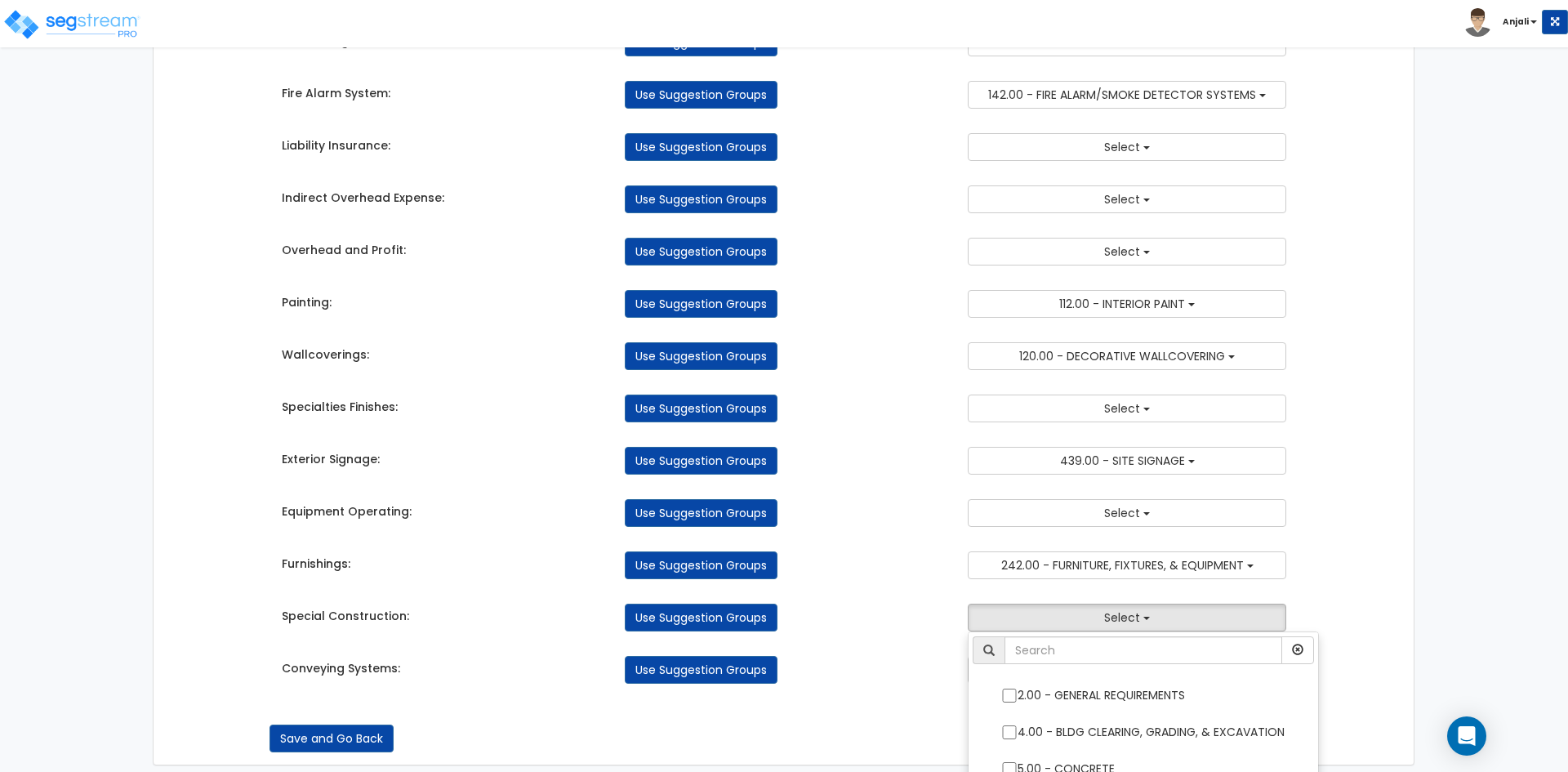
drag, startPoint x: 919, startPoint y: 607, endPoint x: 1024, endPoint y: 641, distance: 110.4
click at [921, 607] on div "Use Suggestion Groups" at bounding box center [784, 617] width 343 height 28
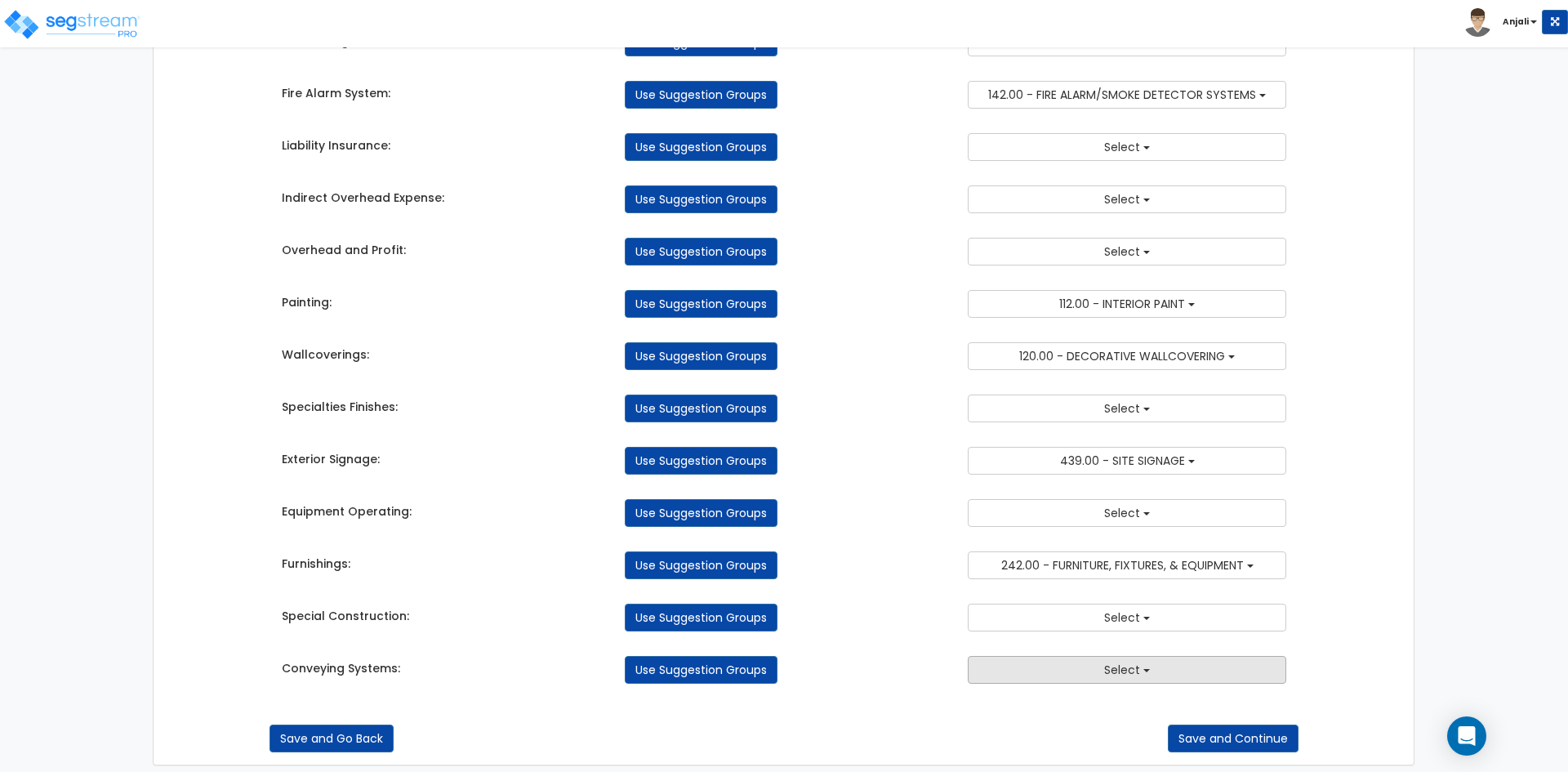
click at [1111, 675] on span "Select" at bounding box center [1123, 669] width 36 height 16
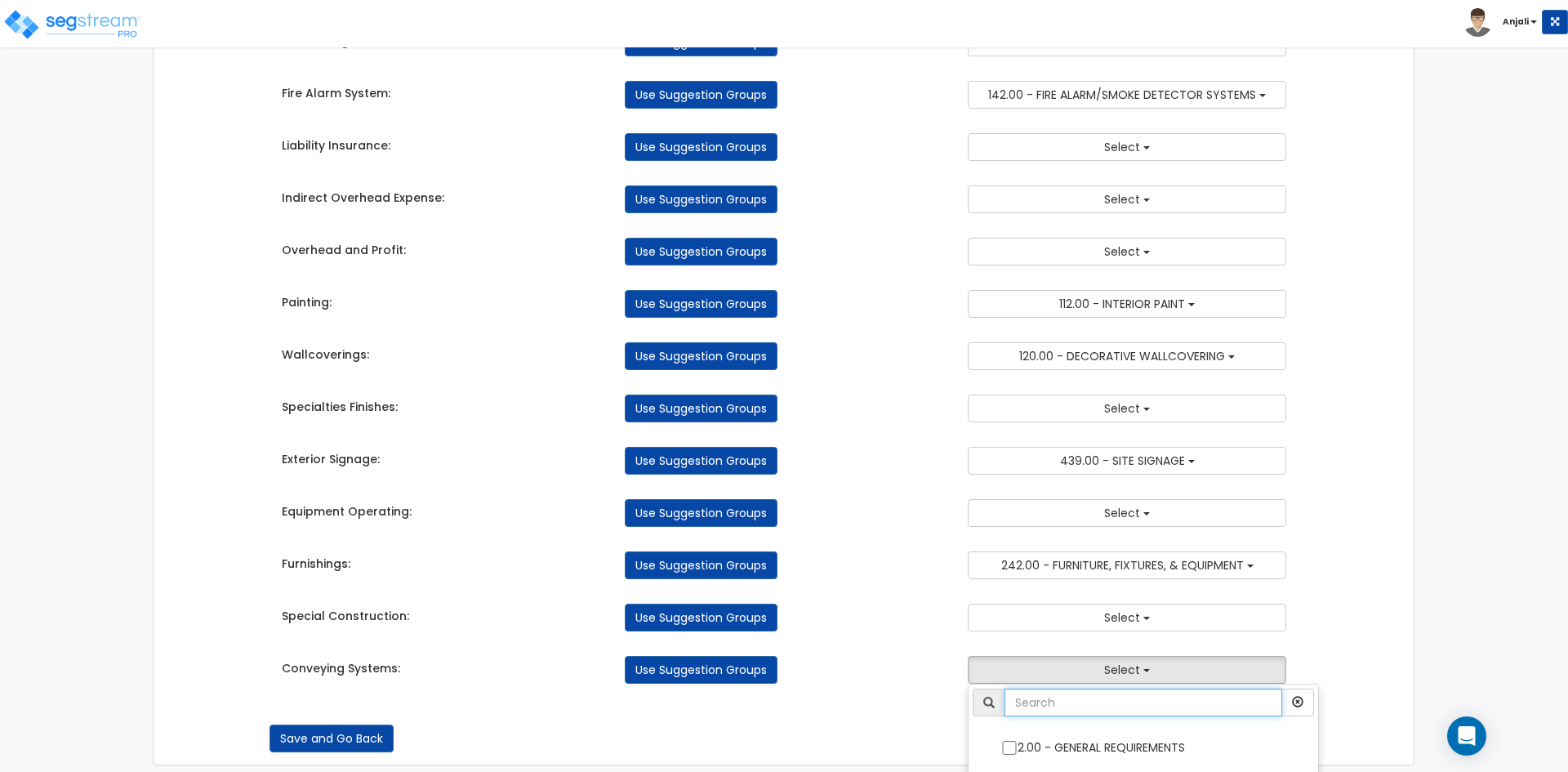
click at [1081, 695] on input "text" at bounding box center [1143, 702] width 277 height 28
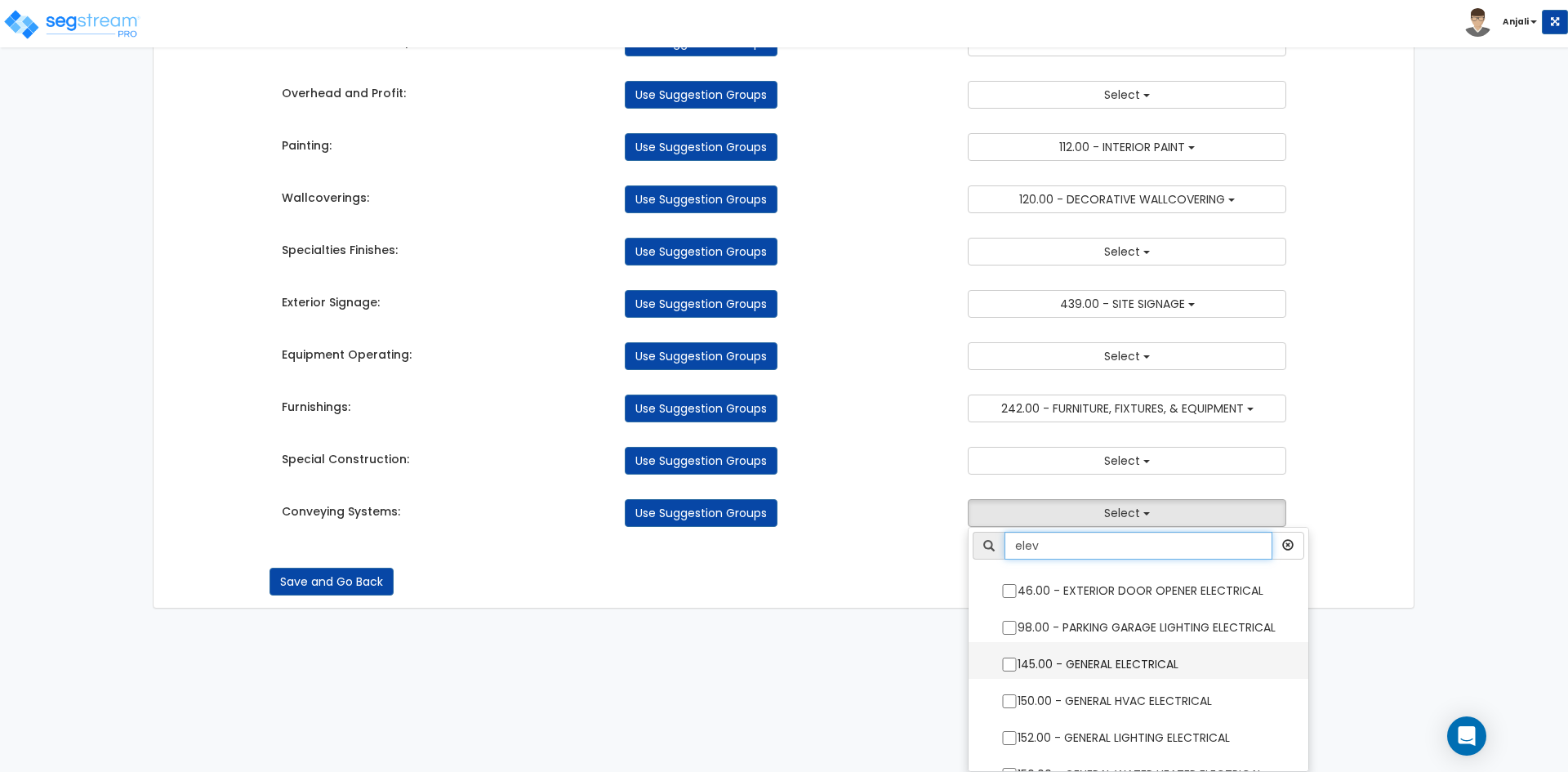
scroll to position [2194, 0]
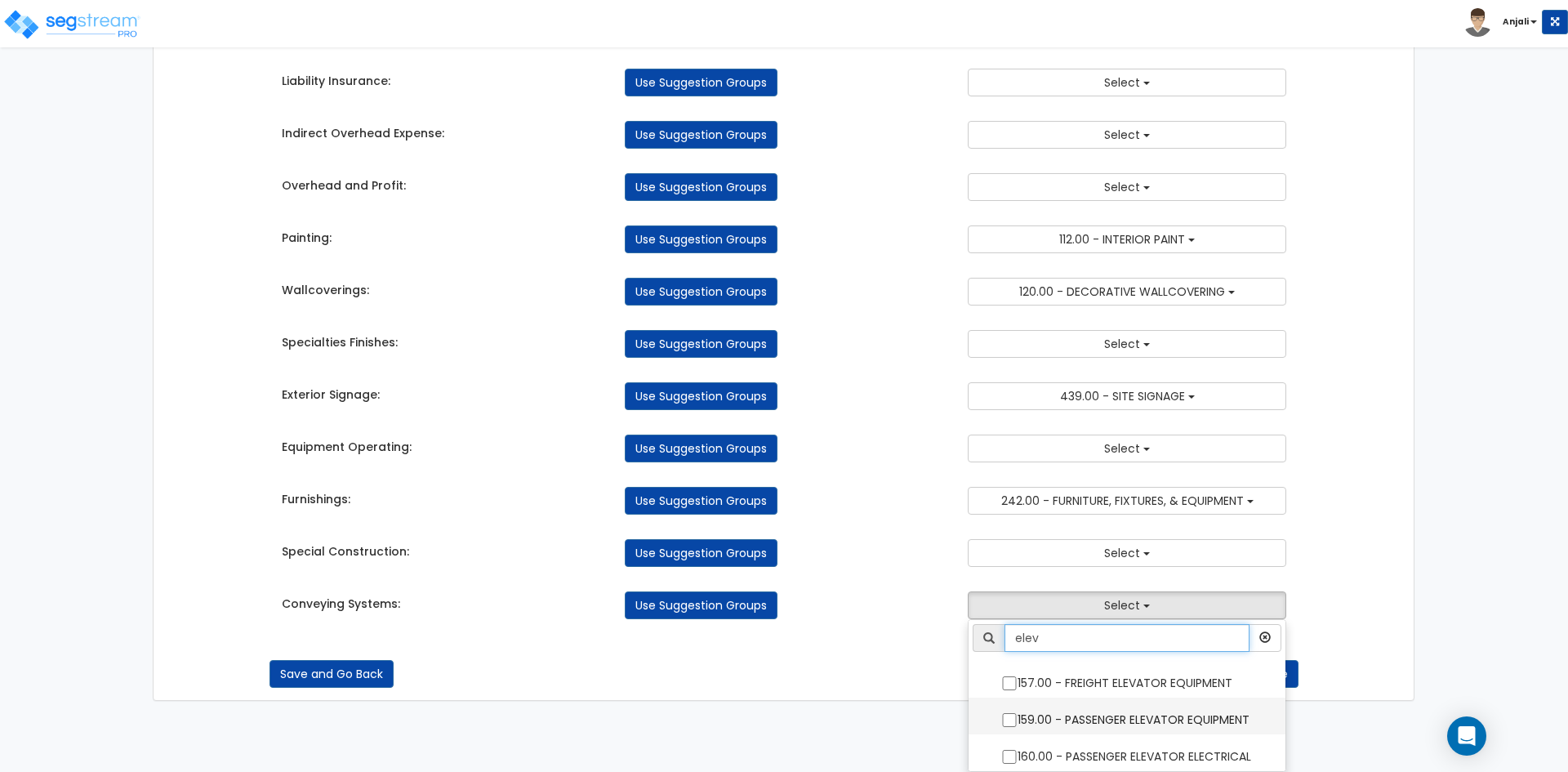
type input "elev"
click at [1007, 718] on input "159.00 - PASSENGER ELEVATOR EQUIPMENT" at bounding box center [1009, 719] width 16 height 14
checkbox input "true"
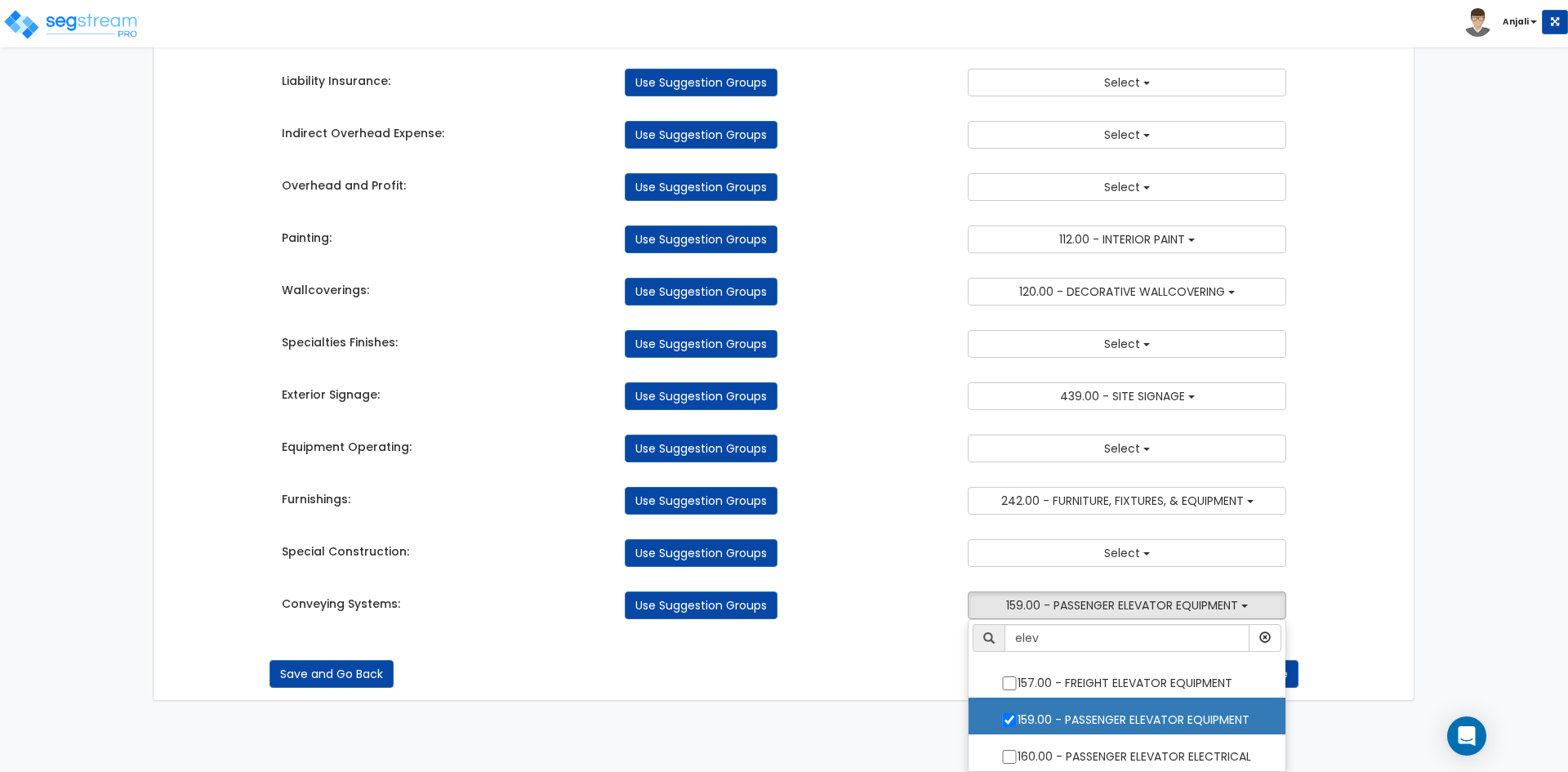
click at [879, 644] on div "Save and Go Back Save and Continue" at bounding box center [785, 662] width 1030 height 53
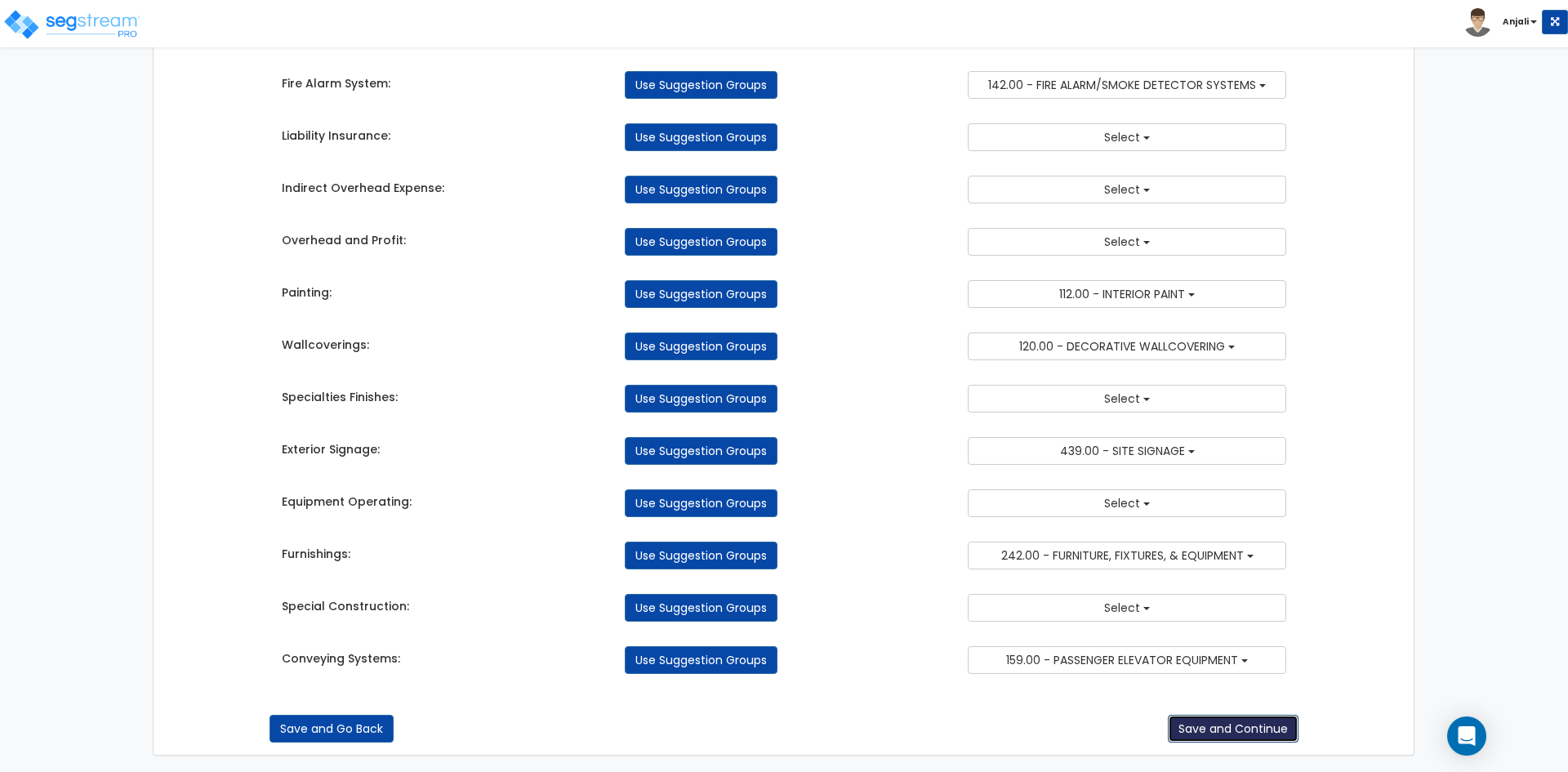
click at [1263, 732] on button "Save and Continue" at bounding box center [1234, 728] width 131 height 28
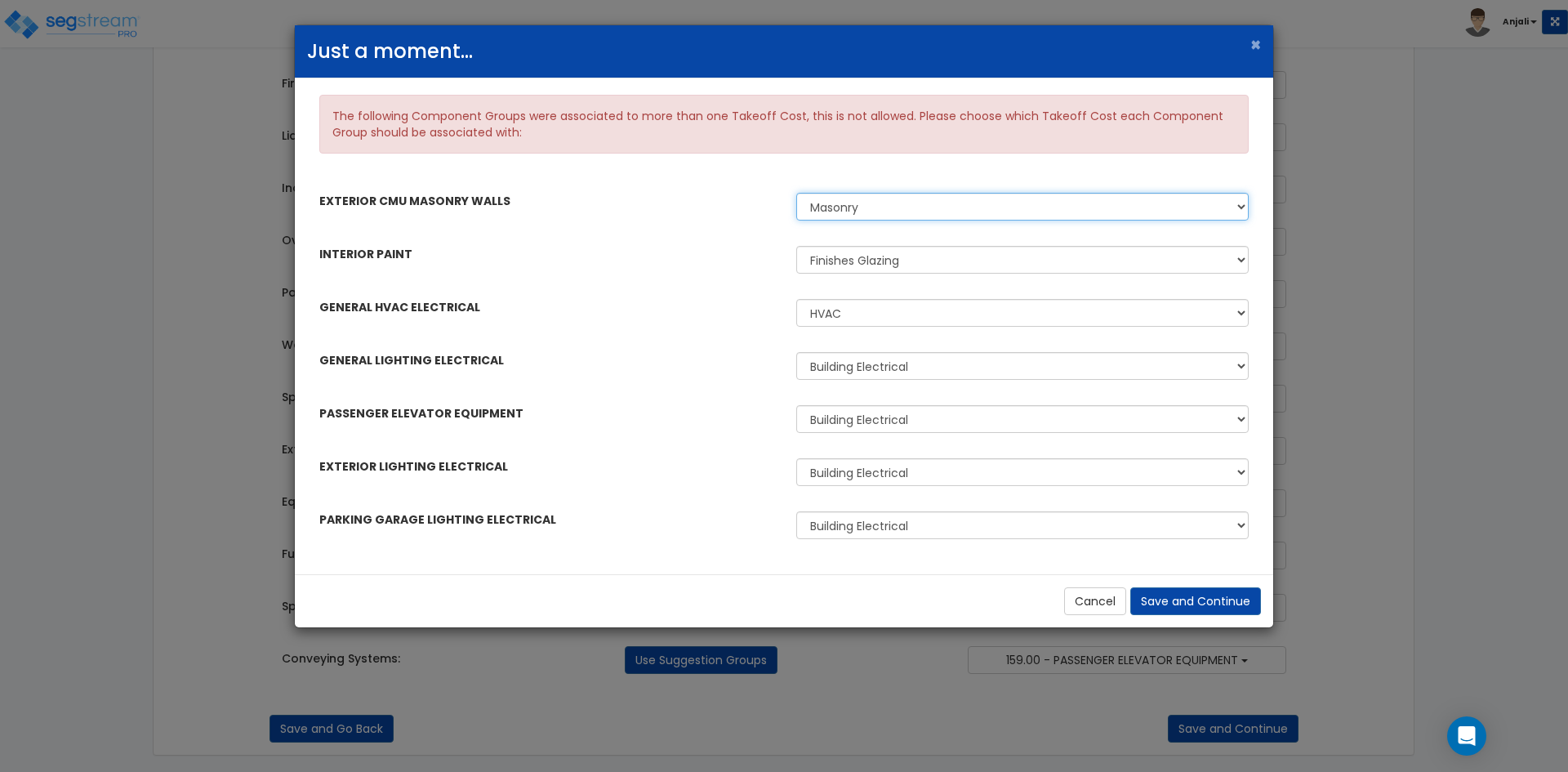
click at [927, 201] on select "Masonry Finishes Glazing" at bounding box center [1022, 206] width 452 height 28
select select "44842054"
click at [797, 193] on select "Masonry Finishes Glazing" at bounding box center [1022, 206] width 452 height 28
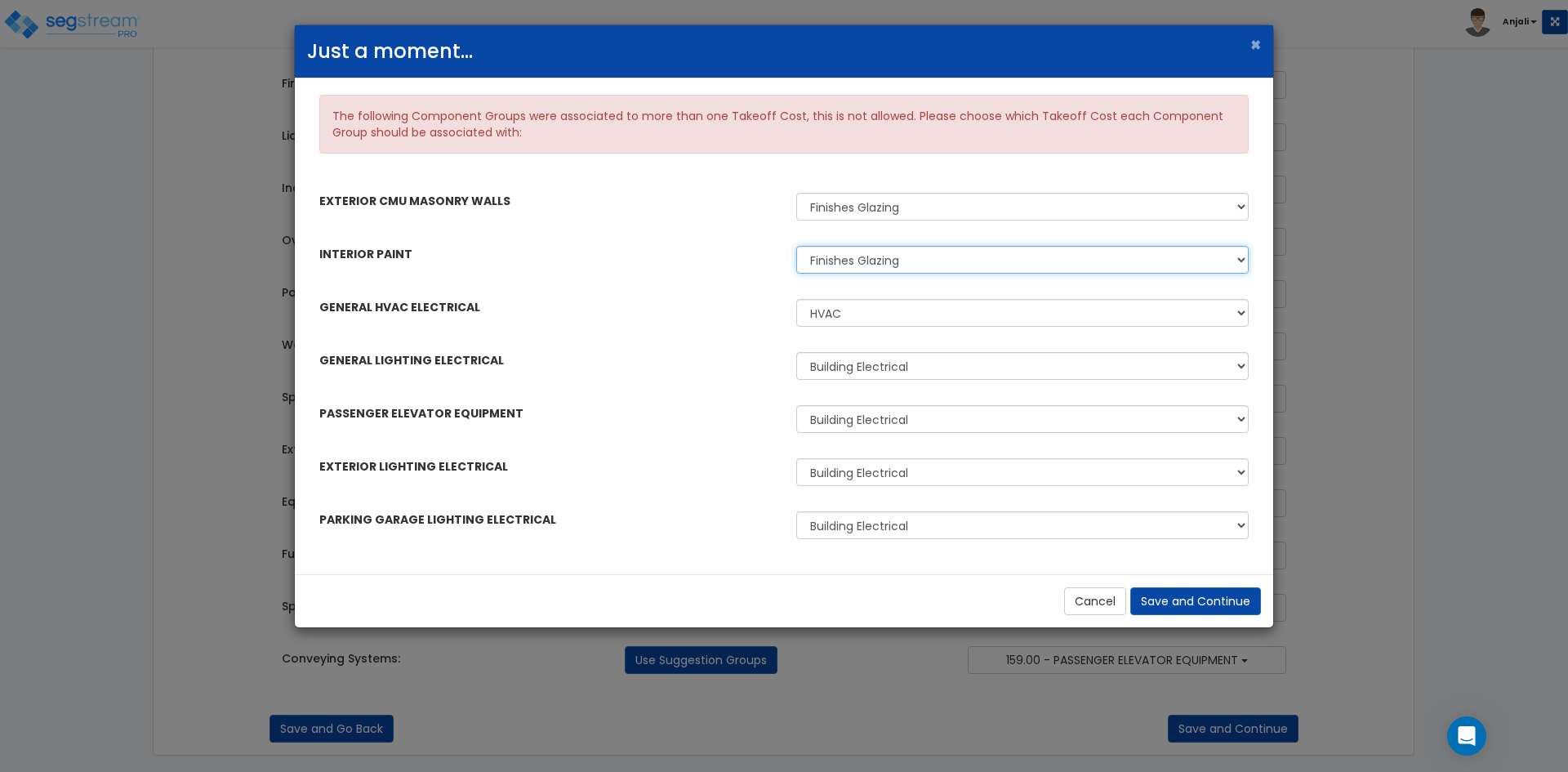
click at [925, 269] on select "Finishes Glazing Painting" at bounding box center [1022, 260] width 452 height 28
select select "44842073"
click at [797, 246] on select "Finishes Glazing Painting" at bounding box center [1022, 260] width 452 height 28
click at [916, 319] on select "HVAC HVAC Ptac/Vtacs/Thermostat Ptac/Vtacs/Thermostat Building Electrical Build…" at bounding box center [1022, 312] width 452 height 28
select select "44842064"
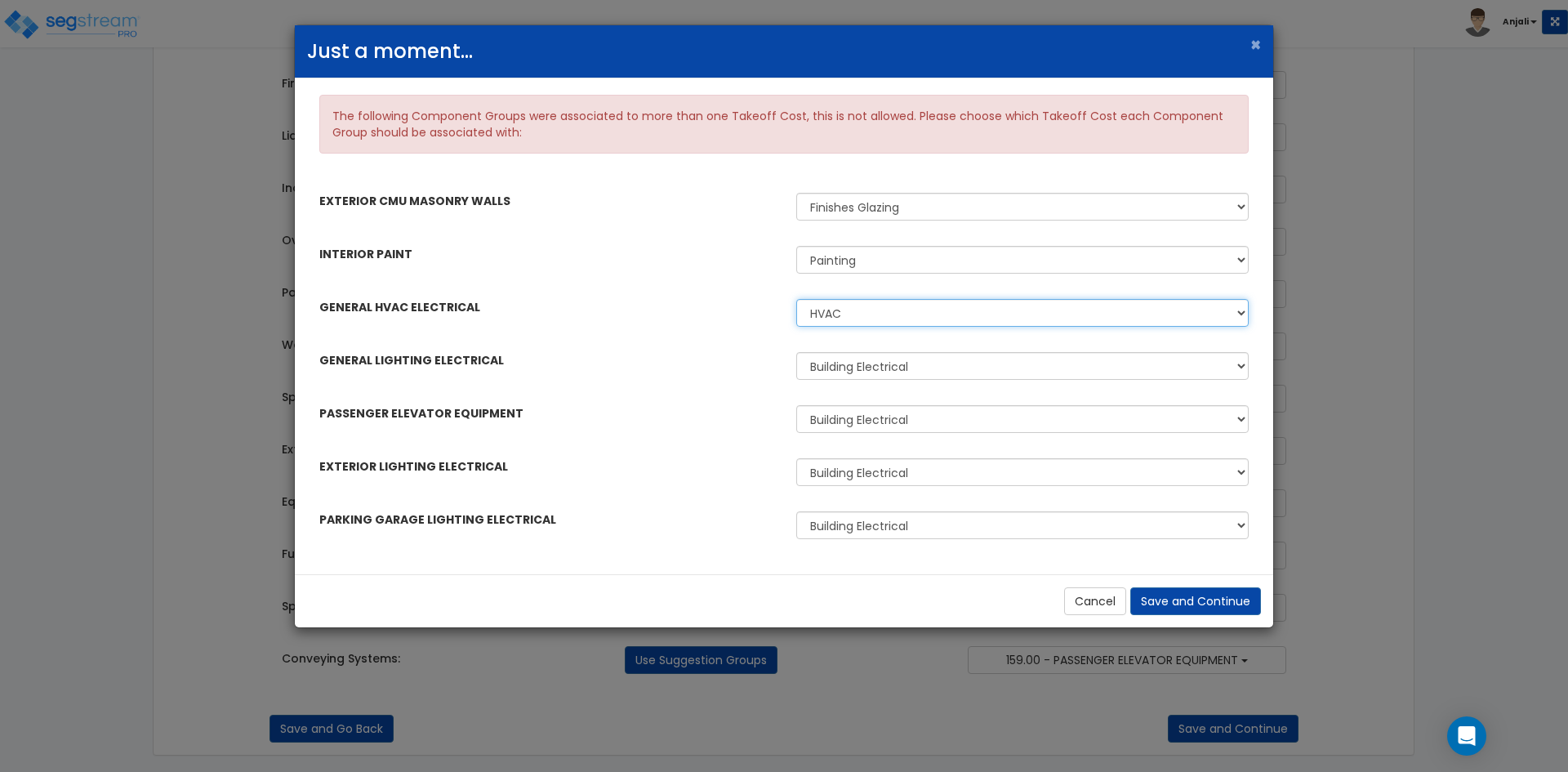
click at [797, 299] on select "HVAC HVAC Ptac/Vtacs/Thermostat Ptac/Vtacs/Thermostat Building Electrical Build…" at bounding box center [1022, 312] width 452 height 28
click at [939, 316] on select "HVAC HVAC Ptac/Vtacs/Thermostat Ptac/Vtacs/Thermostat Building Electrical Build…" at bounding box center [1022, 312] width 452 height 28
click at [797, 299] on select "HVAC HVAC Ptac/Vtacs/Thermostat Ptac/Vtacs/Thermostat Building Electrical Build…" at bounding box center [1022, 312] width 452 height 28
click at [943, 369] on select "Building Electrical Lighting Package" at bounding box center [1022, 366] width 452 height 28
select select "44842067"
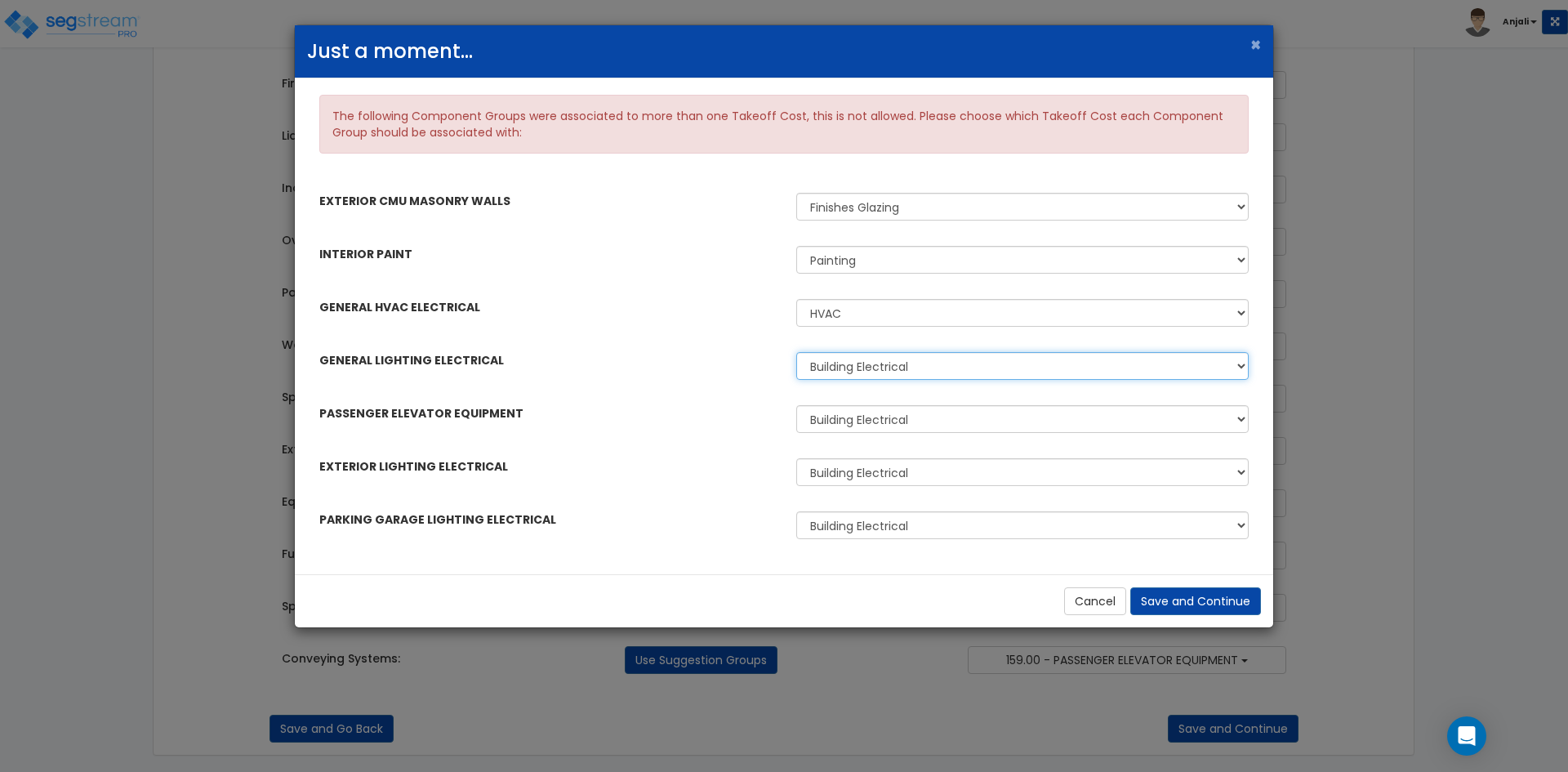
click at [797, 352] on select "Building Electrical Lighting Package" at bounding box center [1022, 366] width 452 height 28
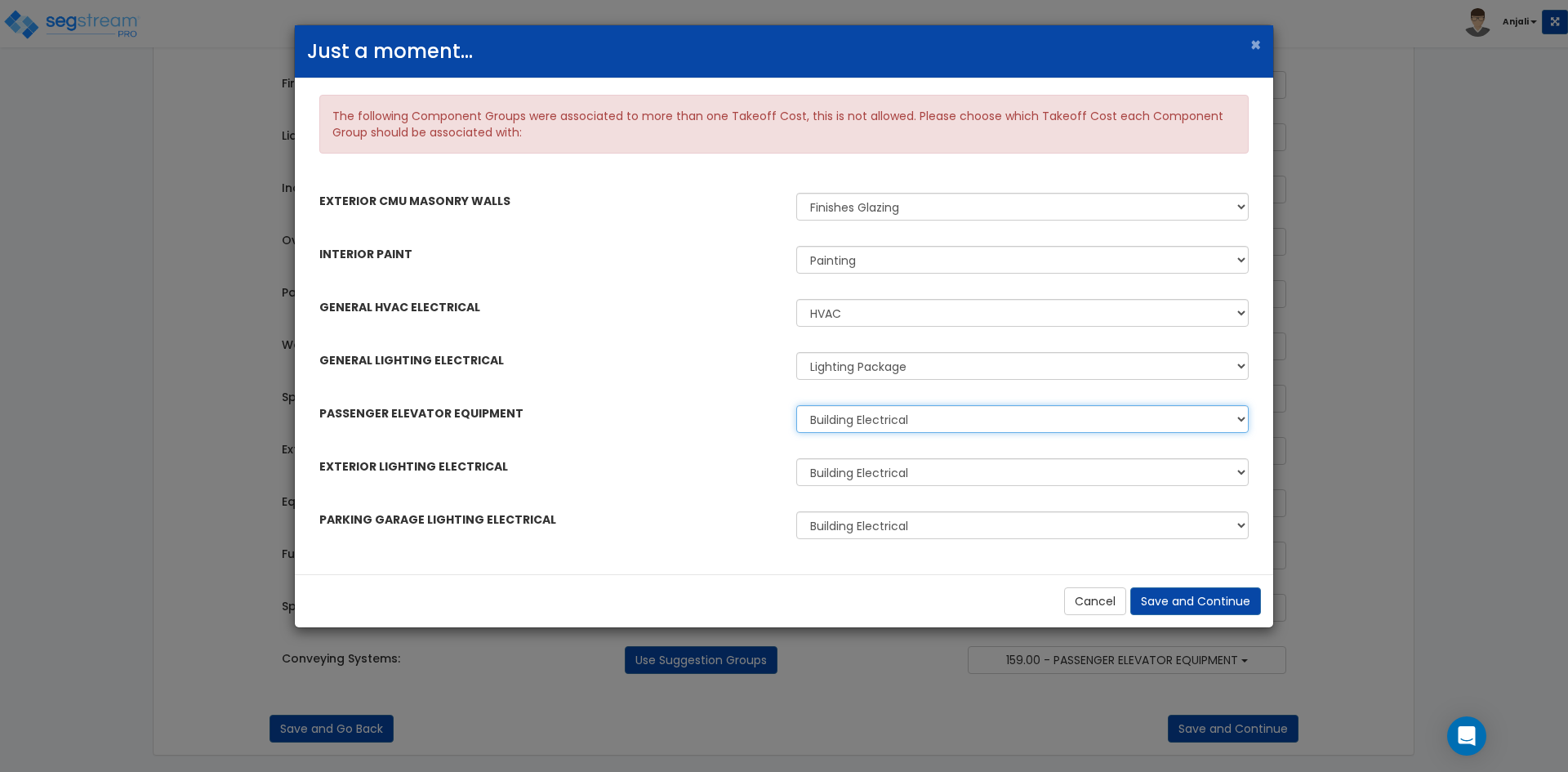
click at [931, 417] on select "Building Electrical Conveying Systems" at bounding box center [1022, 418] width 452 height 28
select select "44842080"
click at [797, 405] on select "Building Electrical Conveying Systems" at bounding box center [1022, 418] width 452 height 28
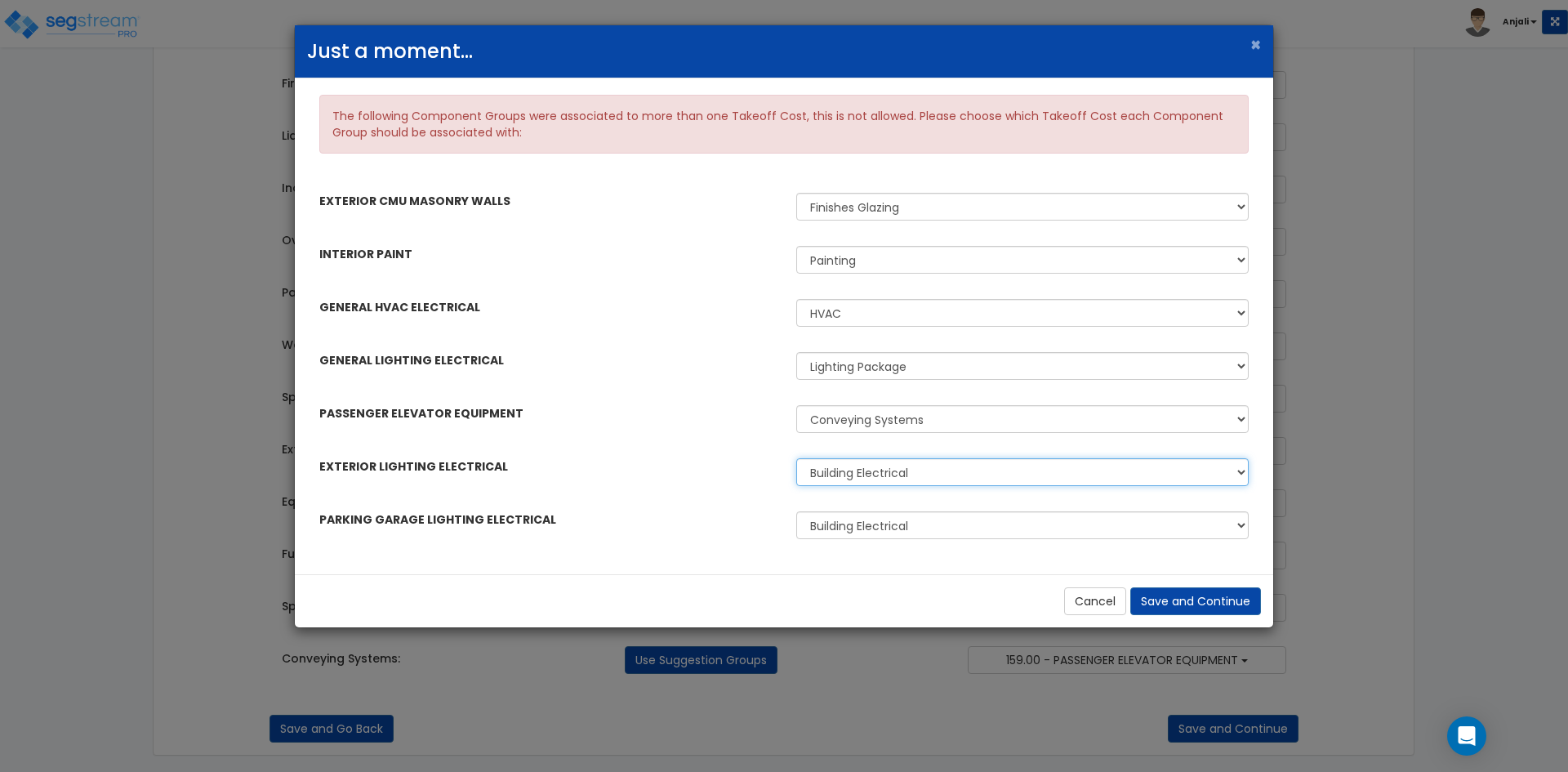
click at [923, 473] on select "Building Electrical Lighting Package" at bounding box center [1022, 472] width 452 height 28
select select "44842067"
click at [797, 458] on select "Building Electrical Lighting Package" at bounding box center [1022, 472] width 452 height 28
click at [904, 521] on select "Building Electrical Lighting Package" at bounding box center [1022, 525] width 452 height 28
select select "44842067"
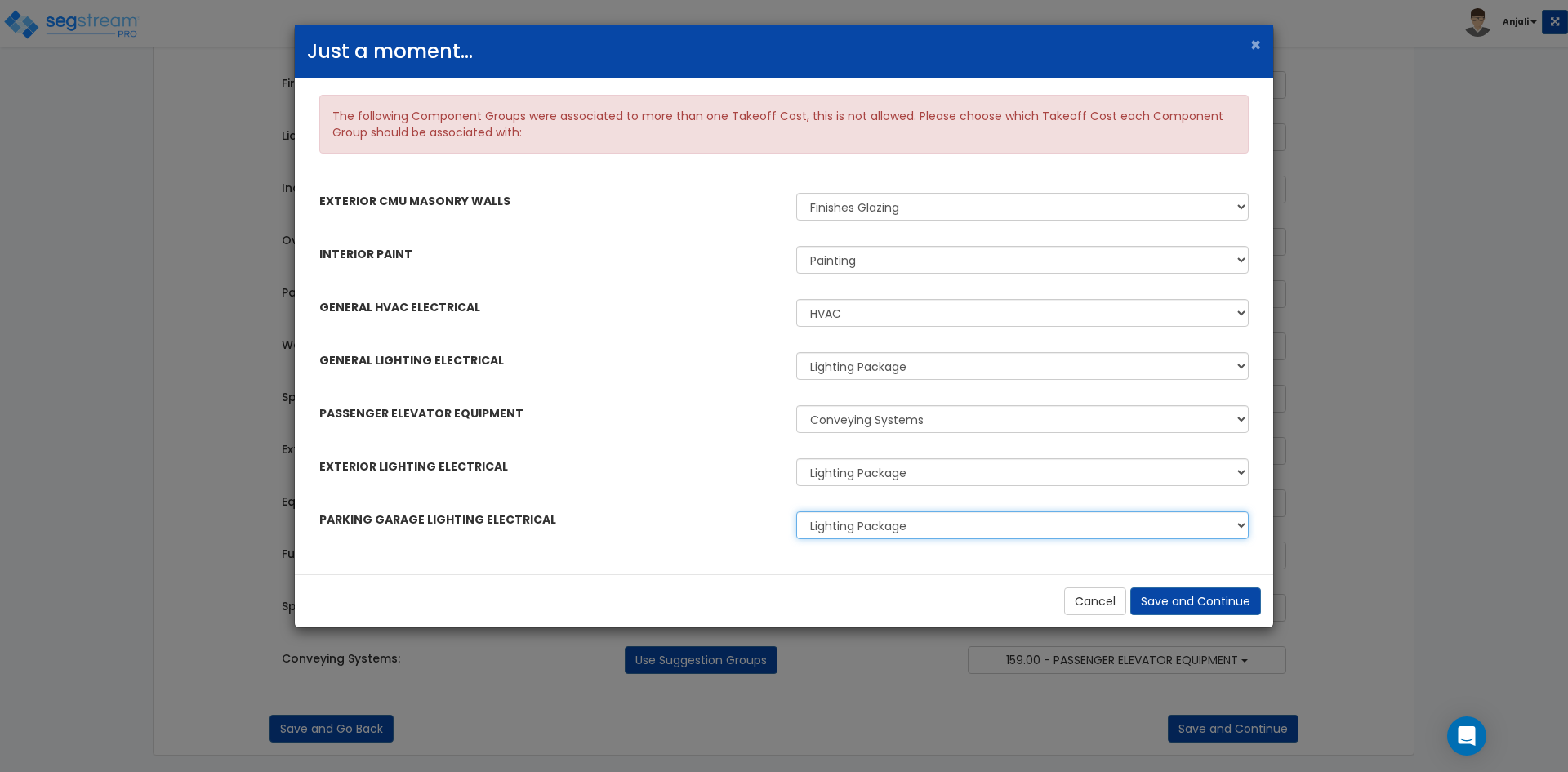
click at [797, 512] on select "Building Electrical Lighting Package" at bounding box center [1022, 525] width 452 height 28
click at [1180, 607] on button "Save and Continue" at bounding box center [1196, 601] width 131 height 28
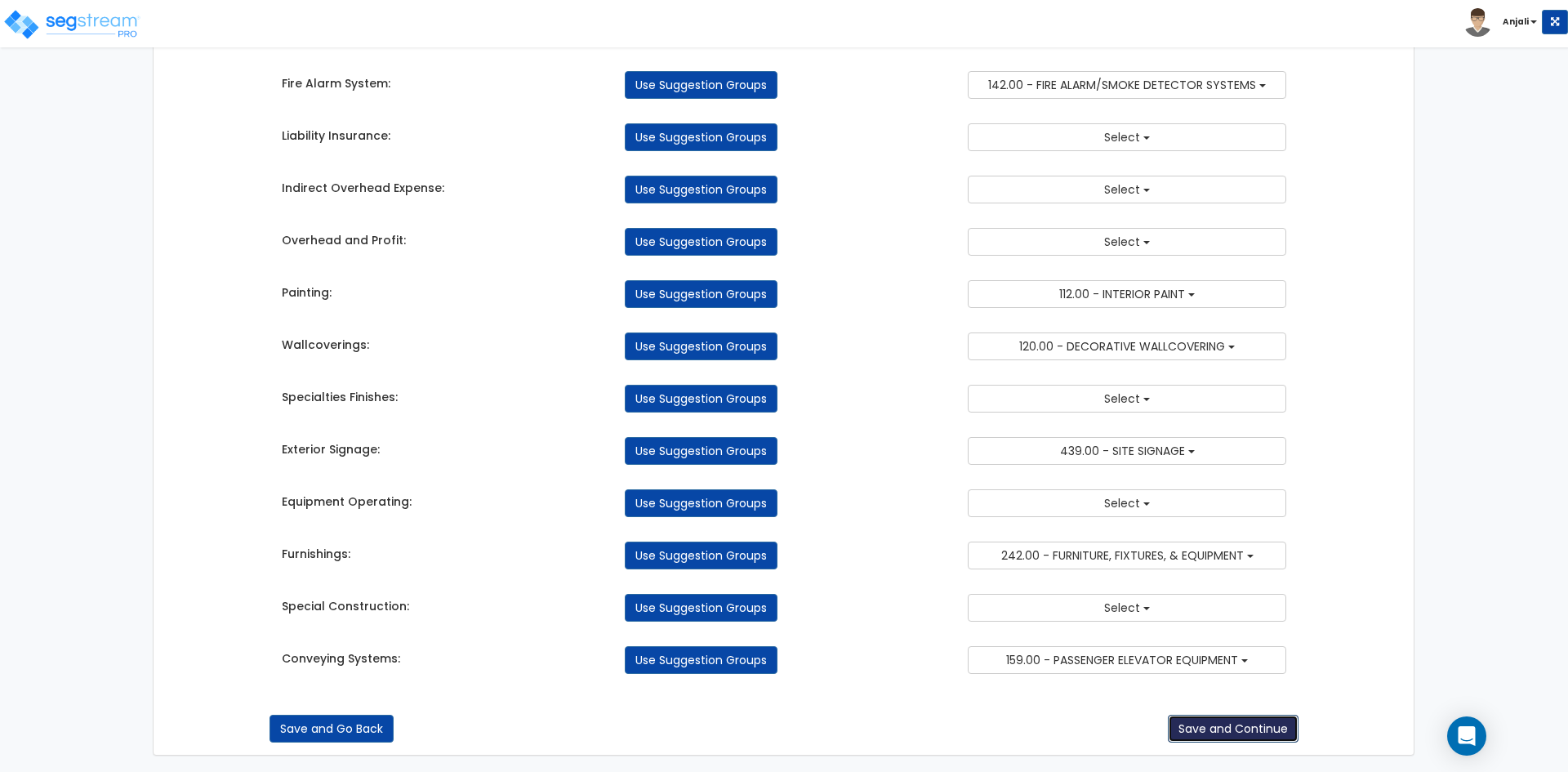
click at [1224, 733] on button "Save and Continue" at bounding box center [1234, 728] width 131 height 28
